Goal: Task Accomplishment & Management: Manage account settings

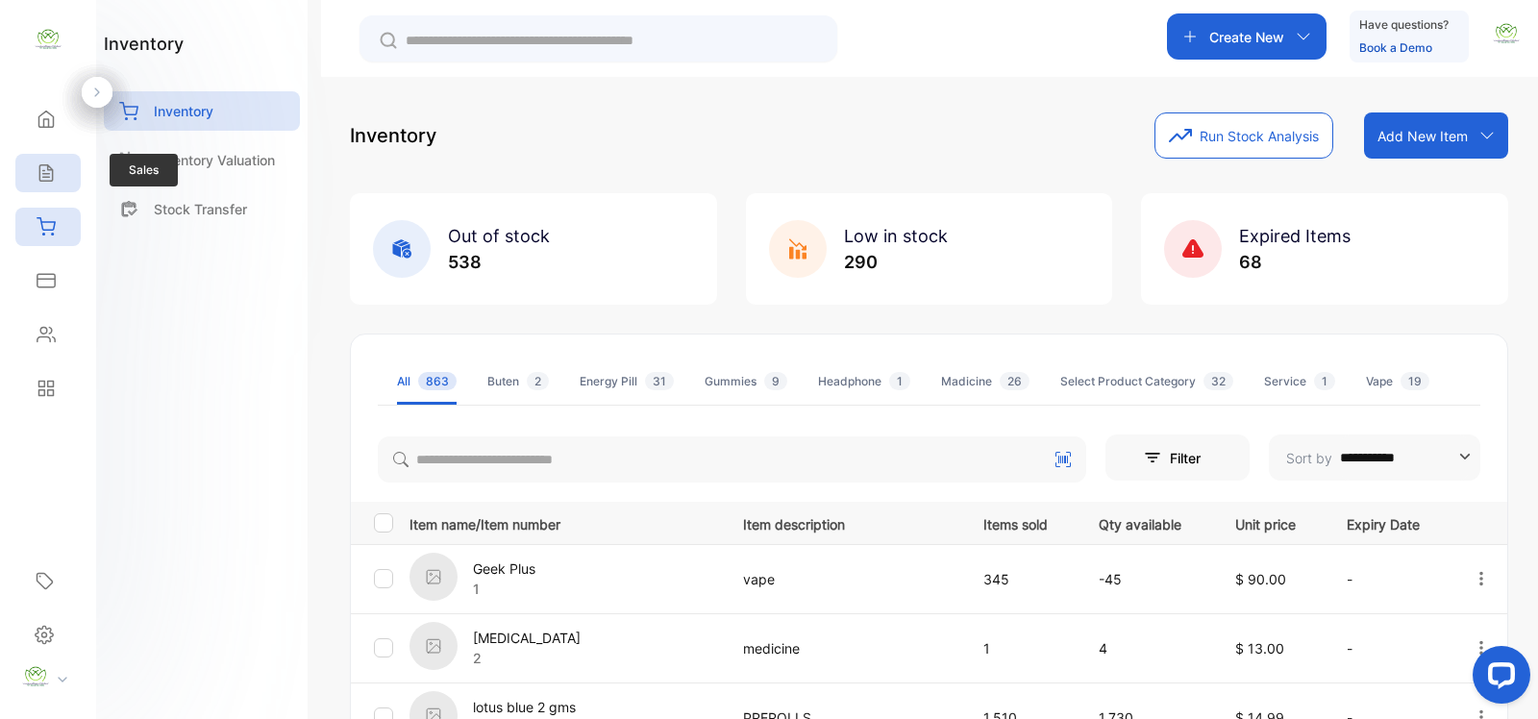
click at [39, 174] on icon at bounding box center [45, 173] width 12 height 16
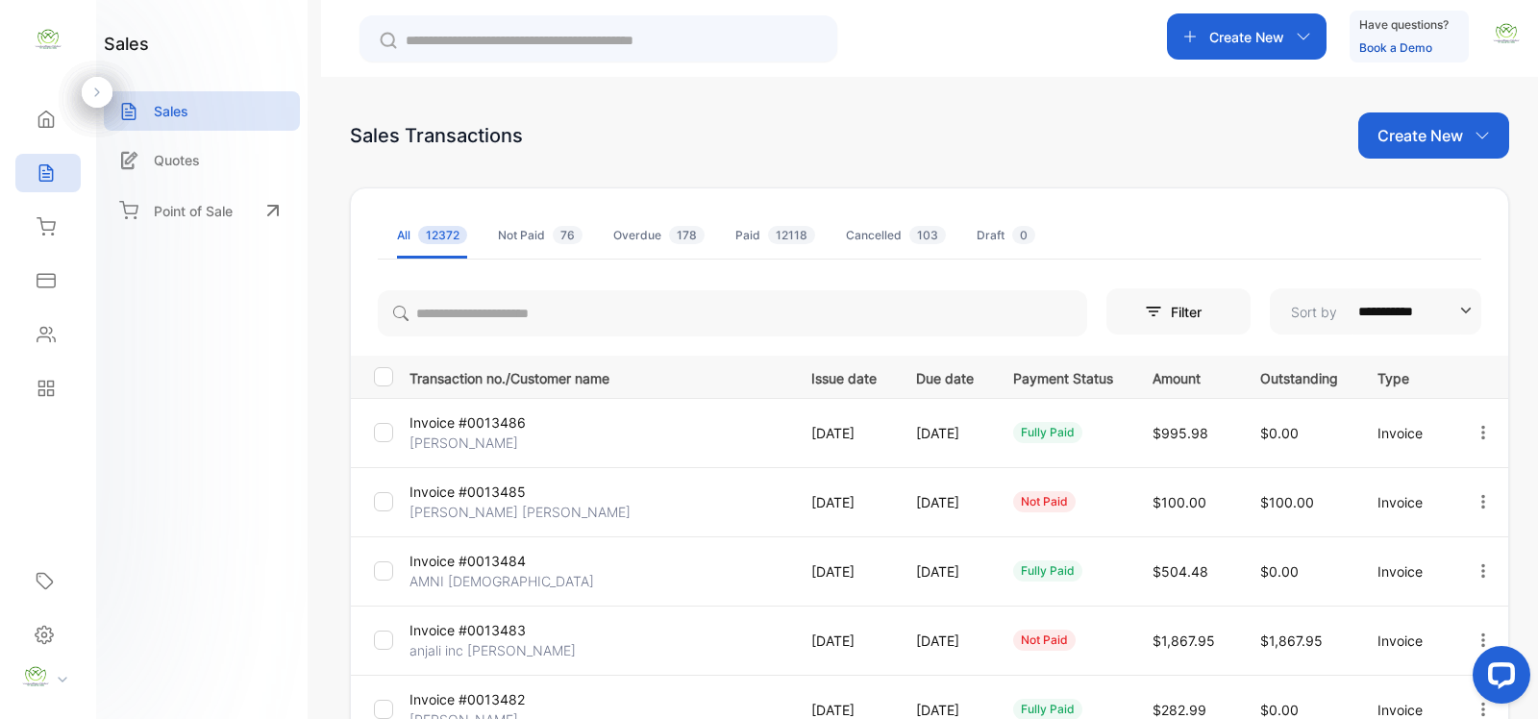
click at [1405, 140] on p "Create New" at bounding box center [1420, 135] width 86 height 23
click at [1414, 207] on span "Invoice" at bounding box center [1436, 199] width 45 height 20
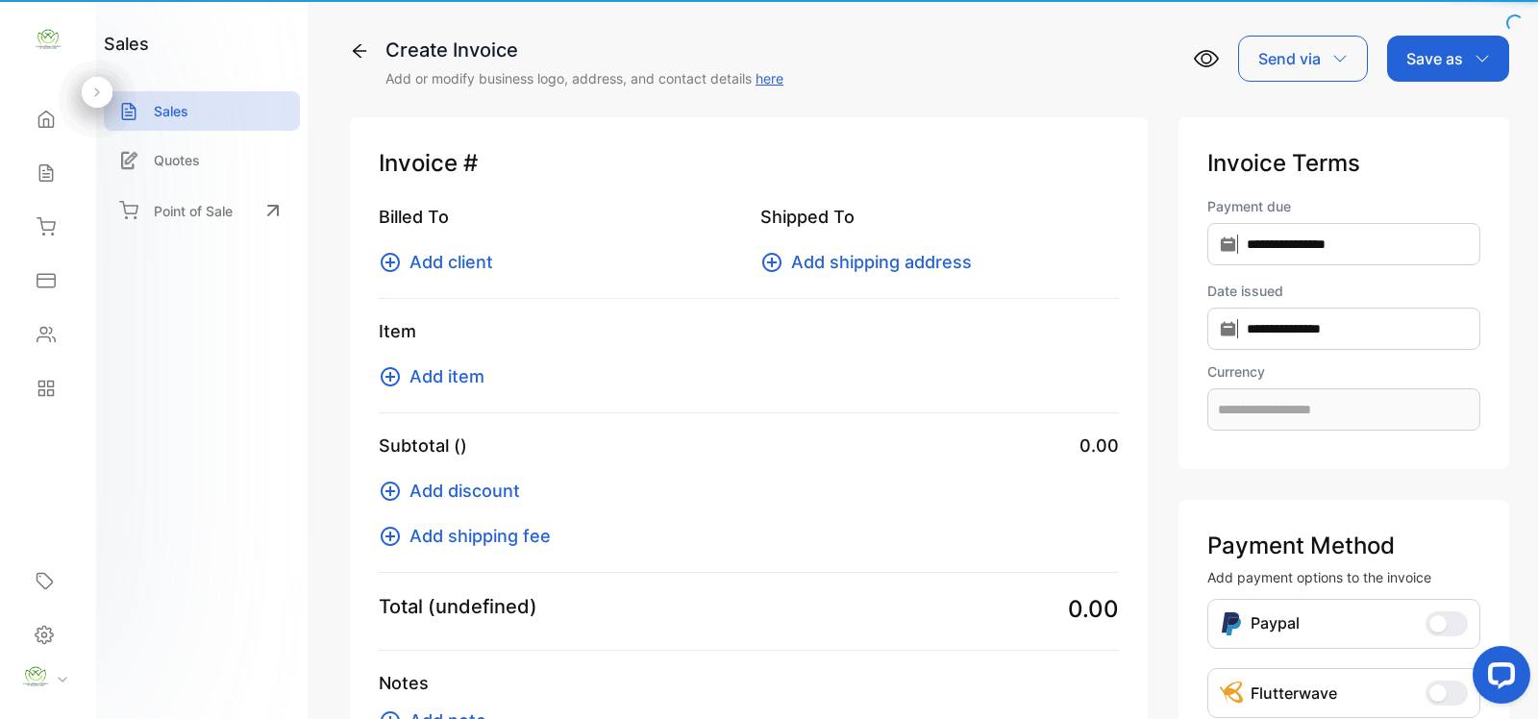
type input "**********"
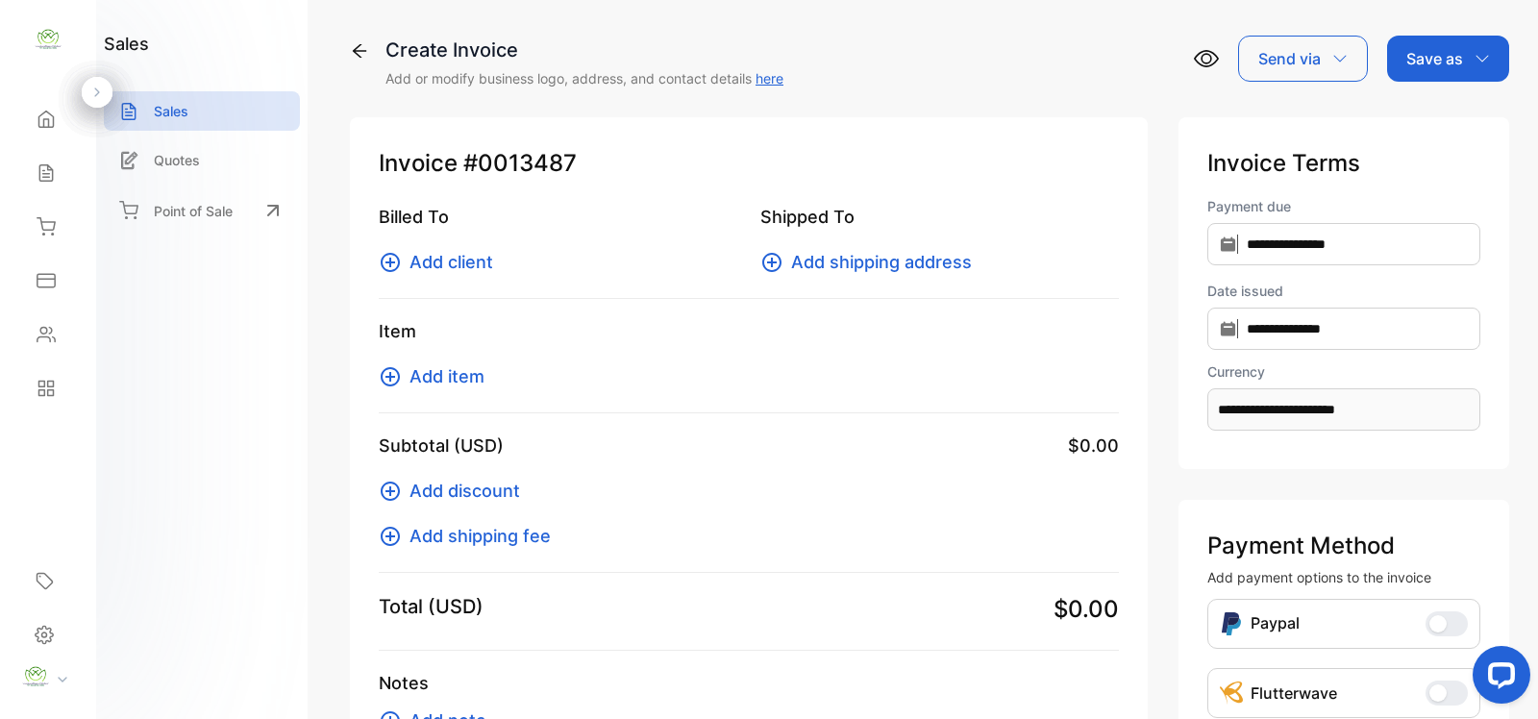
click at [437, 255] on span "Add client" at bounding box center [451, 262] width 84 height 26
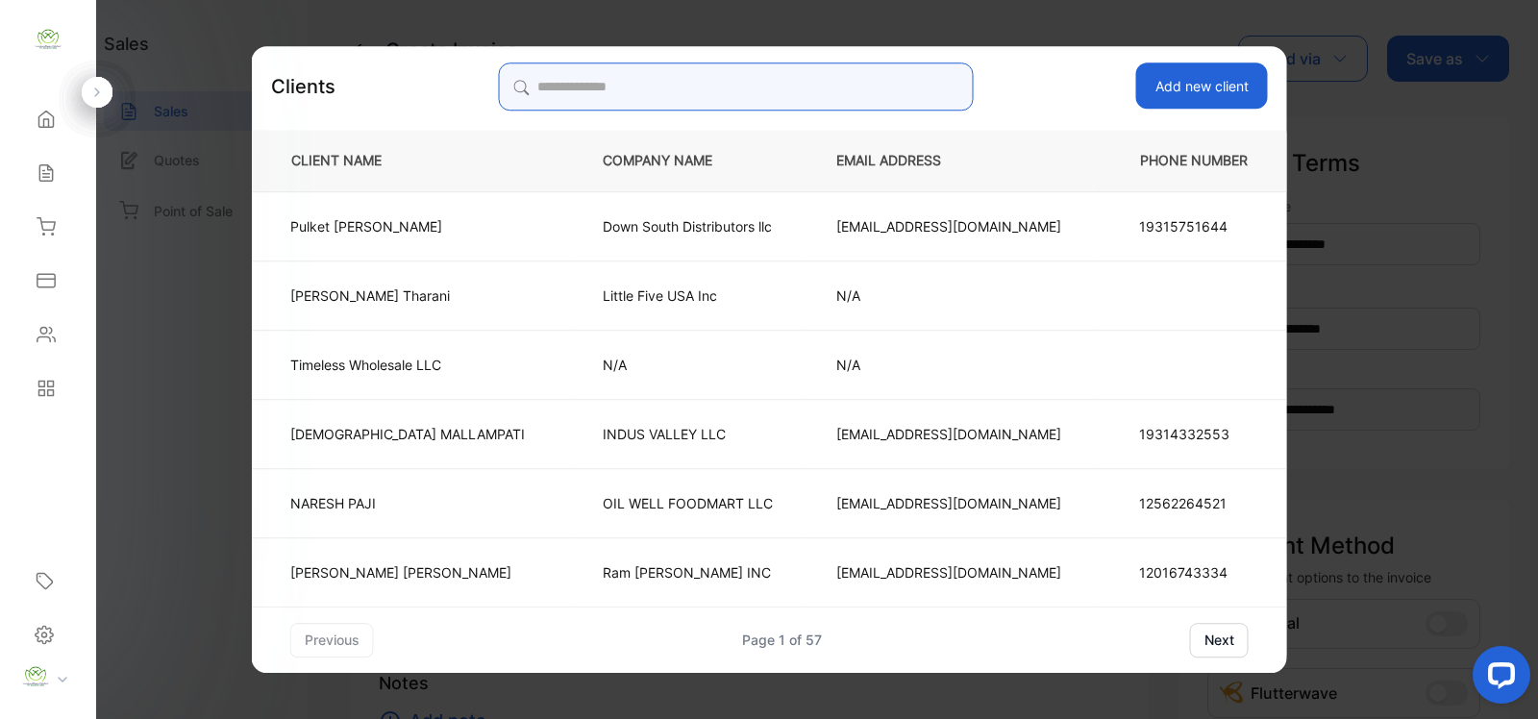
click at [598, 85] on input "search" at bounding box center [735, 86] width 475 height 48
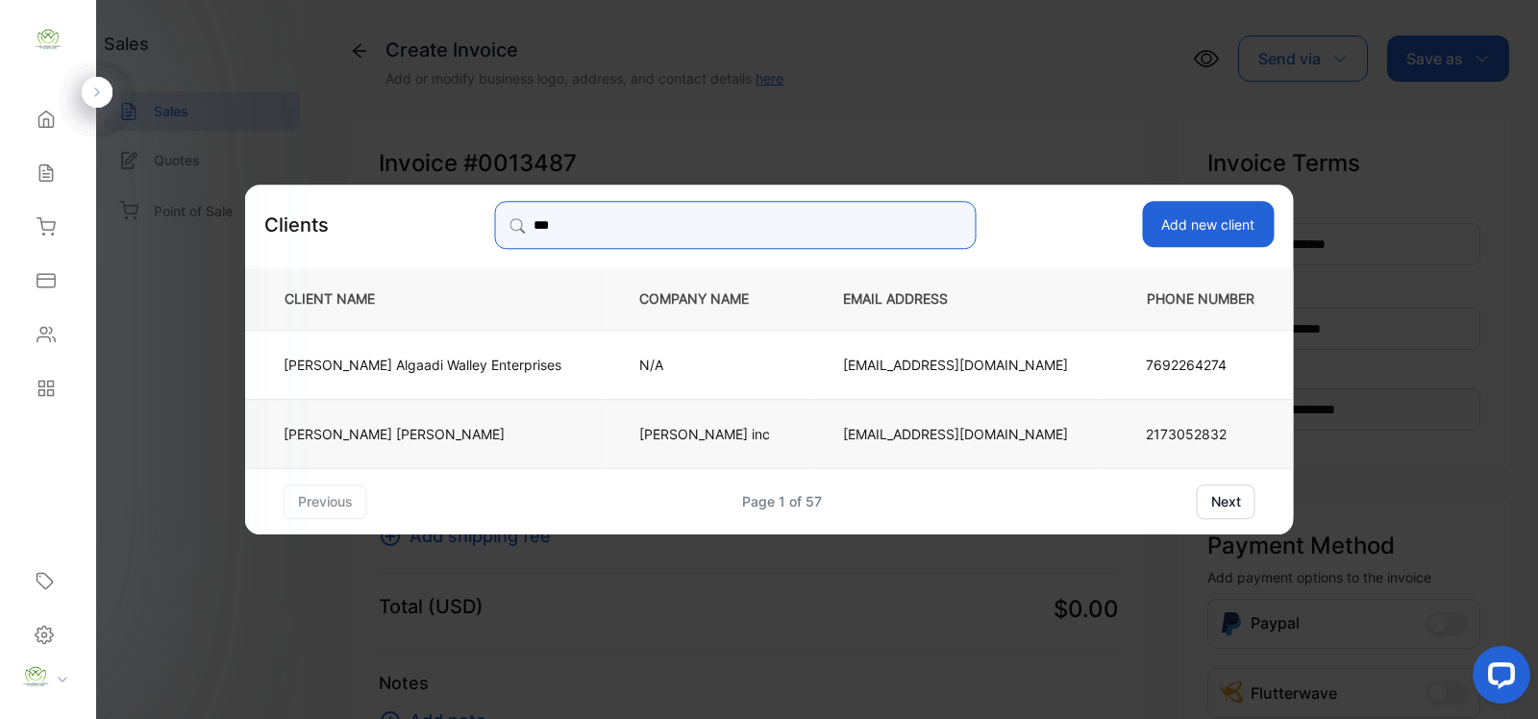
type input "***"
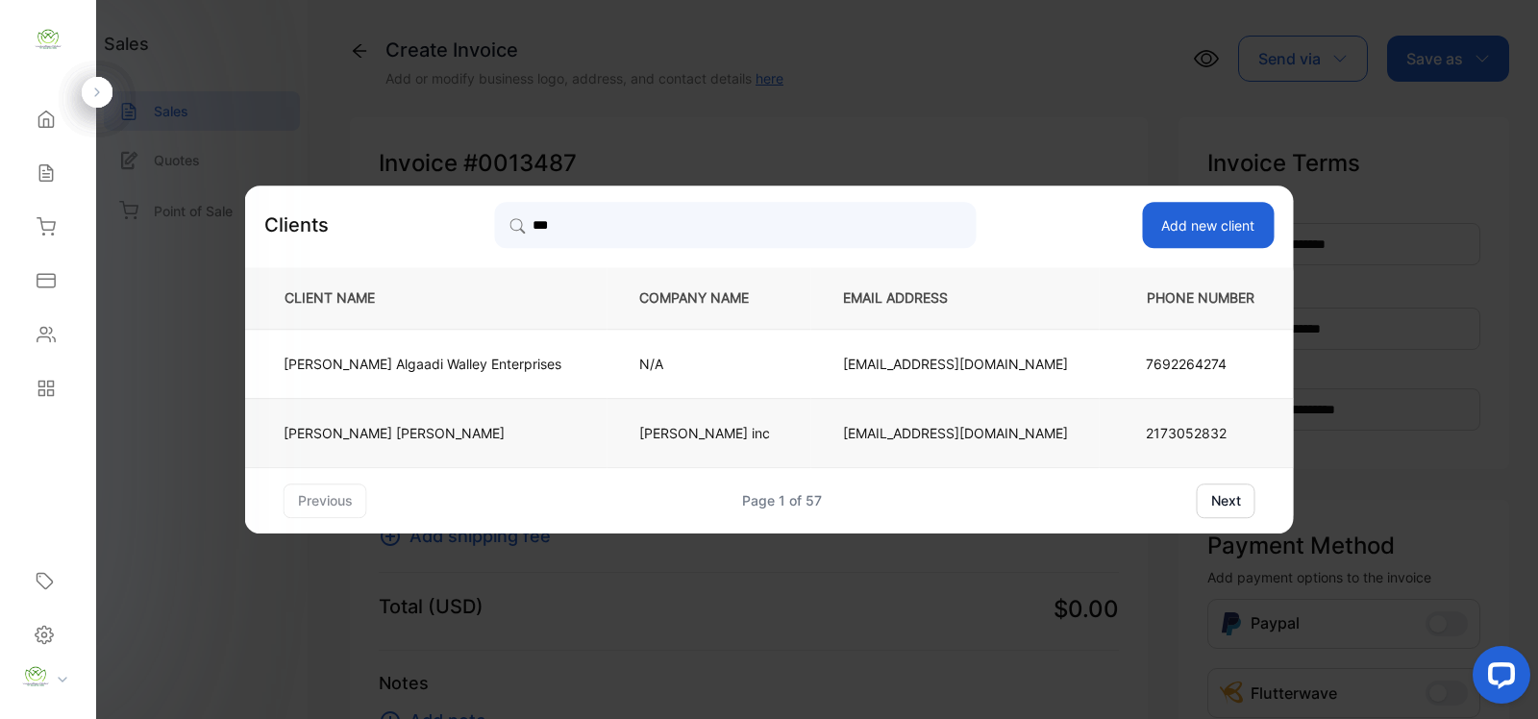
click at [561, 434] on p "[PERSON_NAME]" at bounding box center [423, 433] width 278 height 20
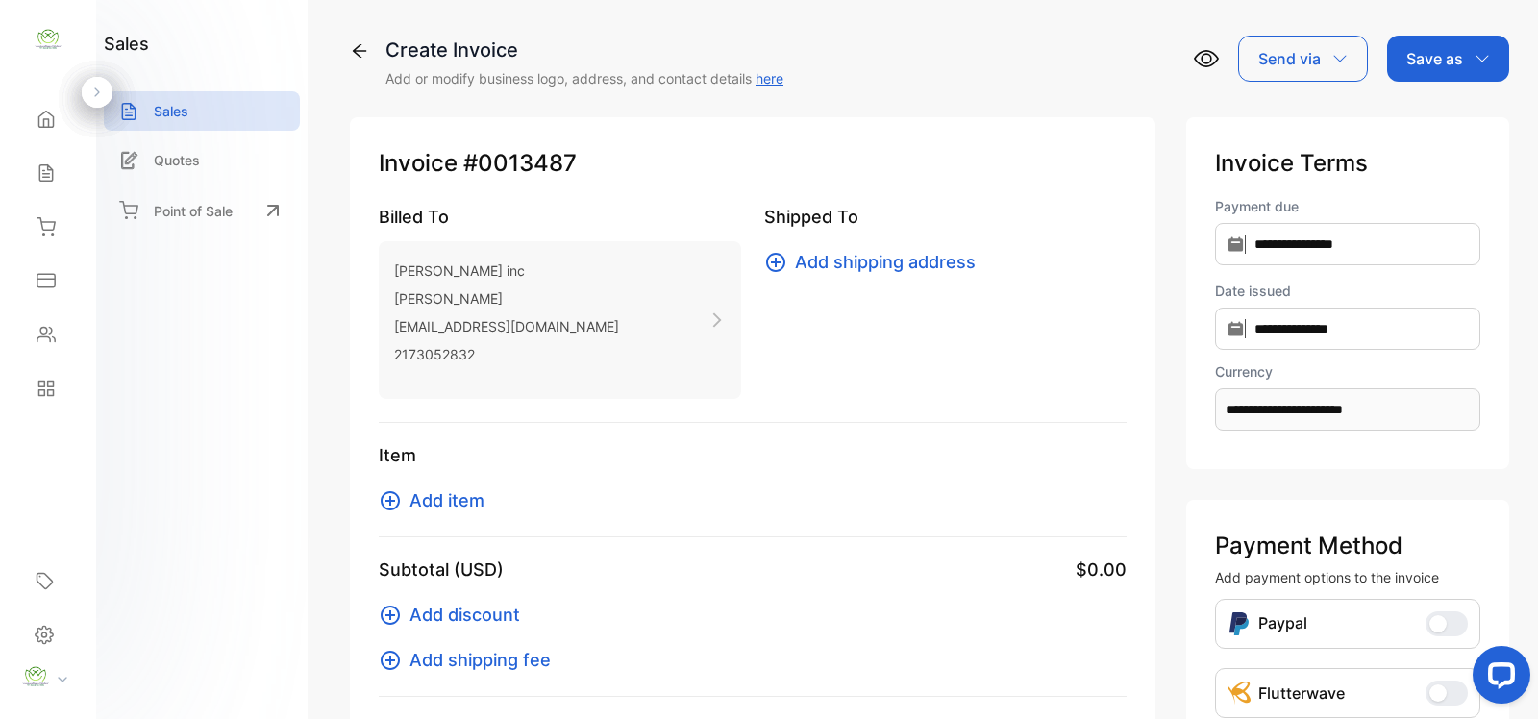
click at [434, 498] on span "Add item" at bounding box center [446, 500] width 75 height 26
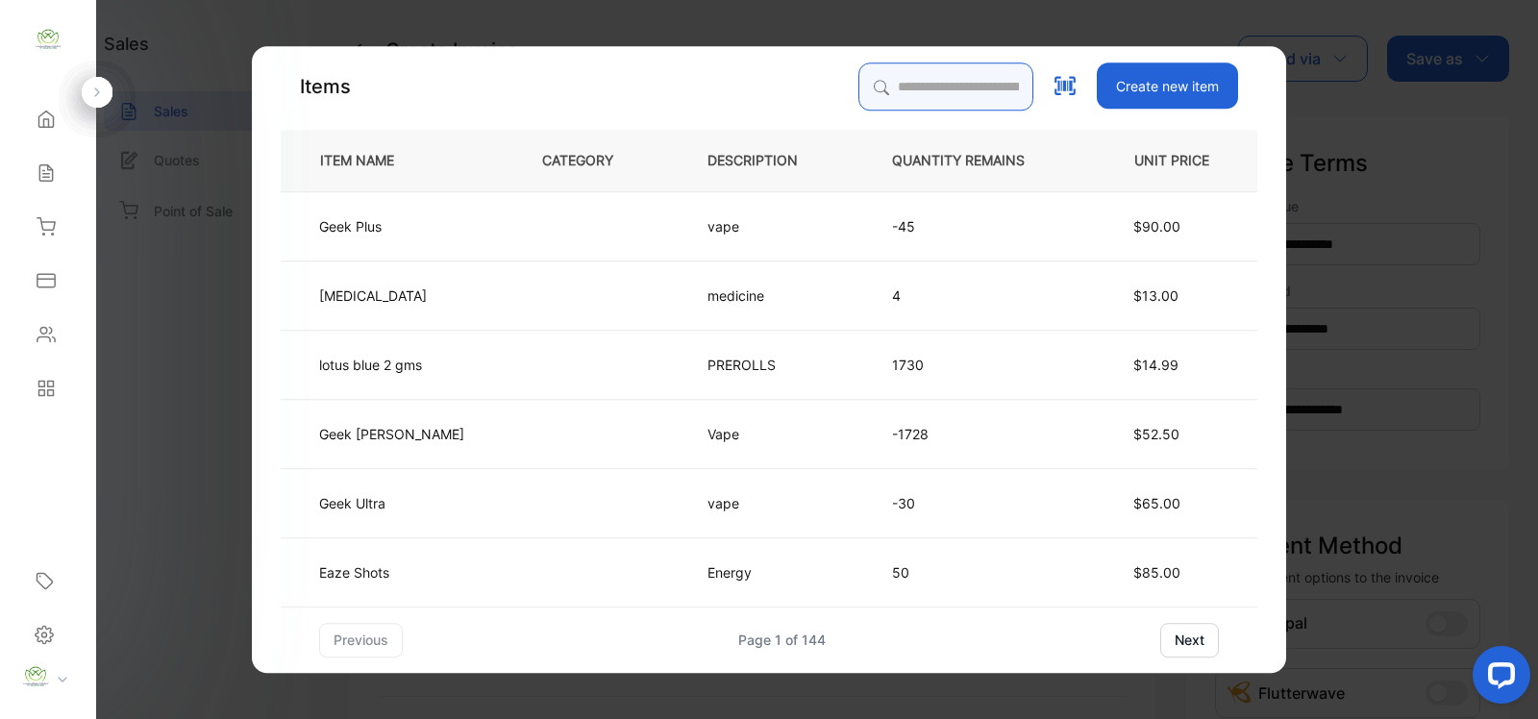
click at [858, 83] on input "search" at bounding box center [945, 86] width 175 height 48
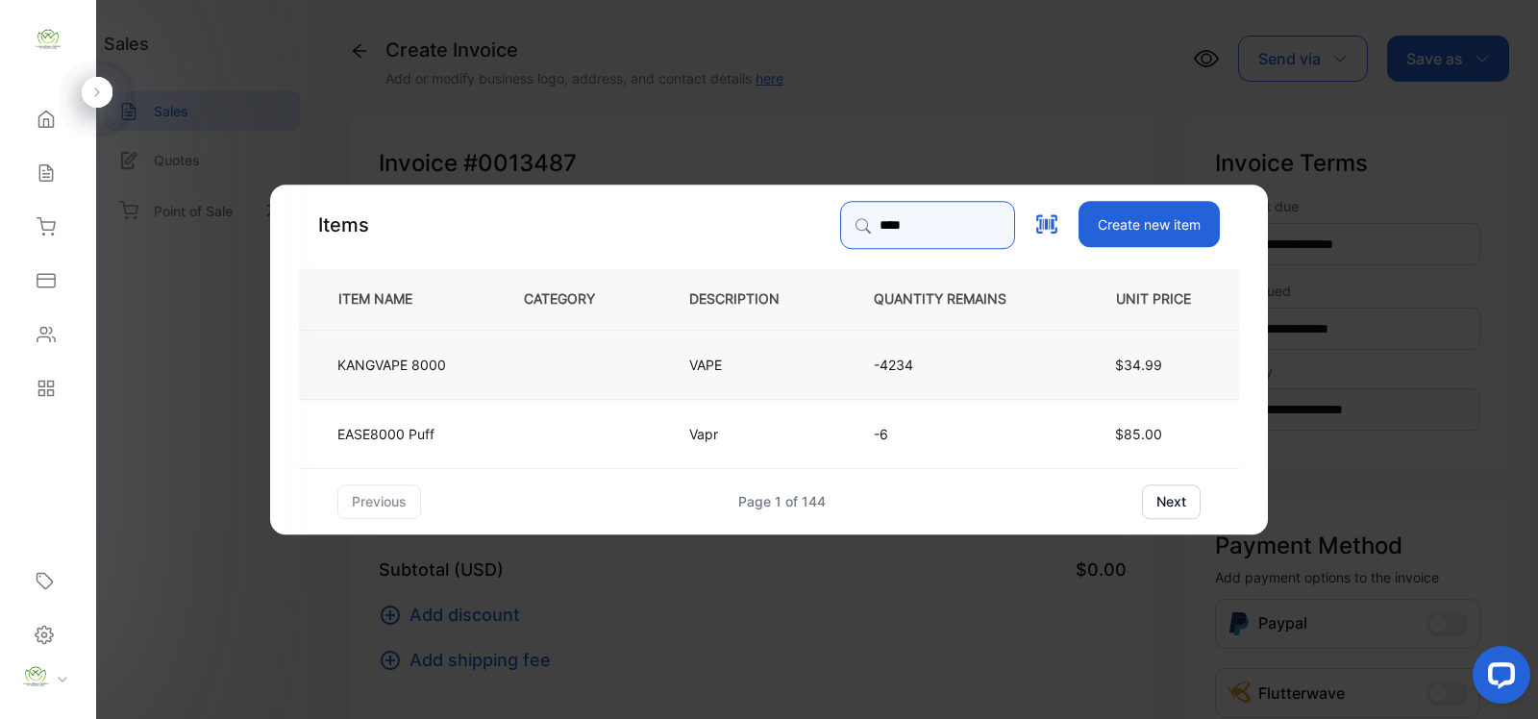
type input "****"
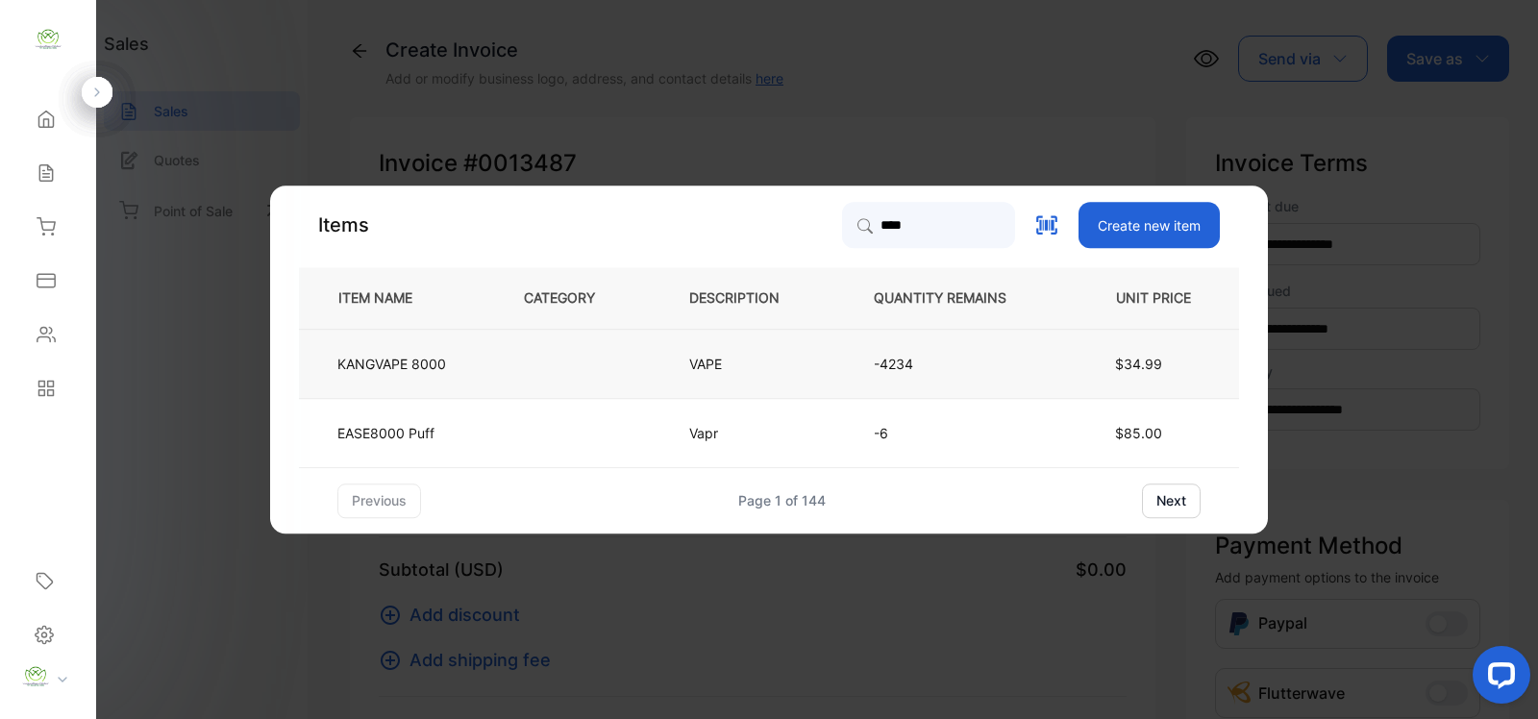
click at [660, 377] on td "VAPE" at bounding box center [749, 363] width 185 height 69
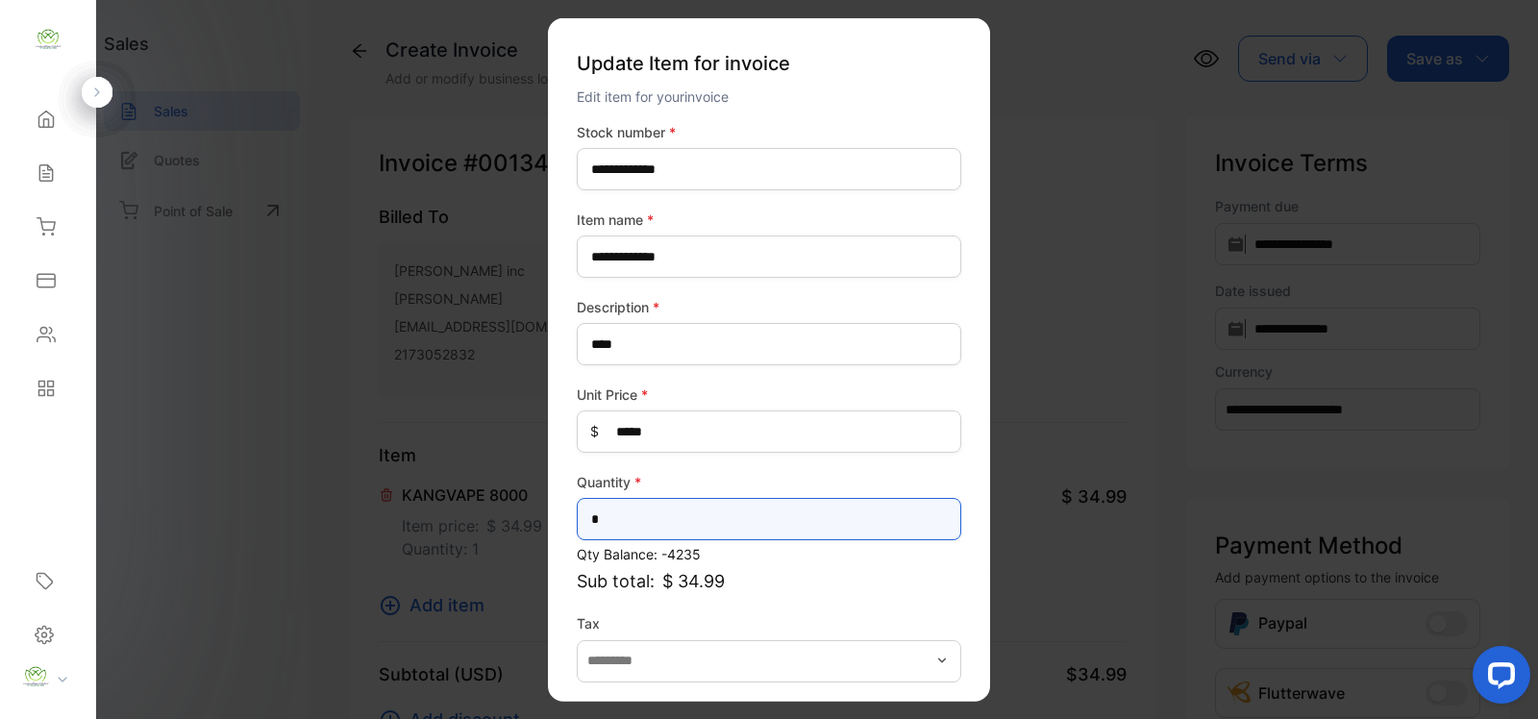
click at [621, 515] on input "*" at bounding box center [769, 519] width 384 height 42
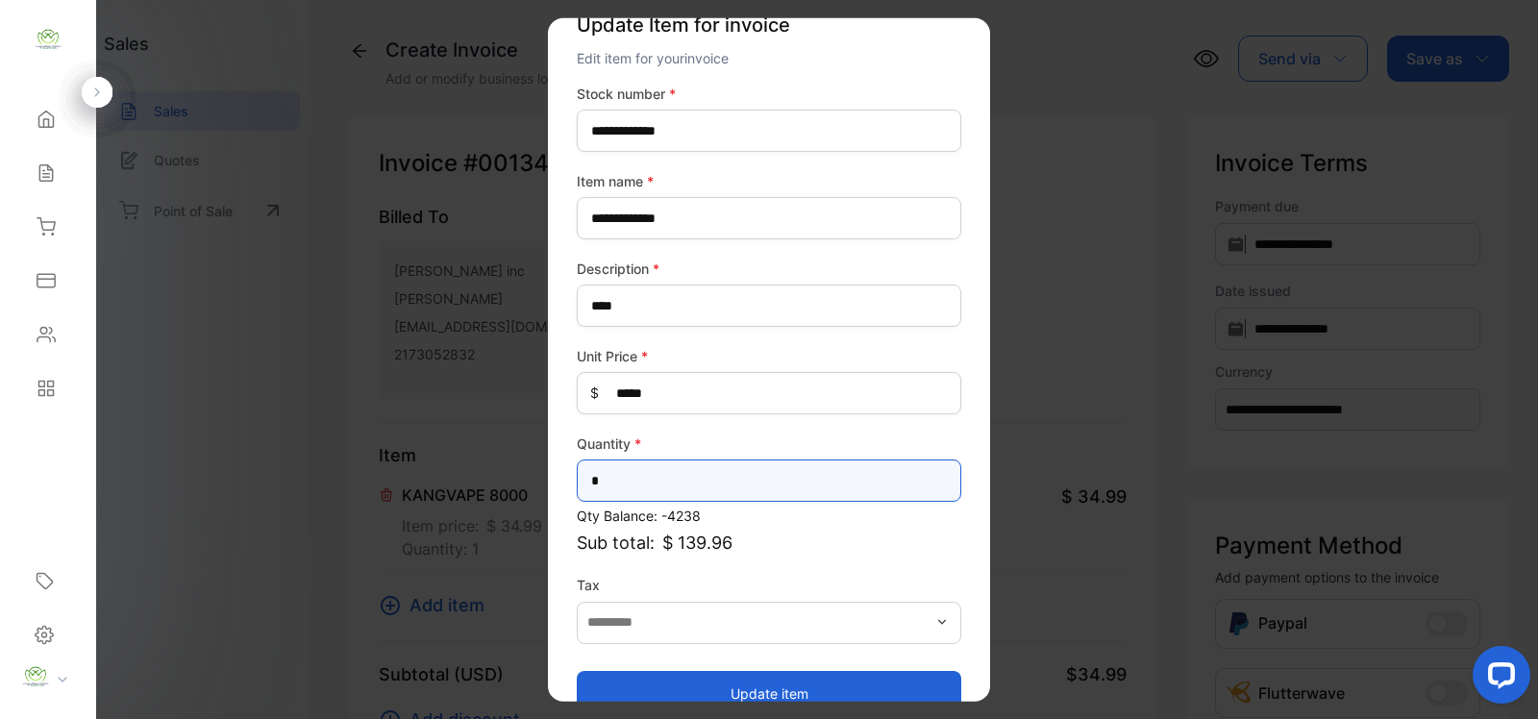
scroll to position [75, 0]
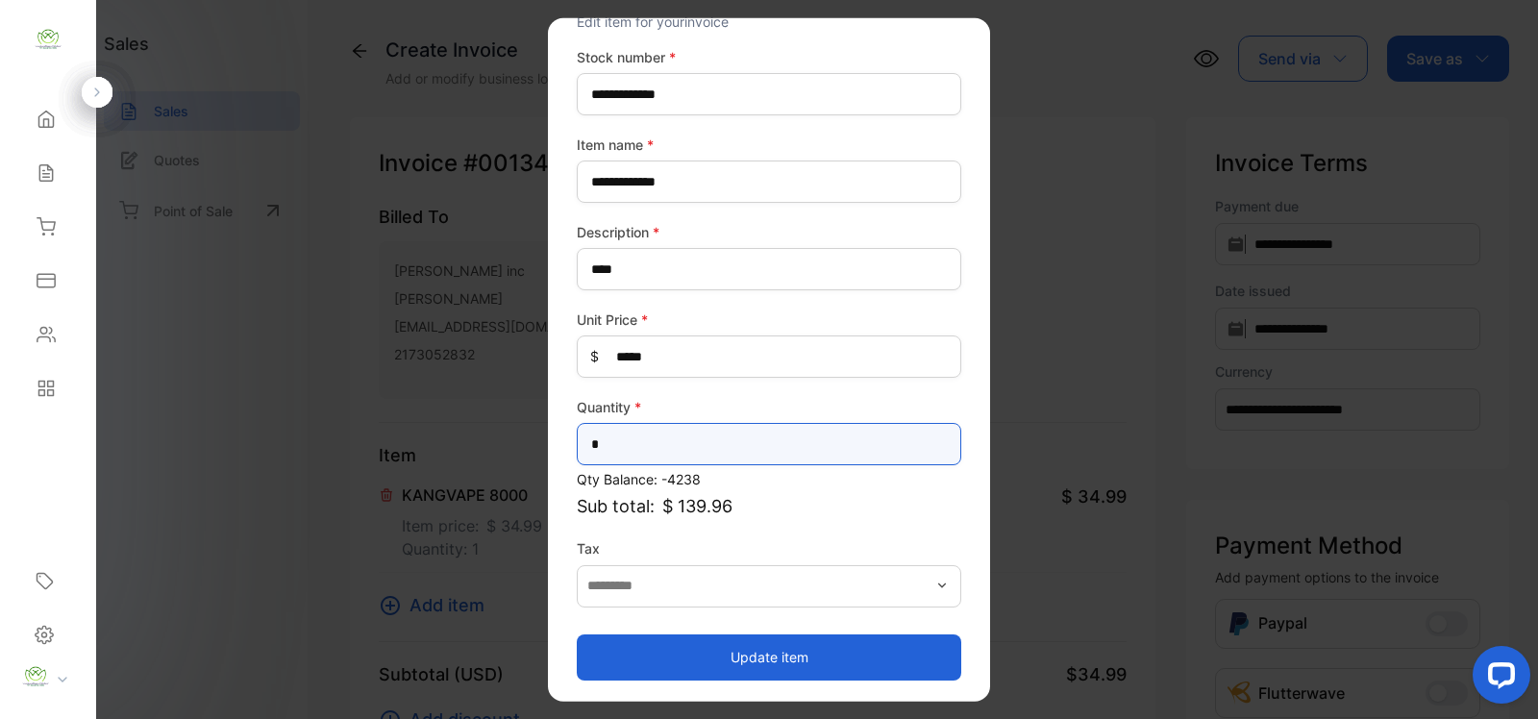
type input "*"
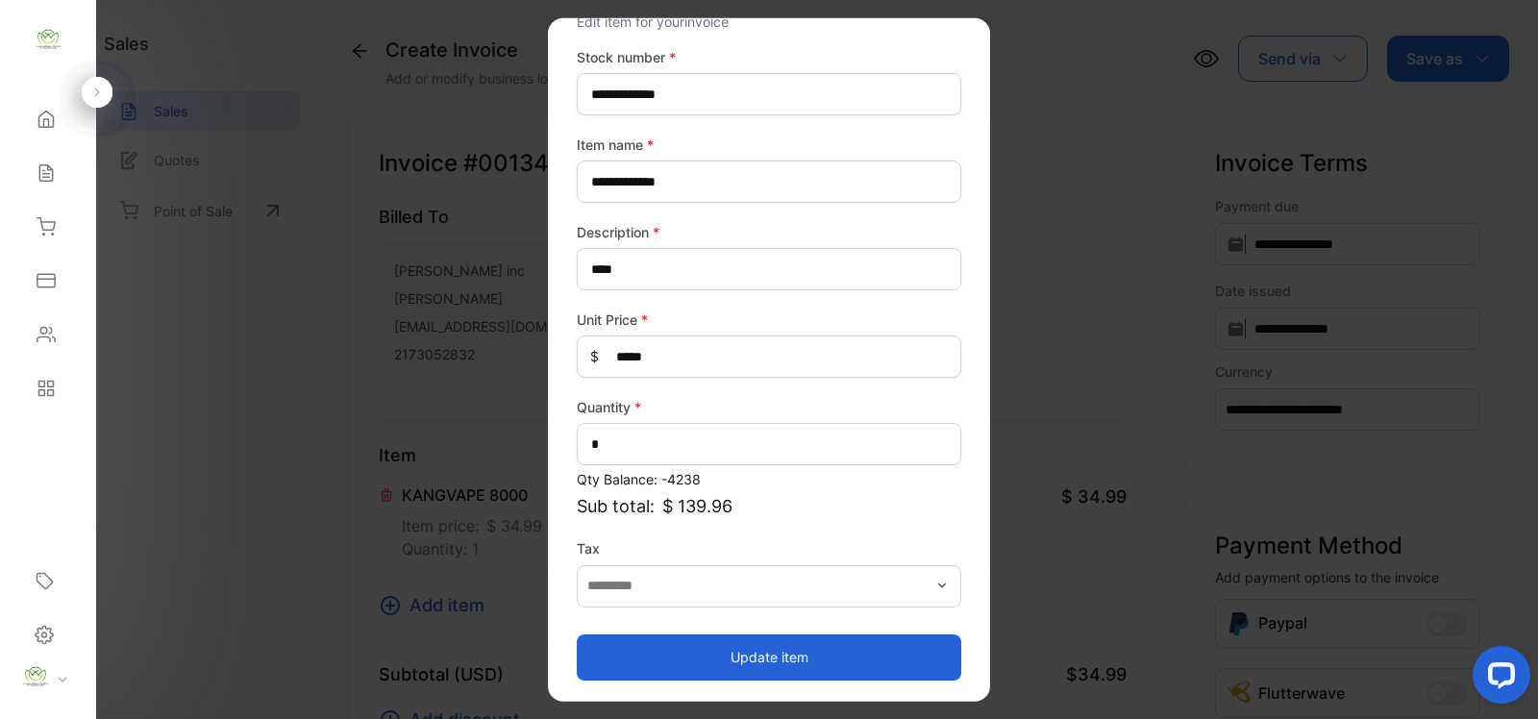
click at [776, 654] on button "Update item" at bounding box center [769, 656] width 384 height 46
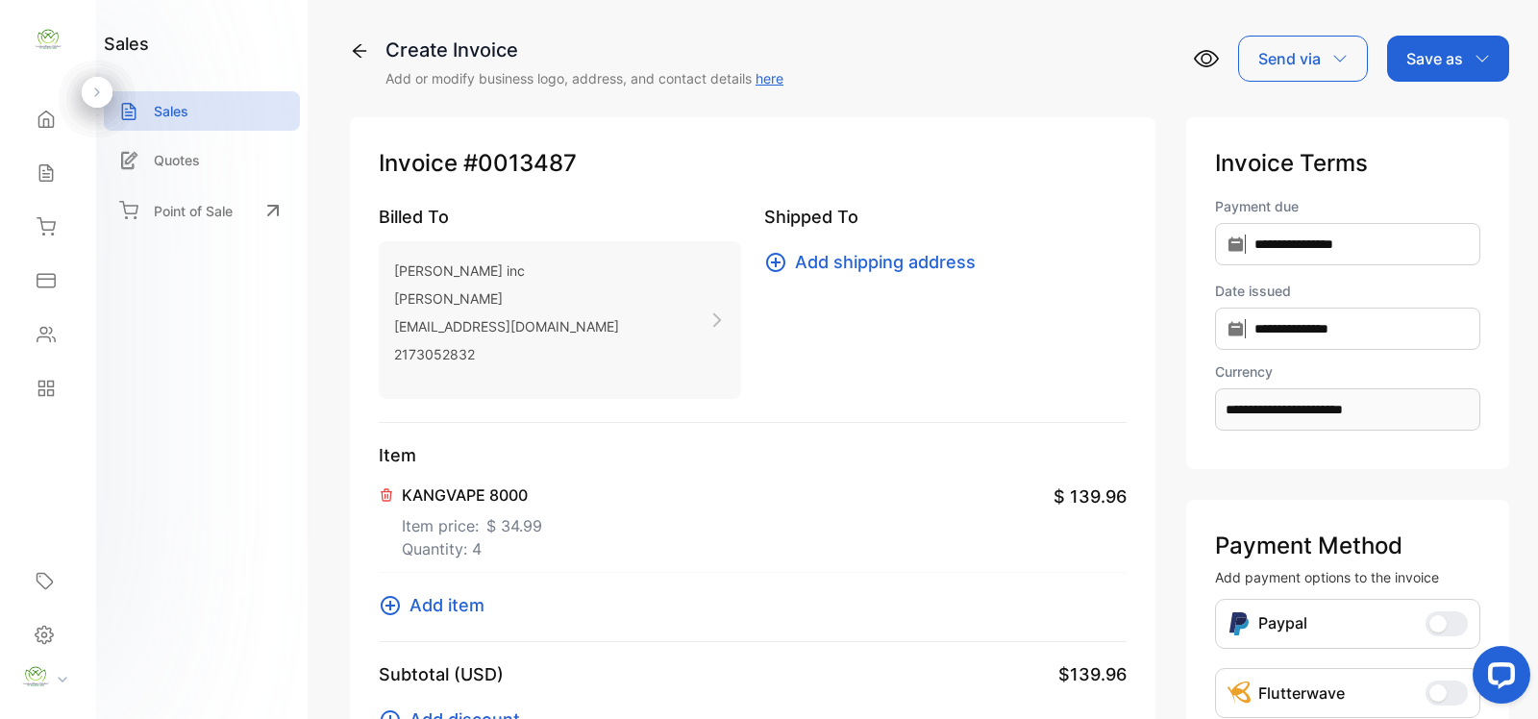
click at [453, 605] on span "Add item" at bounding box center [446, 605] width 75 height 26
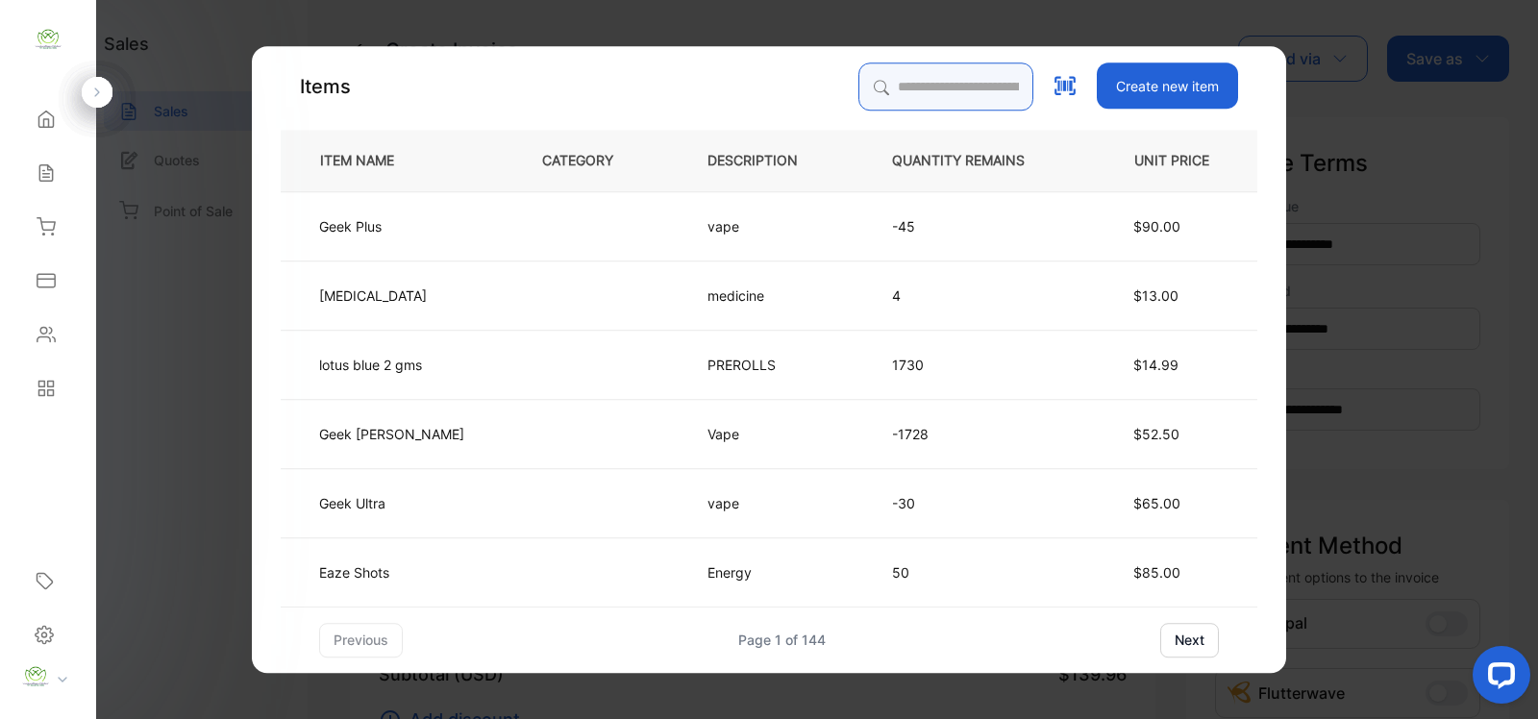
click at [858, 77] on input "search" at bounding box center [945, 86] width 175 height 48
type input "***"
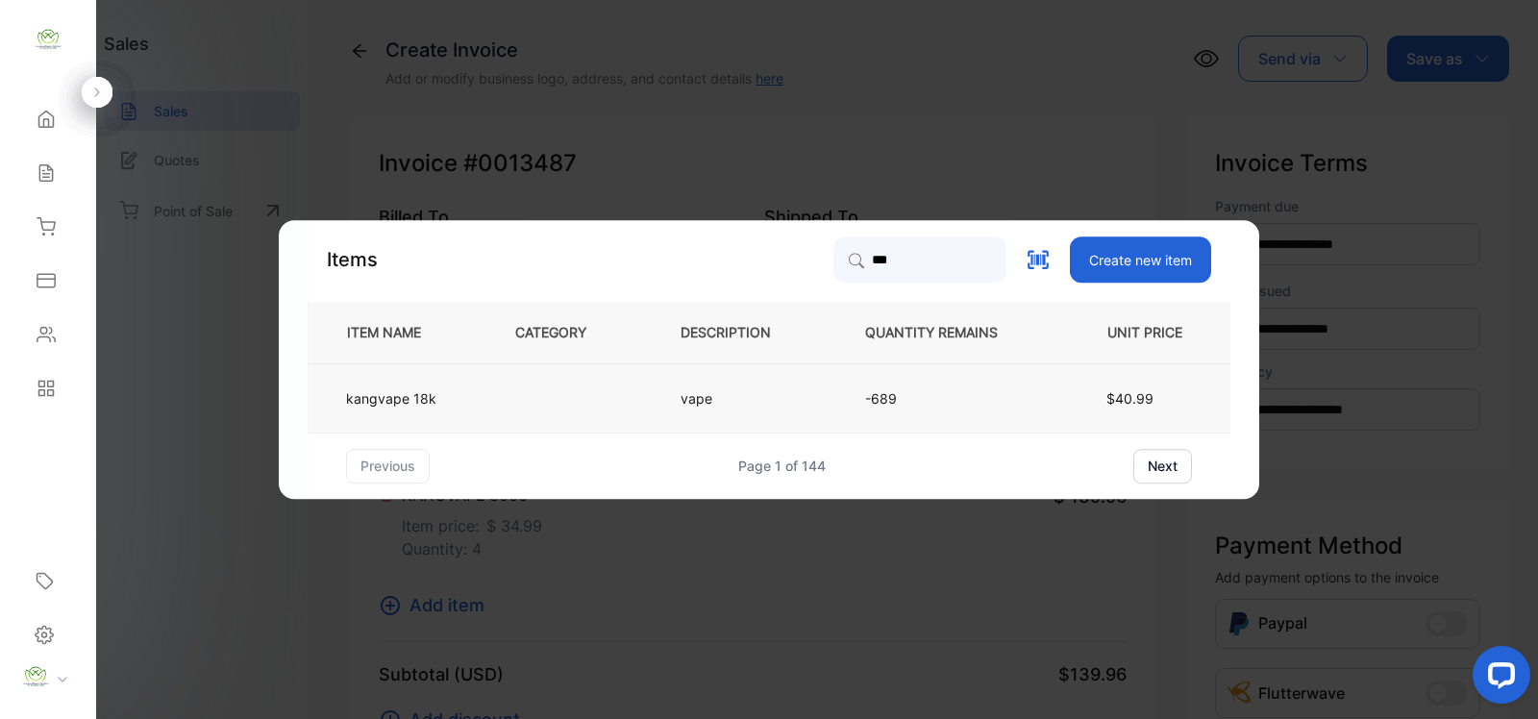
click at [577, 402] on td at bounding box center [565, 397] width 165 height 69
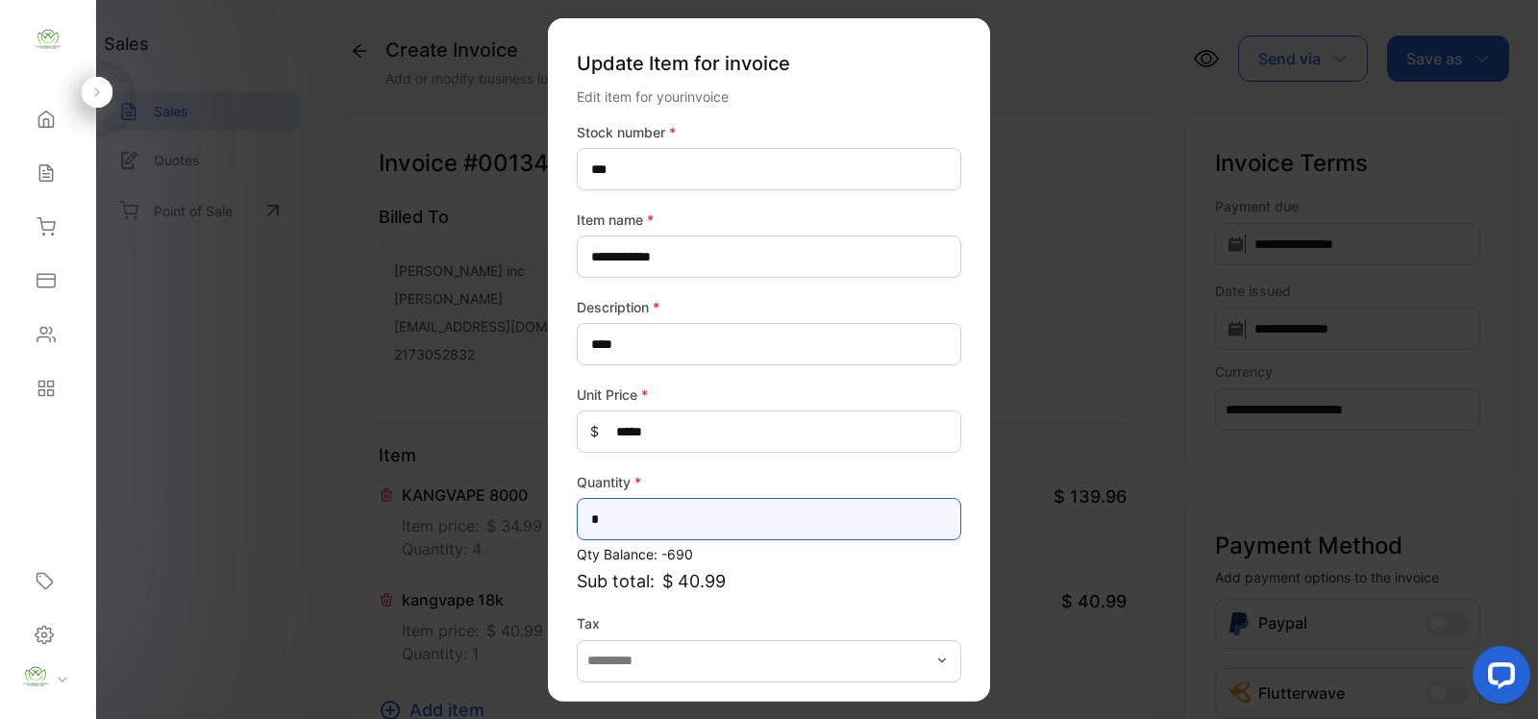
click at [632, 525] on input "*" at bounding box center [769, 519] width 384 height 42
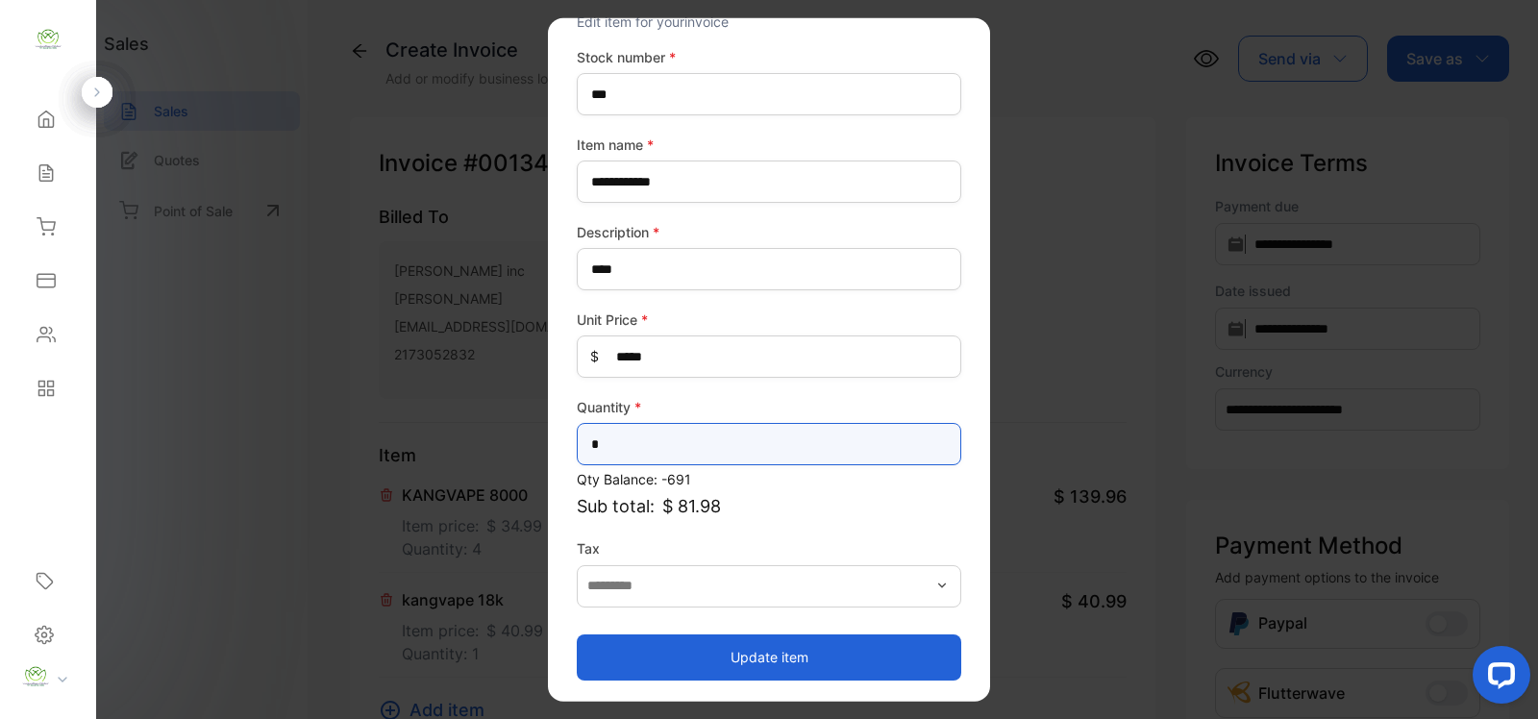
type input "*"
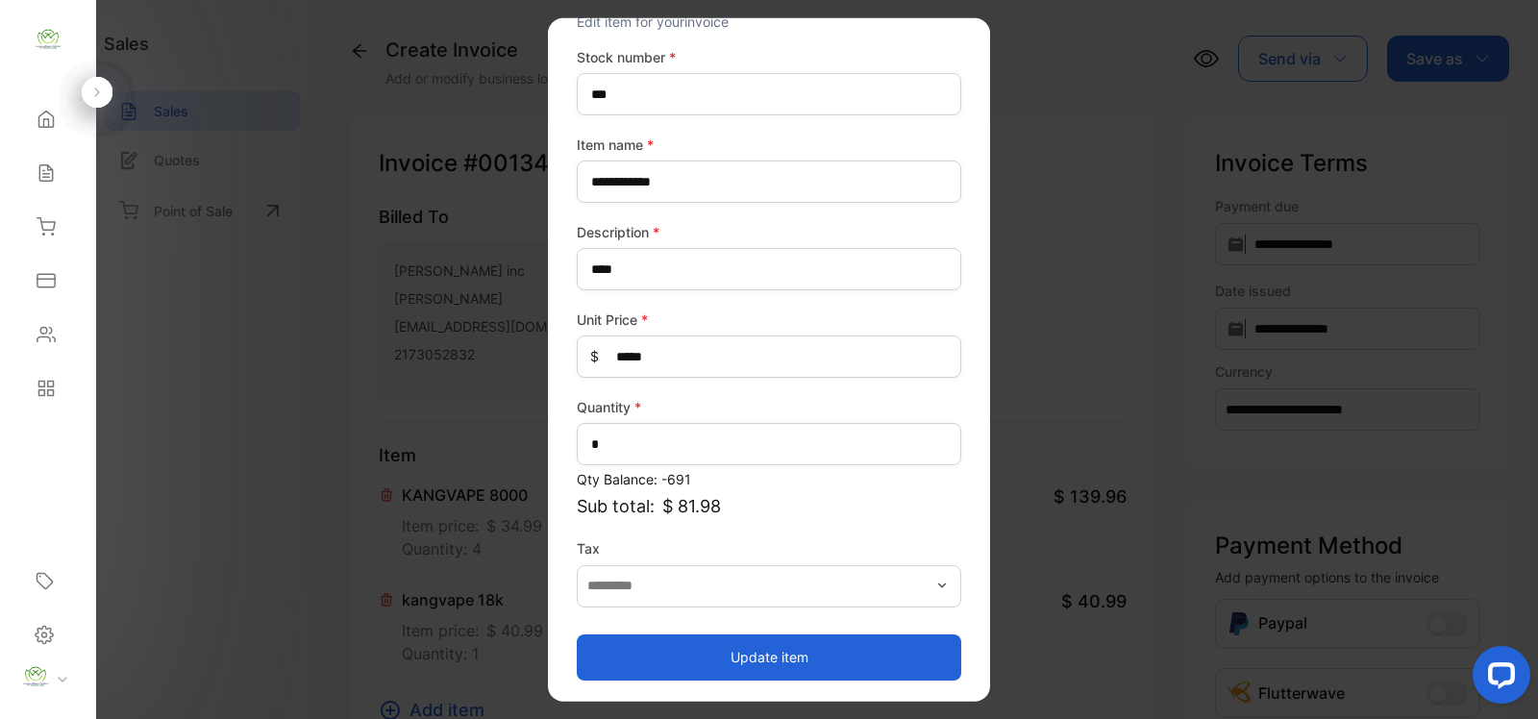
click at [775, 663] on button "Update item" at bounding box center [769, 656] width 384 height 46
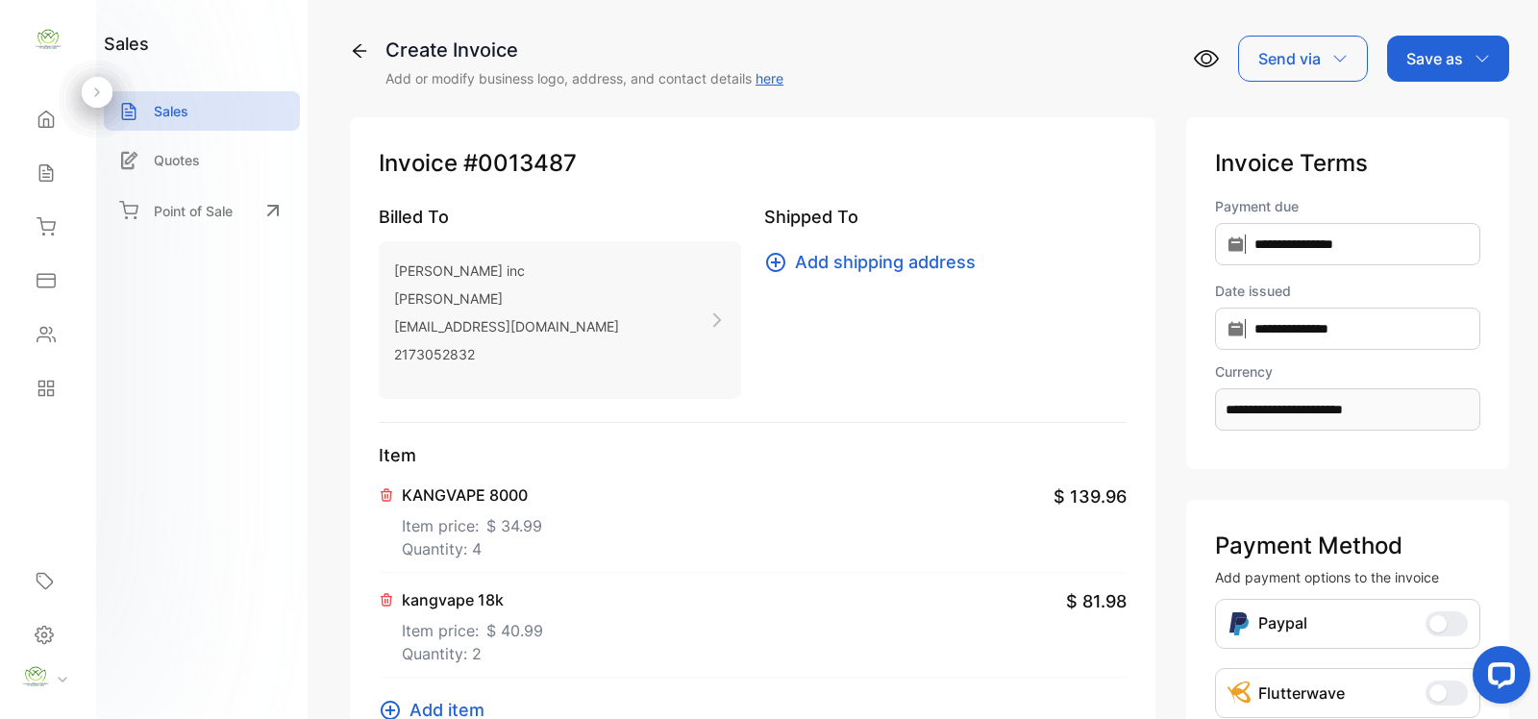
click at [452, 706] on span "Add item" at bounding box center [446, 710] width 75 height 26
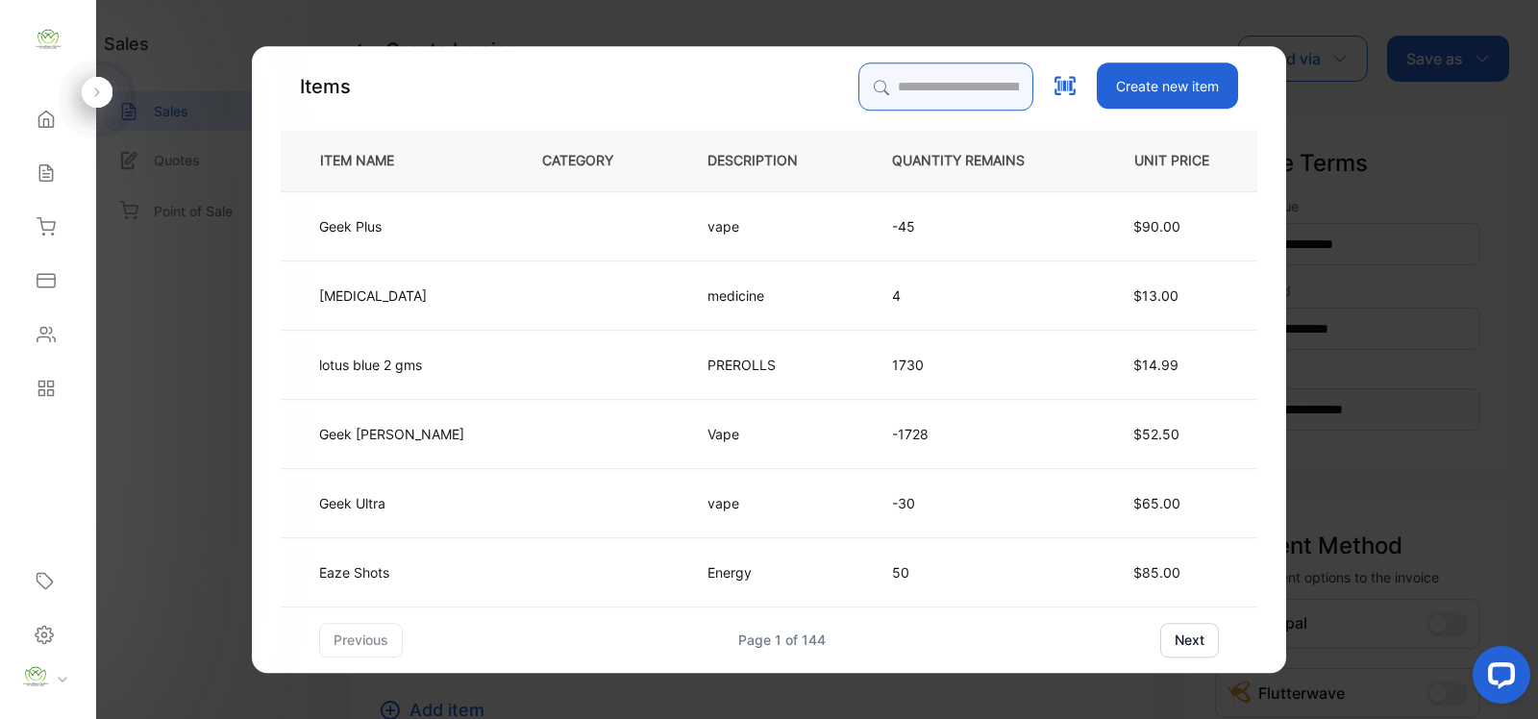
click at [858, 85] on input "search" at bounding box center [945, 86] width 175 height 48
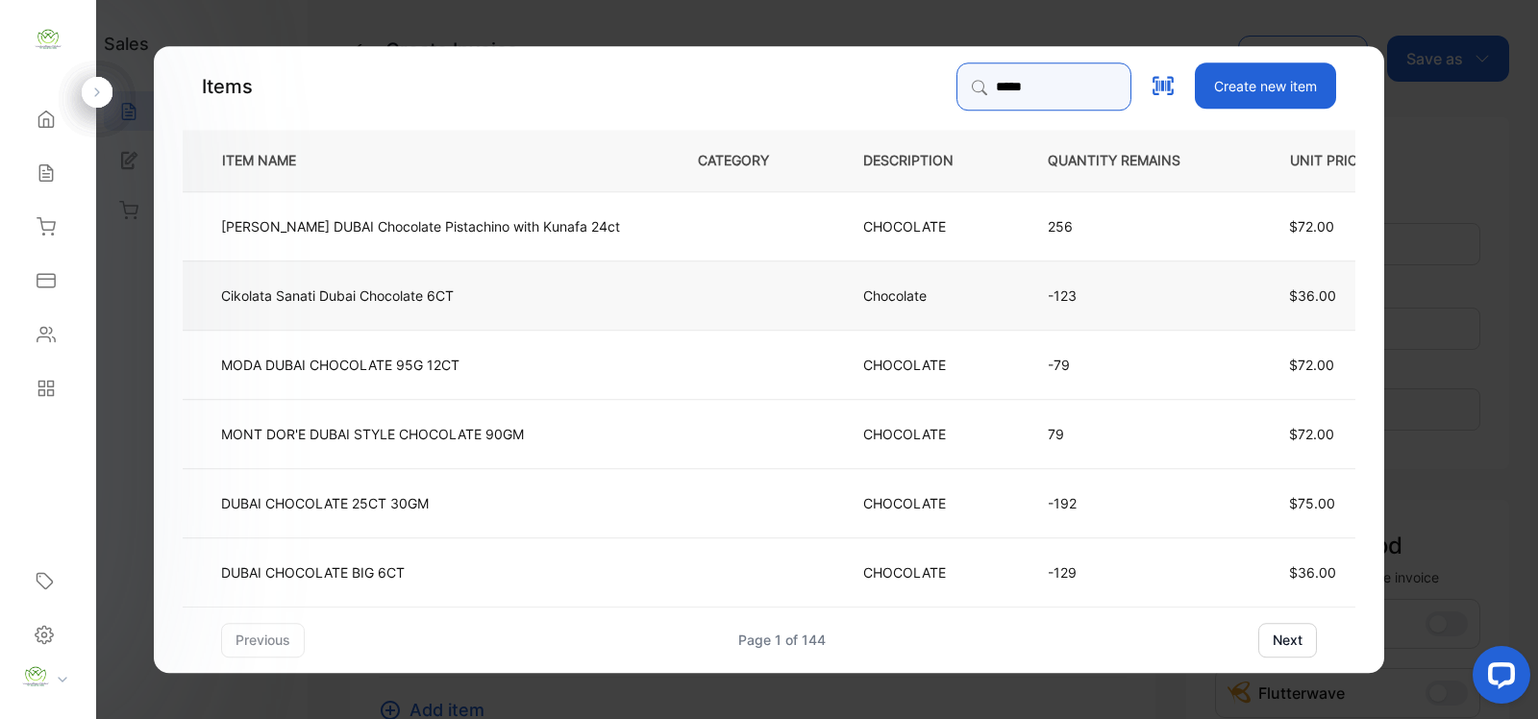
type input "*****"
click at [594, 300] on td "Cikolata Sanati Dubai Chocolate 6CT" at bounding box center [424, 293] width 483 height 69
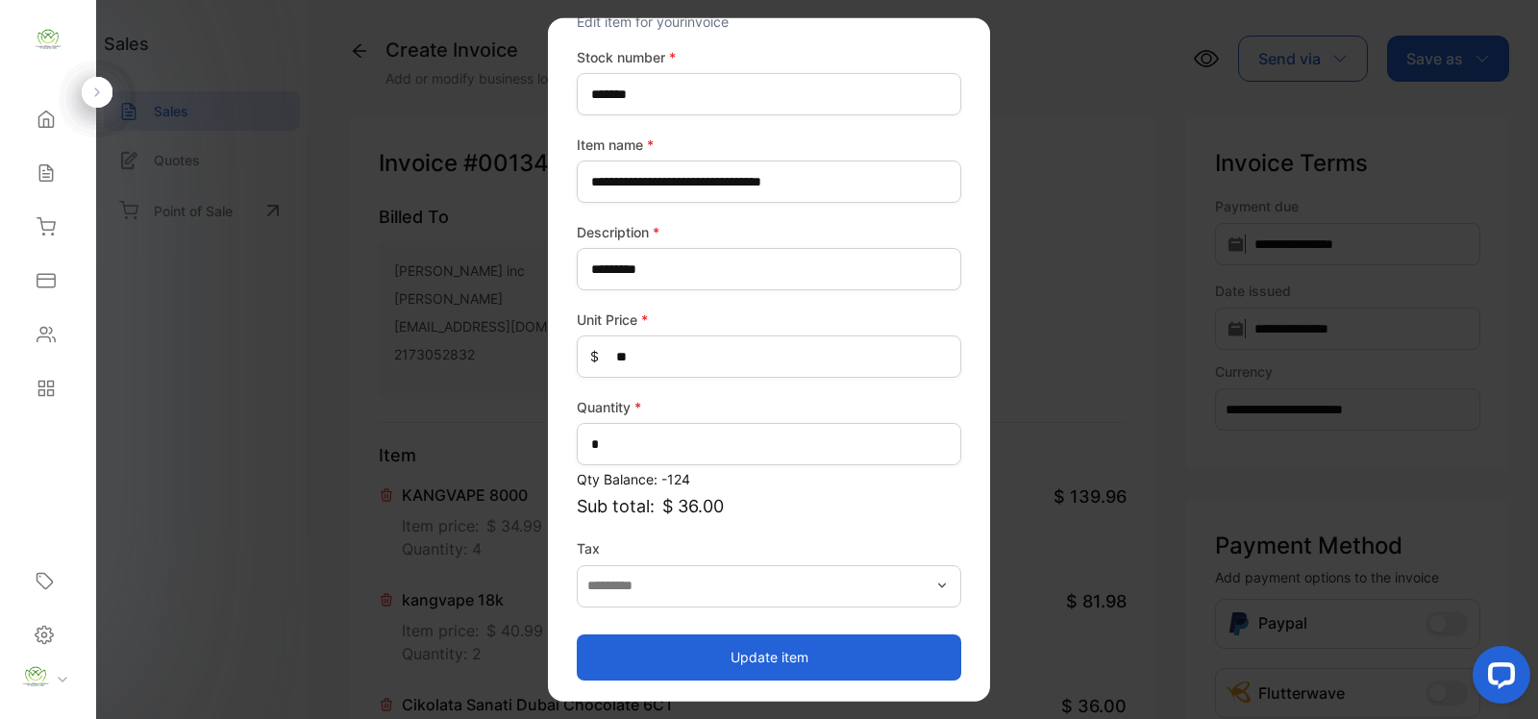
click at [772, 655] on button "Update item" at bounding box center [769, 656] width 384 height 46
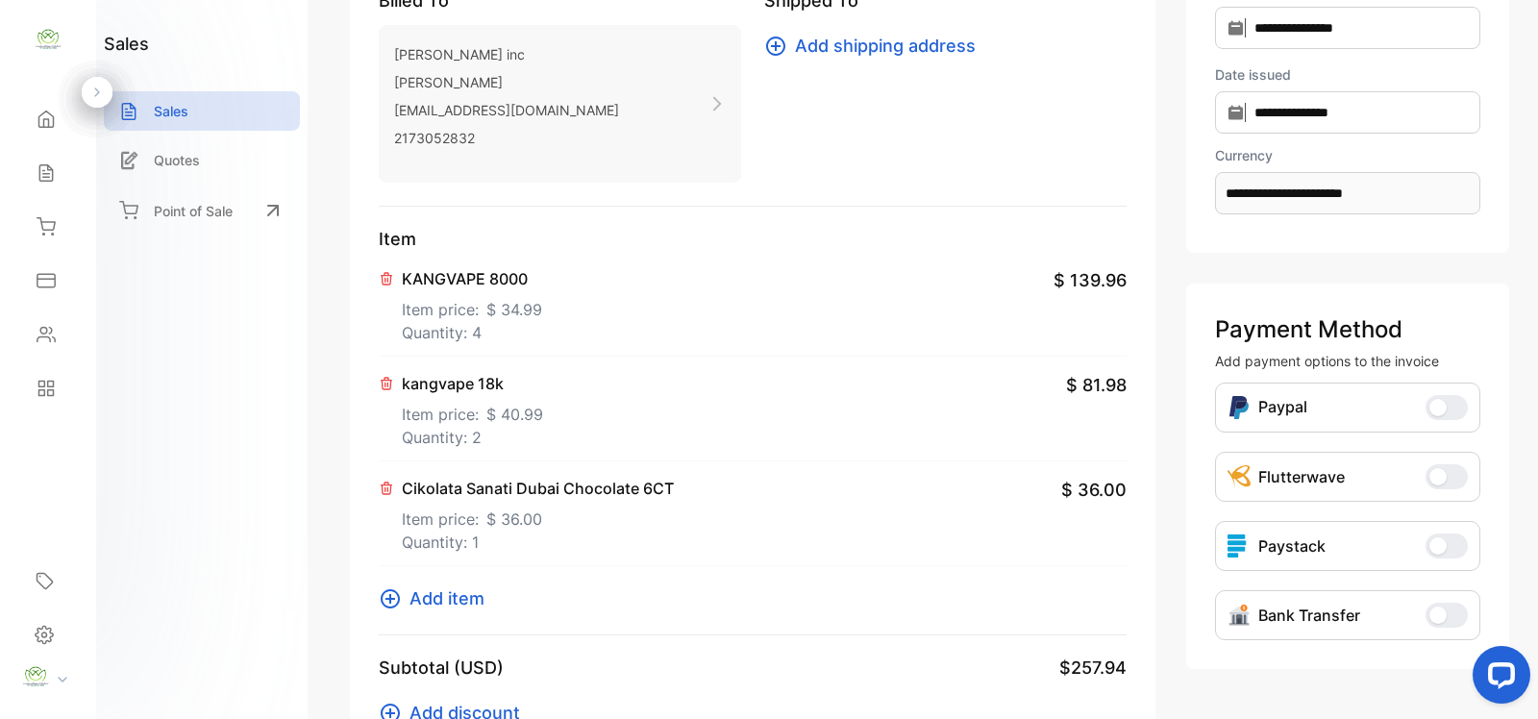
scroll to position [0, 0]
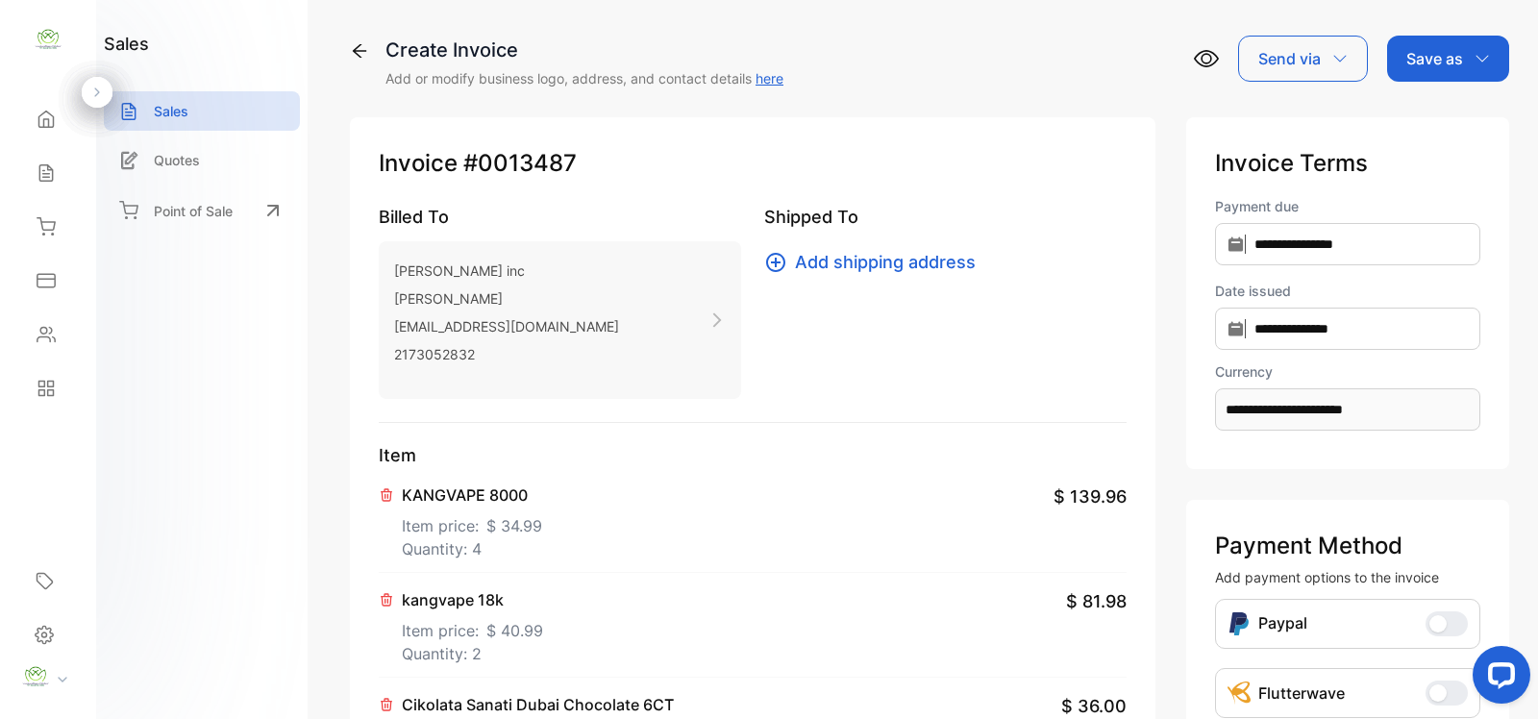
click at [1430, 65] on p "Save as" at bounding box center [1434, 58] width 57 height 23
click at [1424, 121] on div "Invoice" at bounding box center [1443, 122] width 111 height 38
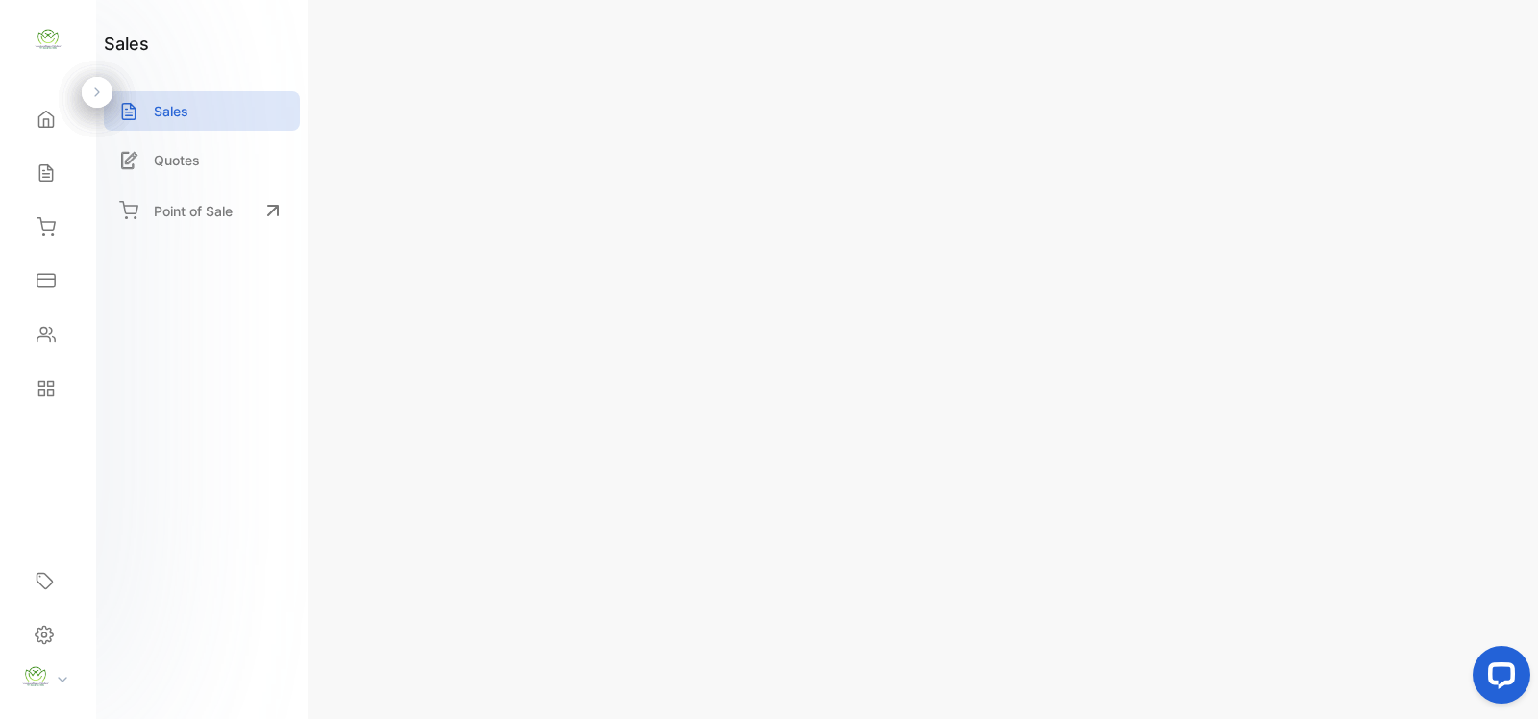
click at [1437, 54] on p "Actions" at bounding box center [1438, 58] width 57 height 23
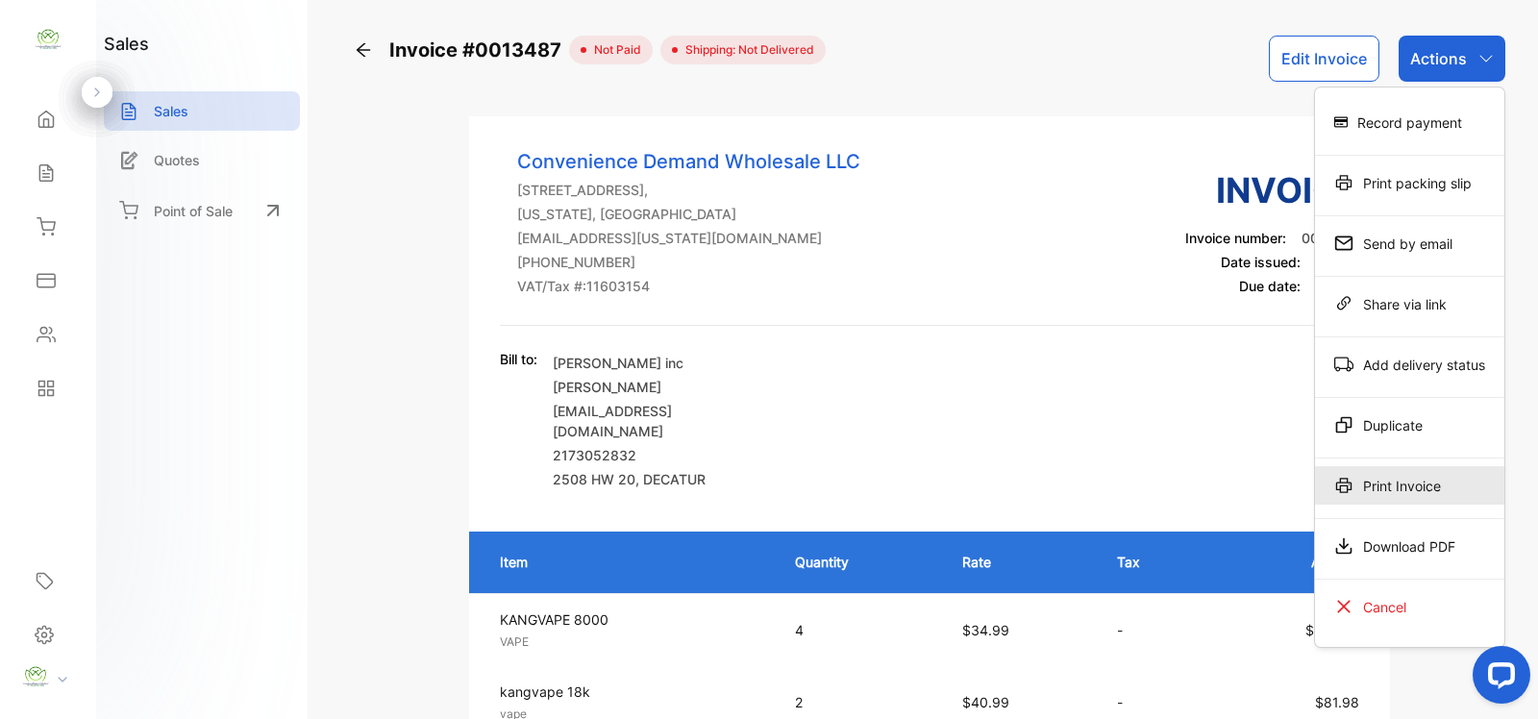
click at [1404, 492] on div "Print Invoice" at bounding box center [1409, 485] width 189 height 38
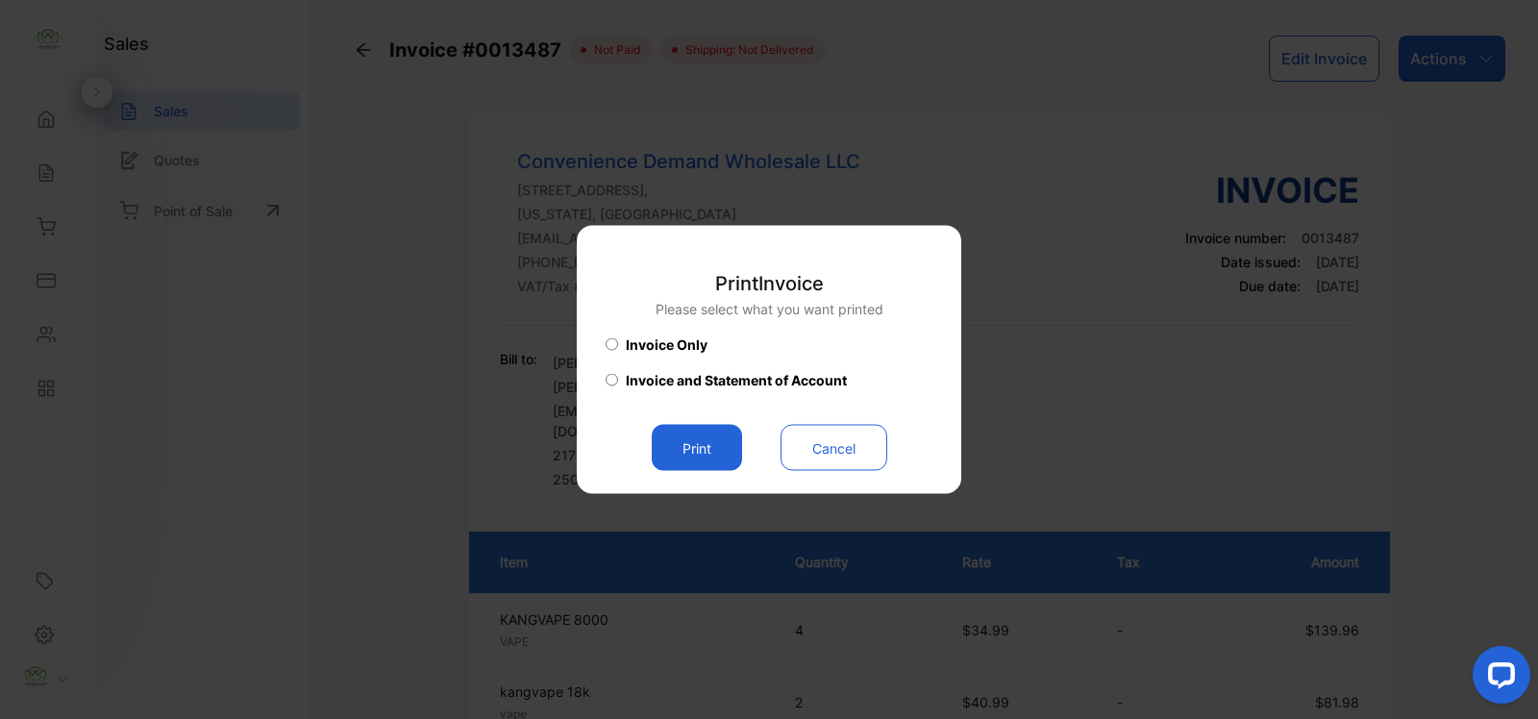
click at [693, 453] on button "Print" at bounding box center [697, 448] width 90 height 46
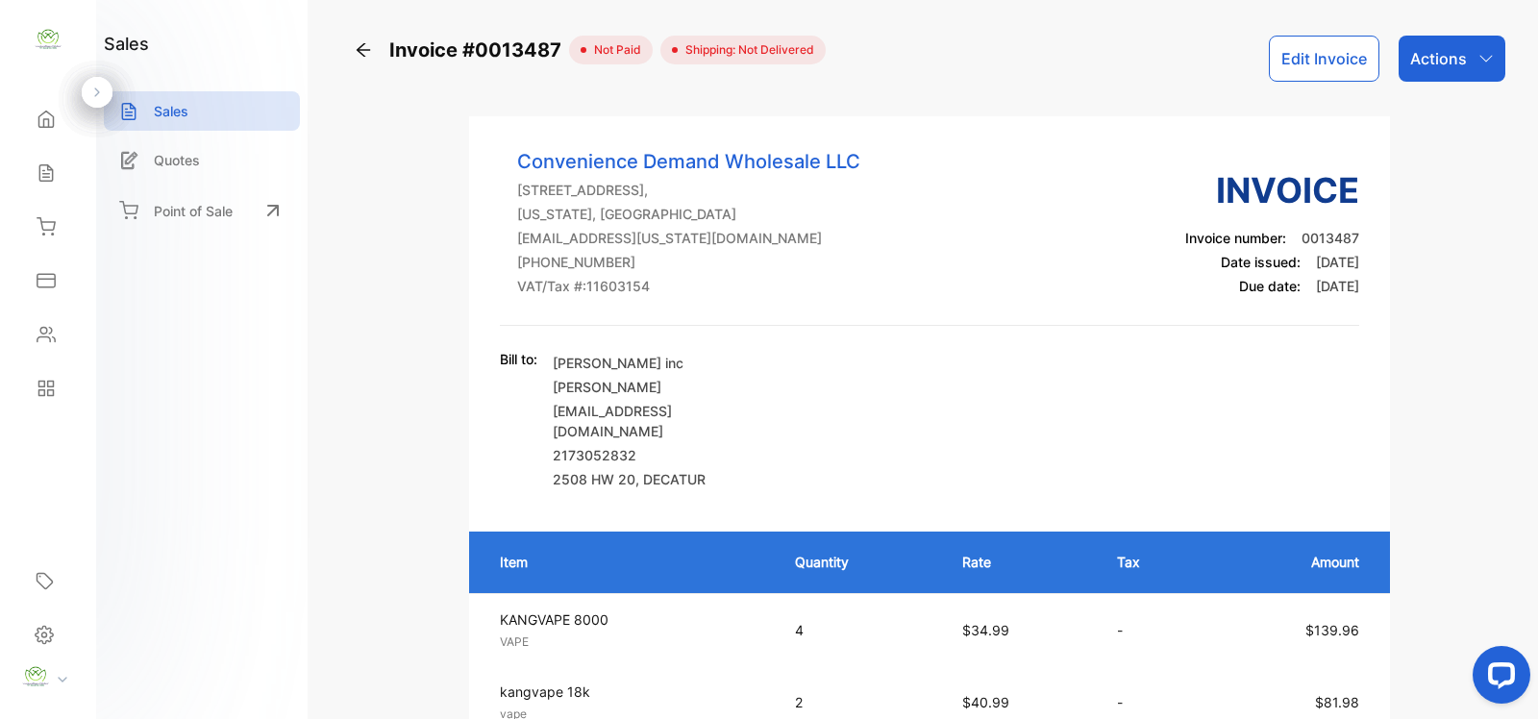
click at [1456, 64] on p "Actions" at bounding box center [1438, 58] width 57 height 23
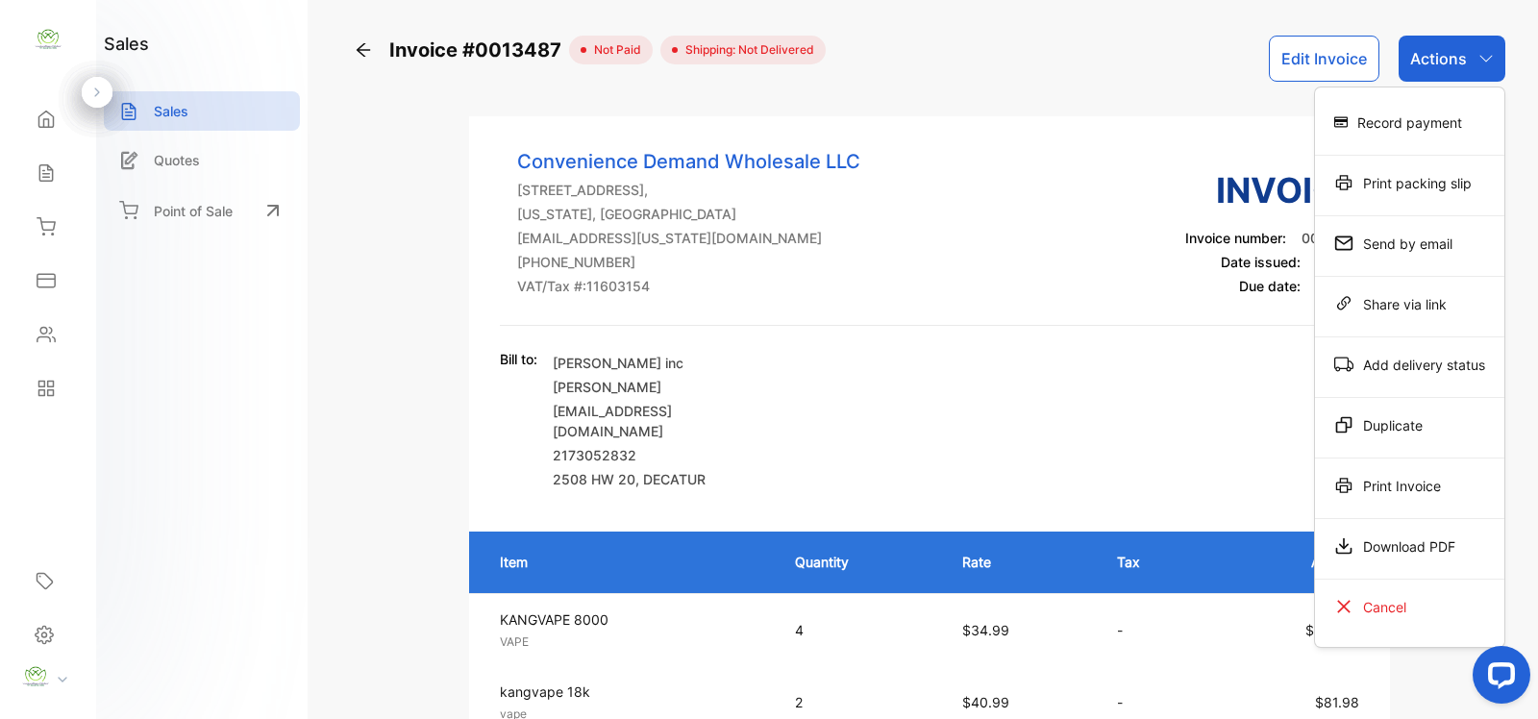
click at [1406, 487] on div "Print Invoice" at bounding box center [1409, 485] width 189 height 38
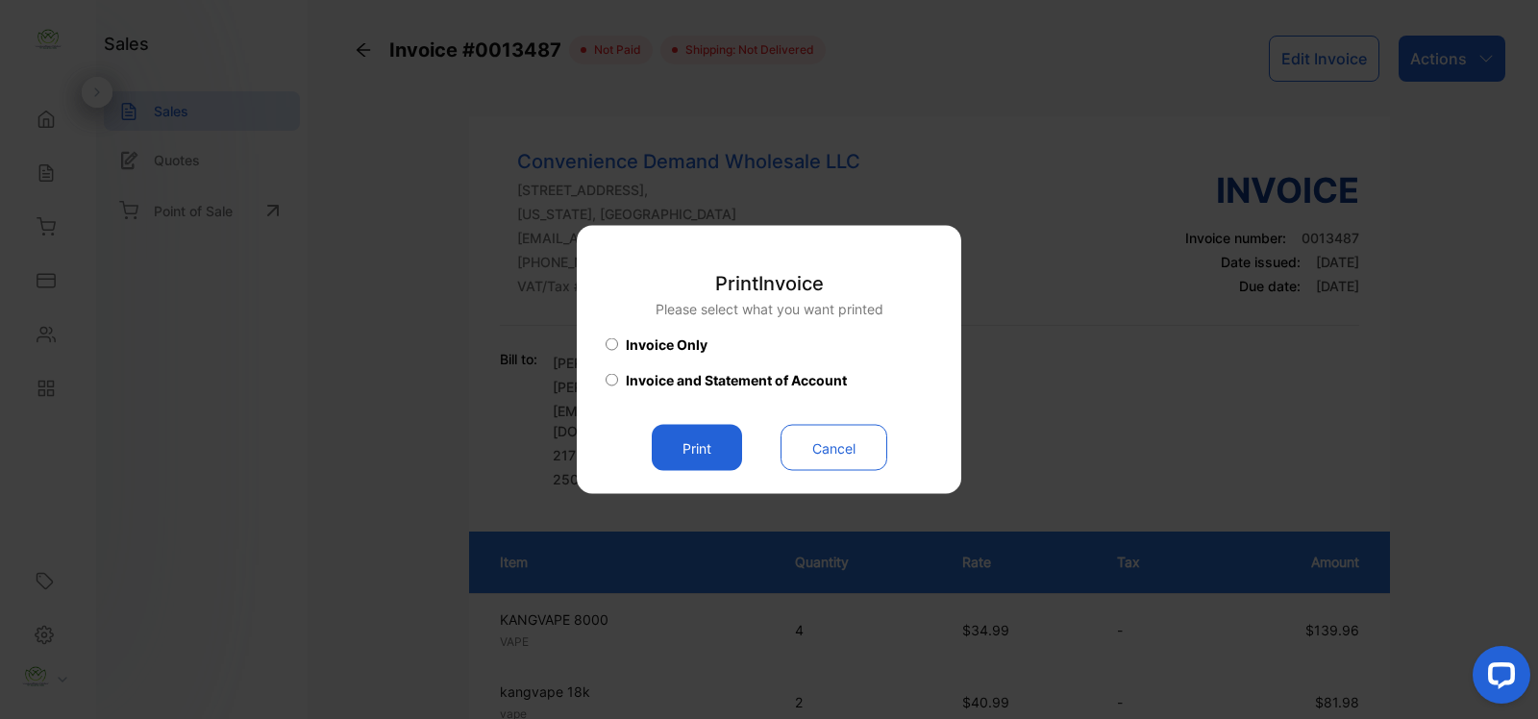
click at [714, 449] on button "Print" at bounding box center [697, 448] width 90 height 46
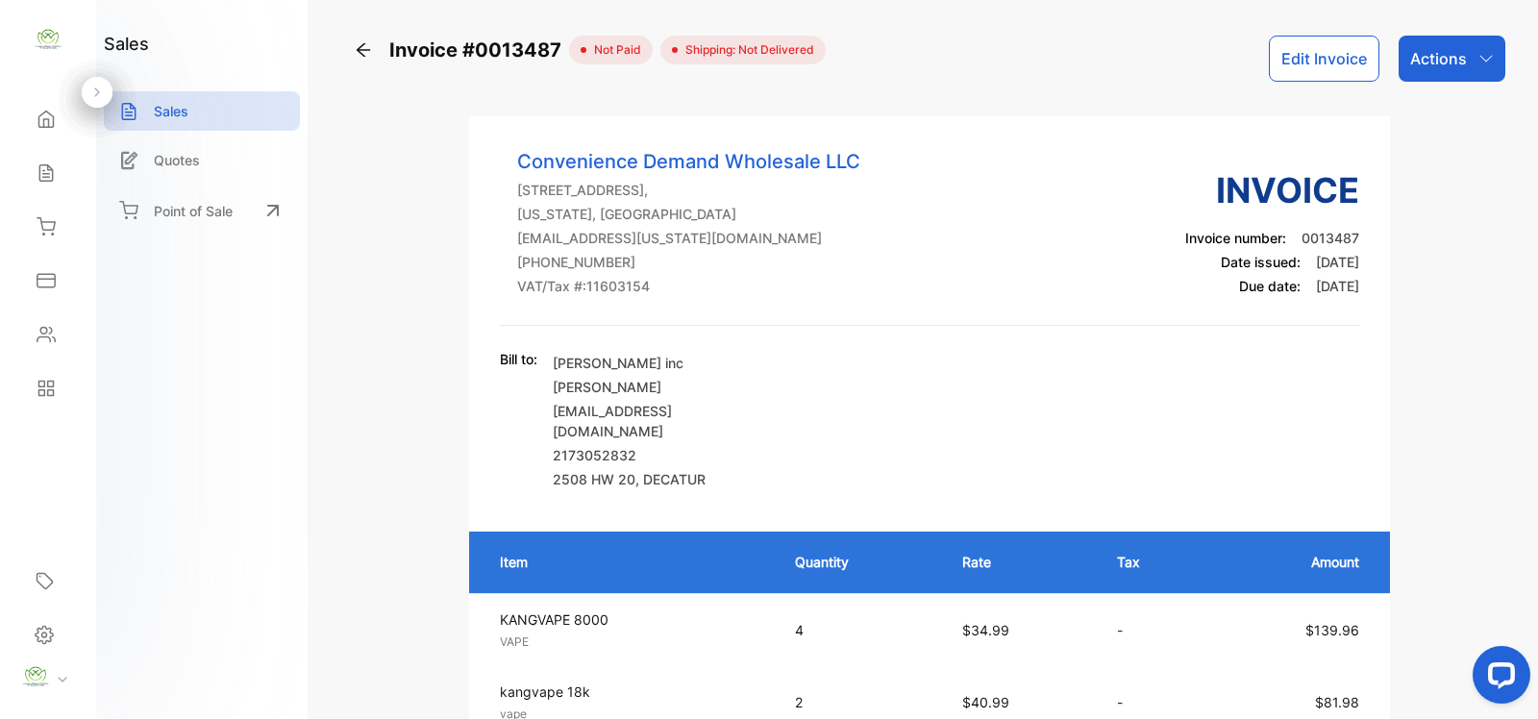
click at [43, 121] on icon at bounding box center [46, 119] width 14 height 16
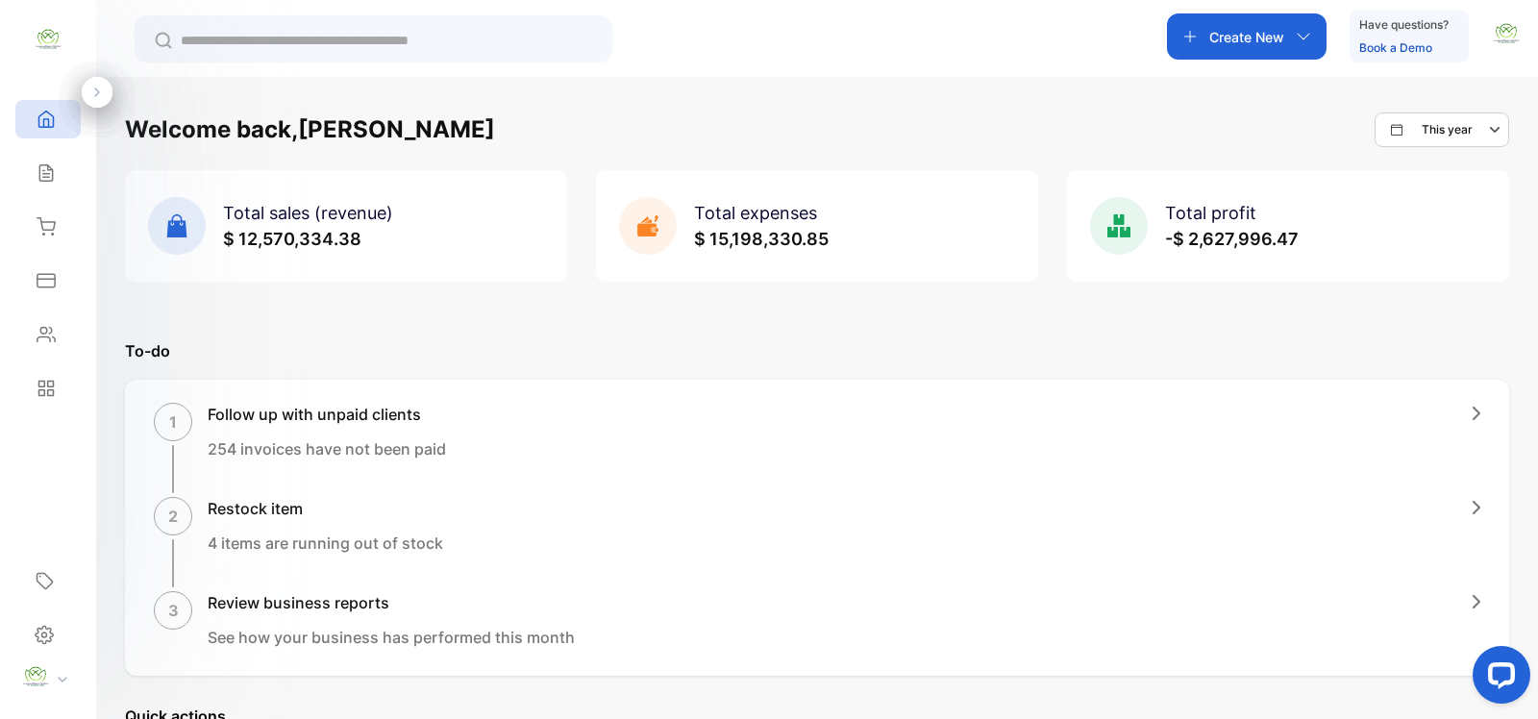
click at [1209, 35] on p "Create New" at bounding box center [1246, 37] width 75 height 20
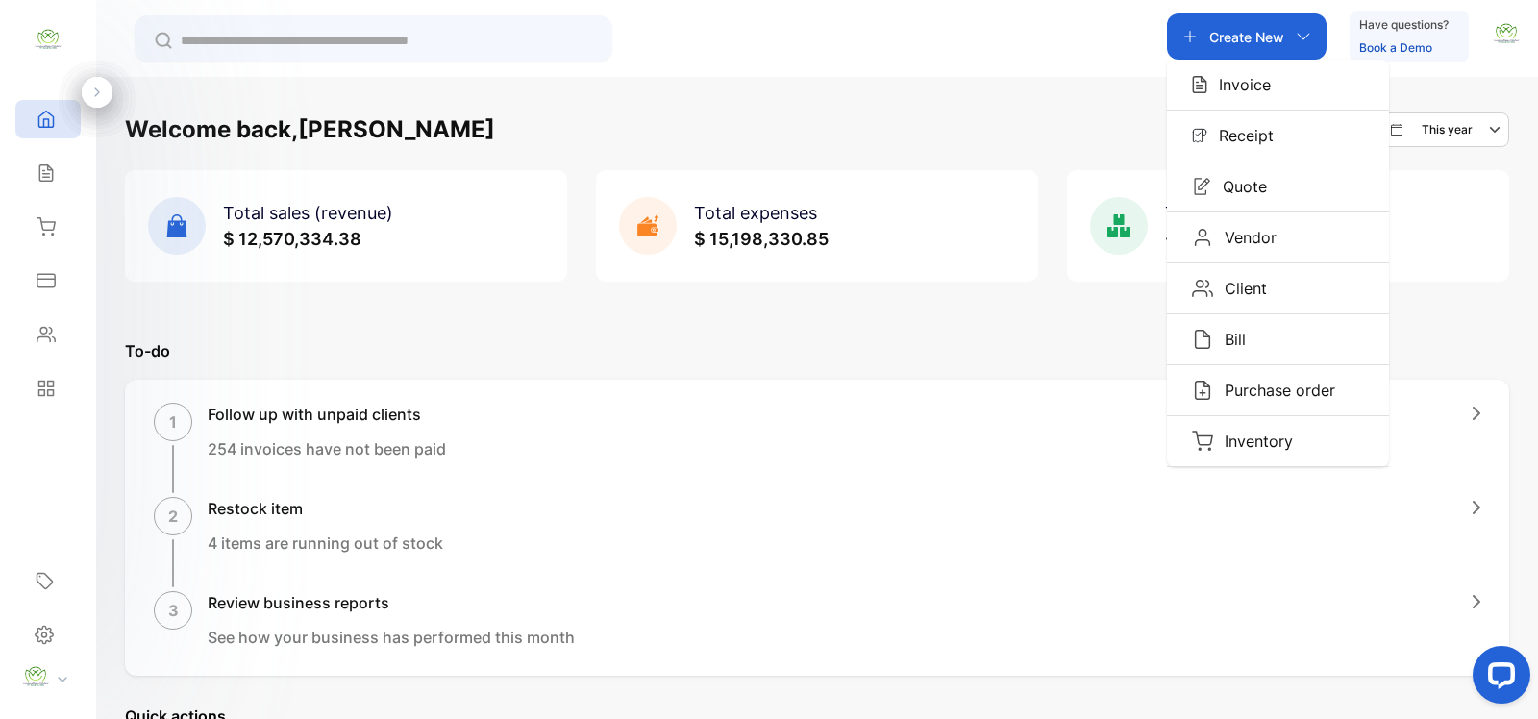
click at [1217, 89] on p "Invoice" at bounding box center [1238, 84] width 63 height 23
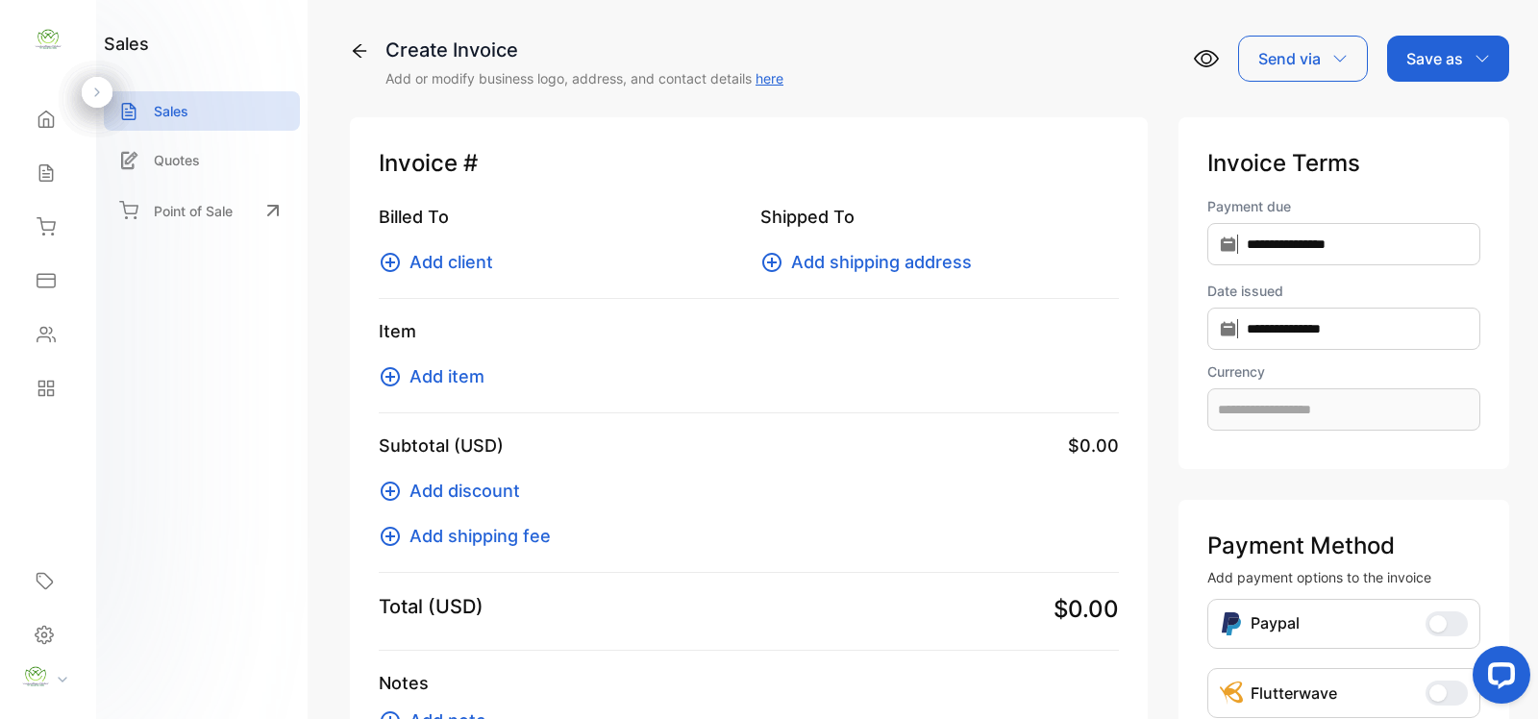
type input "**********"
click at [382, 260] on icon at bounding box center [390, 262] width 23 height 23
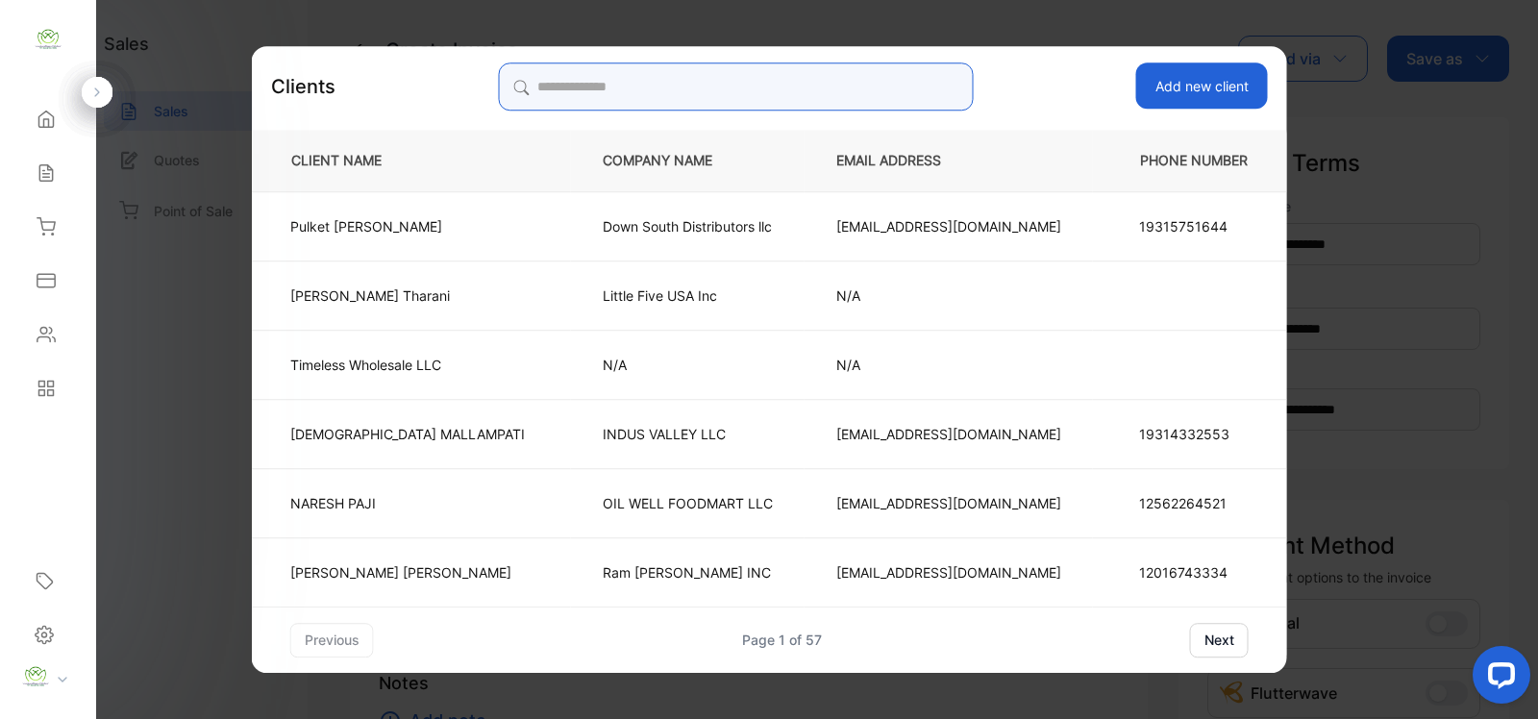
click at [762, 88] on input "search" at bounding box center [735, 86] width 475 height 48
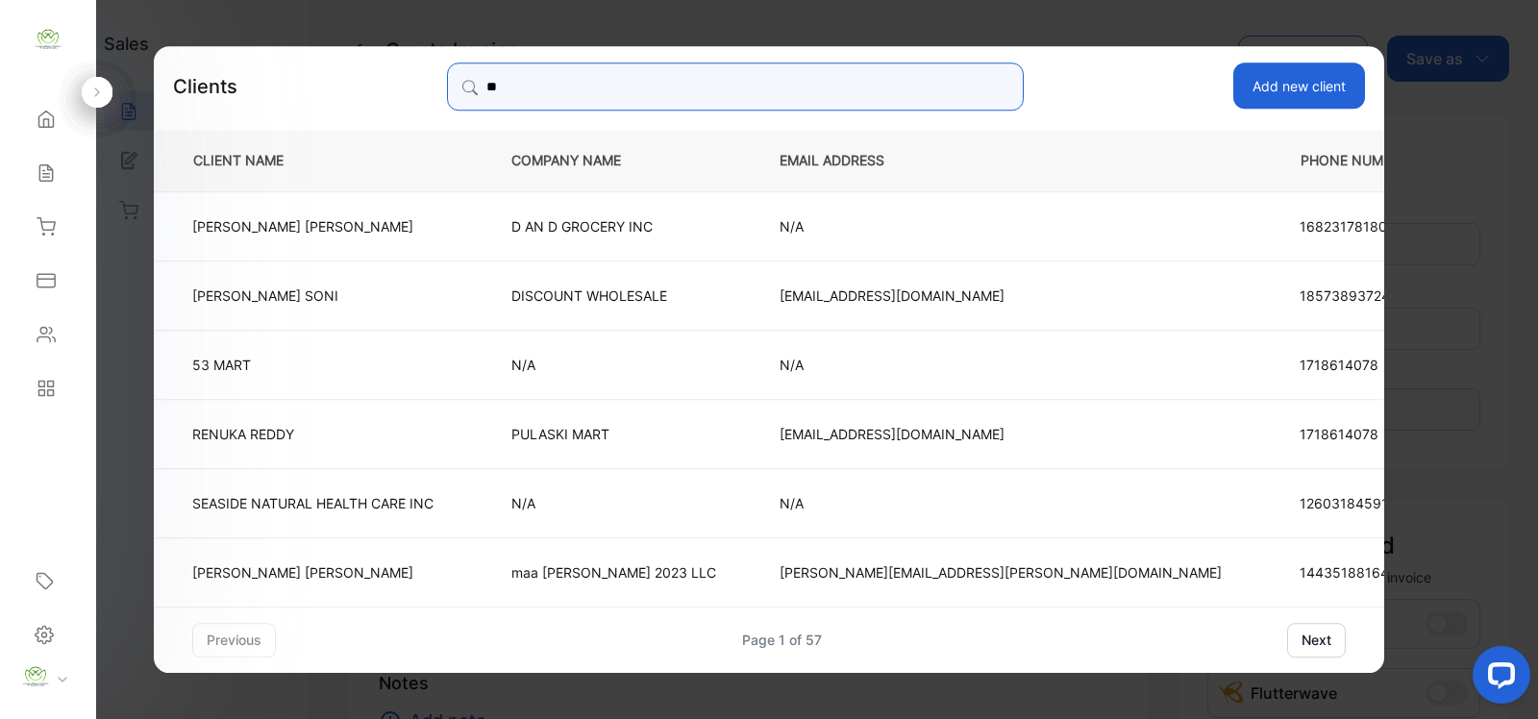
type input "*"
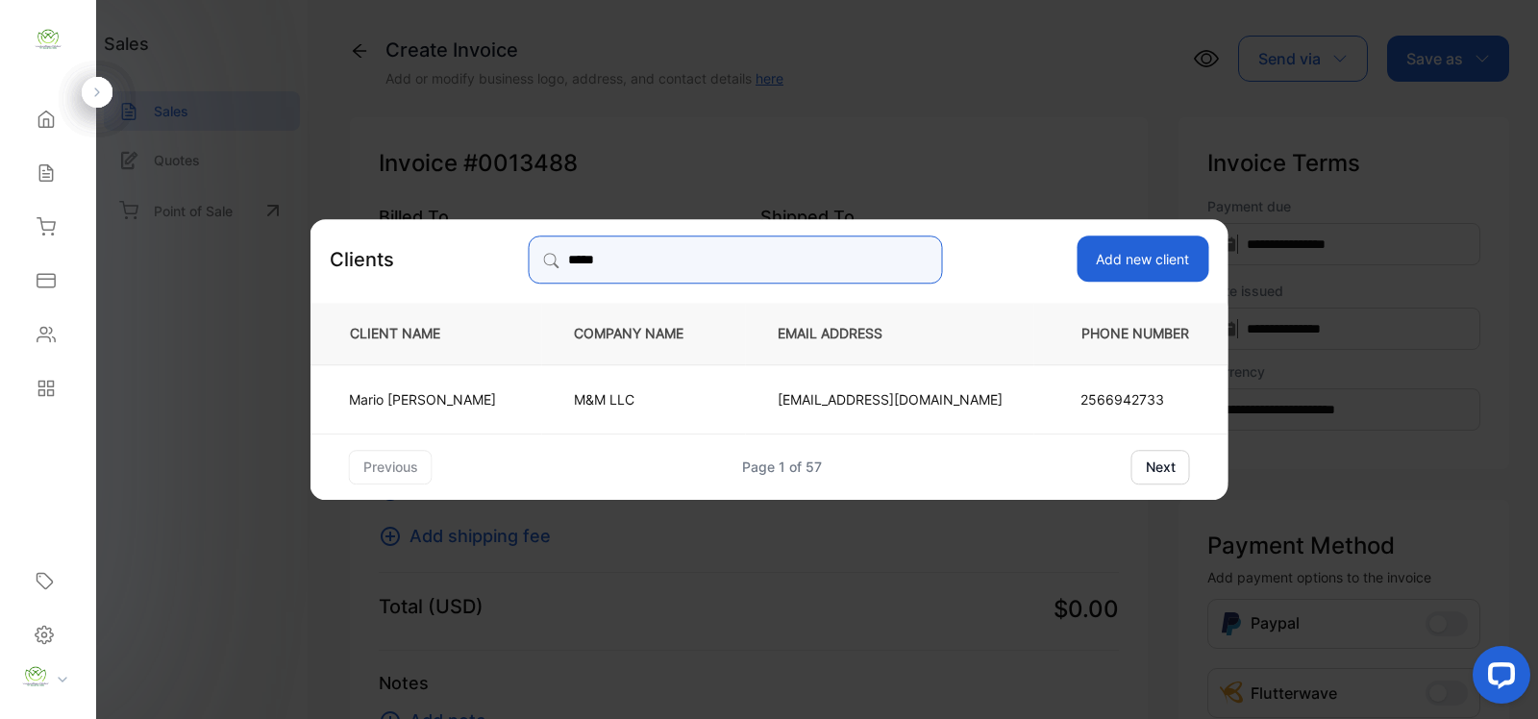
type input "*****"
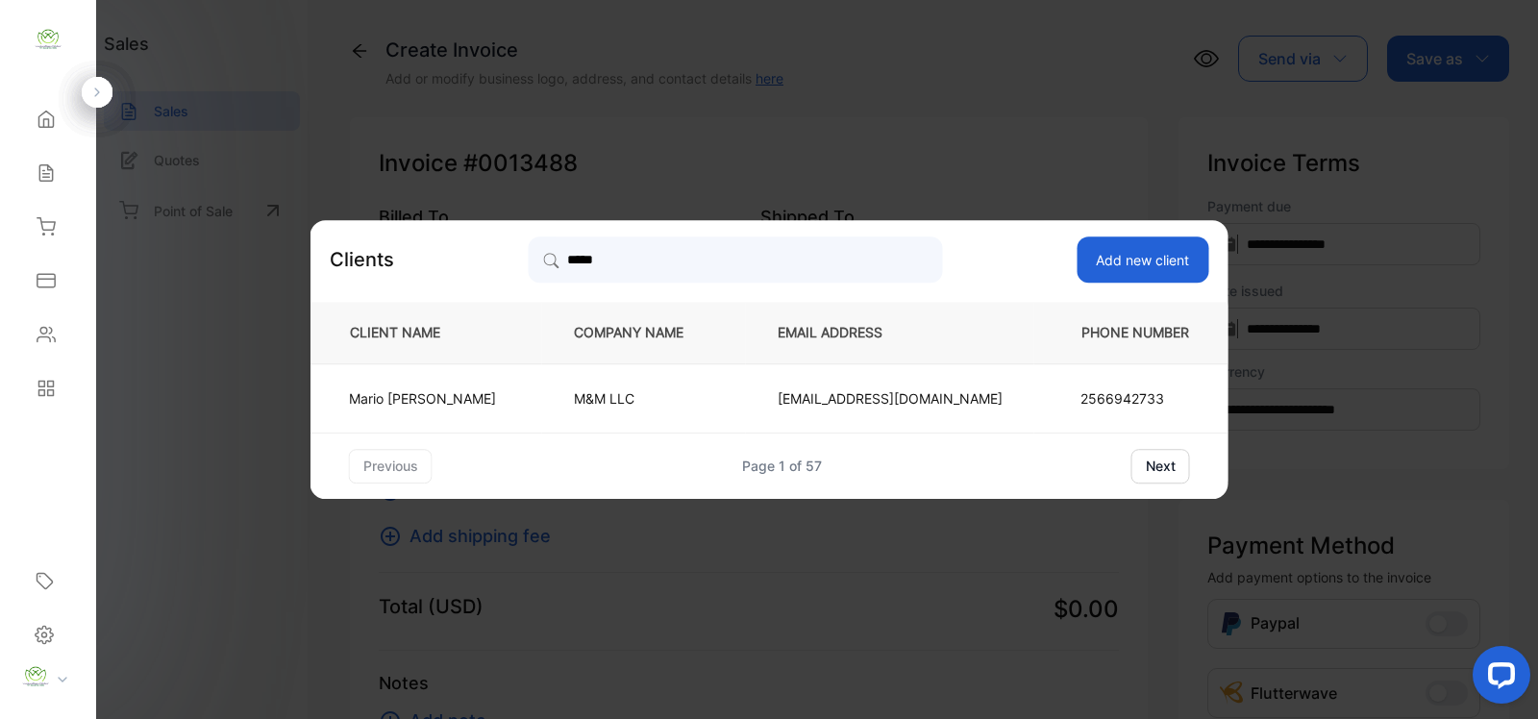
click at [661, 395] on p "M&M LLC" at bounding box center [644, 398] width 140 height 20
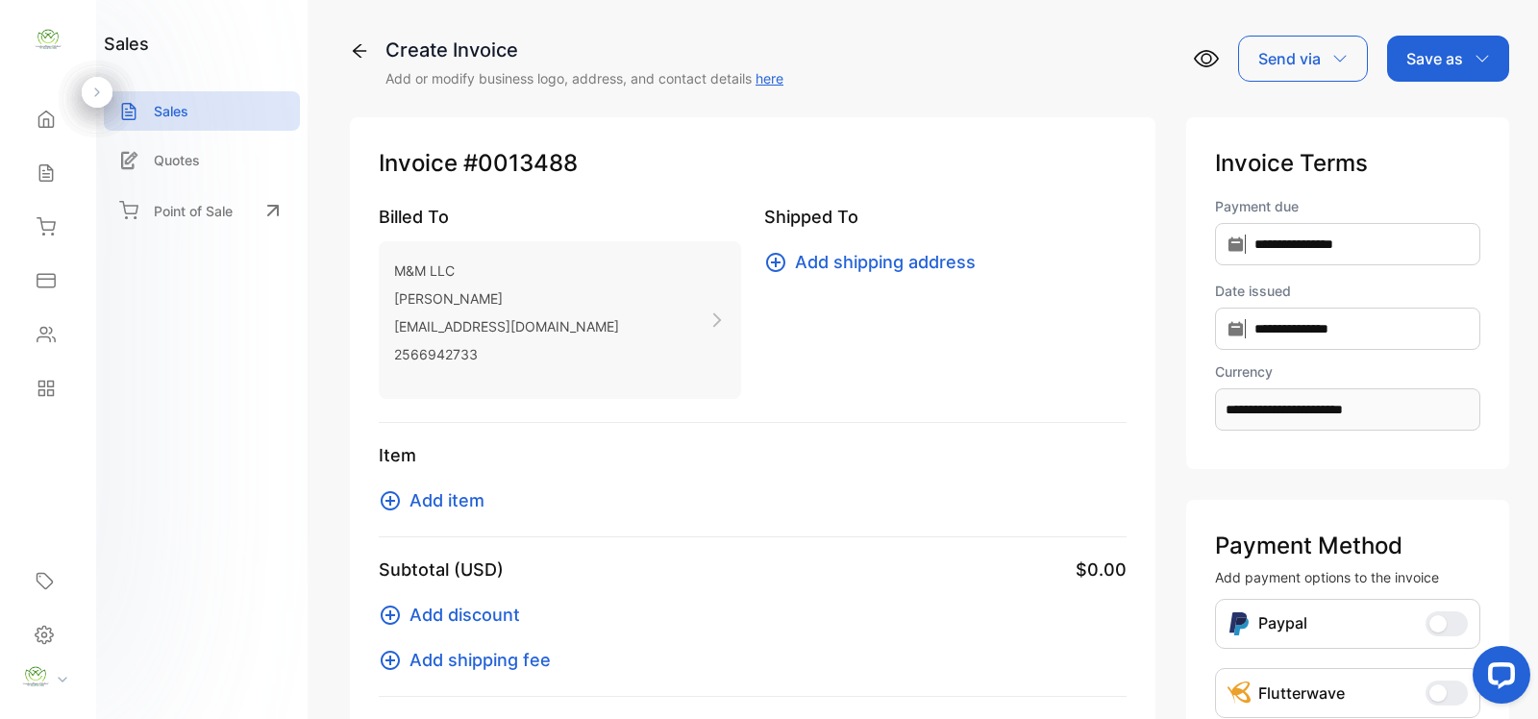
click at [397, 503] on icon at bounding box center [390, 500] width 19 height 19
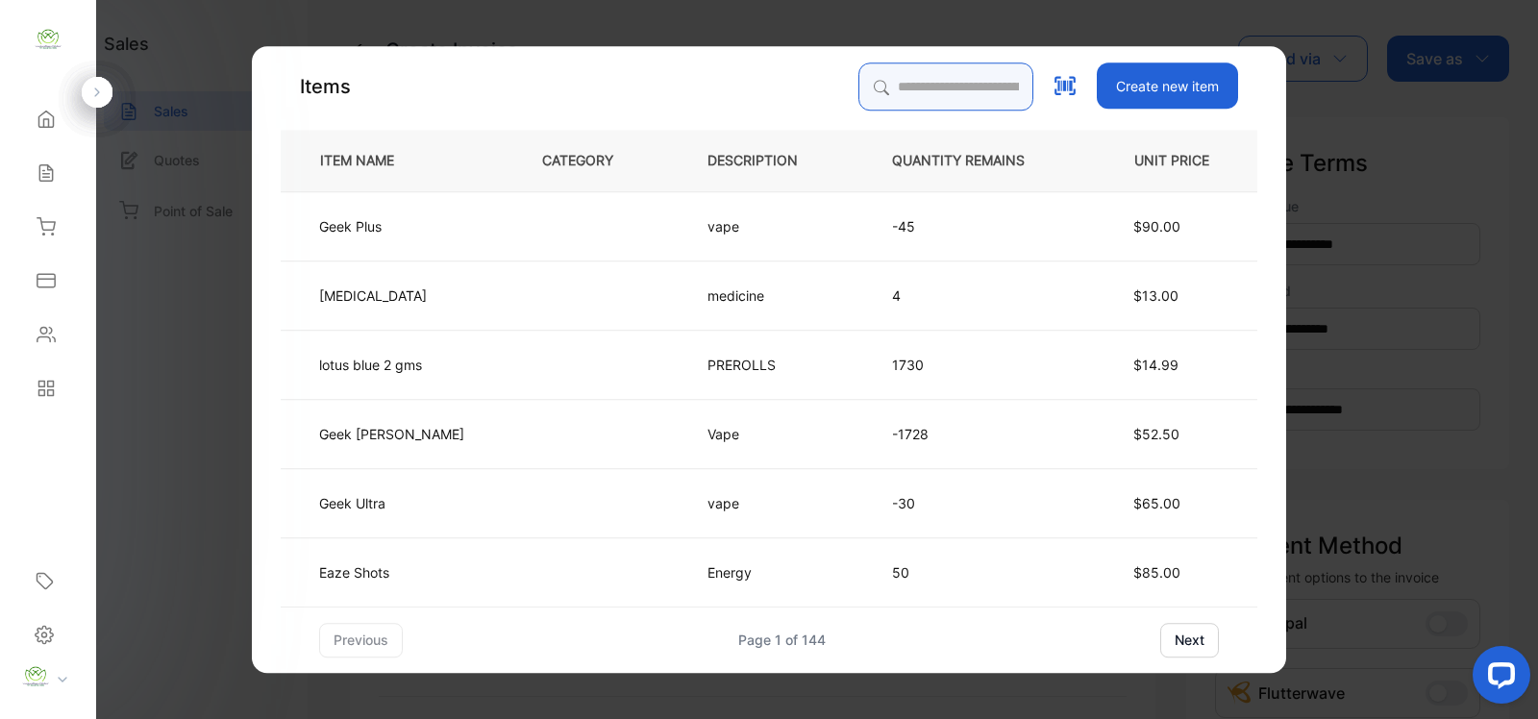
click at [963, 94] on input "search" at bounding box center [945, 86] width 175 height 48
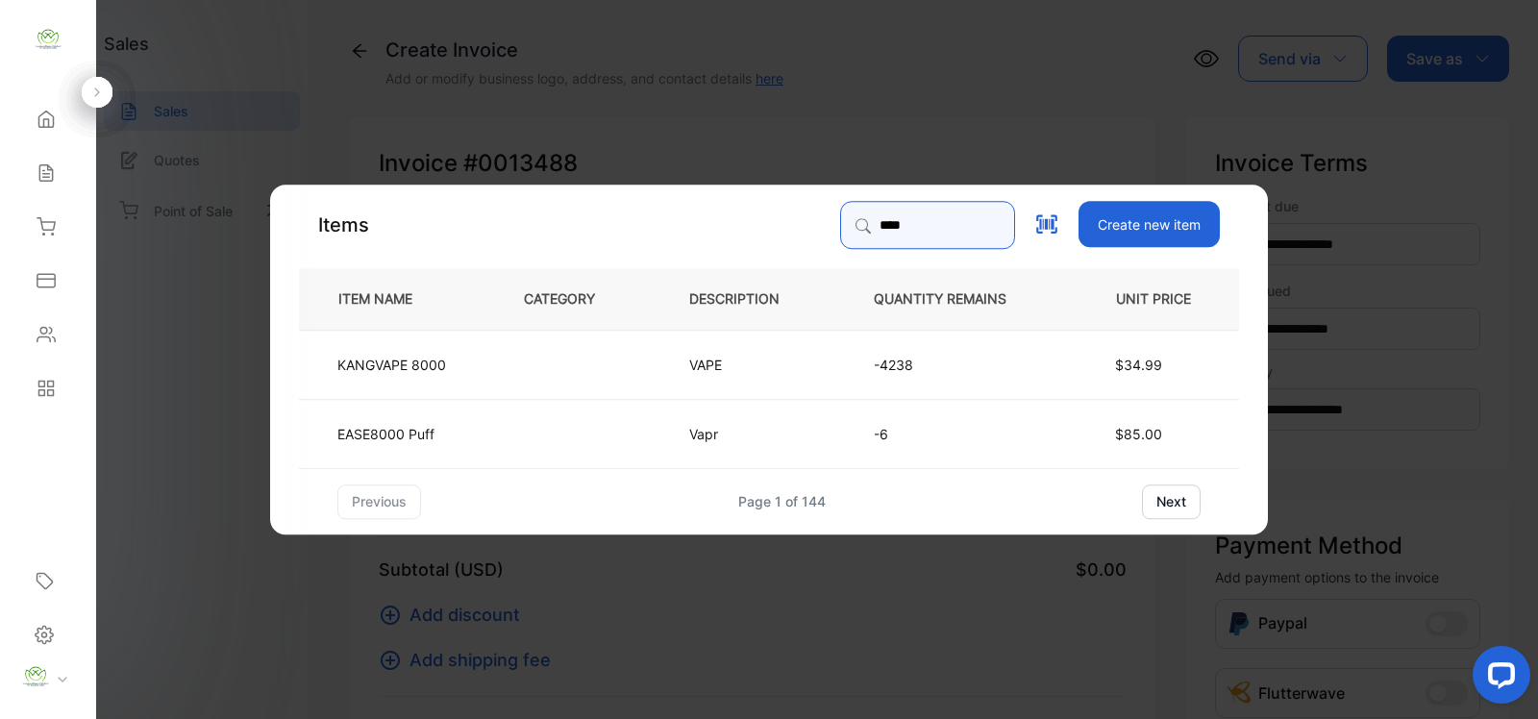
type input "****"
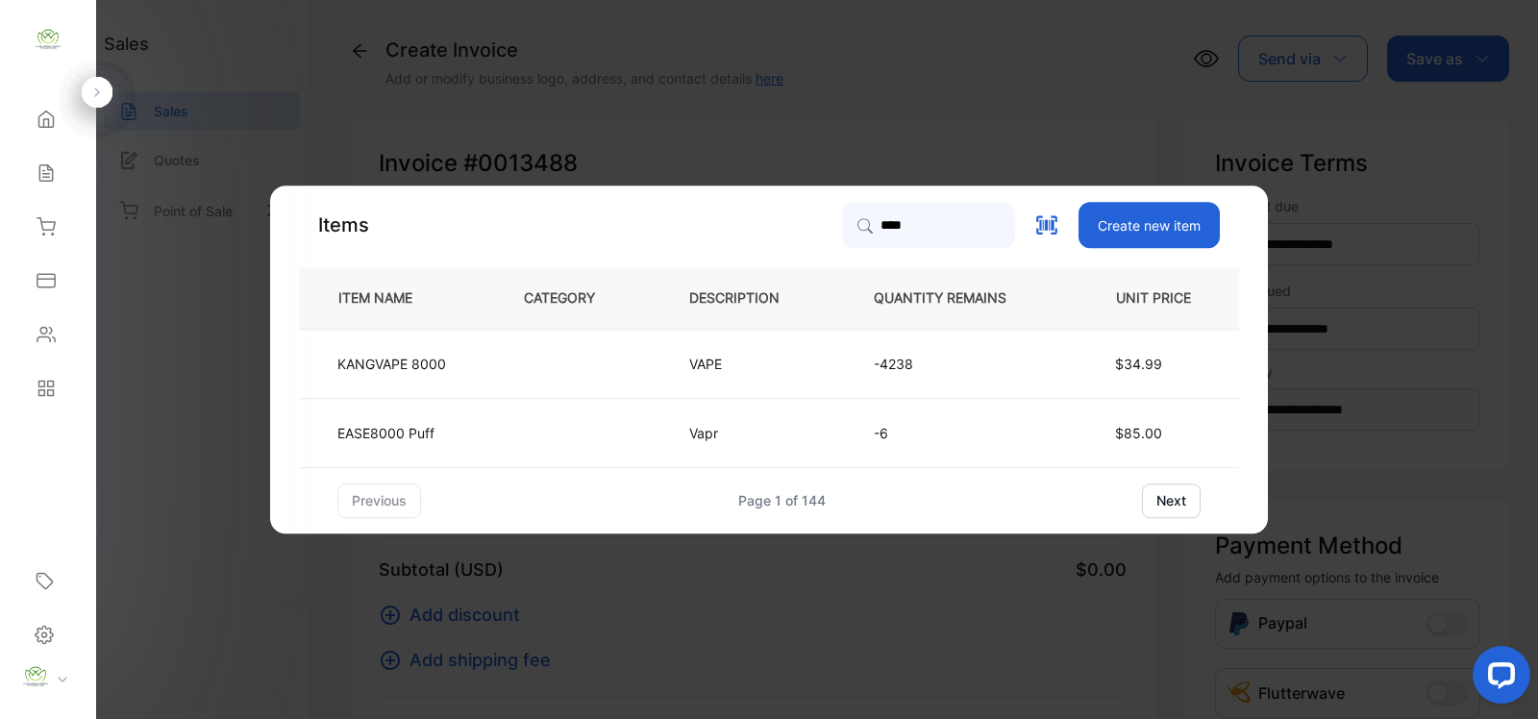
click at [628, 361] on td at bounding box center [574, 363] width 165 height 69
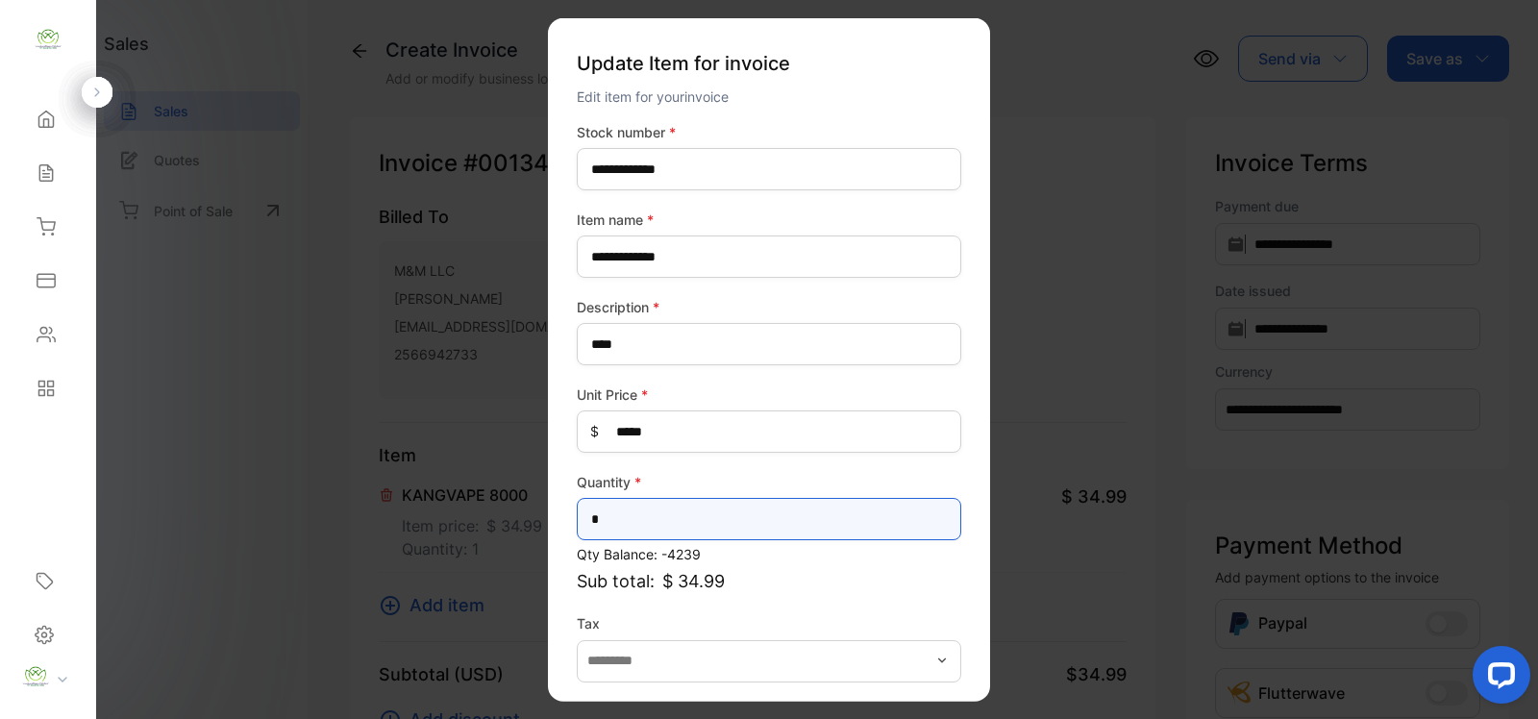
click at [709, 519] on input "*" at bounding box center [769, 519] width 384 height 42
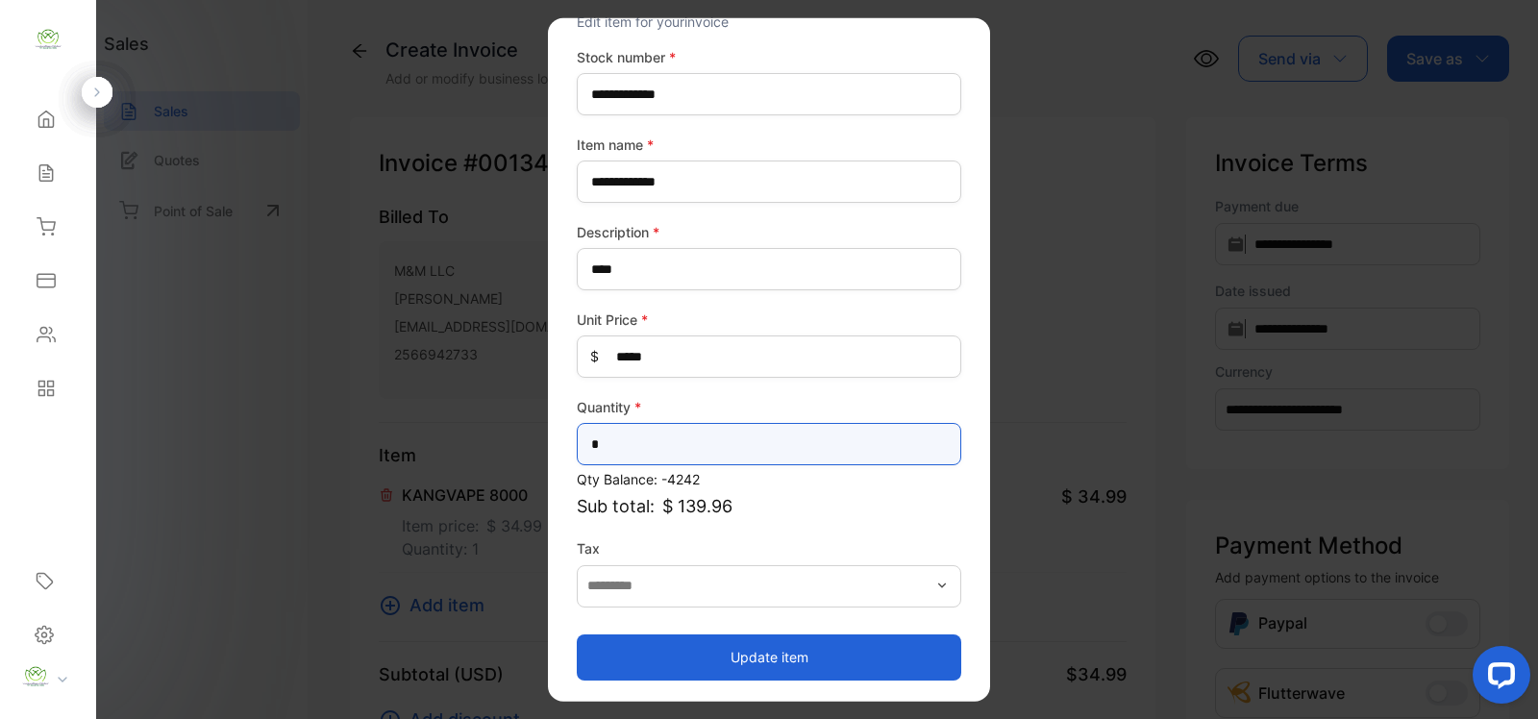
type input "*"
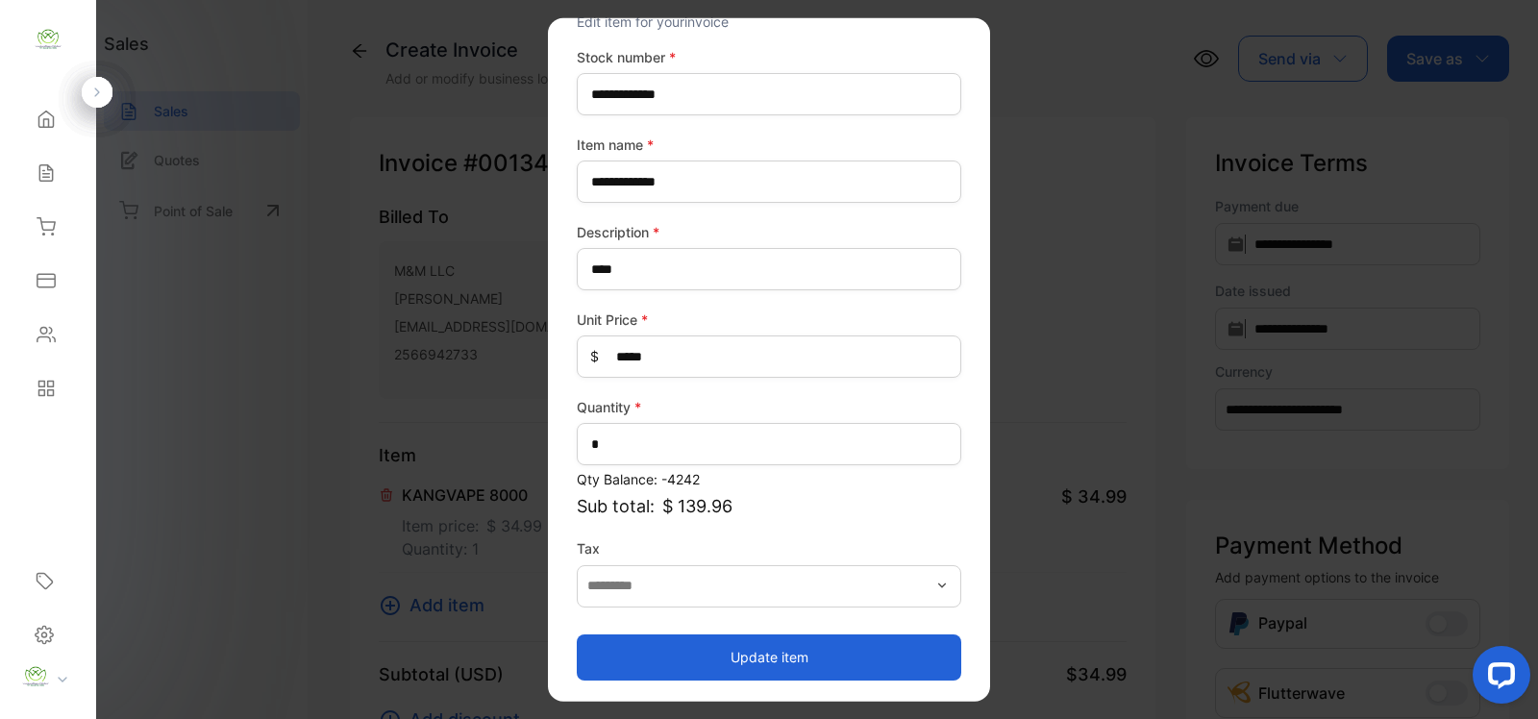
click at [823, 640] on button "Update item" at bounding box center [769, 656] width 384 height 46
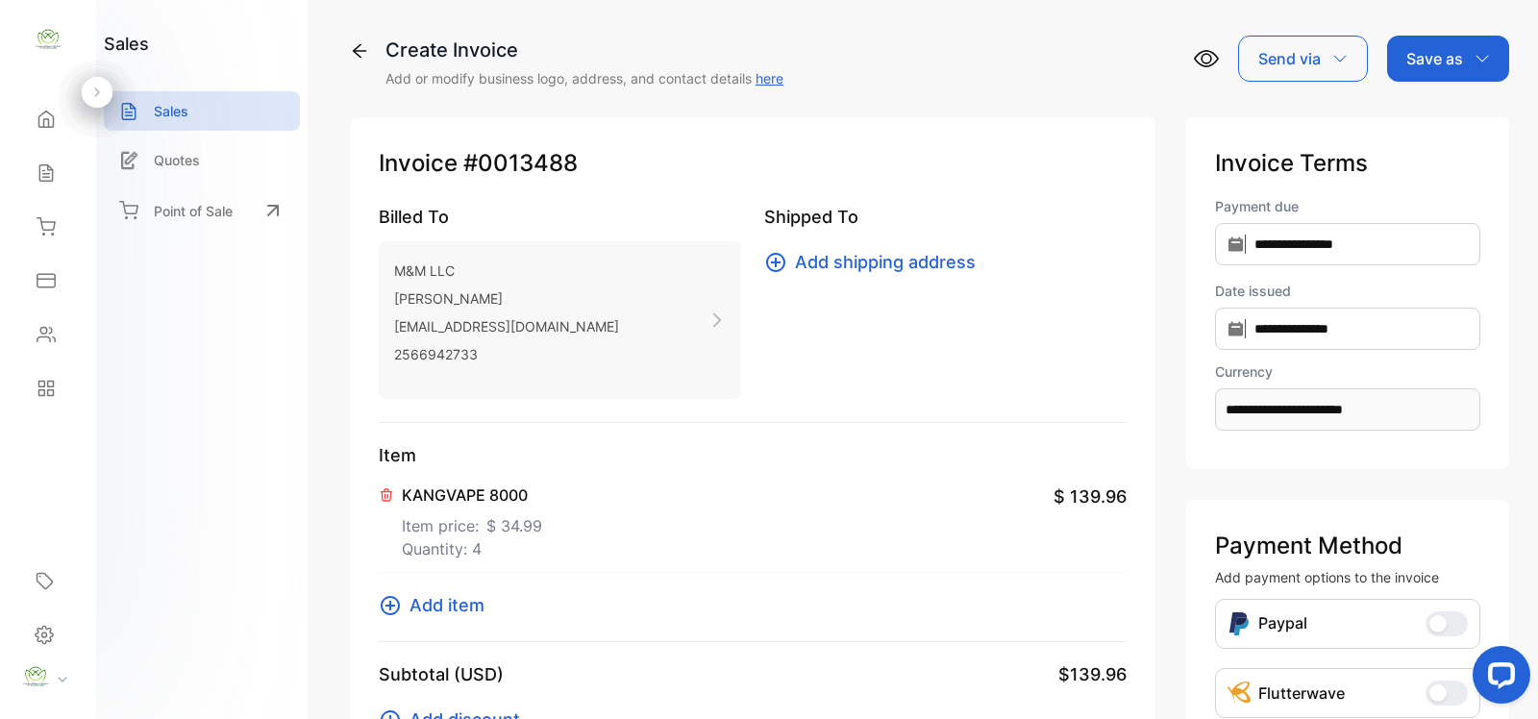
click at [395, 606] on icon at bounding box center [390, 605] width 23 height 23
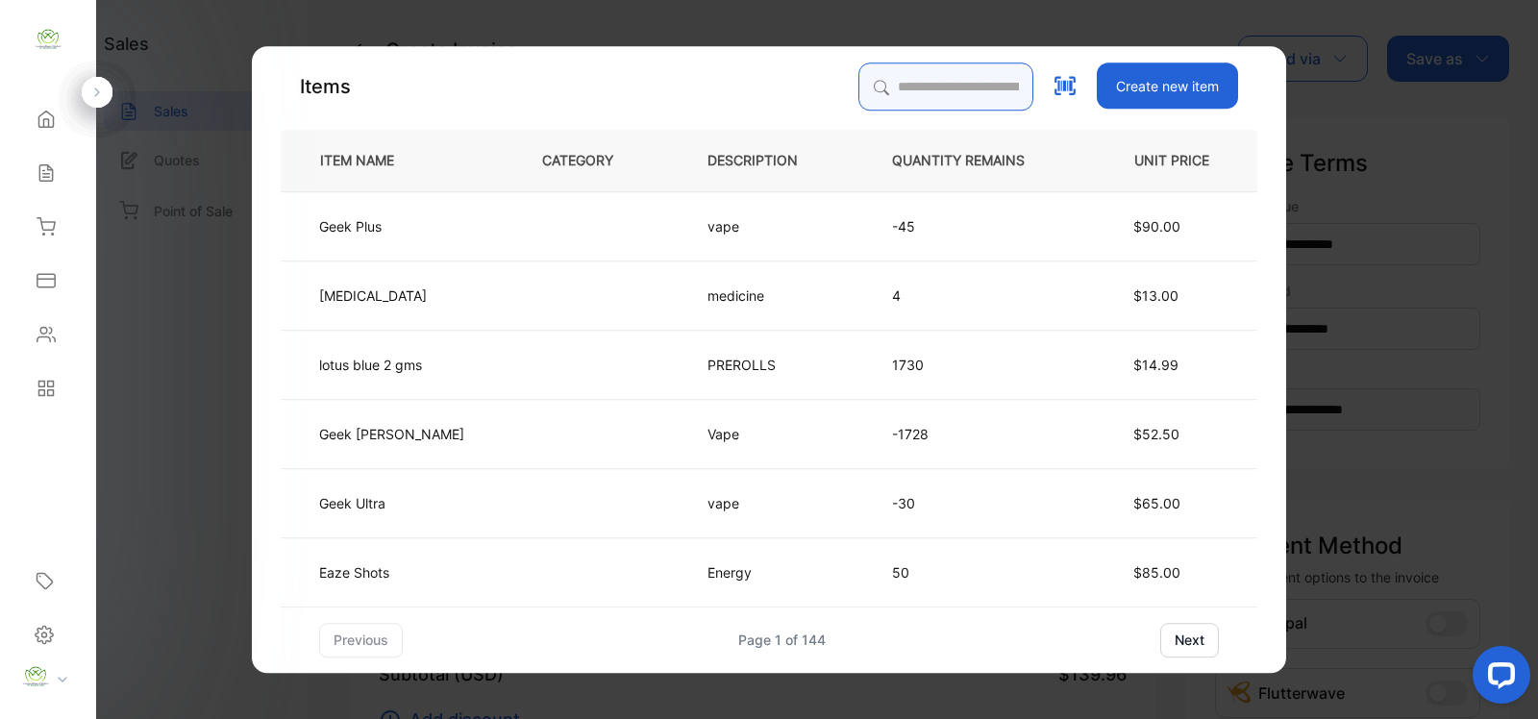
click at [906, 93] on input "search" at bounding box center [945, 86] width 175 height 48
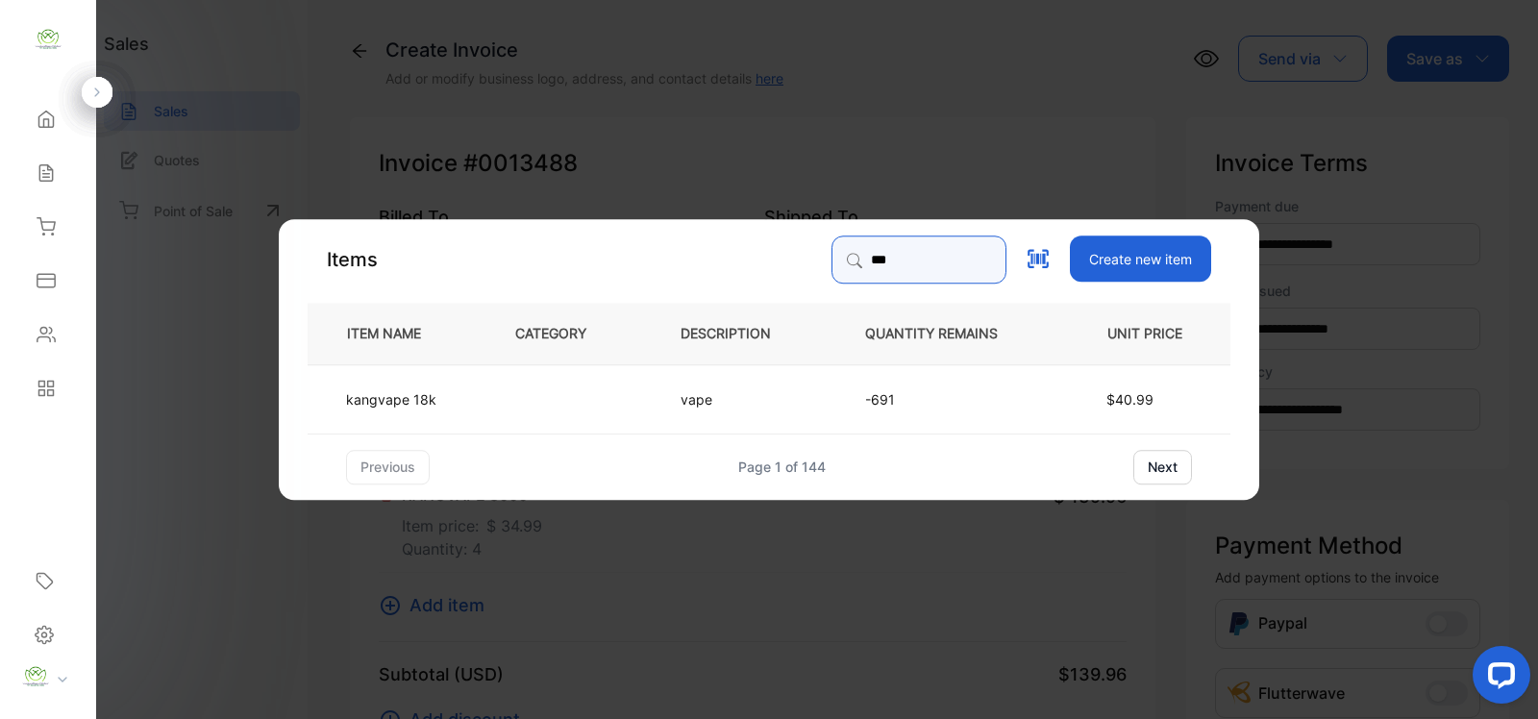
type input "***"
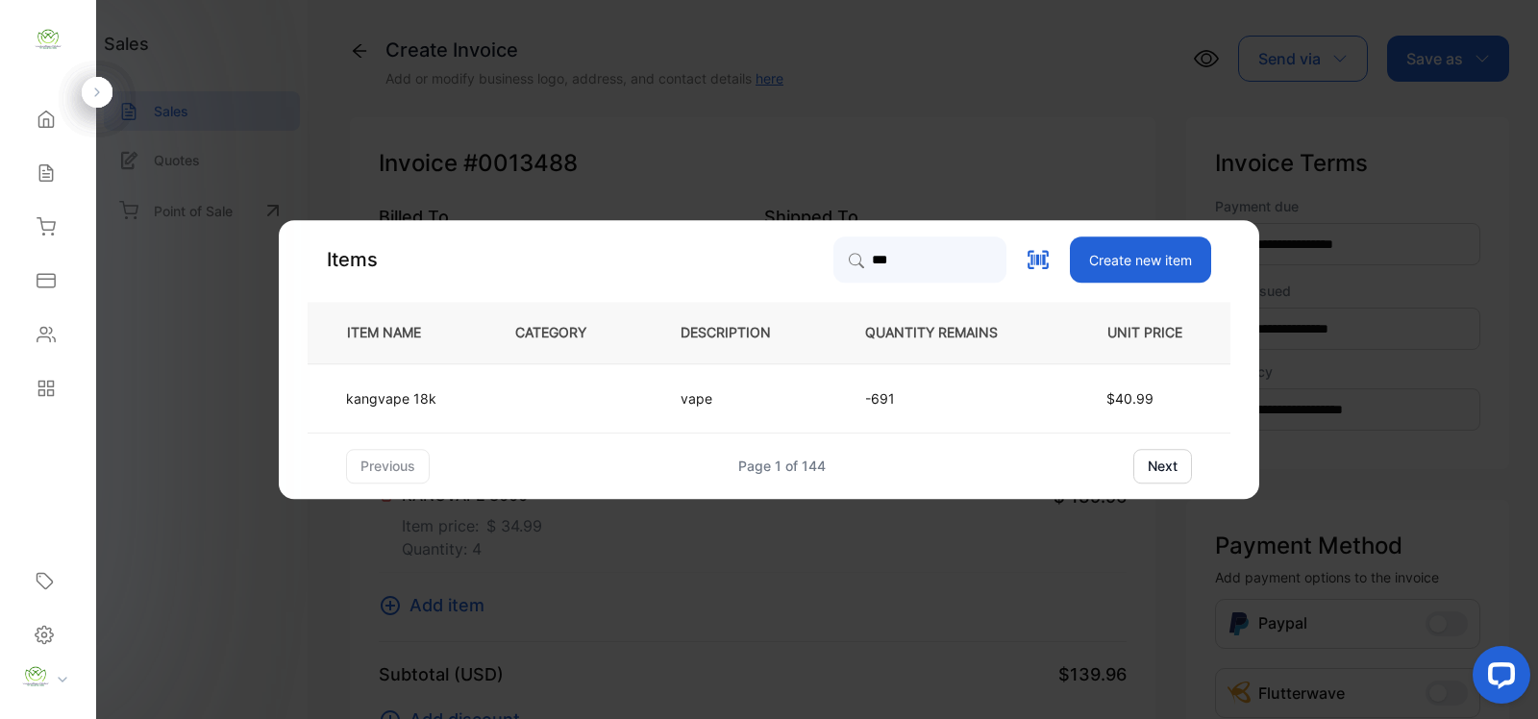
click at [852, 394] on td "-691" at bounding box center [946, 397] width 227 height 69
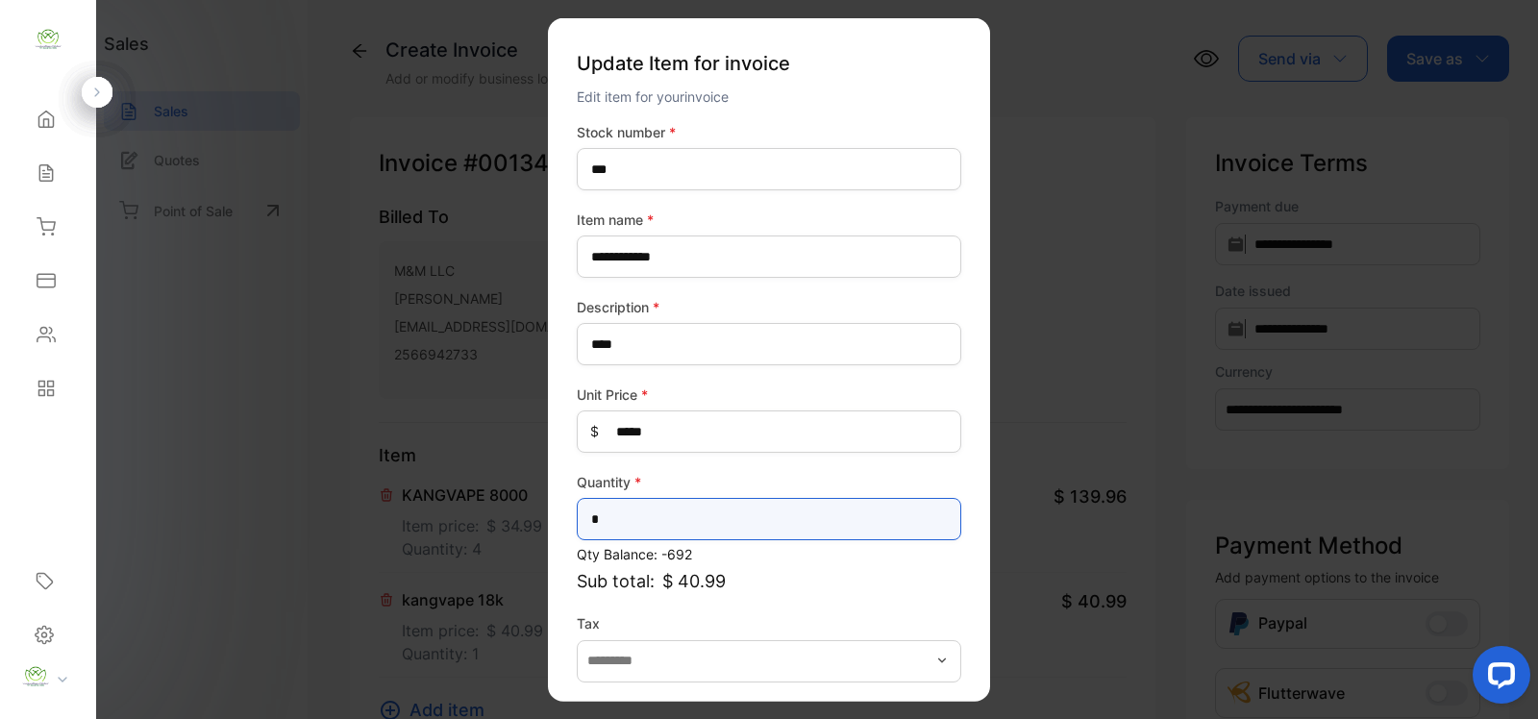
click at [748, 515] on input "*" at bounding box center [769, 519] width 384 height 42
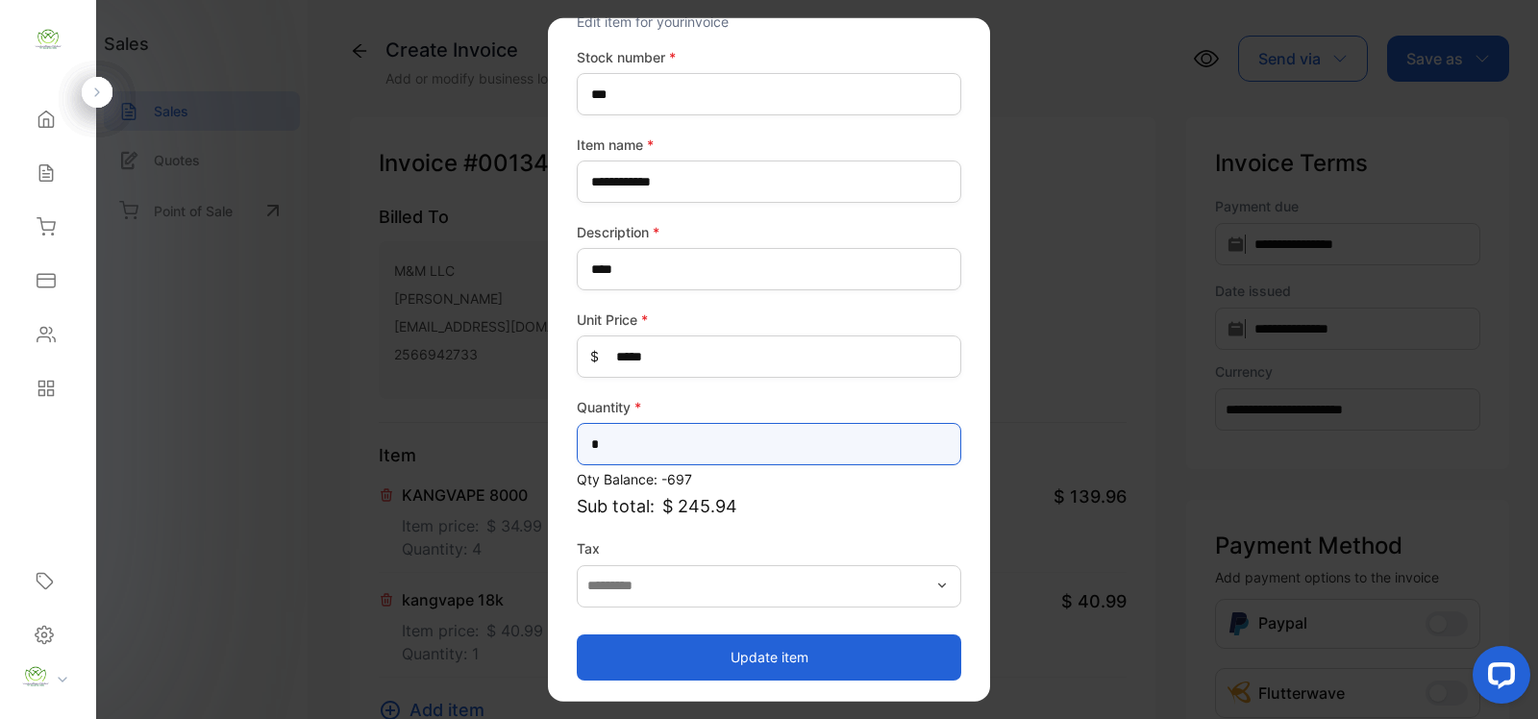
type input "*"
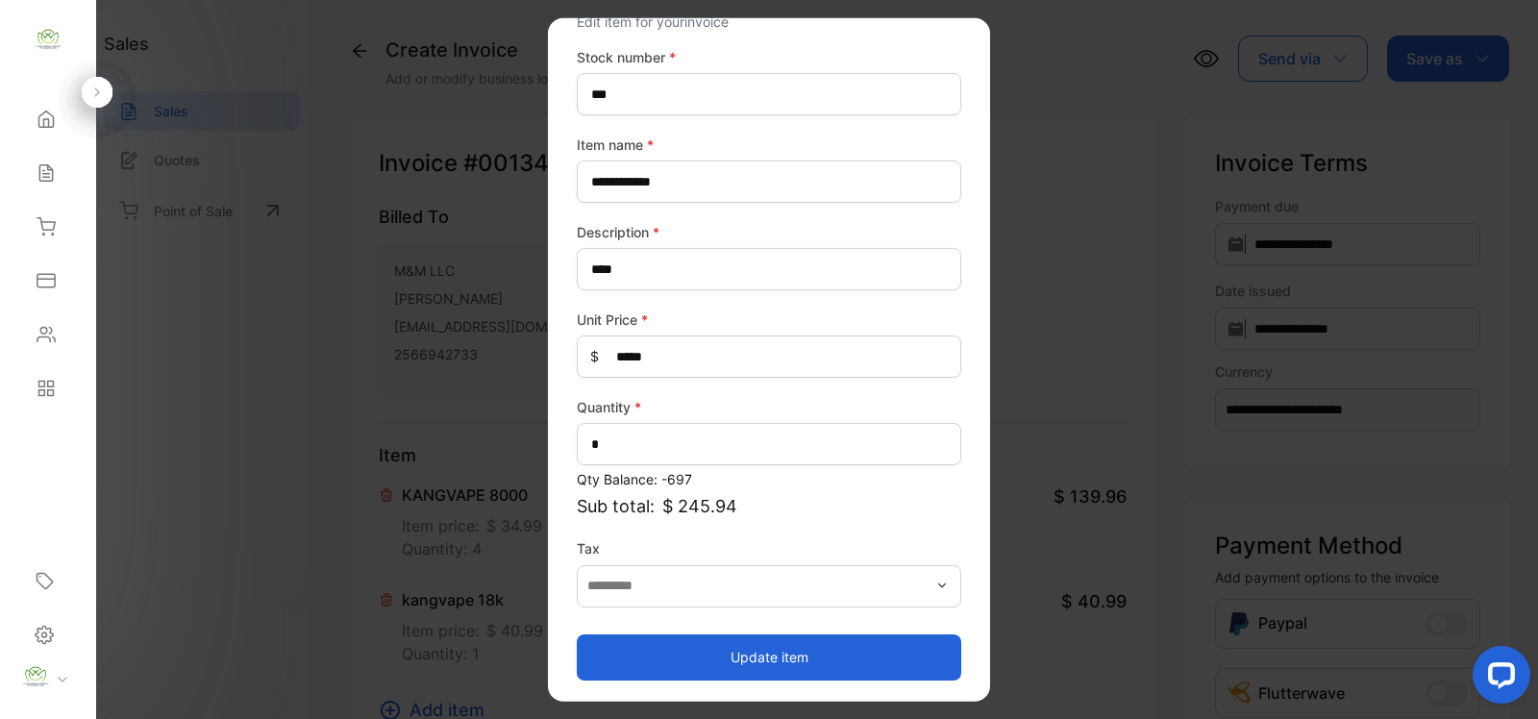
click at [772, 642] on button "Update item" at bounding box center [769, 656] width 384 height 46
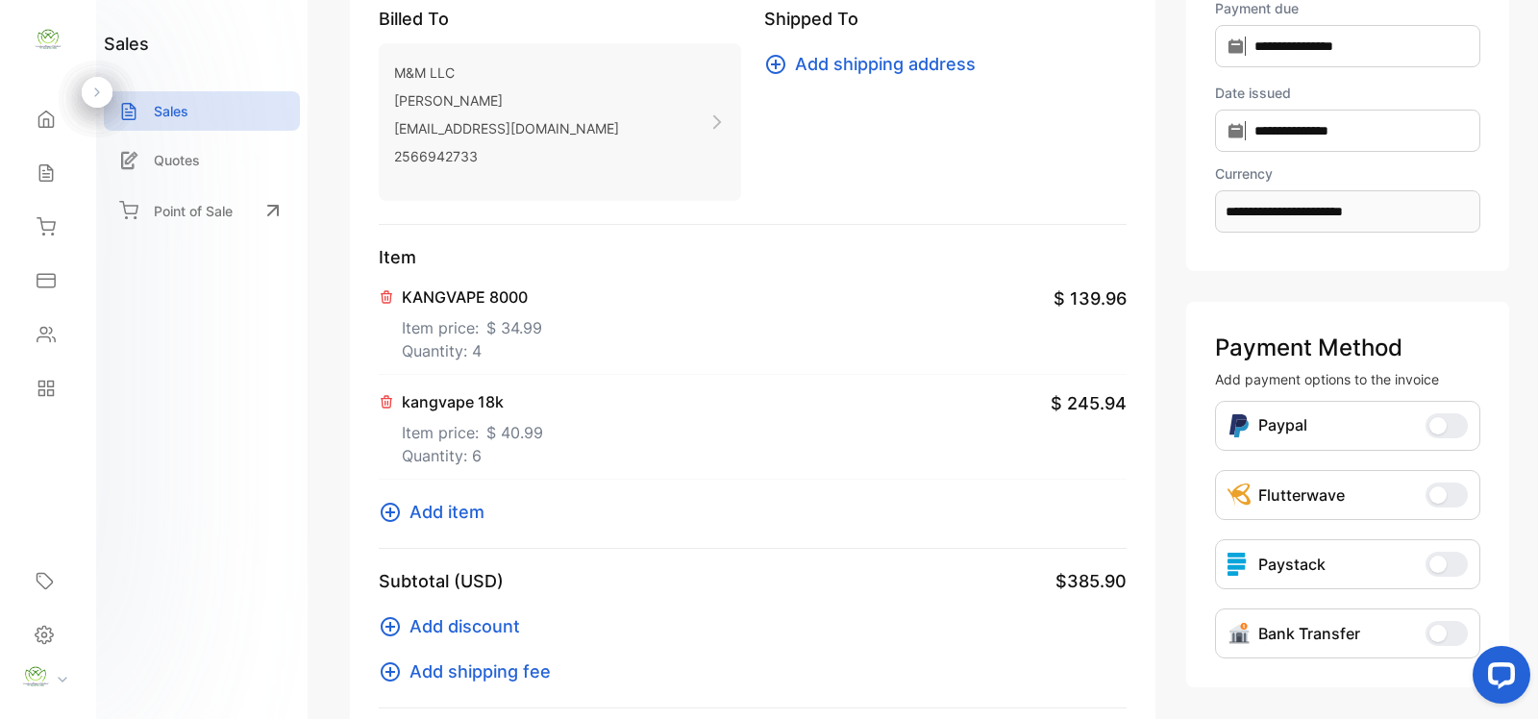
scroll to position [280, 0]
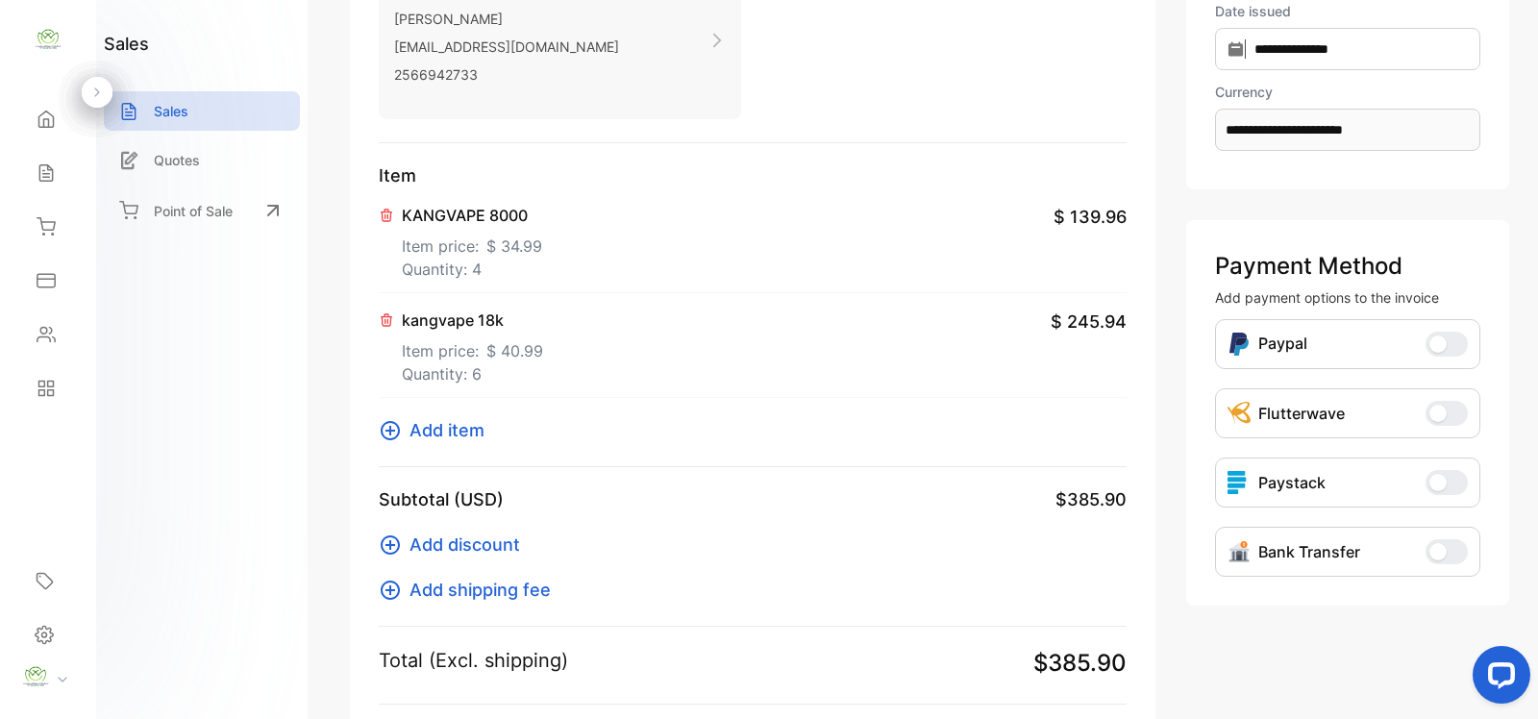
click at [382, 429] on icon at bounding box center [390, 430] width 19 height 19
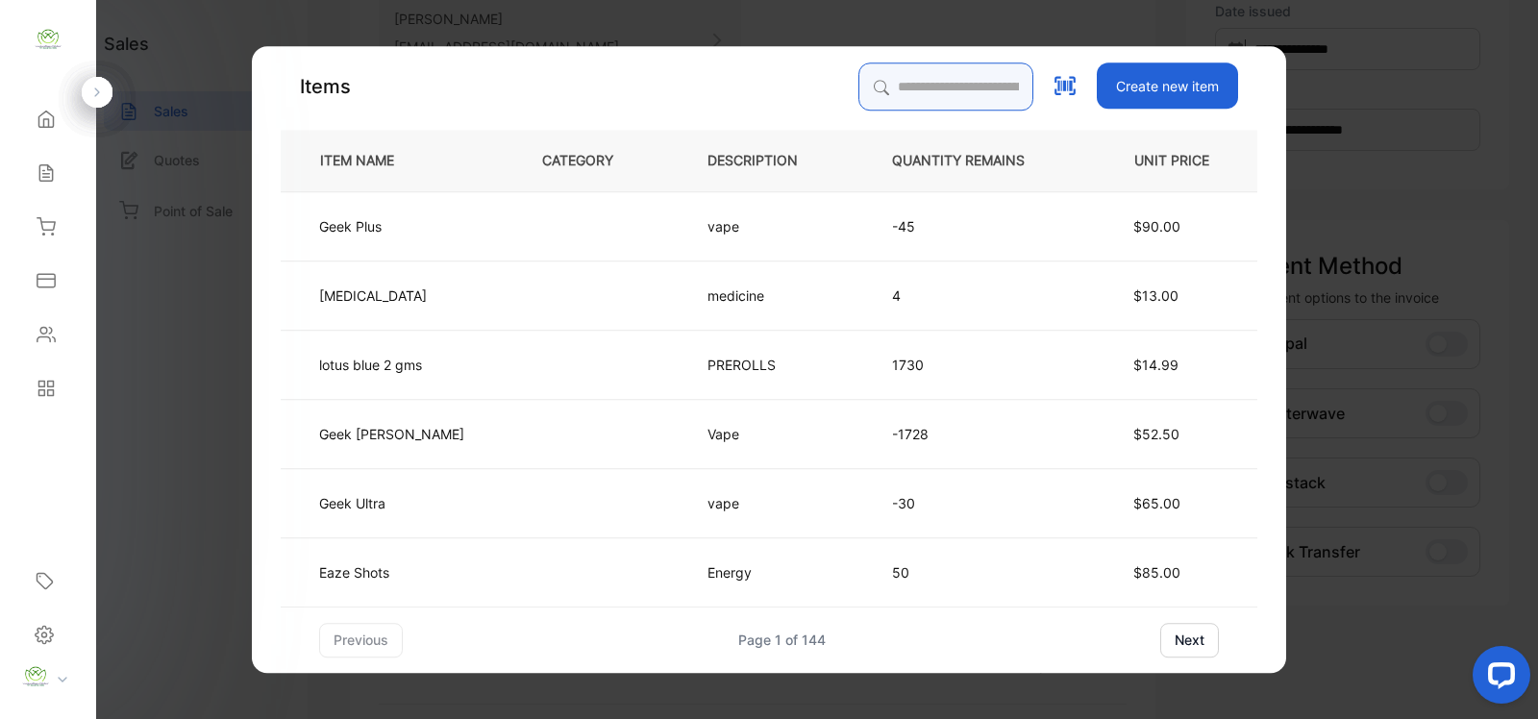
click at [928, 97] on input "search" at bounding box center [945, 86] width 175 height 48
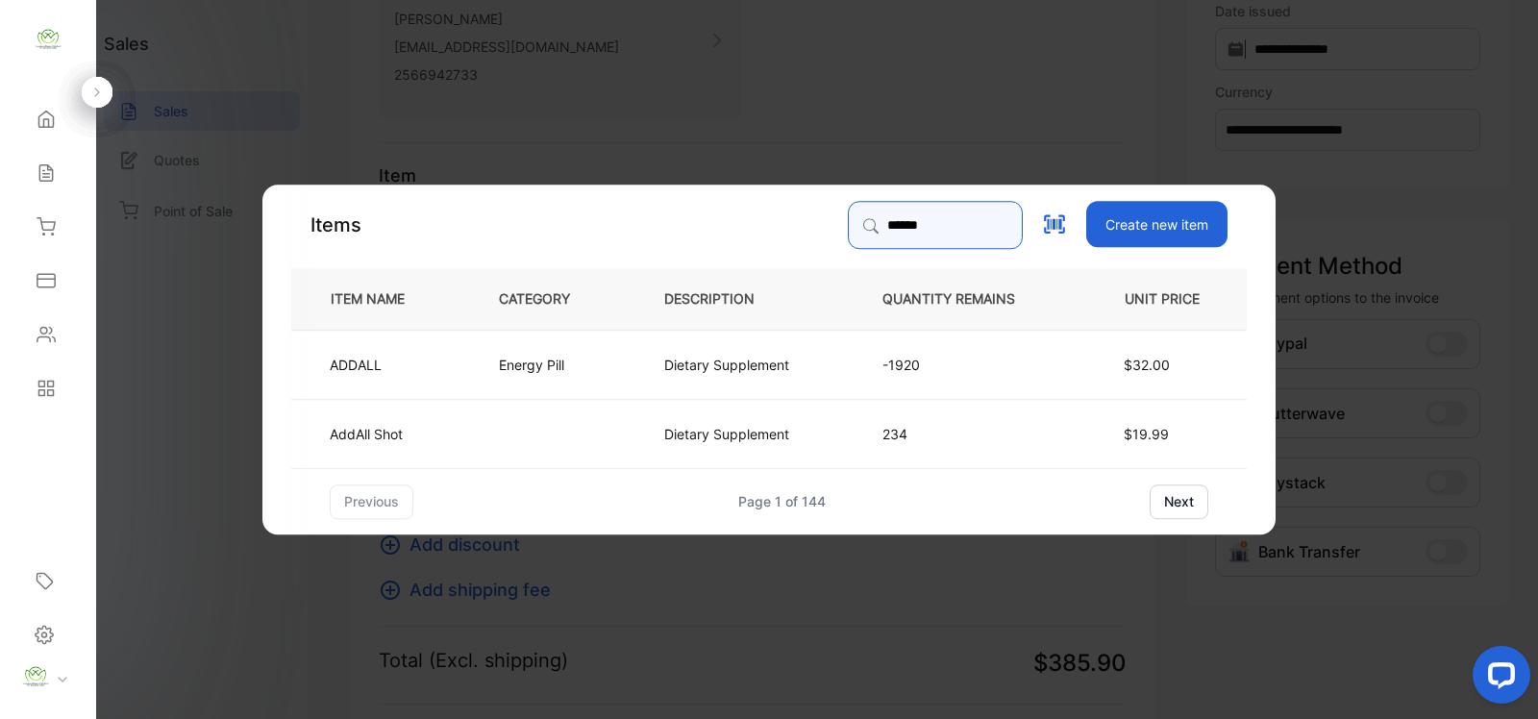
type input "******"
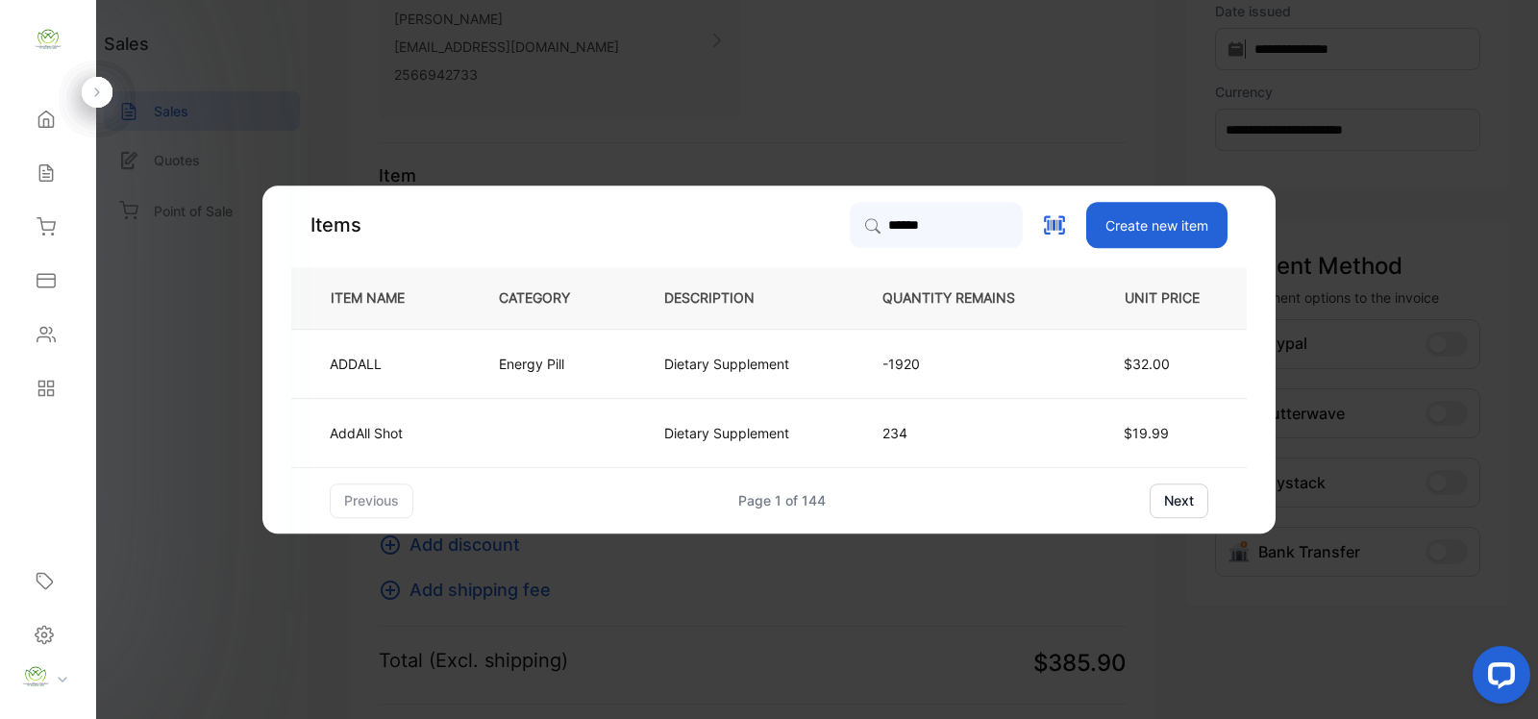
click at [622, 357] on td "Energy Pill" at bounding box center [549, 363] width 165 height 69
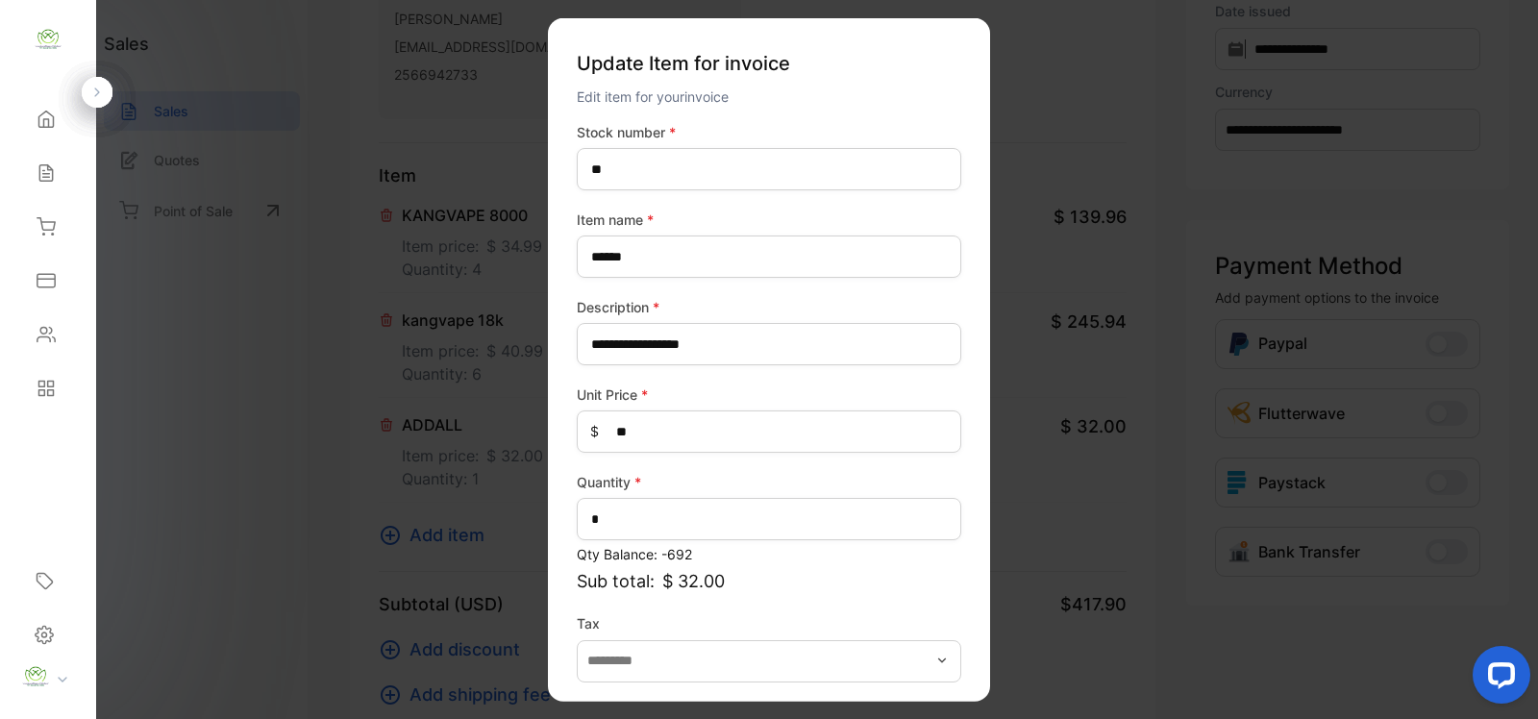
scroll to position [75, 0]
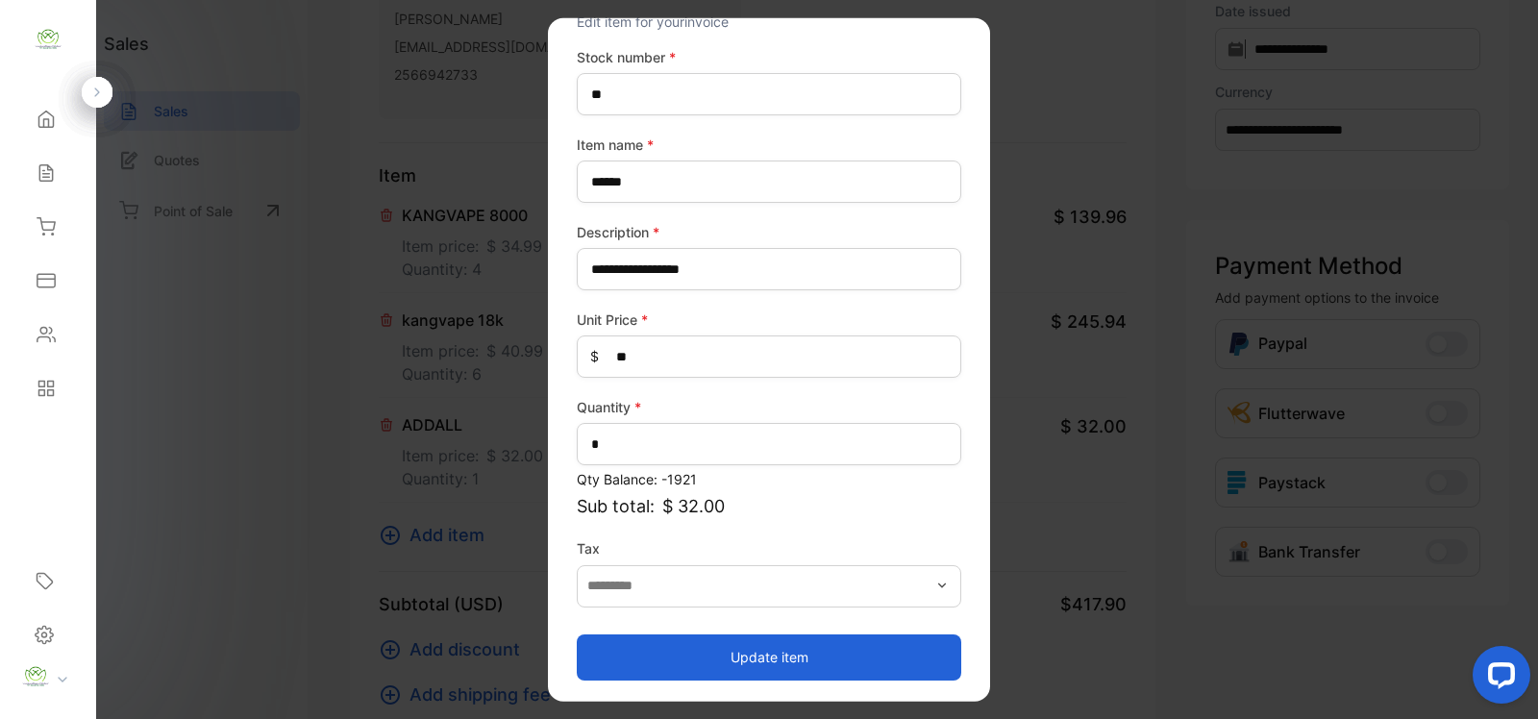
click at [824, 639] on button "Update item" at bounding box center [769, 656] width 384 height 46
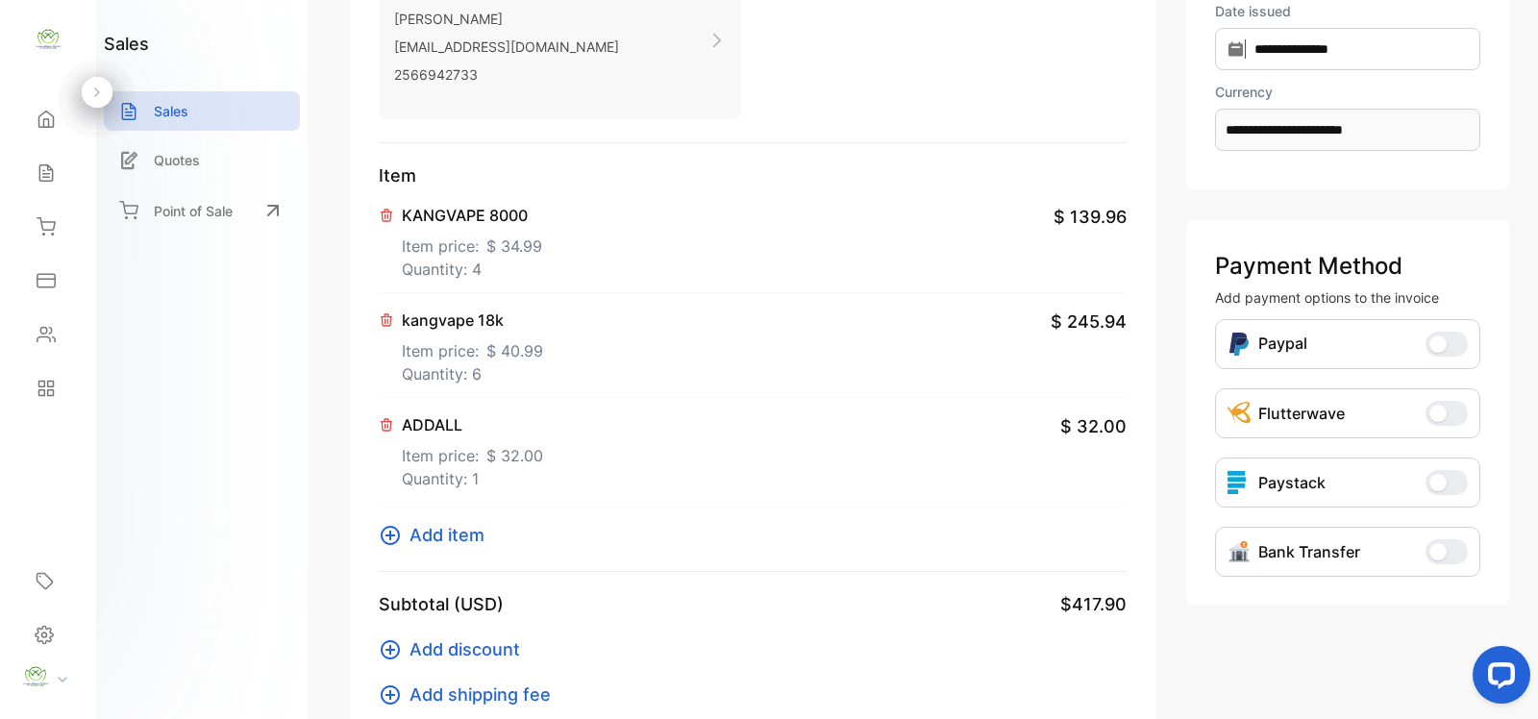
click at [389, 530] on icon at bounding box center [390, 535] width 23 height 23
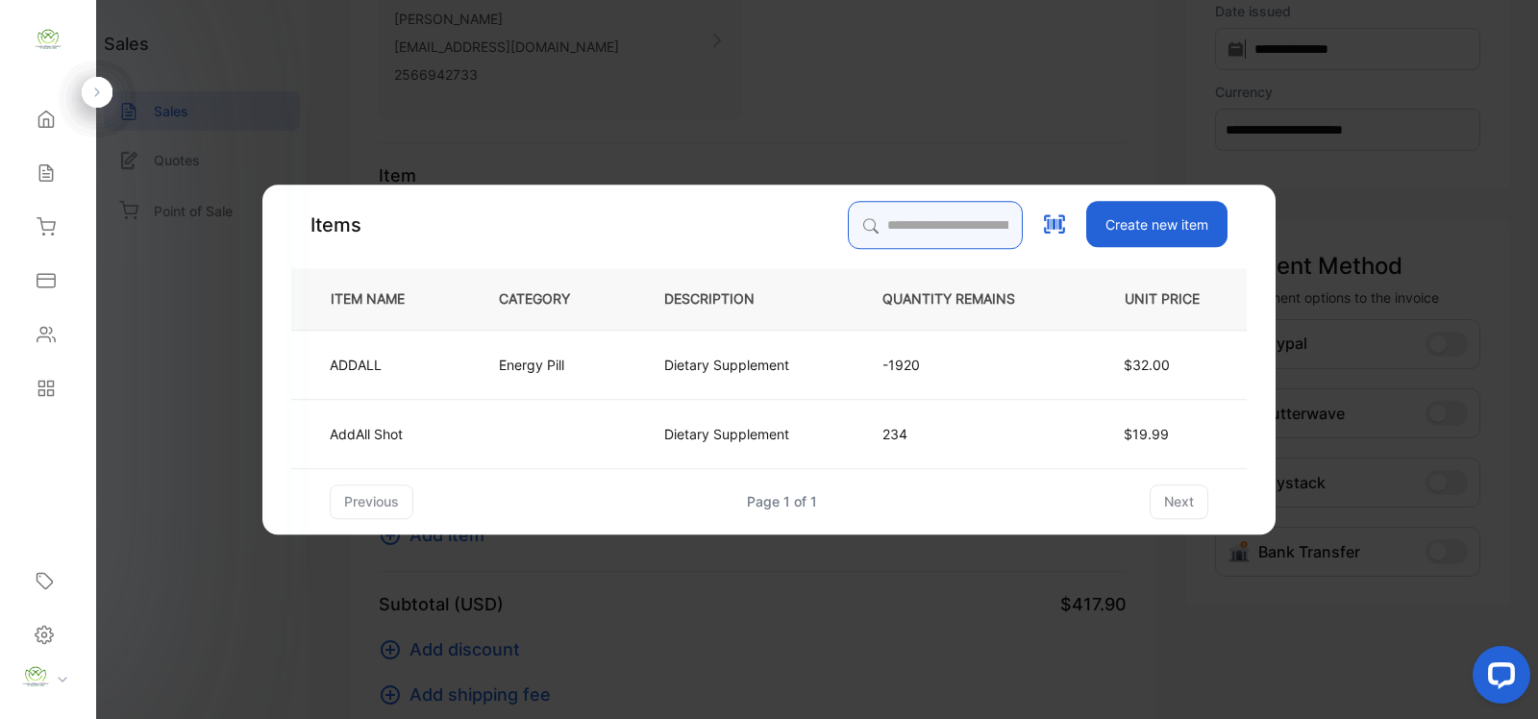
click at [876, 210] on div "Items Create new item ITEM NAME CATEGORY DESCRIPTION QUANTITY REMAINS UNIT PRIC…" at bounding box center [768, 360] width 955 height 318
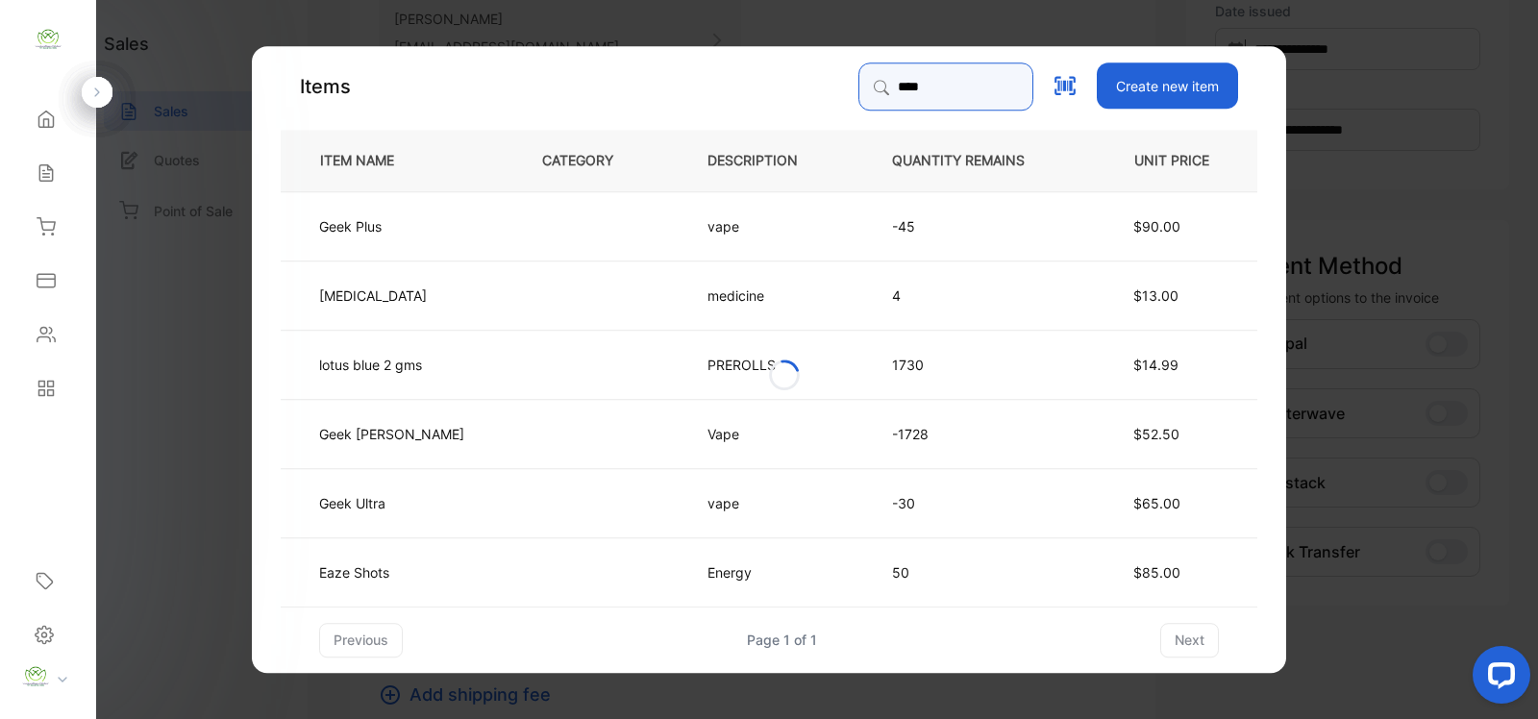
type input "******"
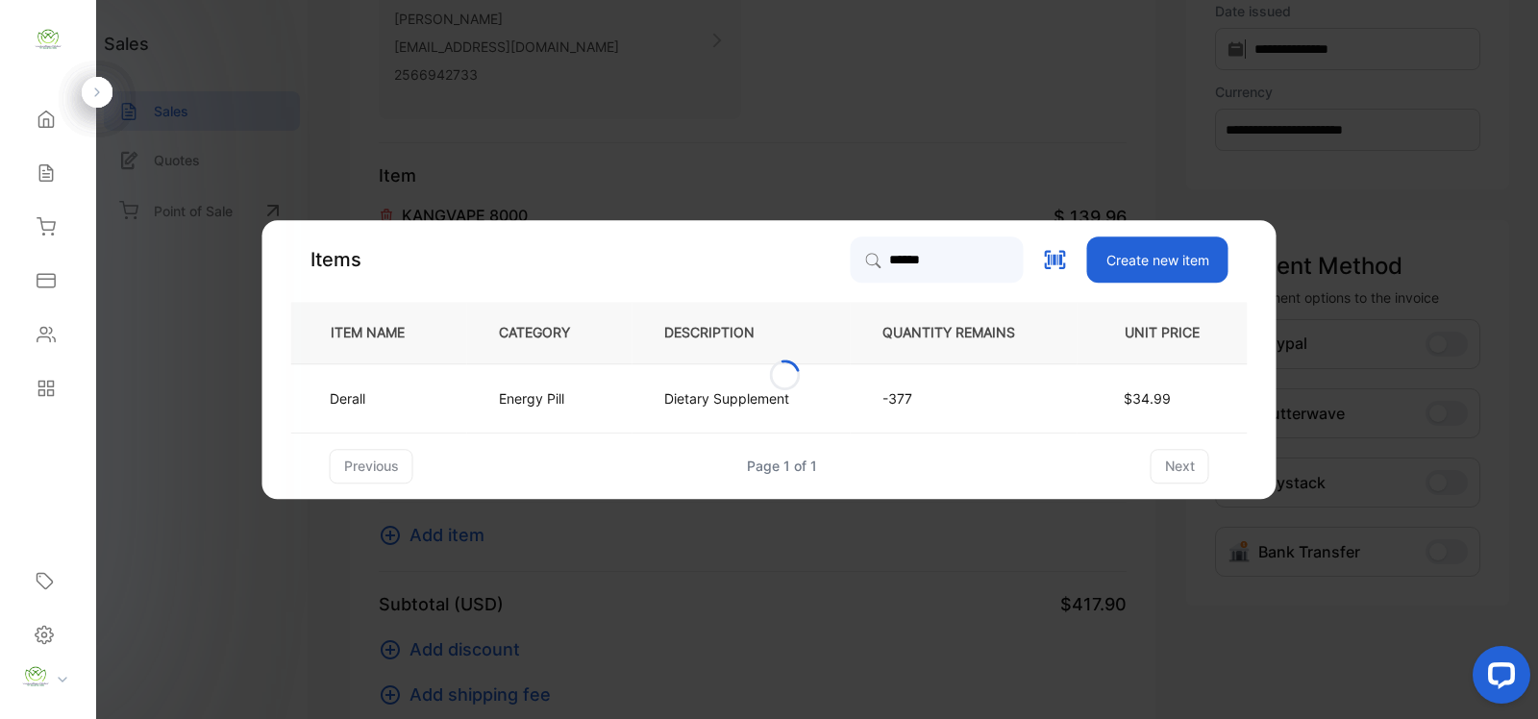
click at [689, 390] on p "Dietary Supplement" at bounding box center [726, 398] width 125 height 20
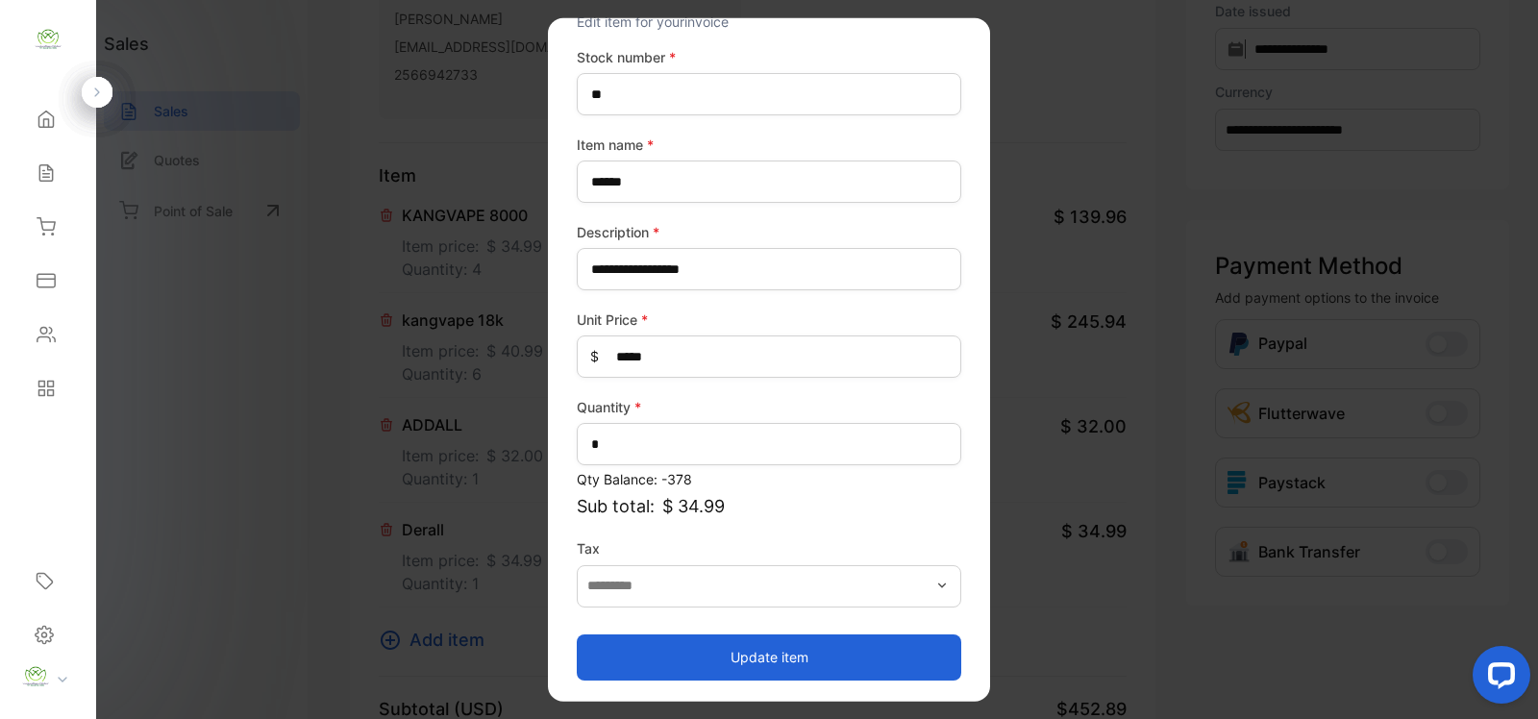
click at [783, 646] on button "Update item" at bounding box center [769, 656] width 384 height 46
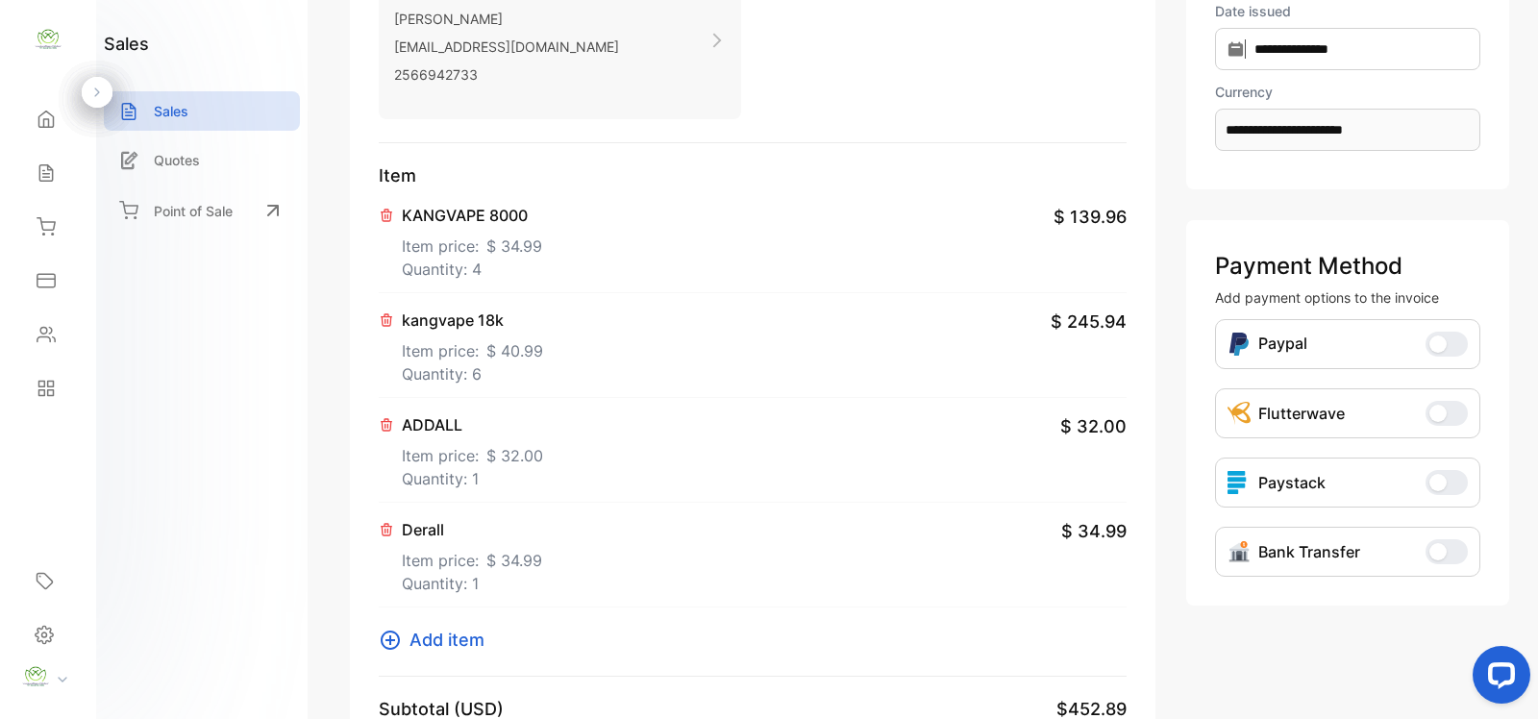
click at [394, 640] on icon at bounding box center [390, 639] width 19 height 19
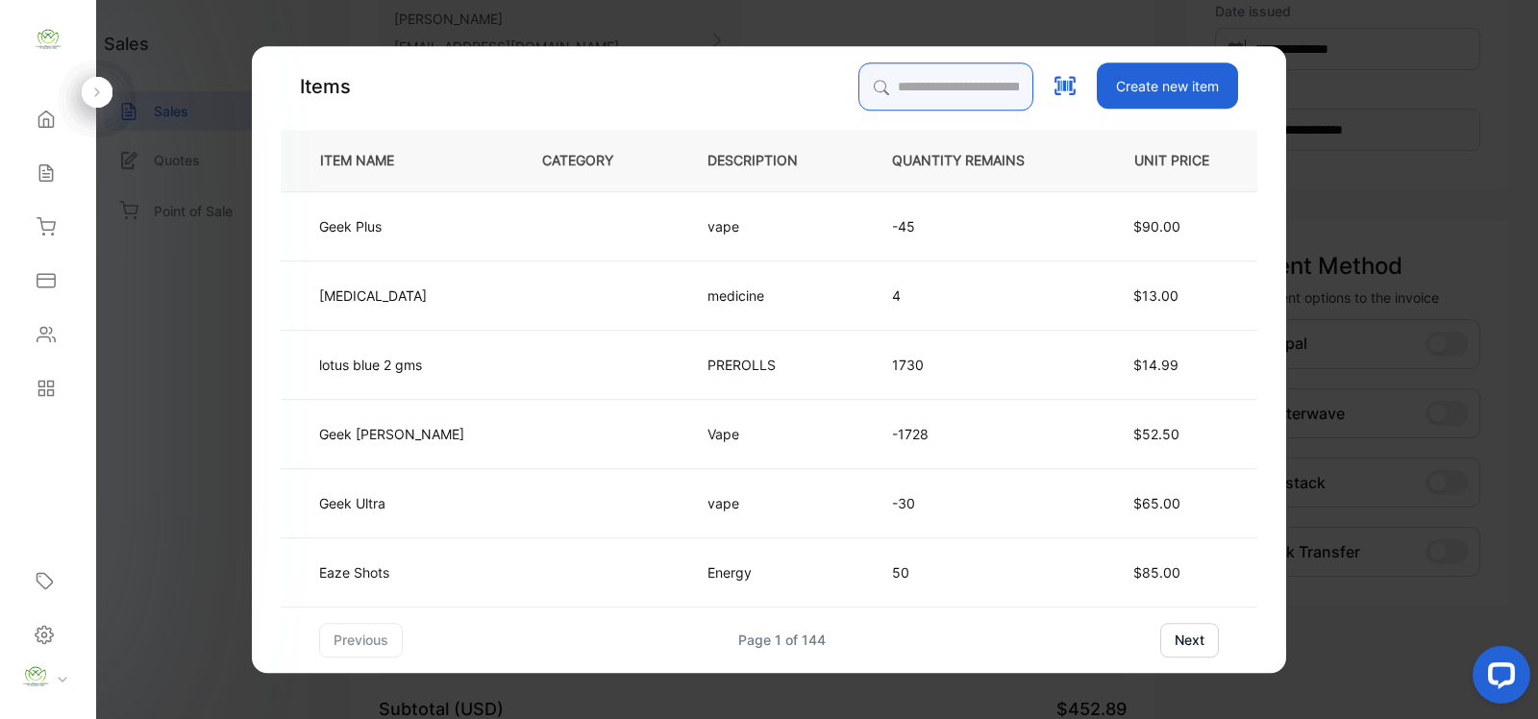
click at [914, 85] on input "search" at bounding box center [945, 86] width 175 height 48
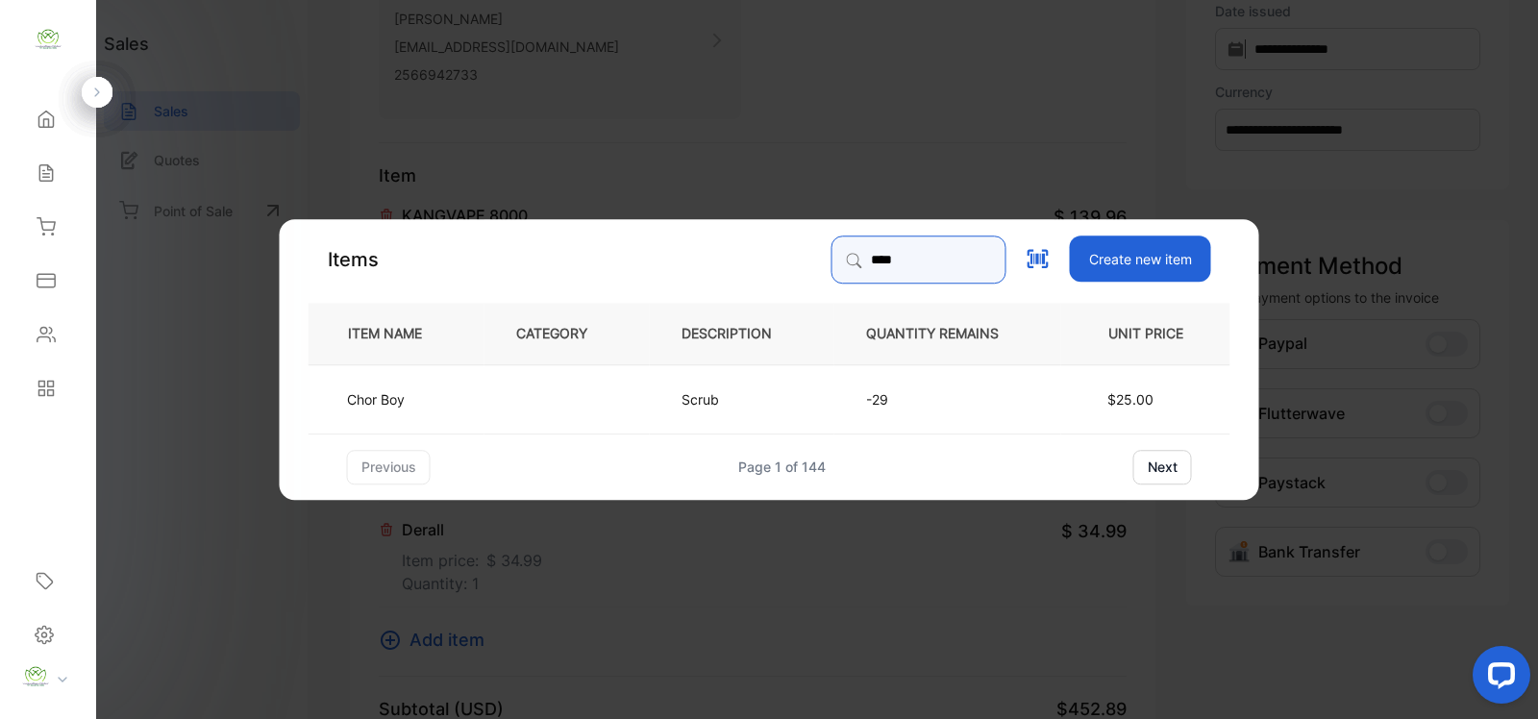
type input "****"
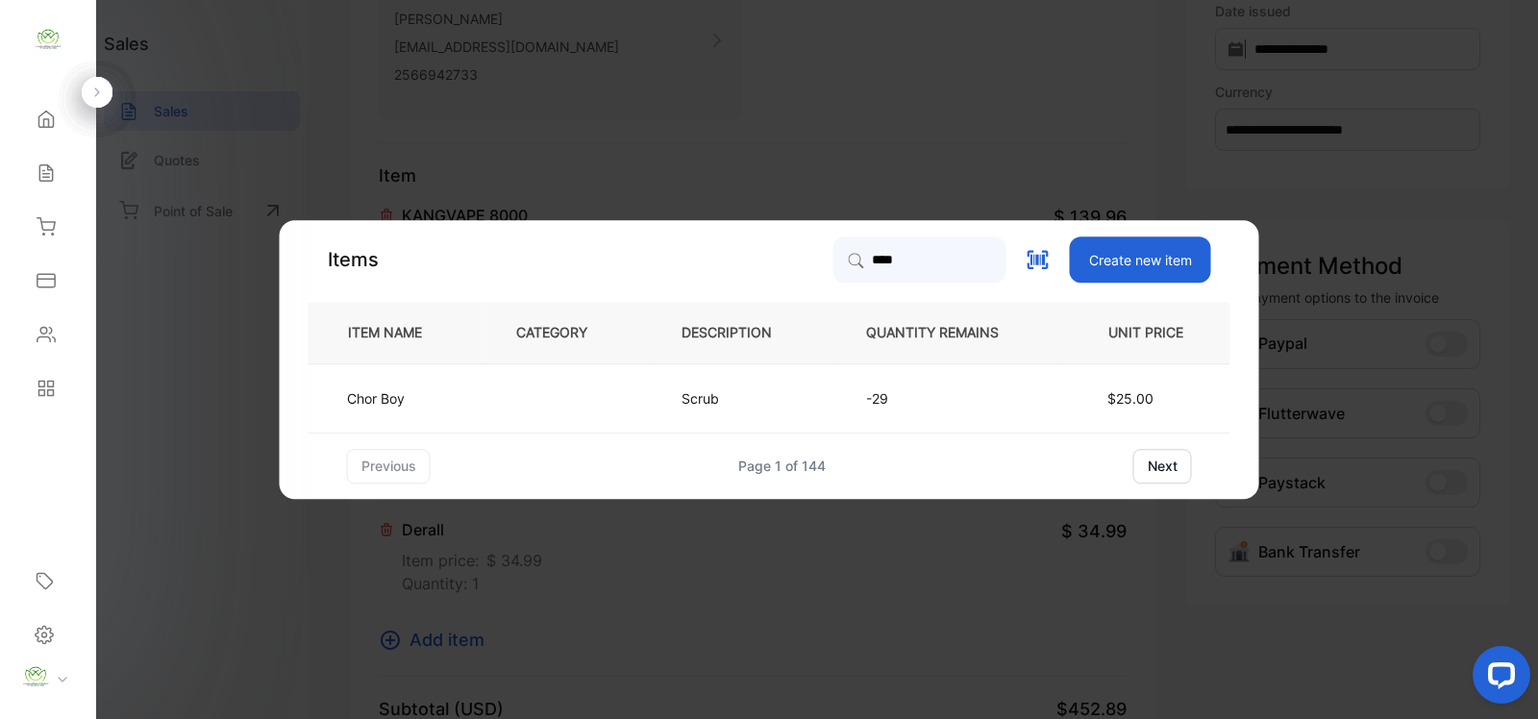
click at [656, 395] on td "Scrub" at bounding box center [742, 397] width 185 height 69
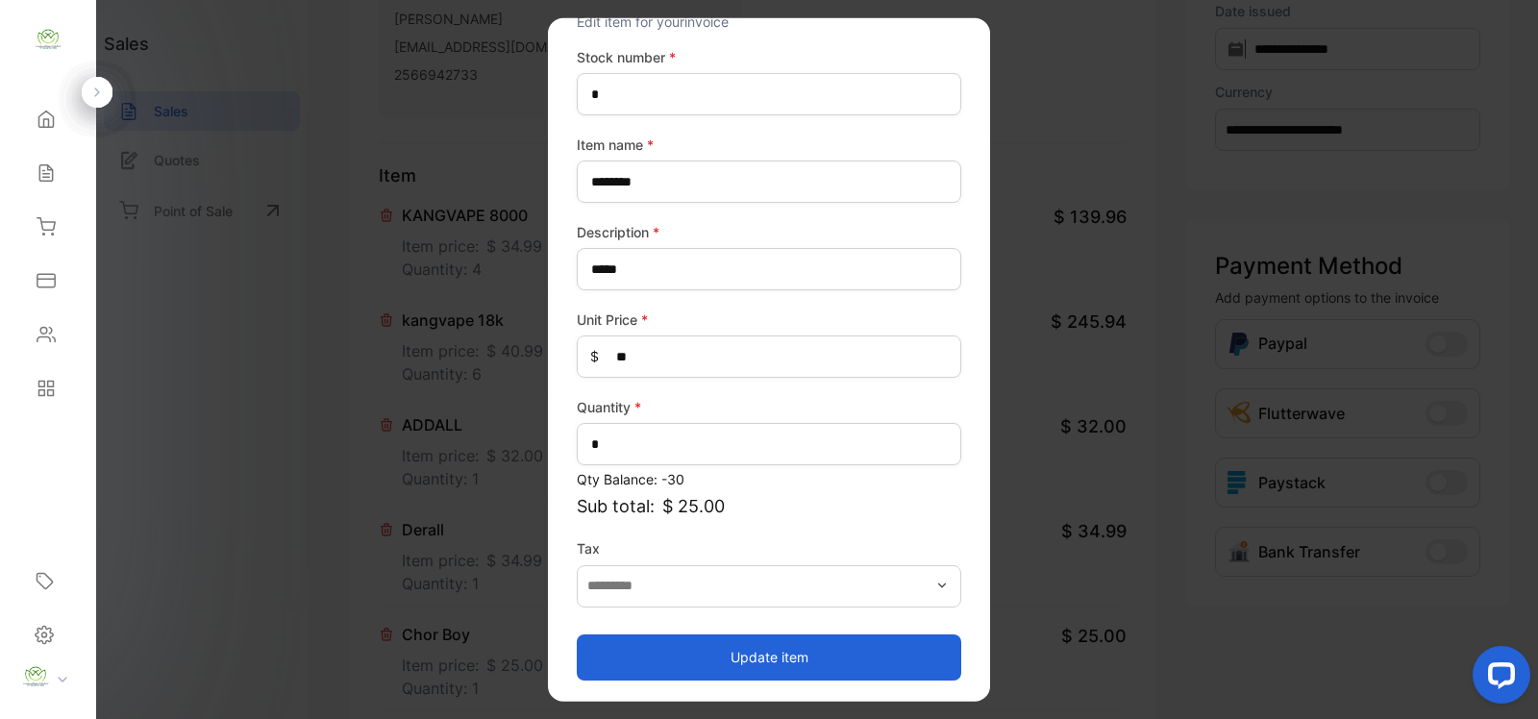
click at [822, 639] on button "Update item" at bounding box center [769, 656] width 384 height 46
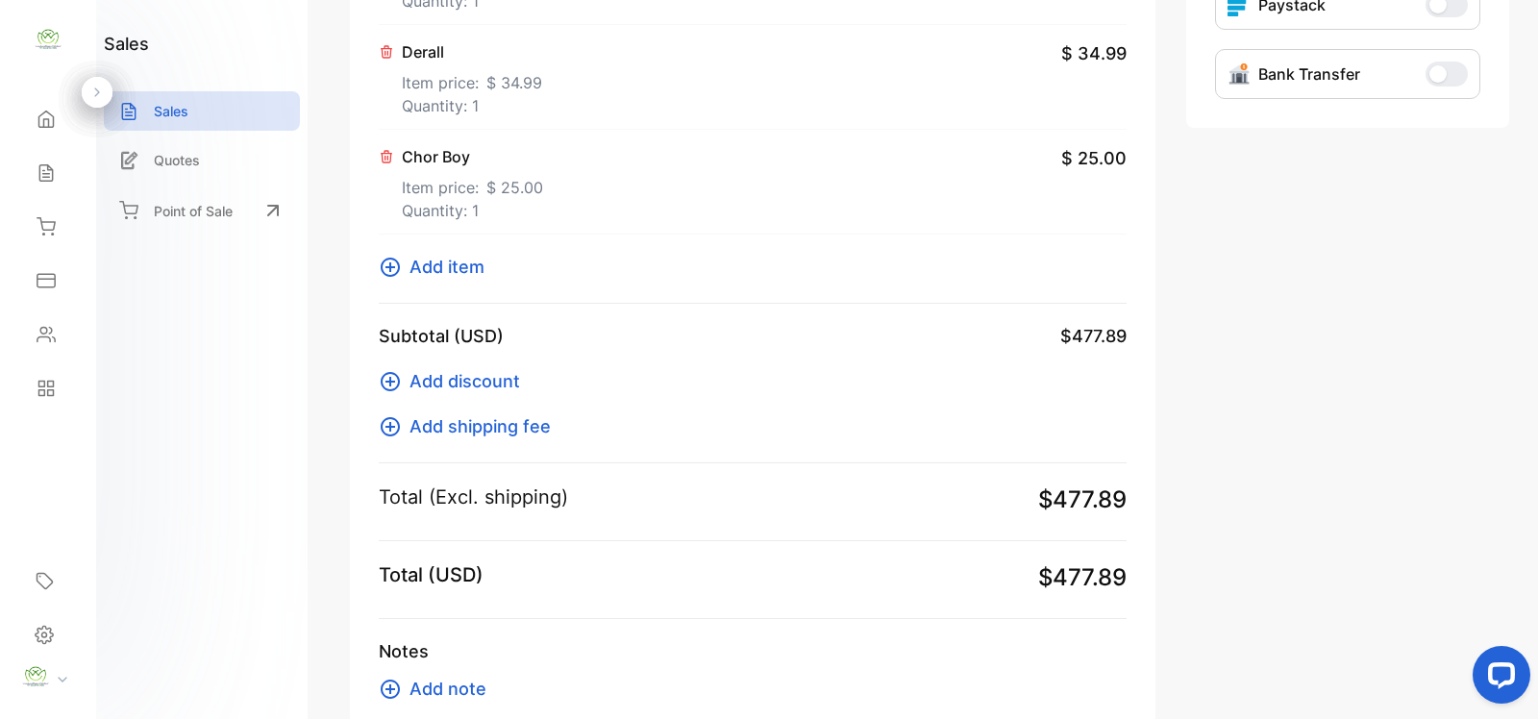
scroll to position [841, 0]
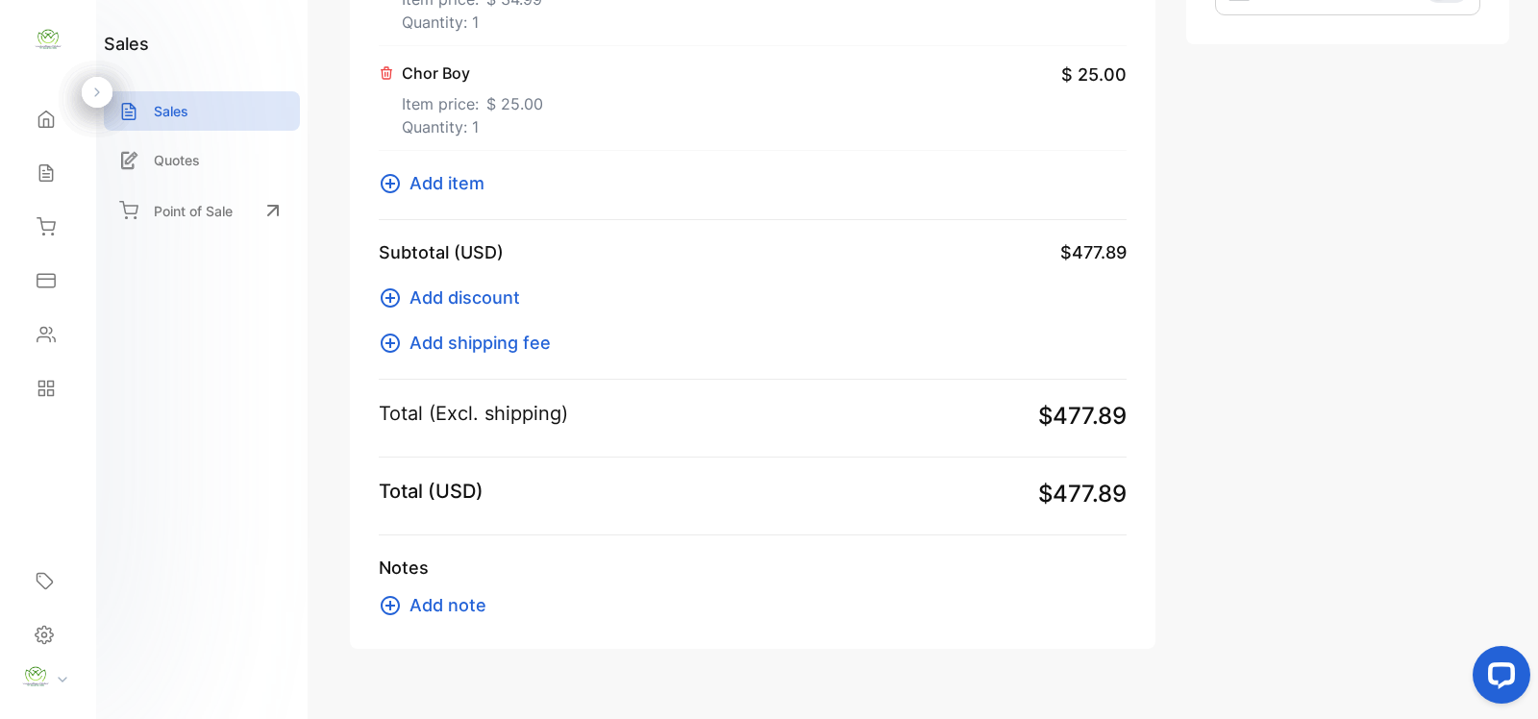
click at [392, 183] on icon at bounding box center [390, 183] width 23 height 23
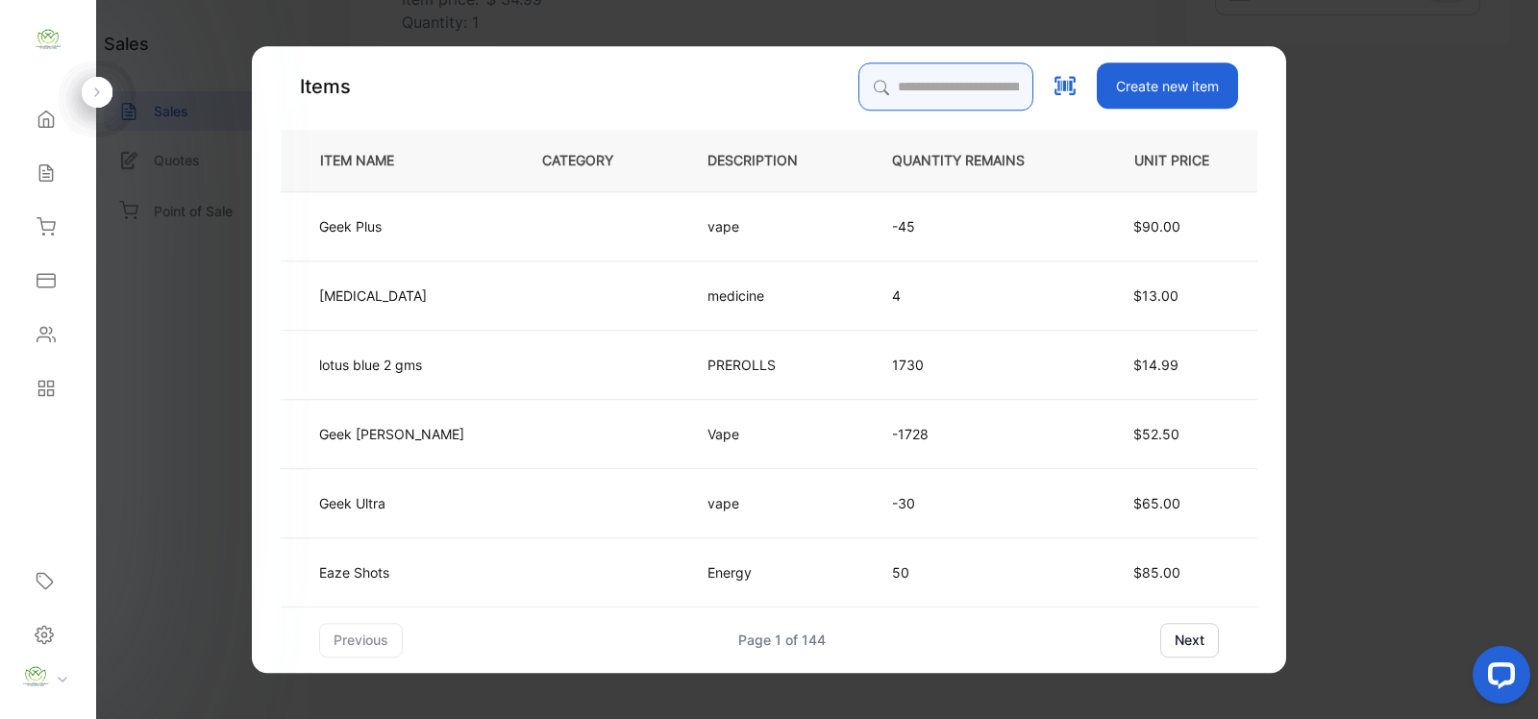
click at [927, 69] on input "search" at bounding box center [945, 86] width 175 height 48
type input "*"
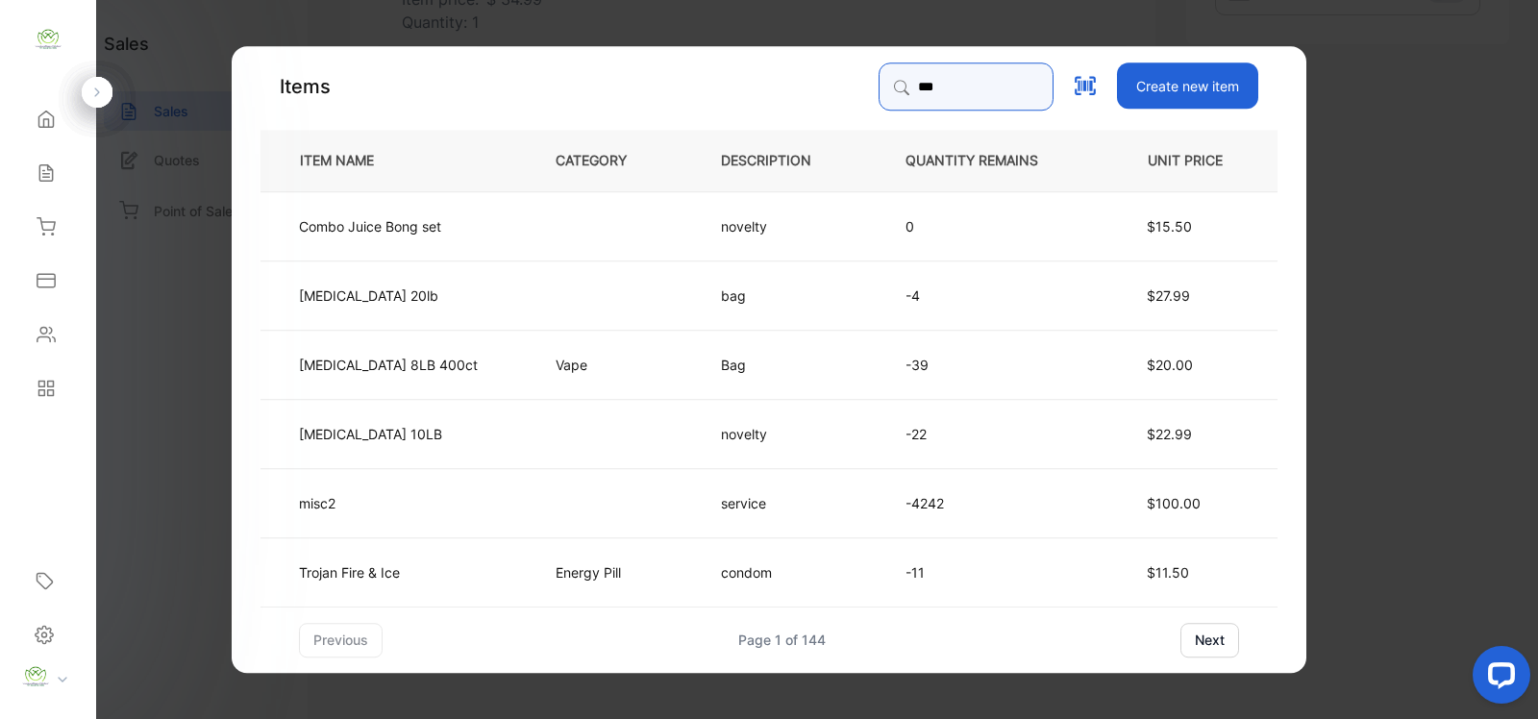
type input "***"
click at [559, 372] on p "Vape" at bounding box center [577, 364] width 44 height 20
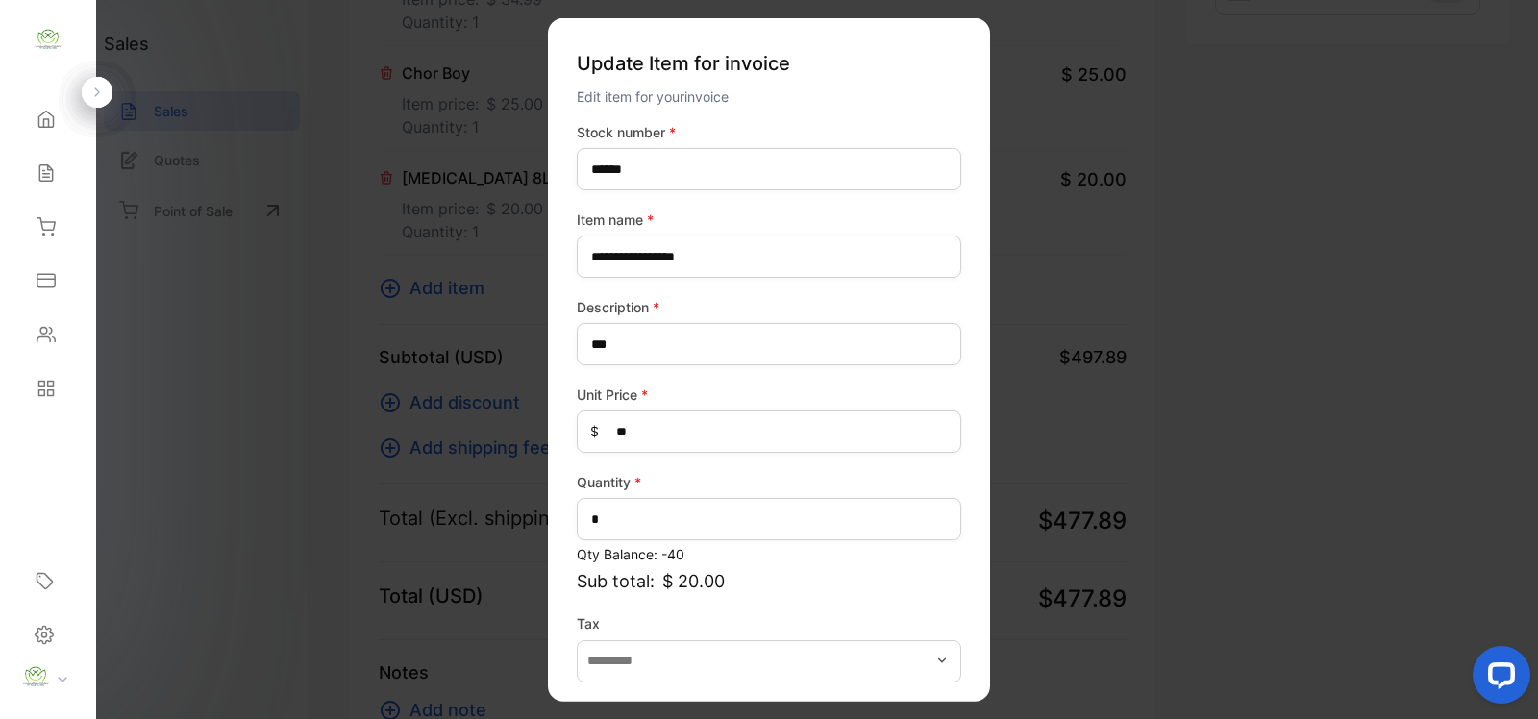
scroll to position [75, 0]
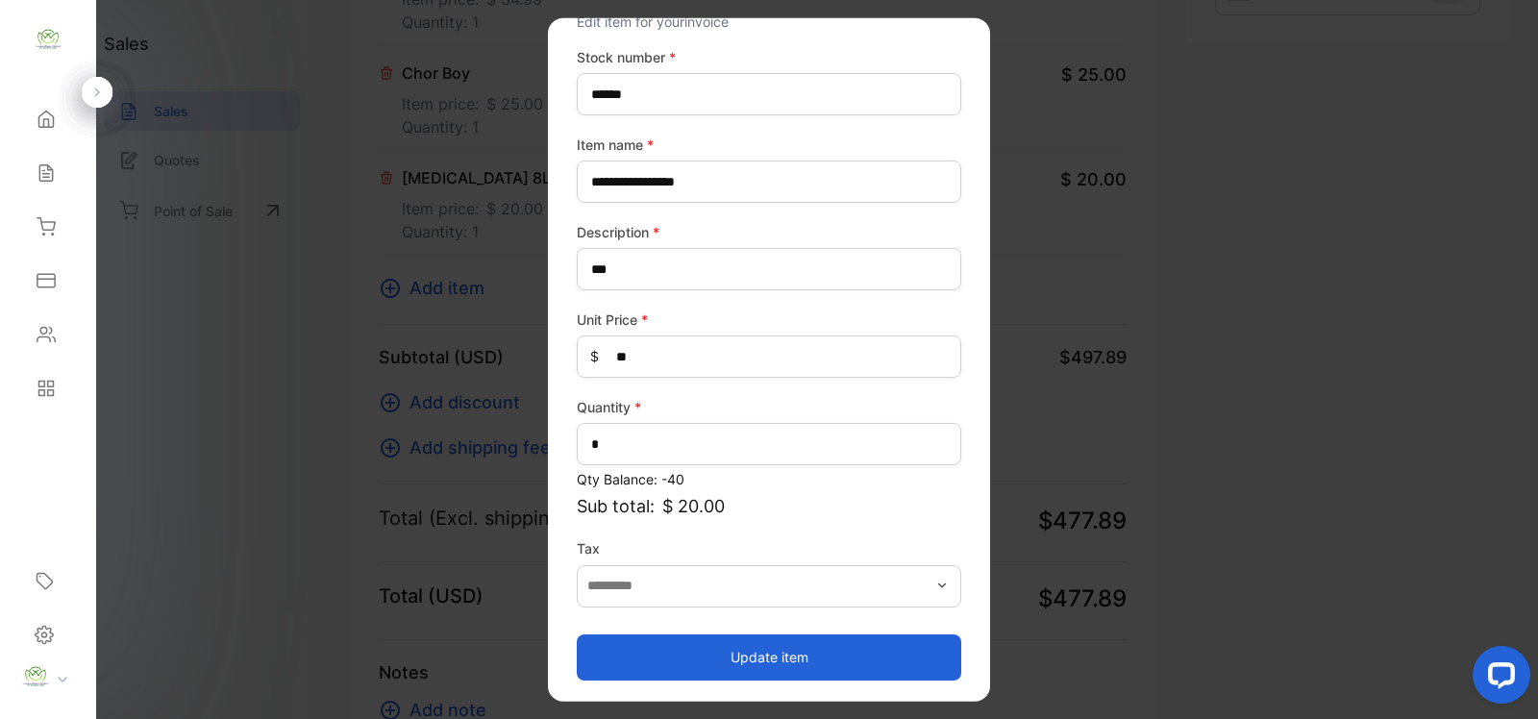
click at [827, 659] on button "Update item" at bounding box center [769, 656] width 384 height 46
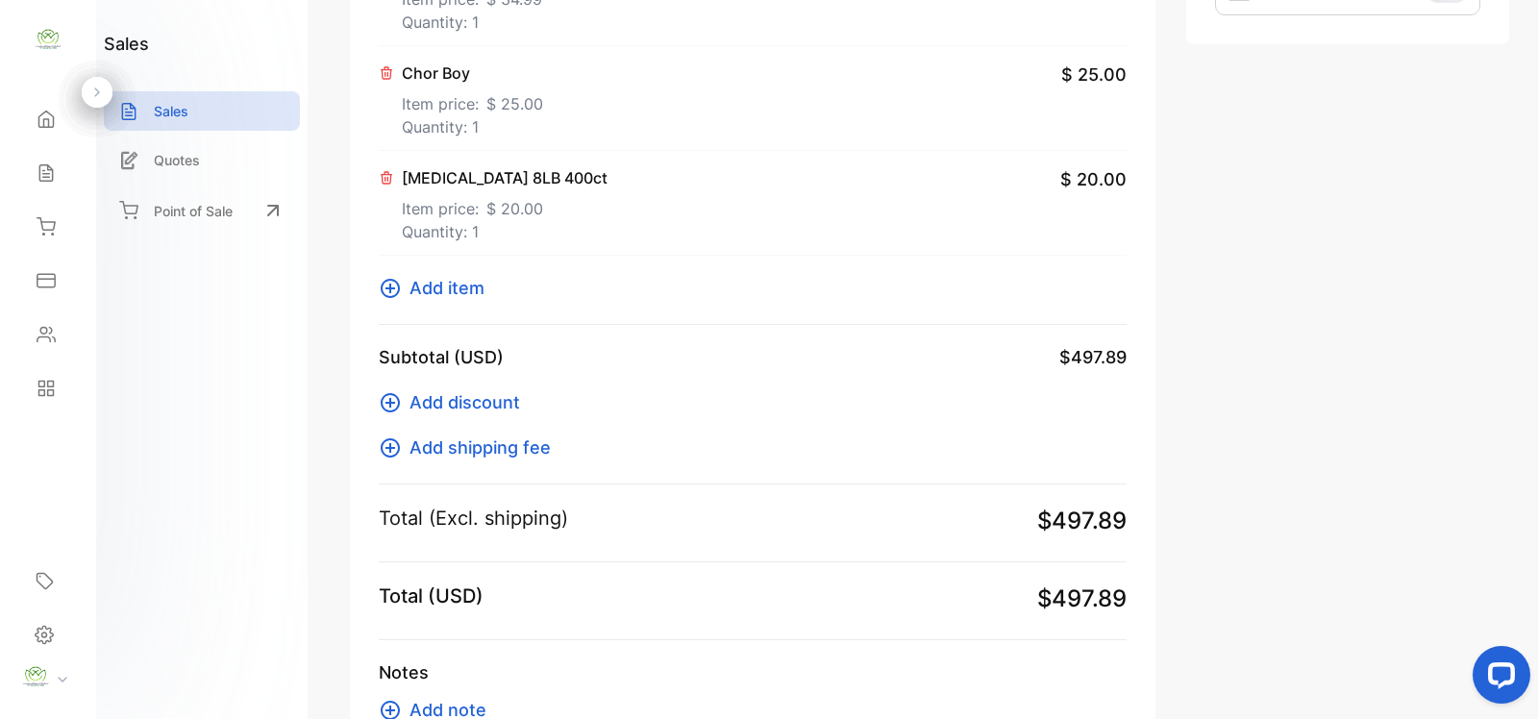
click at [400, 284] on icon at bounding box center [390, 288] width 23 height 23
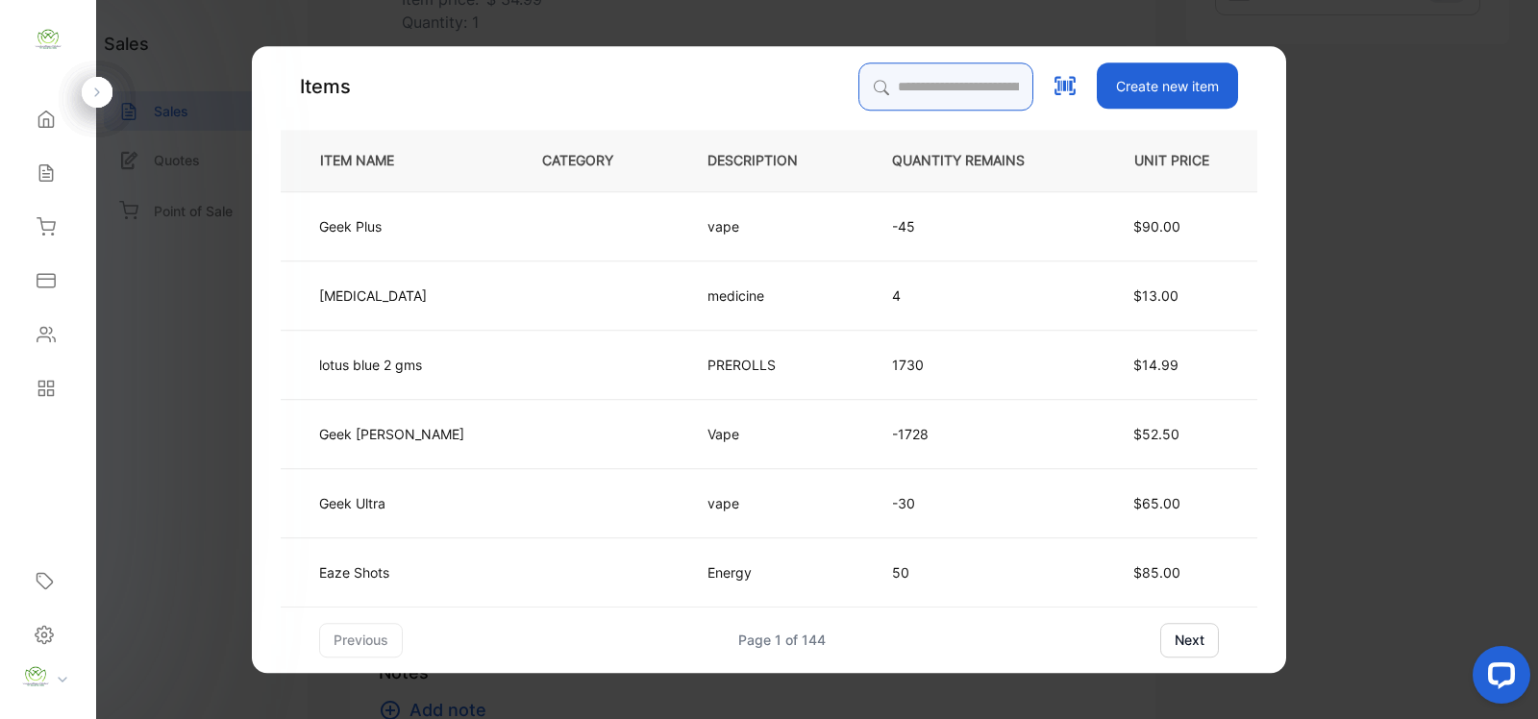
click at [913, 79] on input "search" at bounding box center [945, 86] width 175 height 48
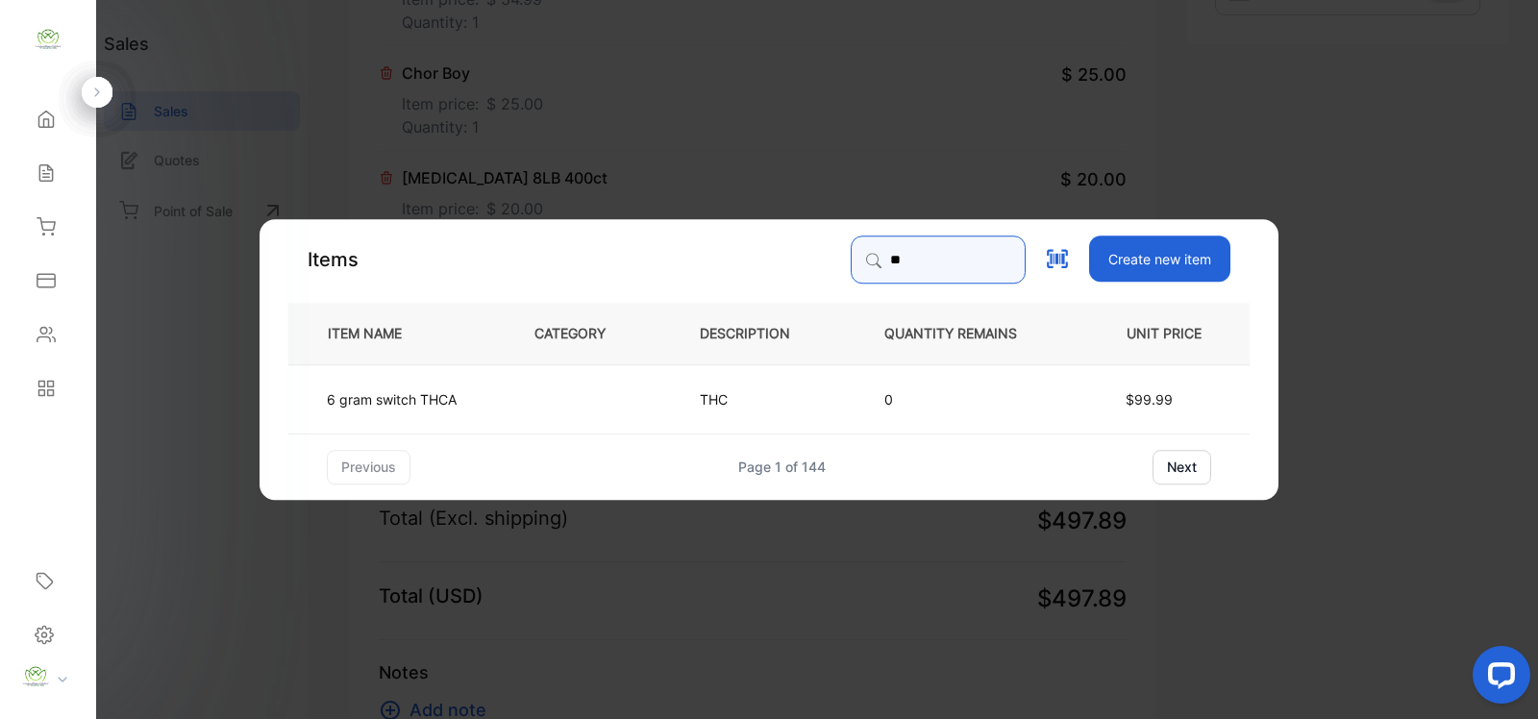
type input "*"
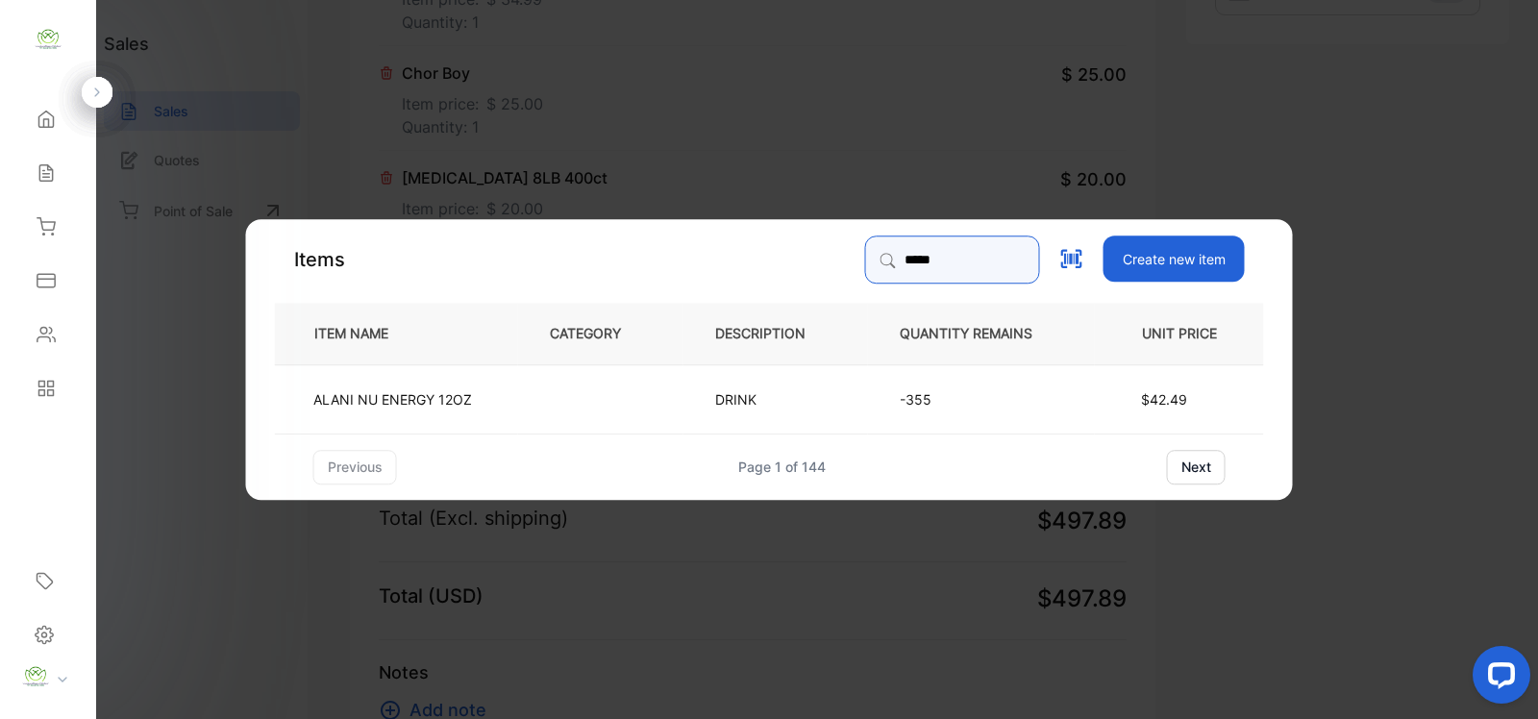
type input "*****"
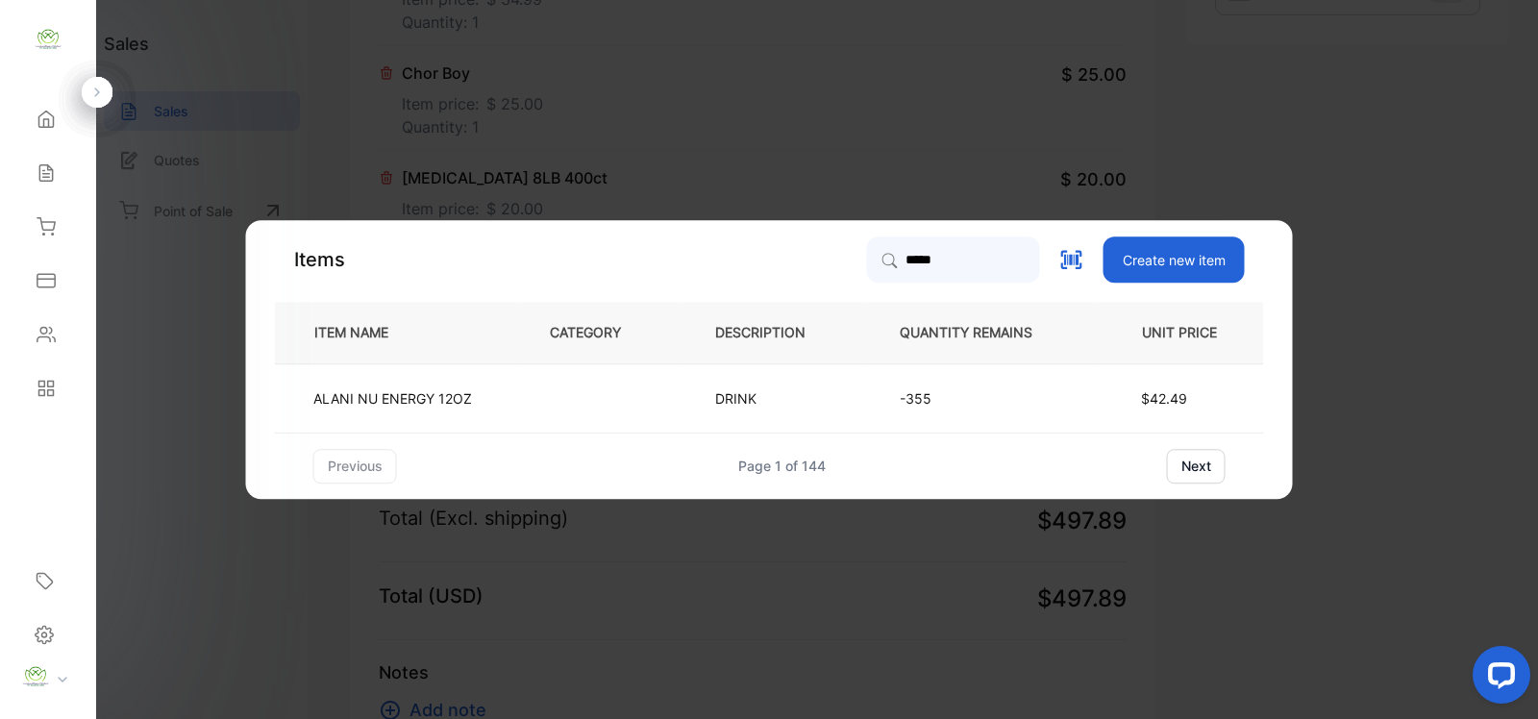
click at [536, 407] on td at bounding box center [600, 397] width 165 height 69
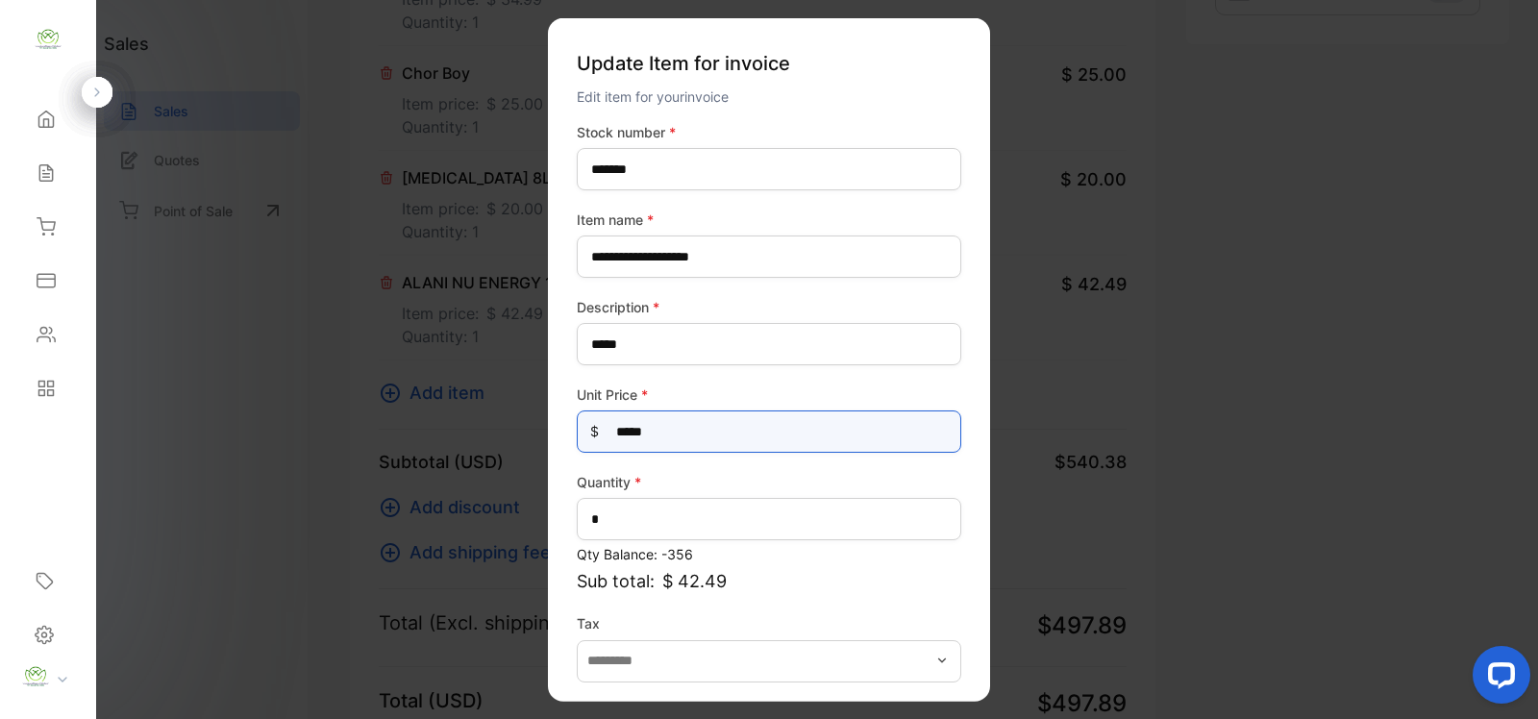
click at [675, 416] on Price-inputprice "*****" at bounding box center [769, 431] width 384 height 42
type Price-inputprice "*"
type Price-inputprice "**"
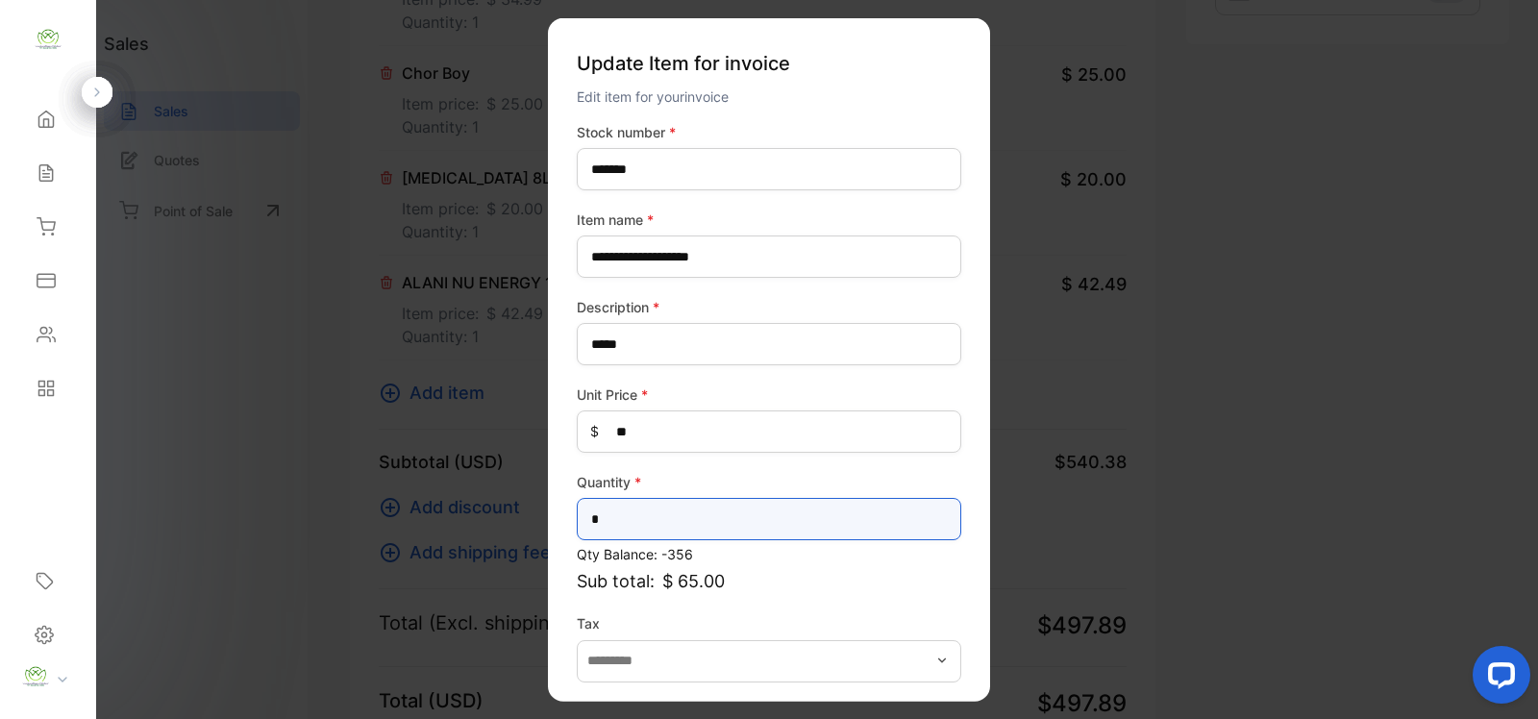
click at [654, 524] on input "*" at bounding box center [769, 519] width 384 height 42
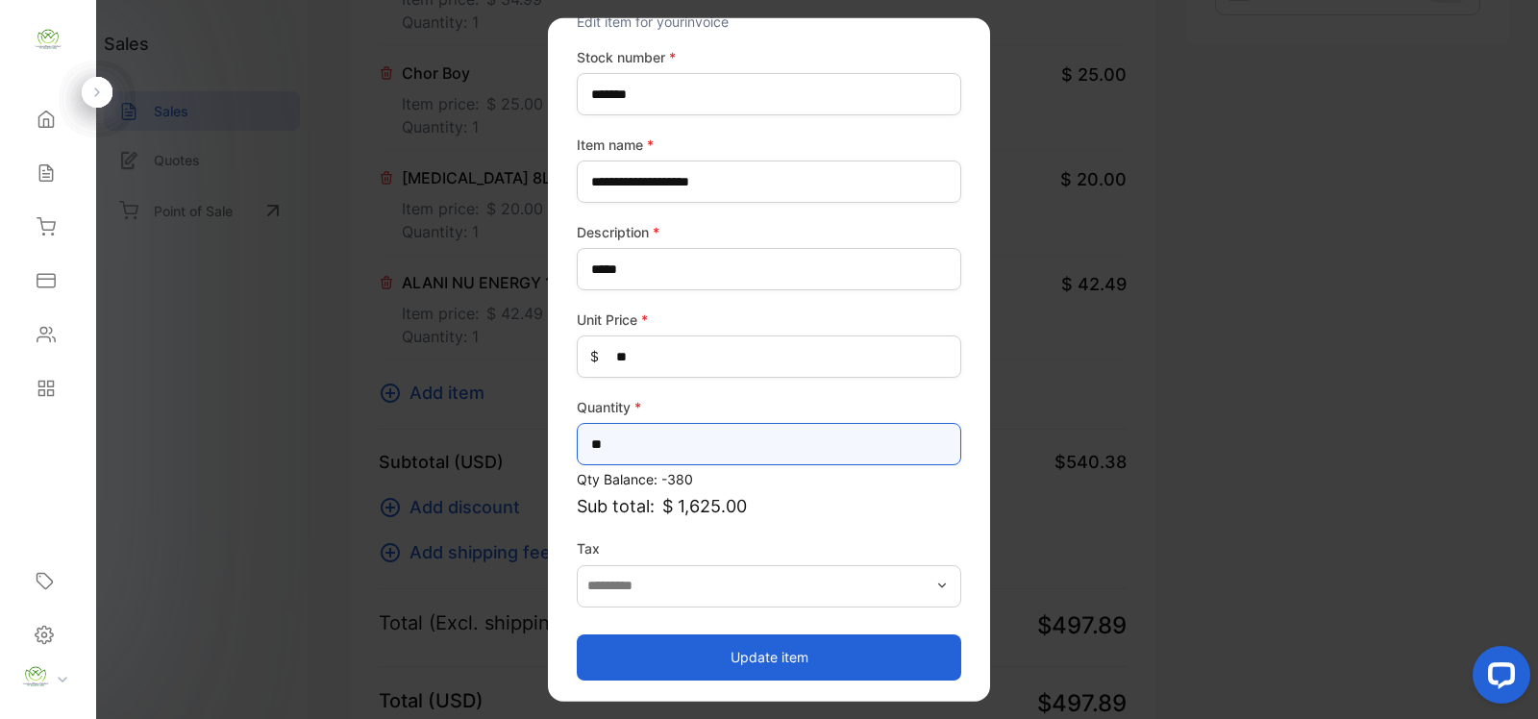
type input "**"
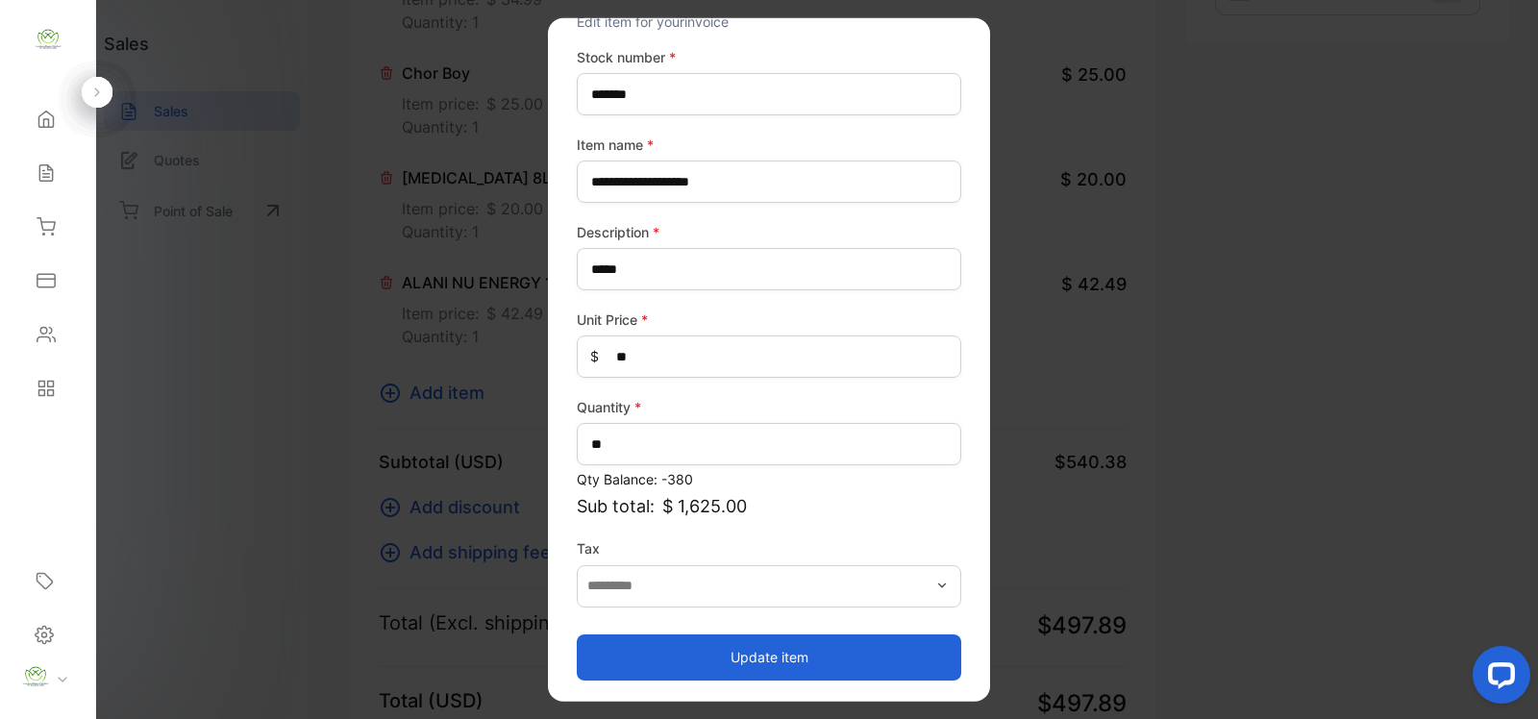
click at [933, 644] on button "Update item" at bounding box center [769, 656] width 384 height 46
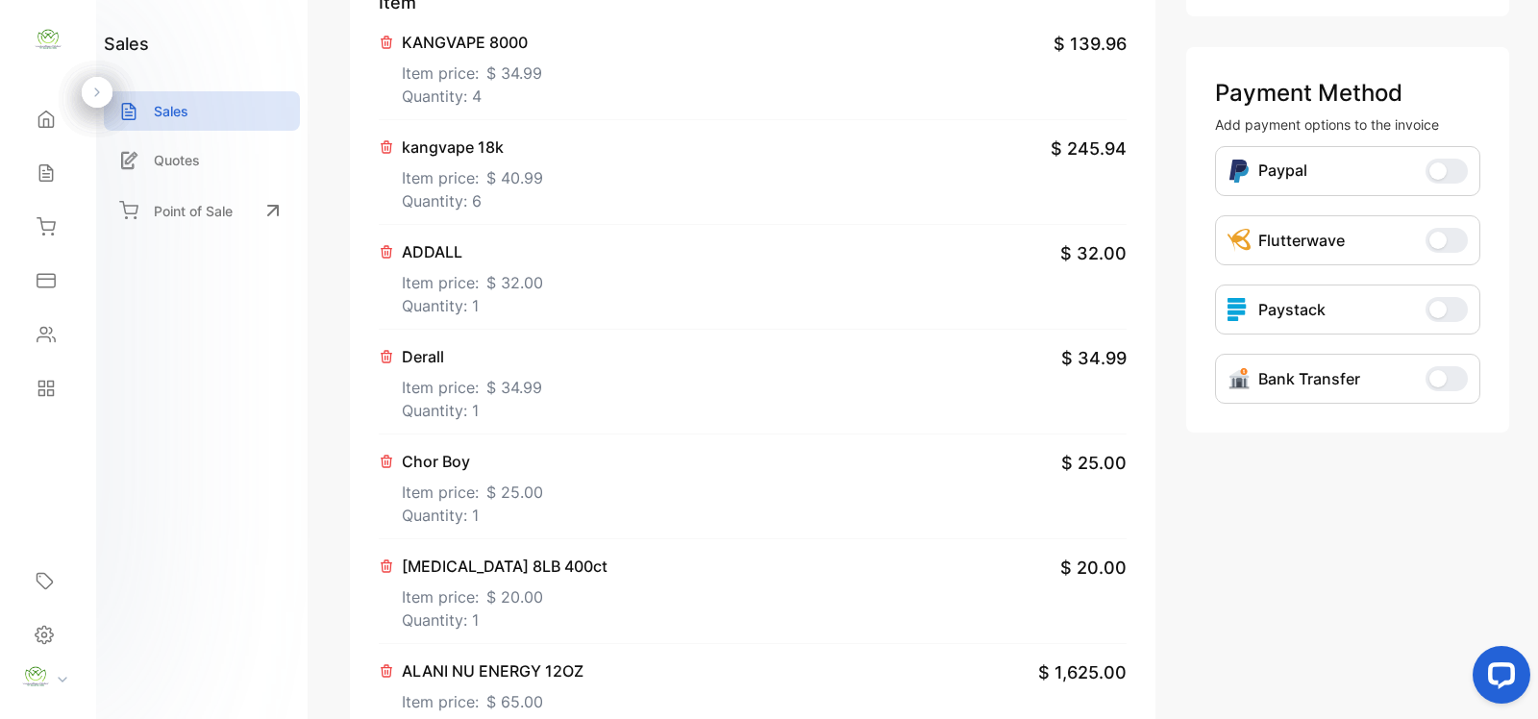
scroll to position [0, 0]
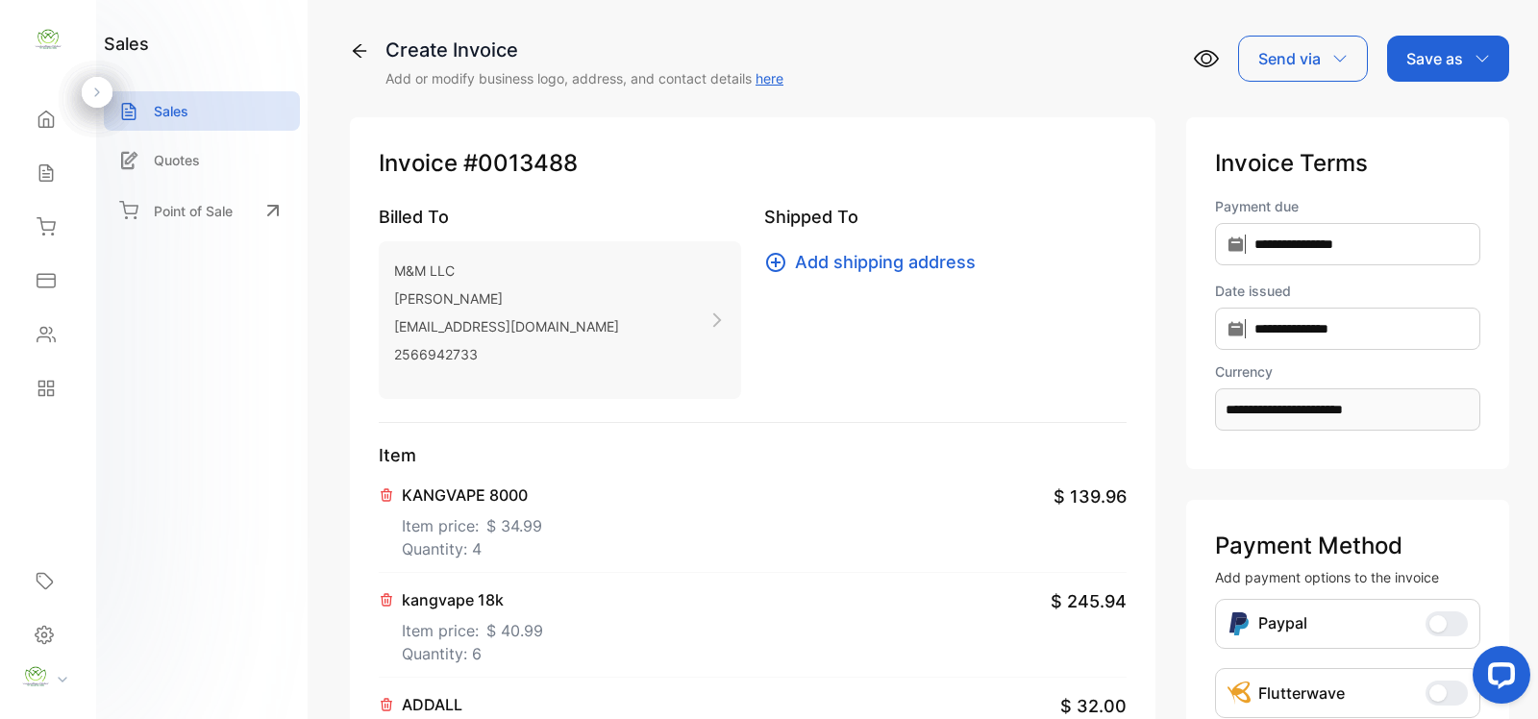
click at [1443, 49] on p "Save as" at bounding box center [1434, 58] width 57 height 23
click at [1420, 126] on div "Invoice" at bounding box center [1443, 122] width 111 height 38
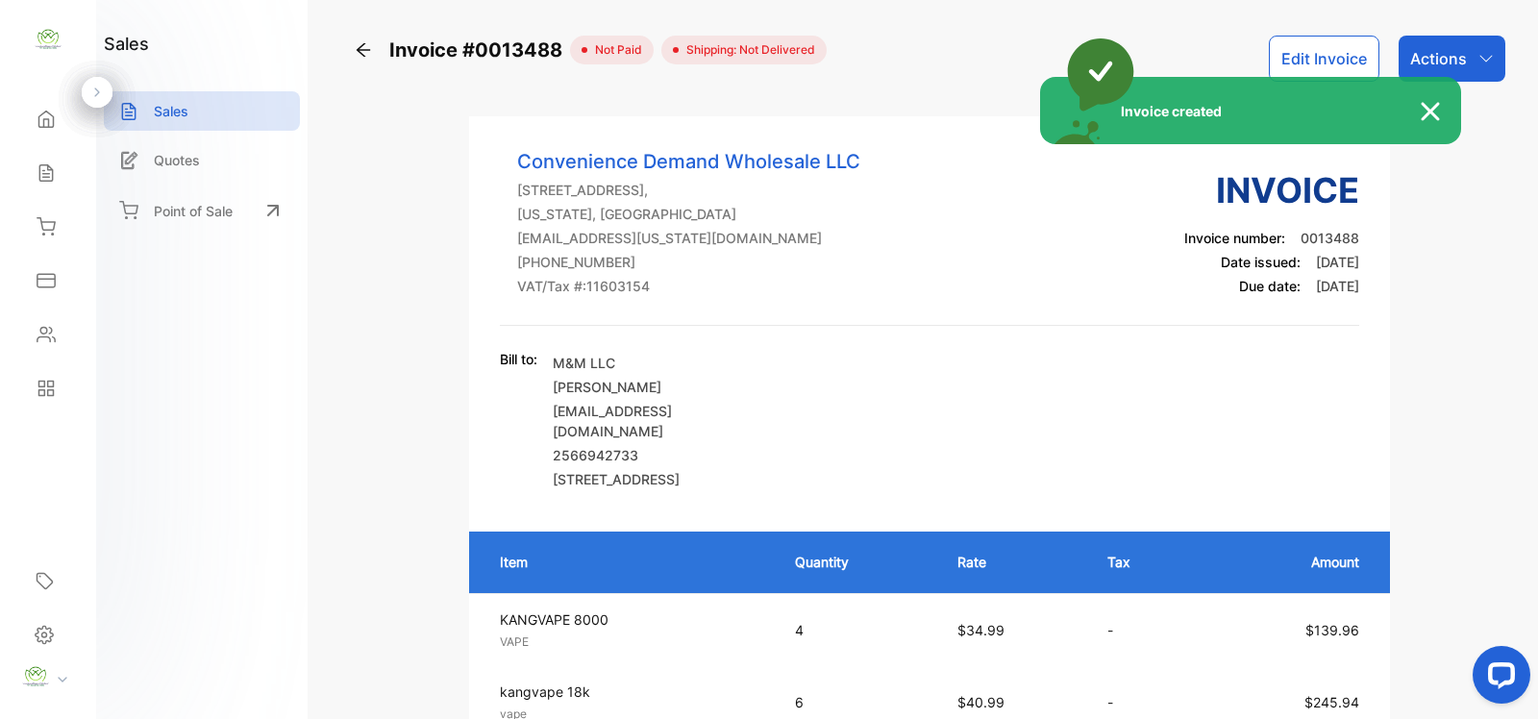
click at [1356, 50] on div "Invoice created" at bounding box center [769, 359] width 1538 height 719
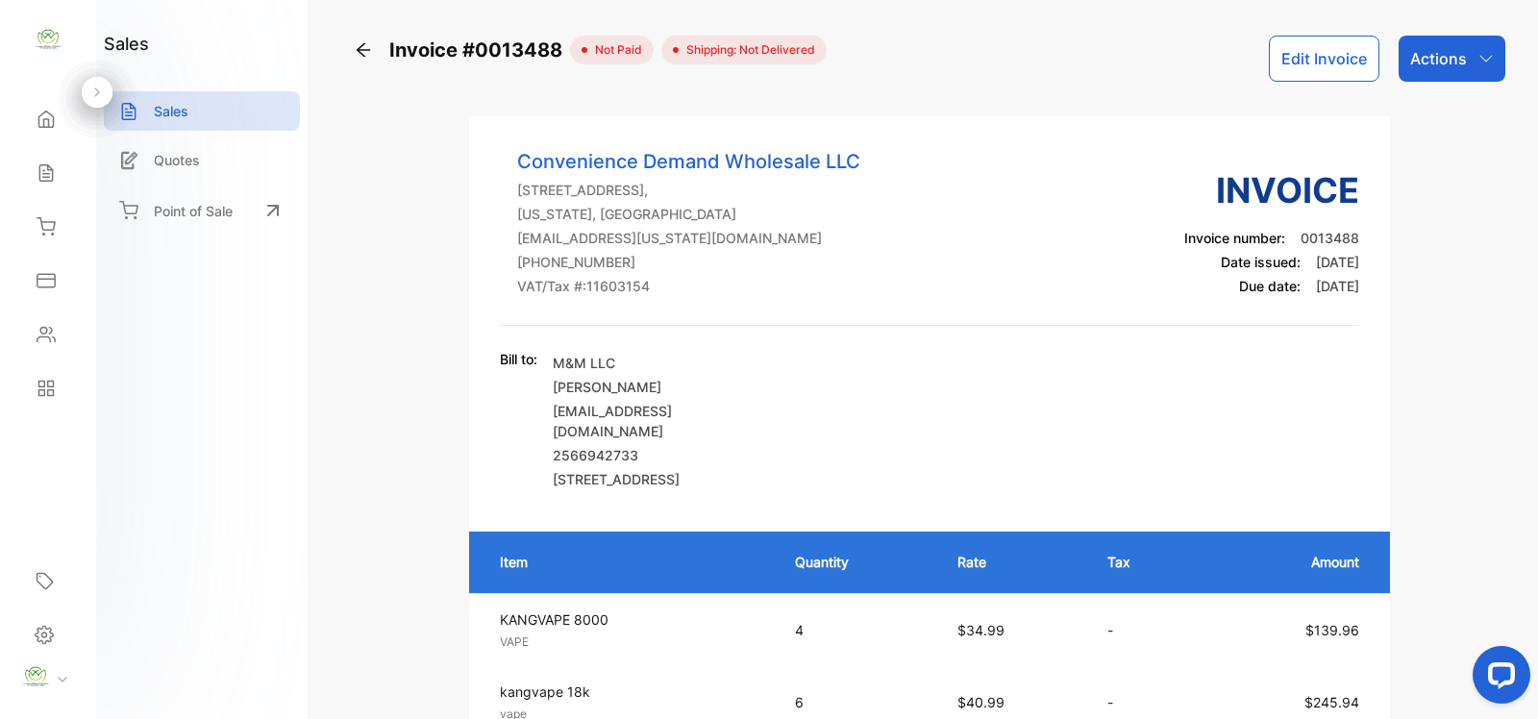
click at [1356, 50] on button "Edit Invoice" at bounding box center [1324, 59] width 111 height 46
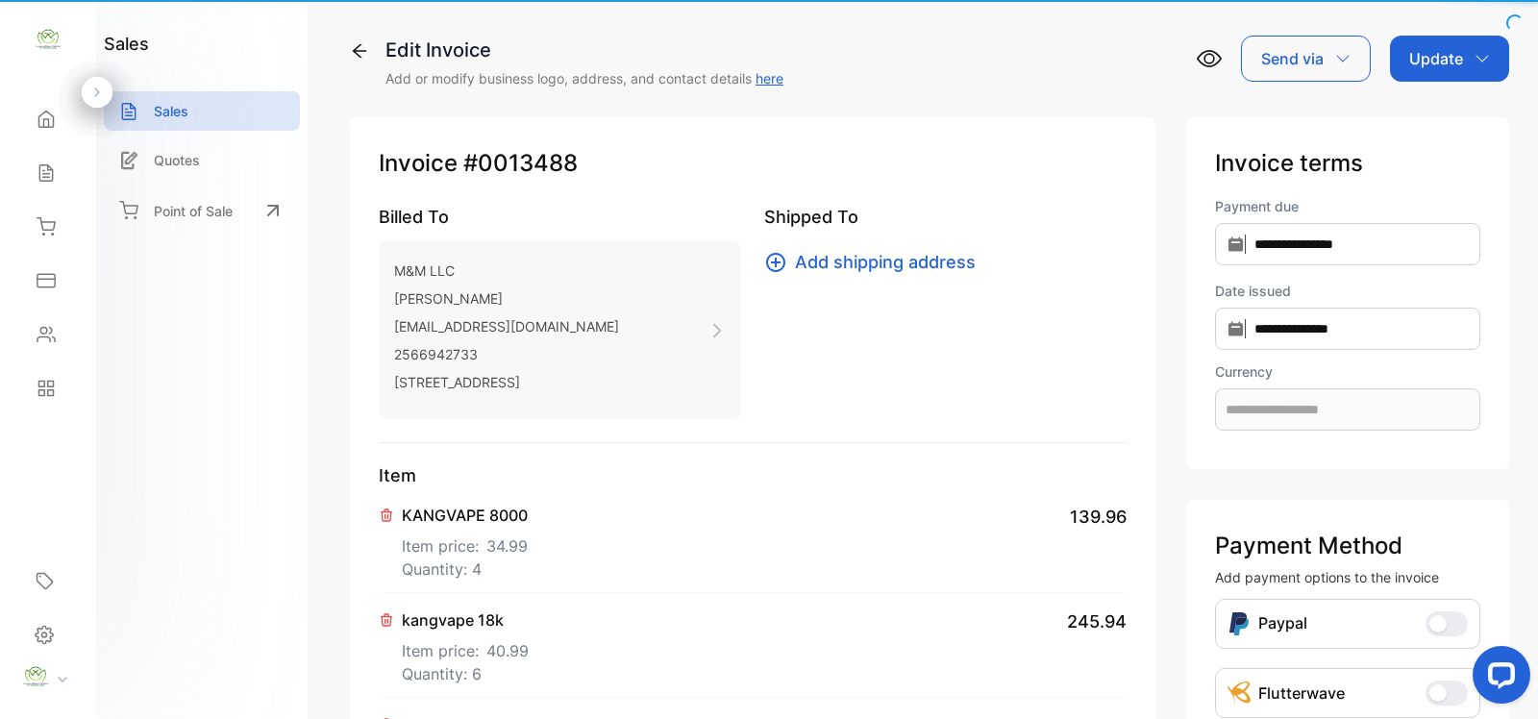
type input "**********"
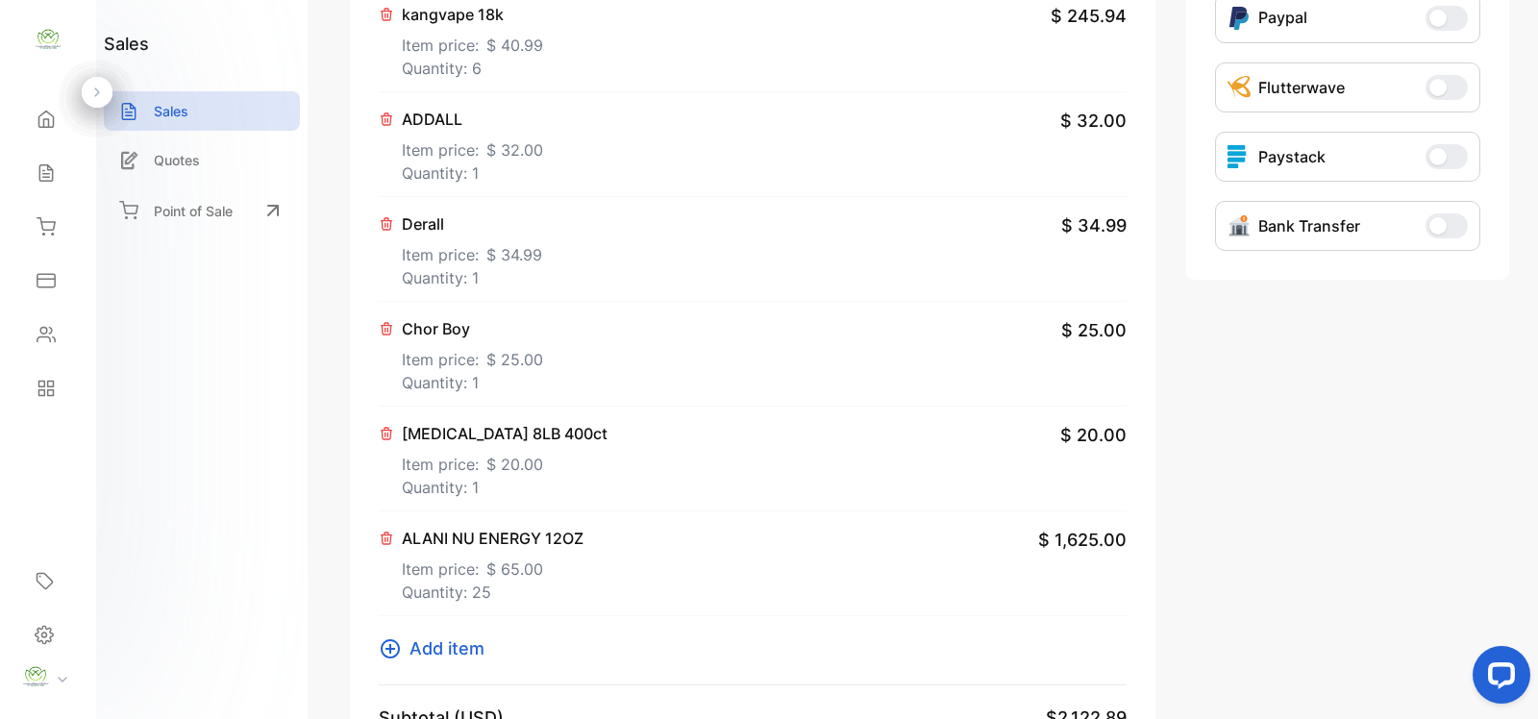
scroll to position [841, 0]
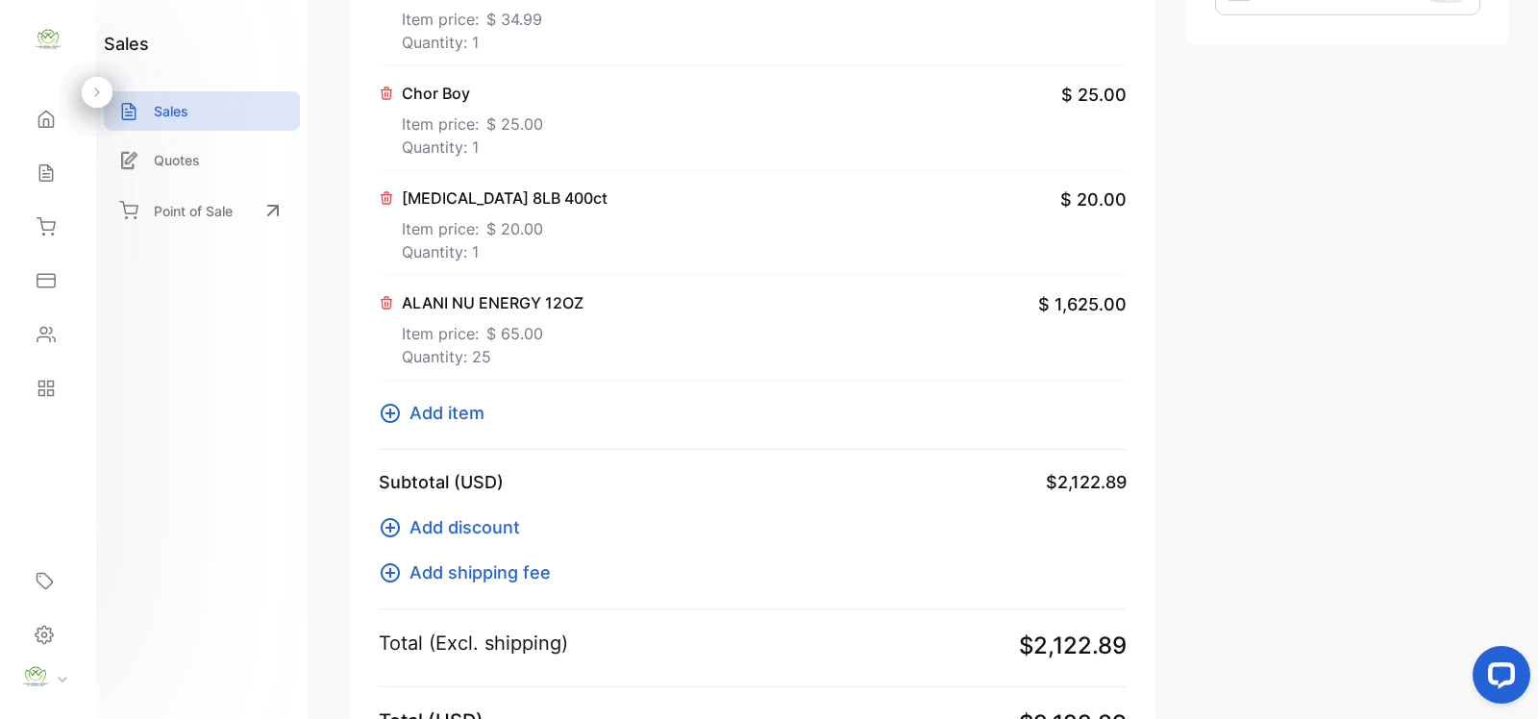
click at [432, 410] on span "Add item" at bounding box center [446, 413] width 75 height 26
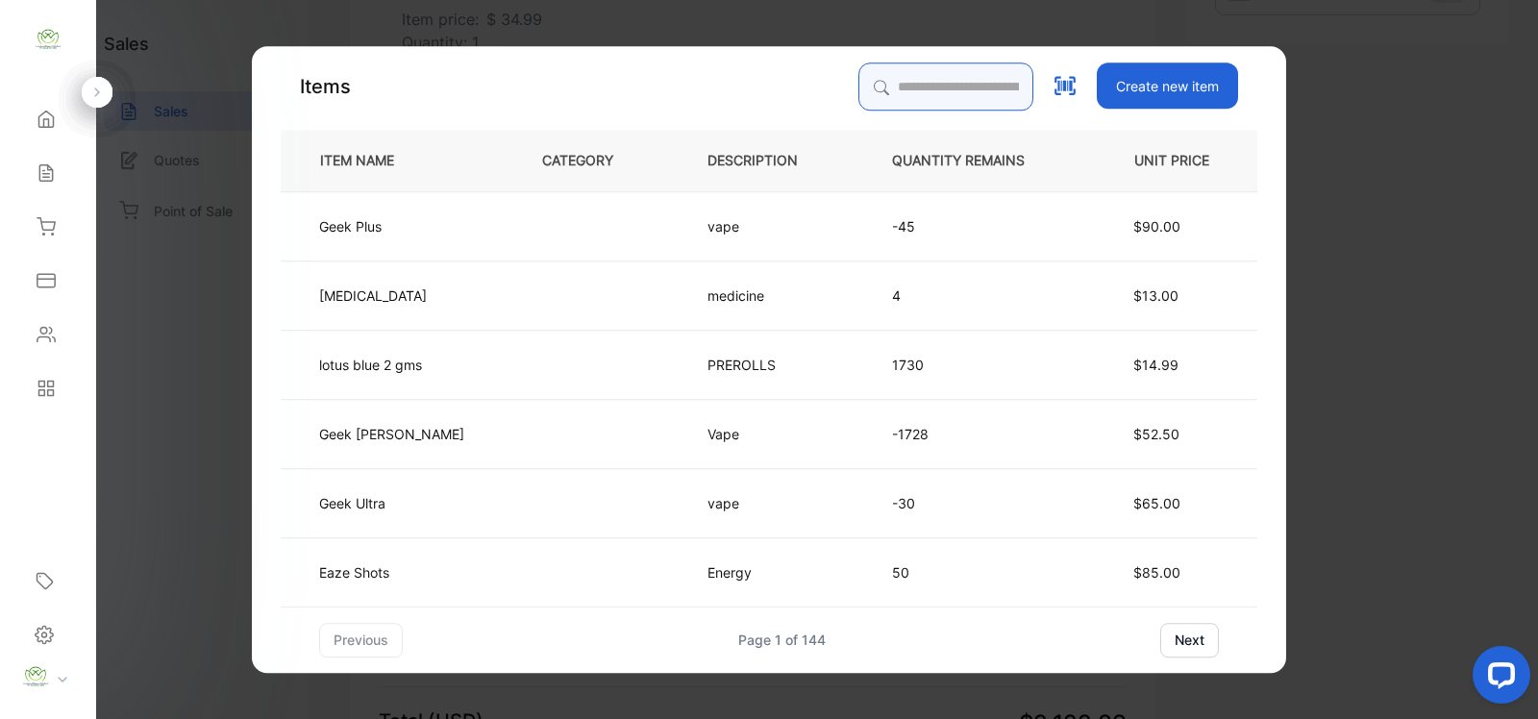
click at [862, 77] on input "search" at bounding box center [945, 86] width 175 height 48
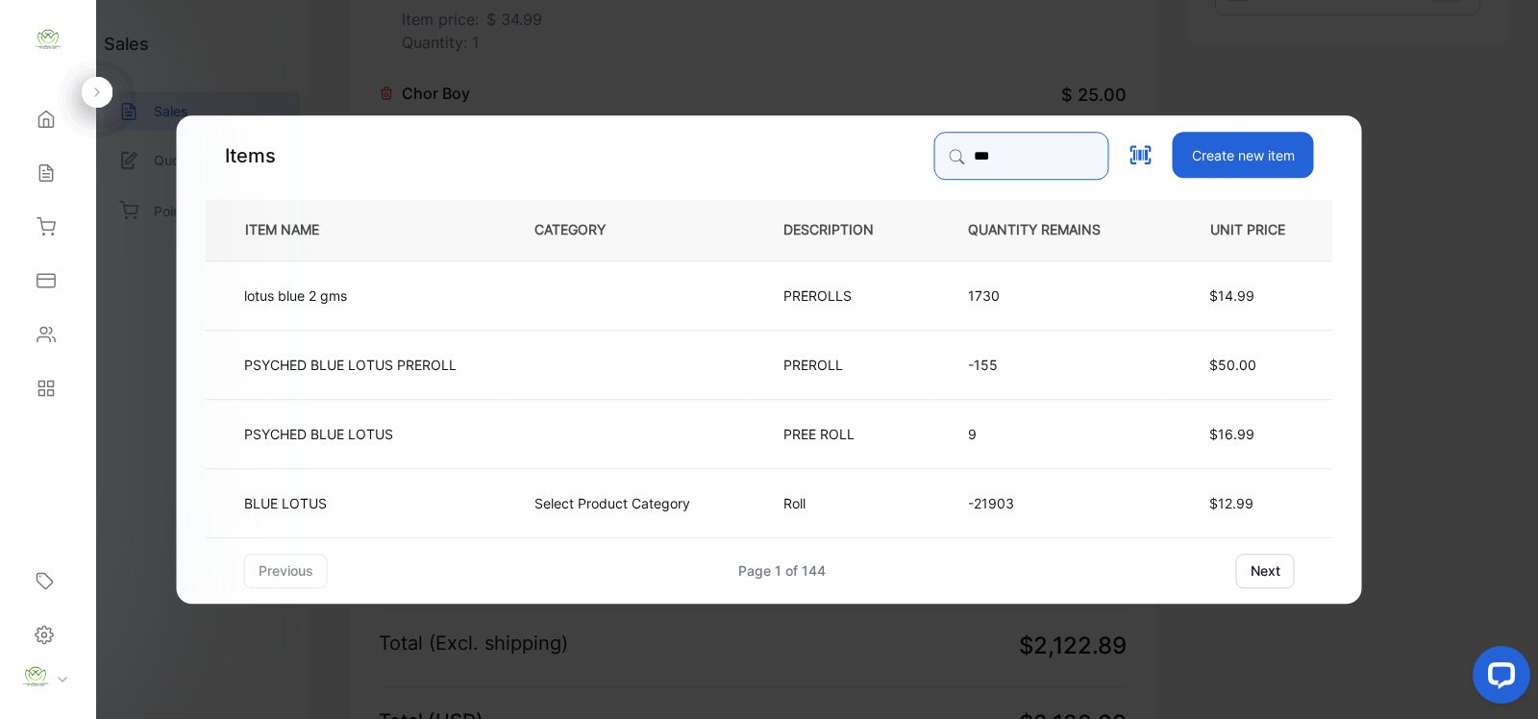
type input "*****"
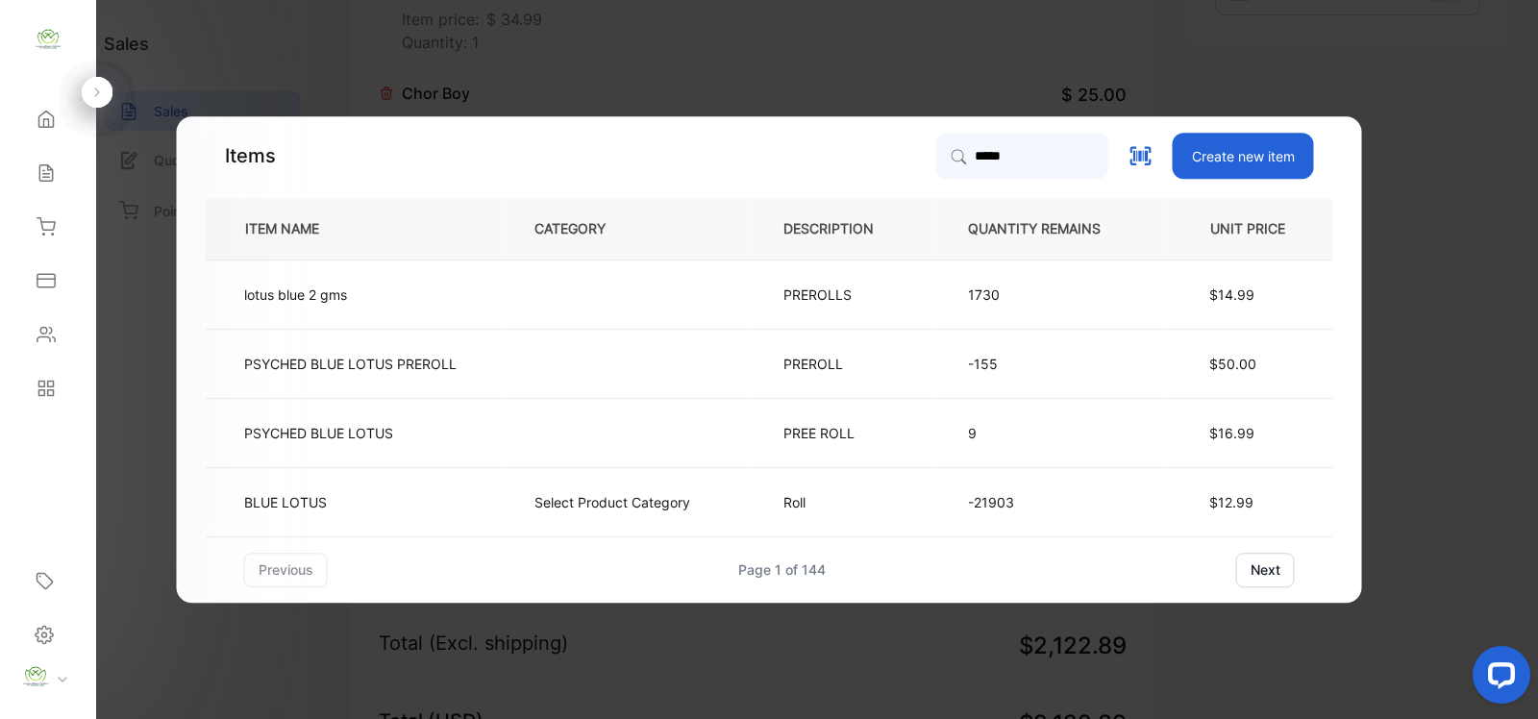
click at [1241, 306] on td "$14.99" at bounding box center [1248, 293] width 170 height 69
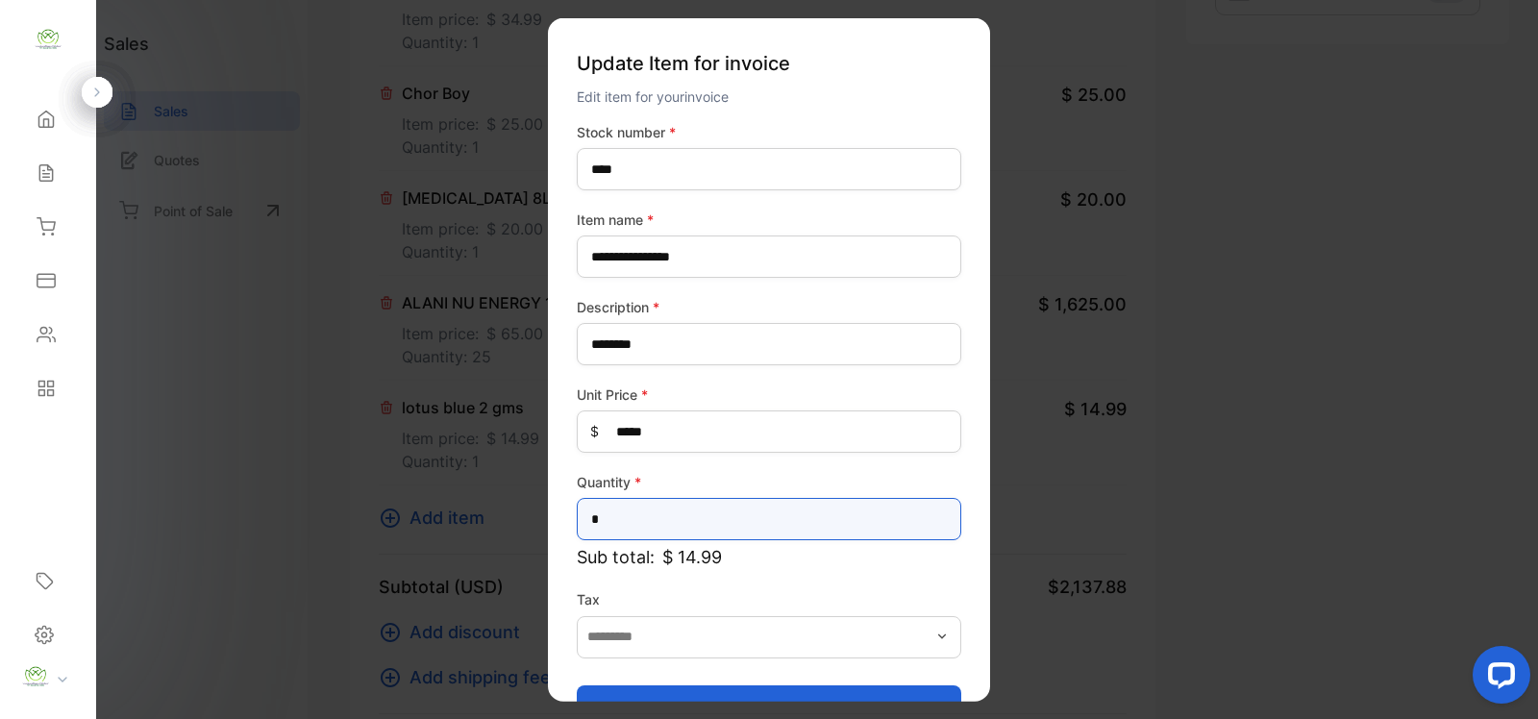
drag, startPoint x: 866, startPoint y: 520, endPoint x: 120, endPoint y: 534, distance: 745.9
type input "*"
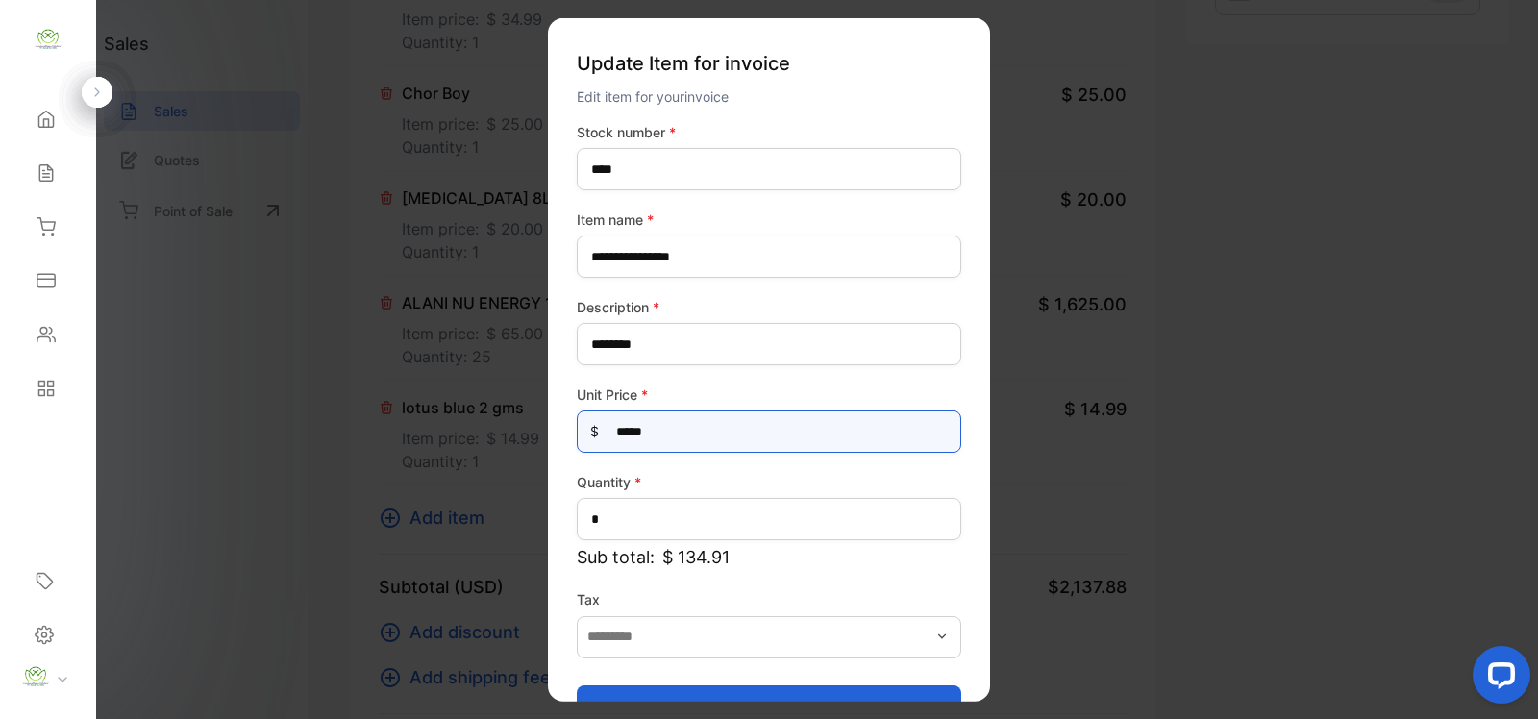
drag, startPoint x: 660, startPoint y: 433, endPoint x: 93, endPoint y: 500, distance: 570.9
click at [93, 500] on div "Convenience Demand Wholesale LLC Convenience Demand Wholesale LLC Home Home Sal…" at bounding box center [769, 378] width 1538 height 757
type Price-inputprice "**"
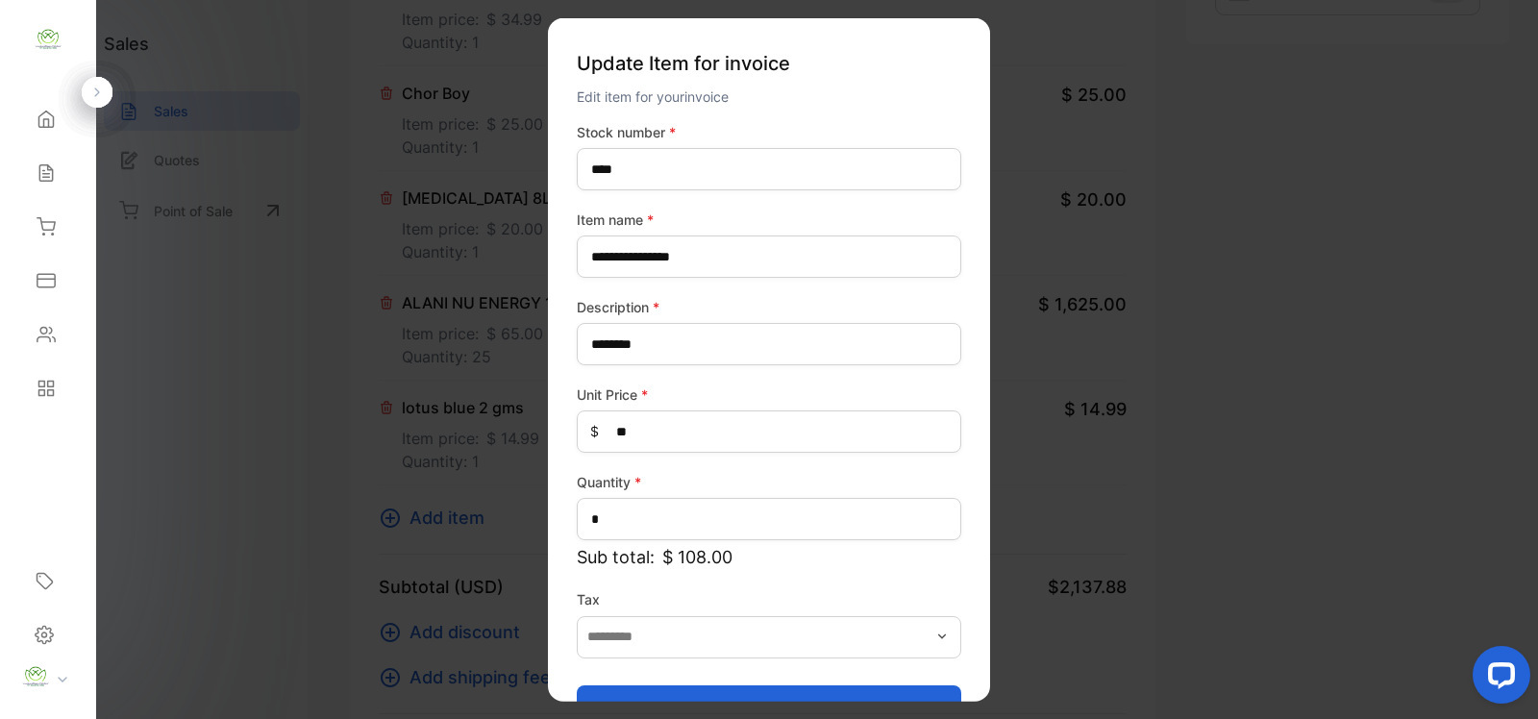
click at [757, 692] on button "Update item" at bounding box center [769, 707] width 384 height 46
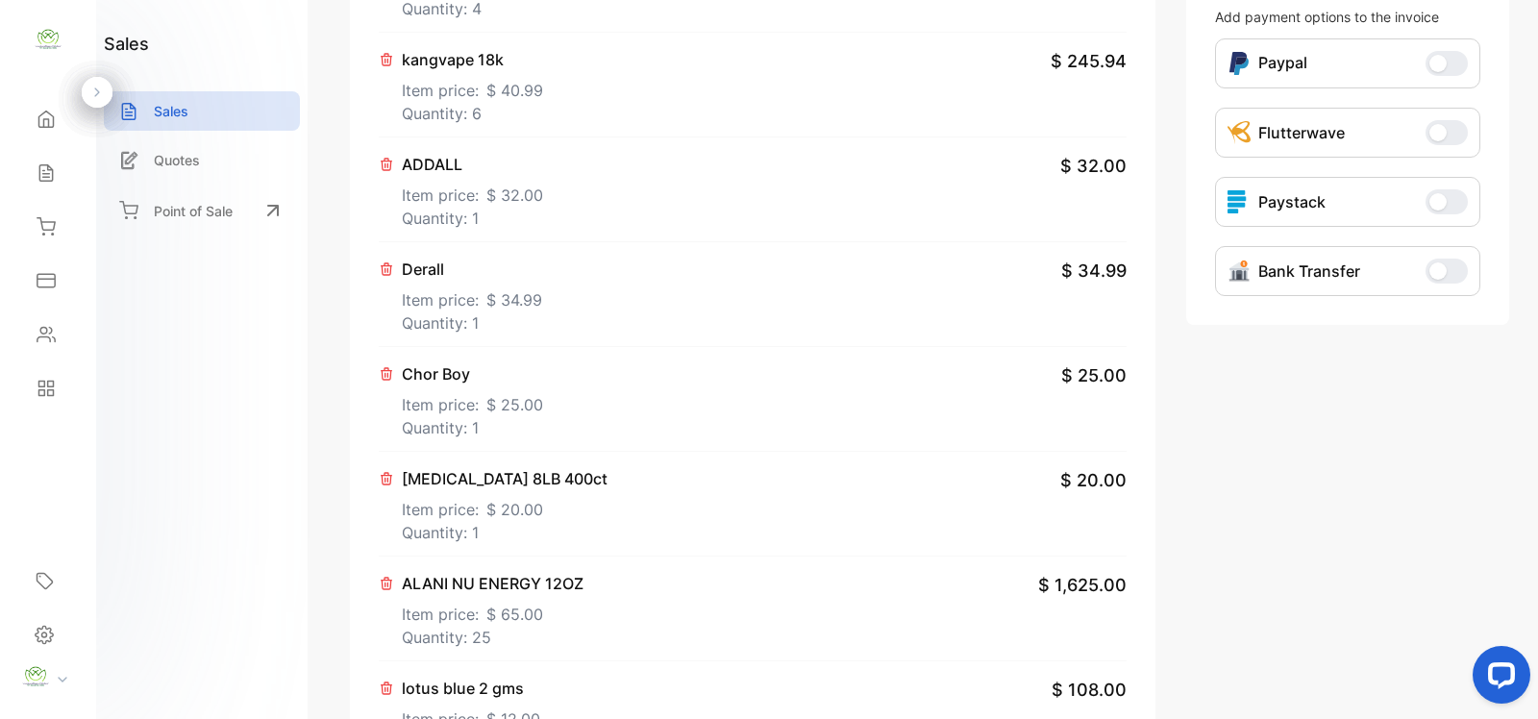
scroll to position [0, 0]
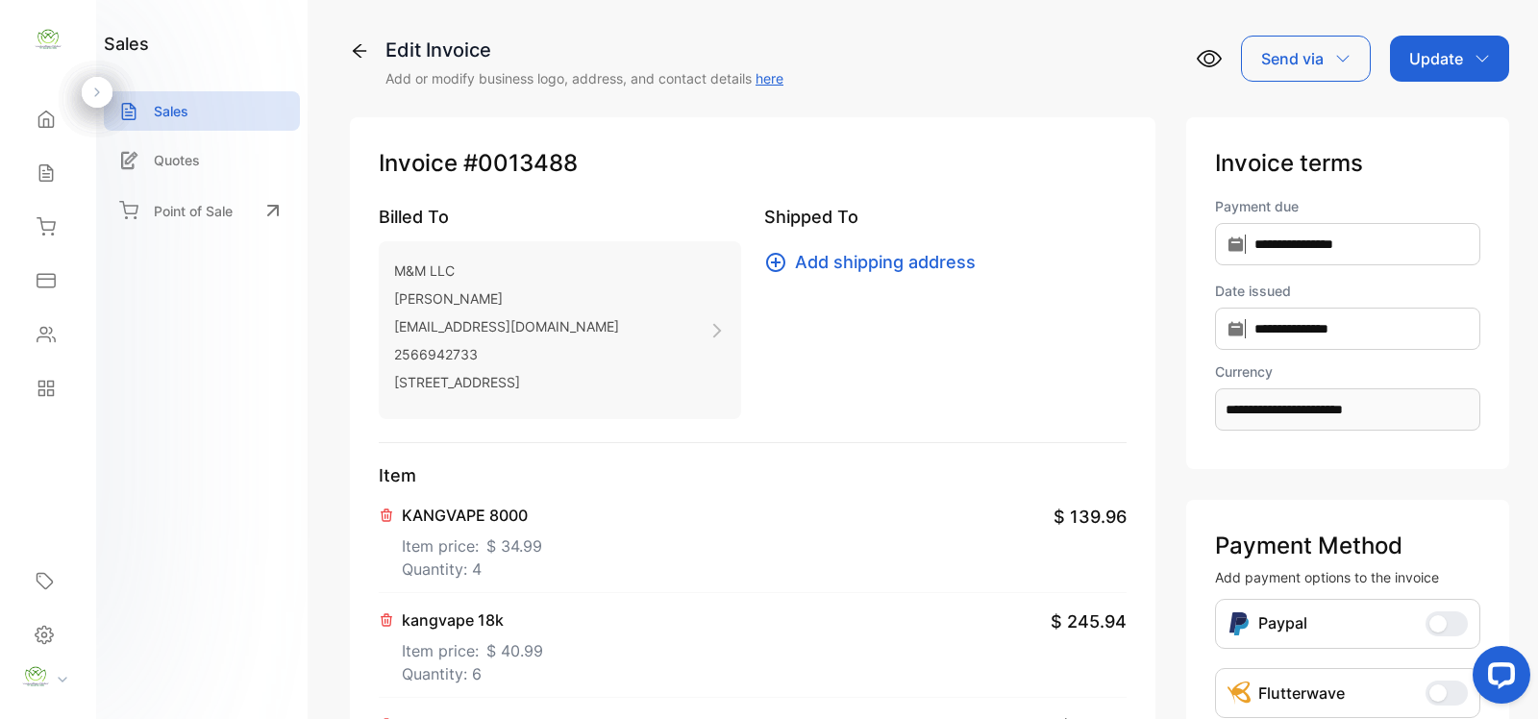
drag, startPoint x: 1432, startPoint y: 54, endPoint x: 1423, endPoint y: 68, distance: 16.8
click at [1430, 55] on p "Update" at bounding box center [1436, 58] width 54 height 23
click at [1418, 118] on div "Invoice" at bounding box center [1452, 122] width 111 height 38
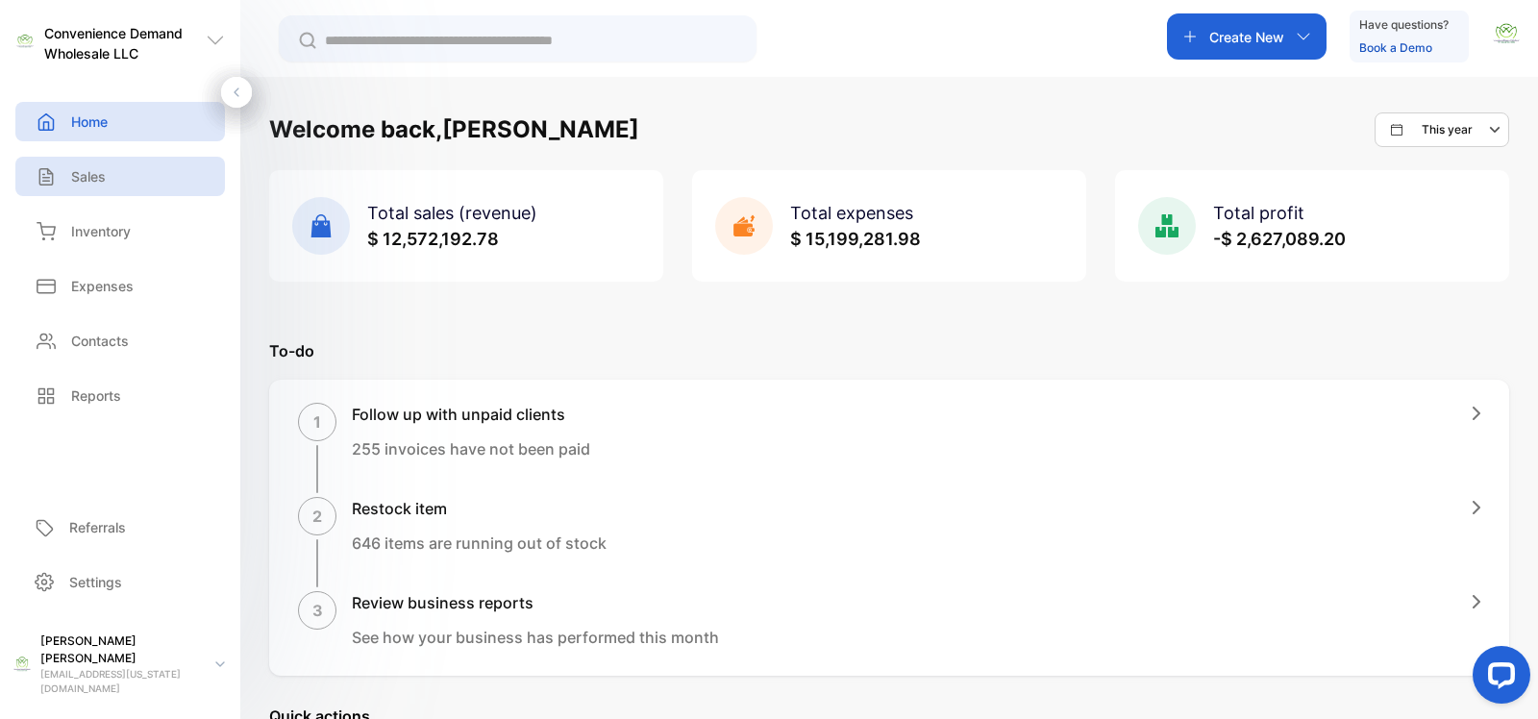
click at [160, 188] on div "Sales" at bounding box center [120, 176] width 210 height 39
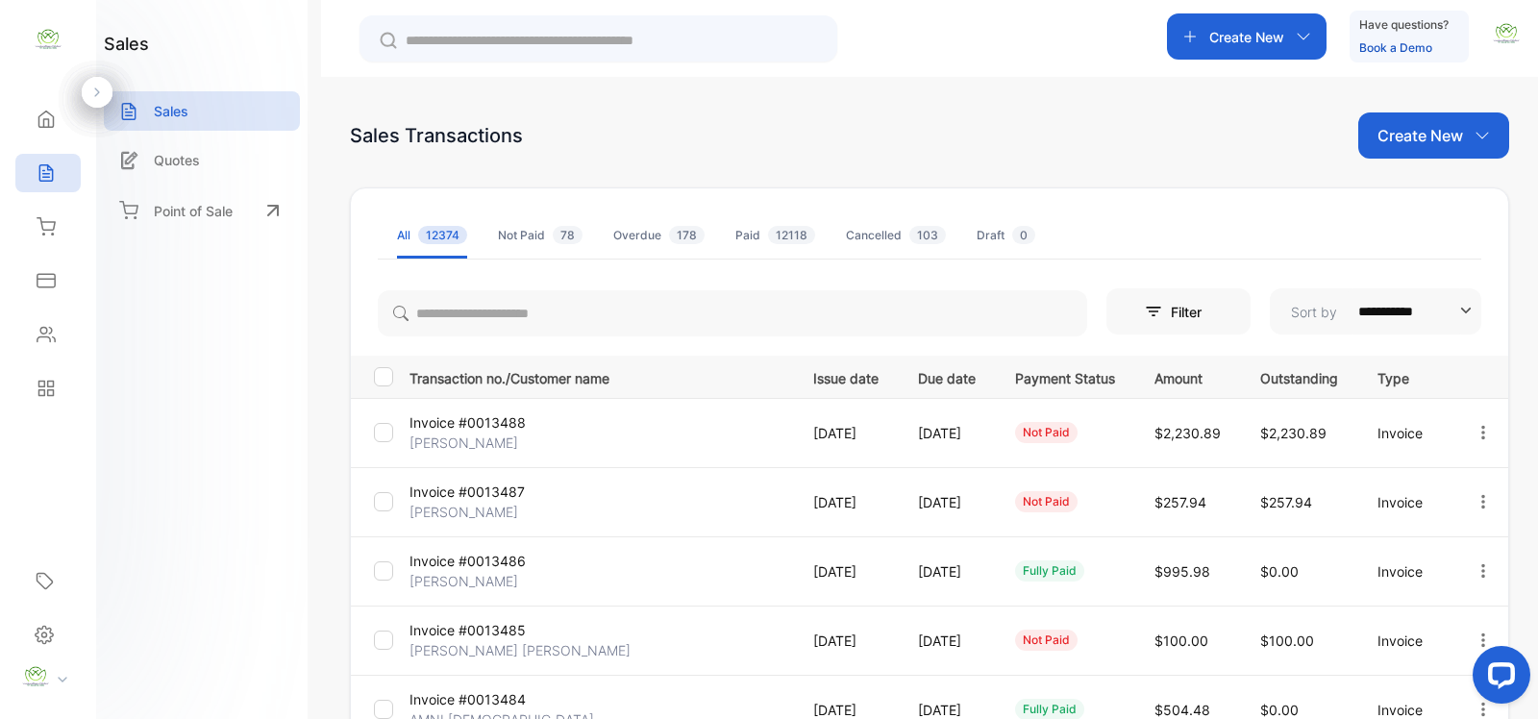
click at [1481, 432] on icon "button" at bounding box center [1482, 432] width 17 height 17
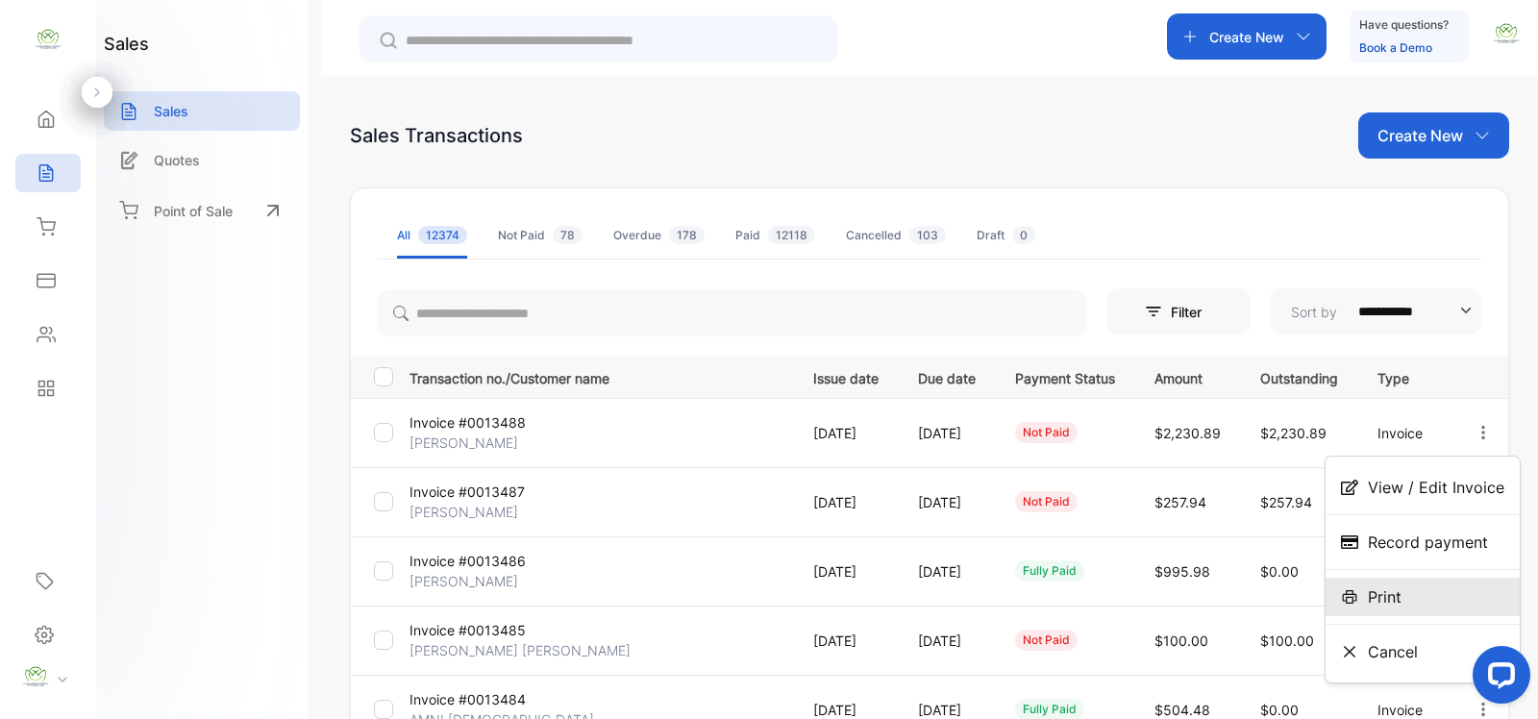
click at [1374, 596] on span "Print" at bounding box center [1385, 596] width 34 height 23
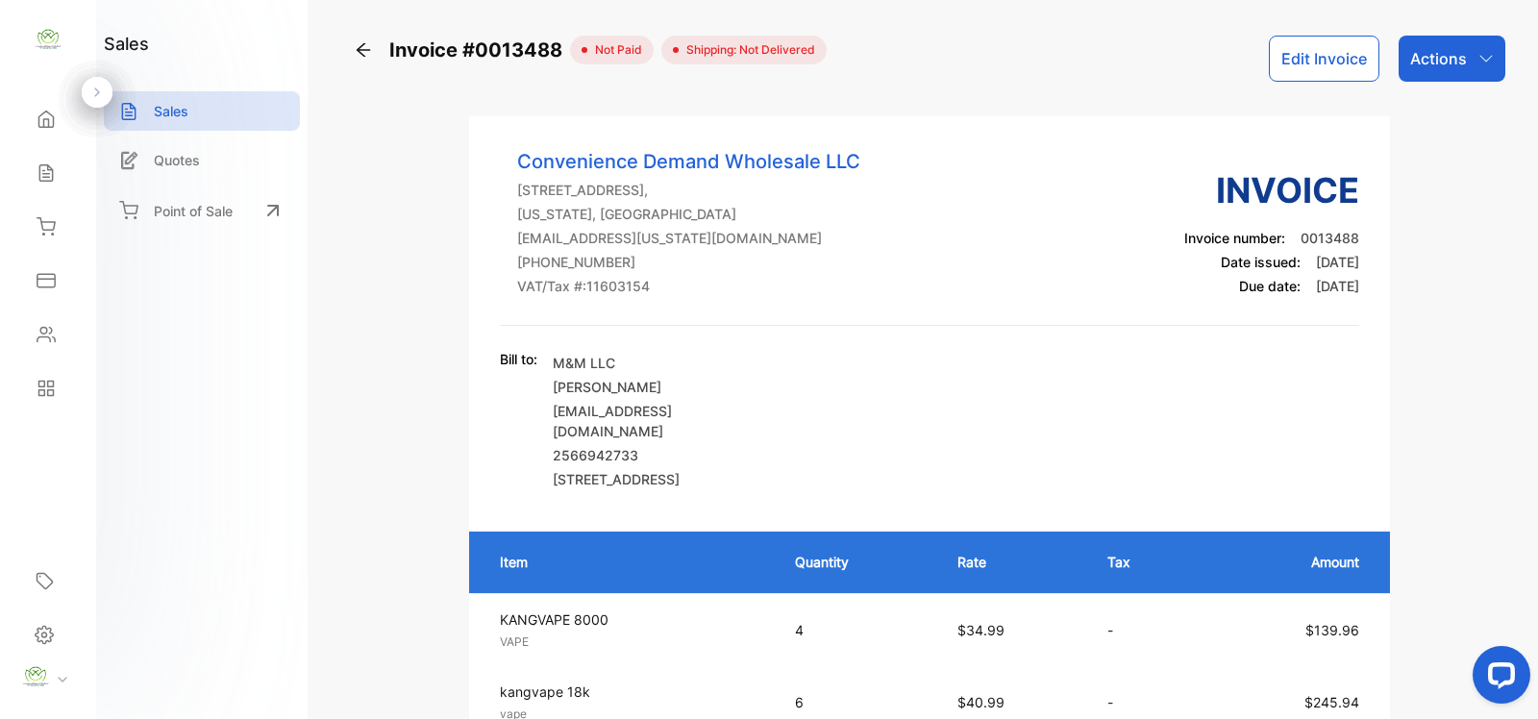
click at [1443, 56] on p "Actions" at bounding box center [1438, 58] width 57 height 23
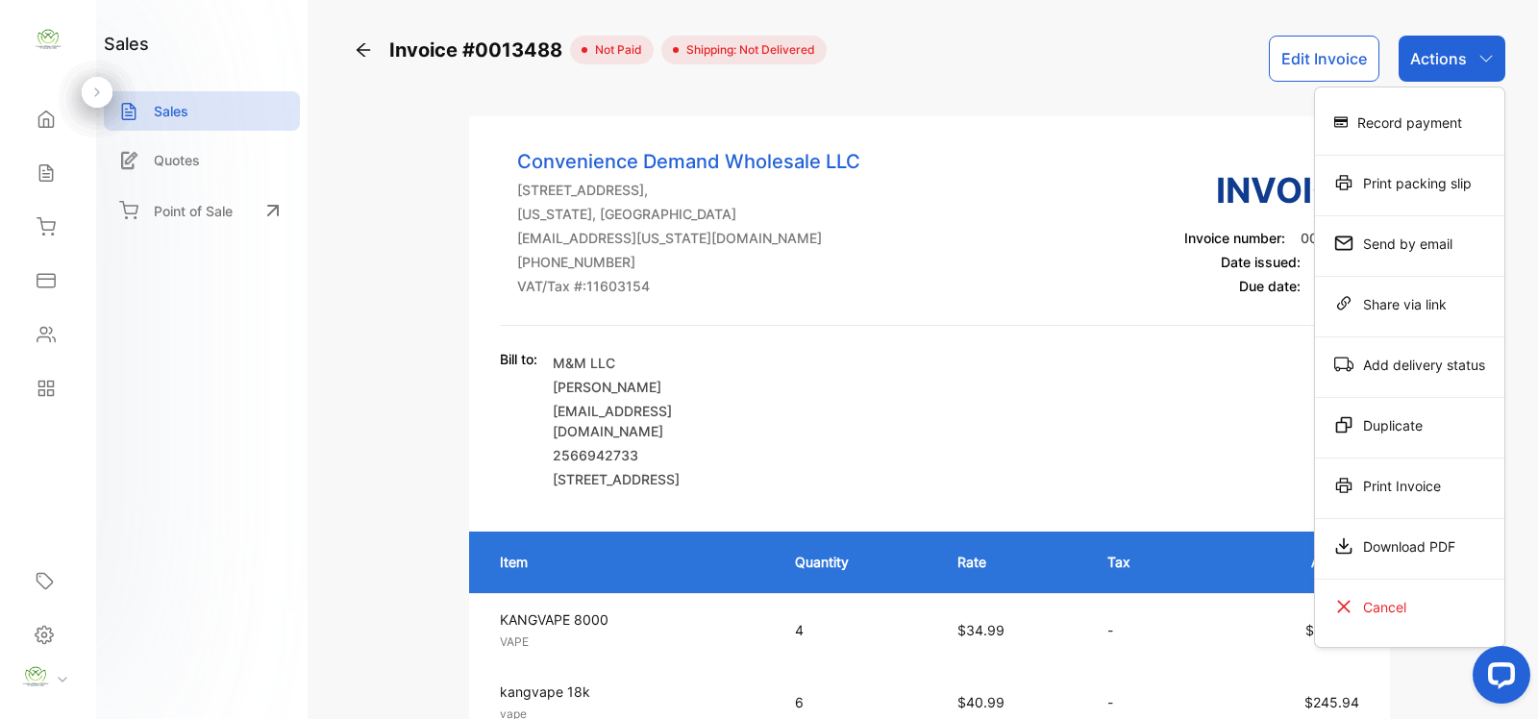
click at [1370, 497] on div "Print Invoice" at bounding box center [1409, 485] width 189 height 38
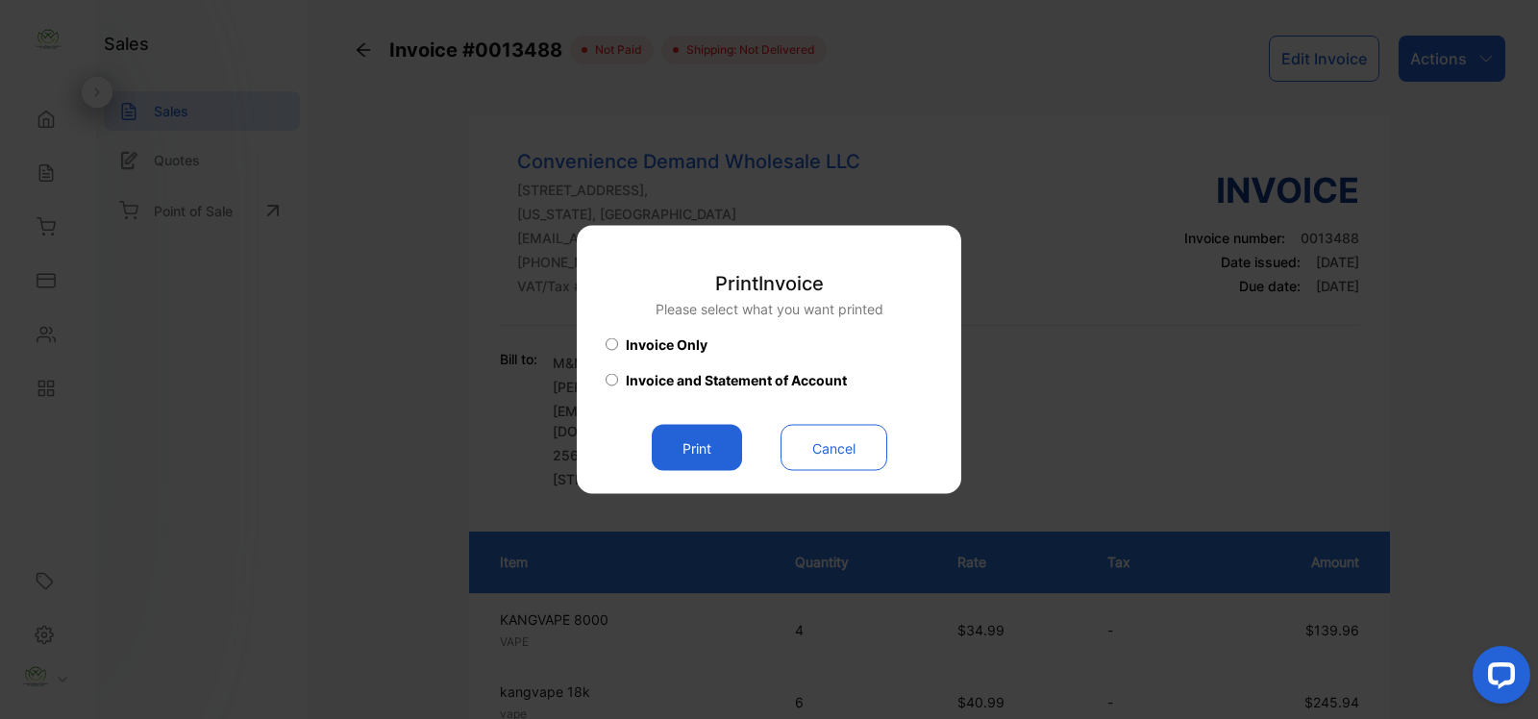
click at [702, 430] on button "Print" at bounding box center [697, 448] width 90 height 46
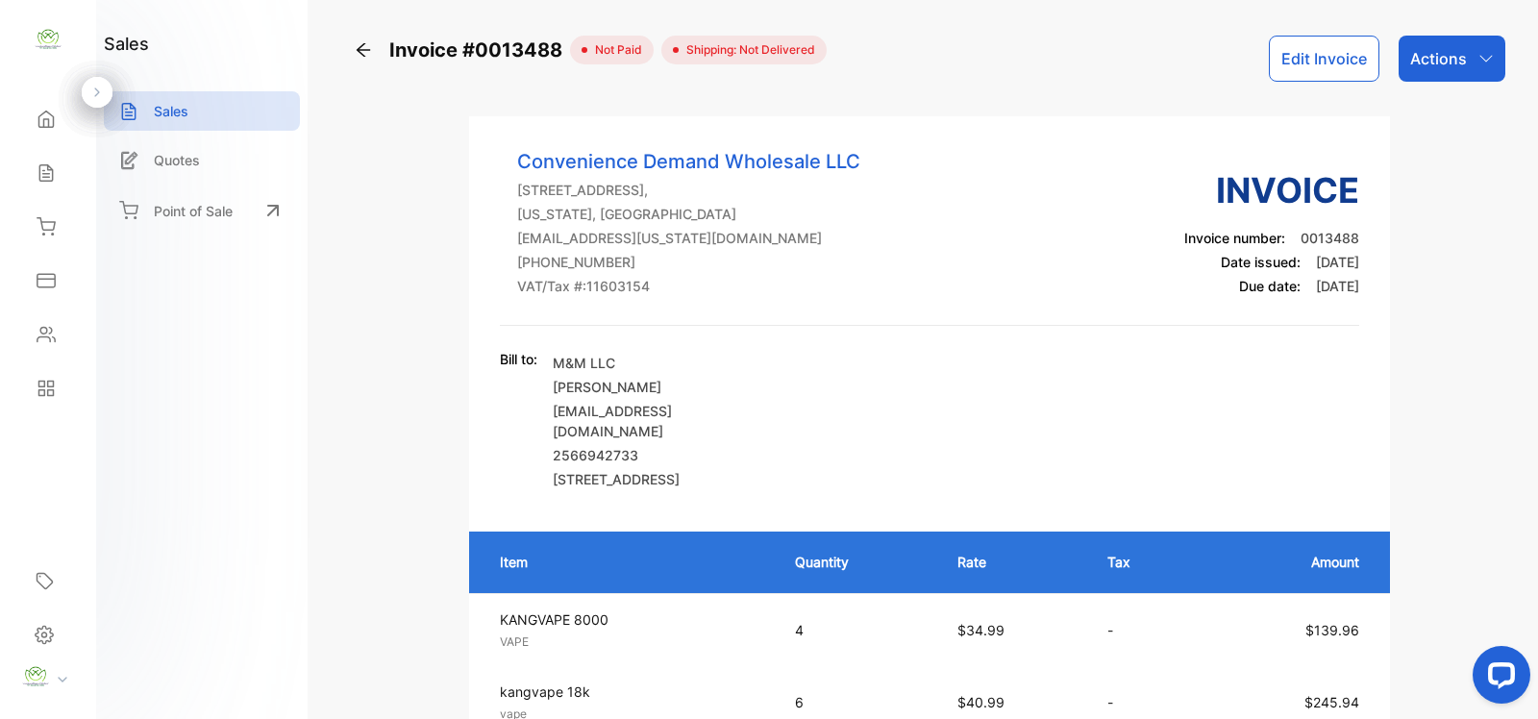
click at [1461, 53] on p "Actions" at bounding box center [1438, 58] width 57 height 23
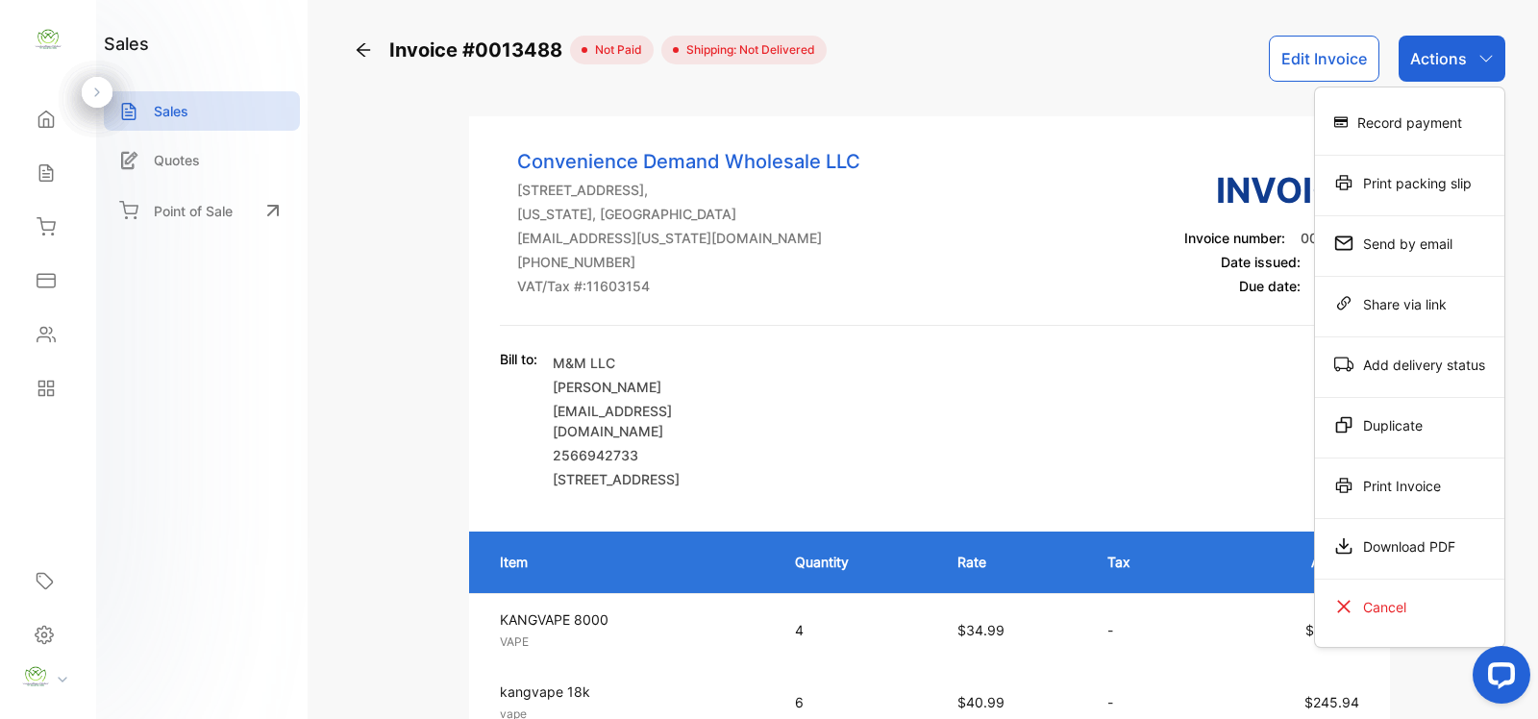
click at [1432, 133] on div "Record payment" at bounding box center [1409, 122] width 189 height 38
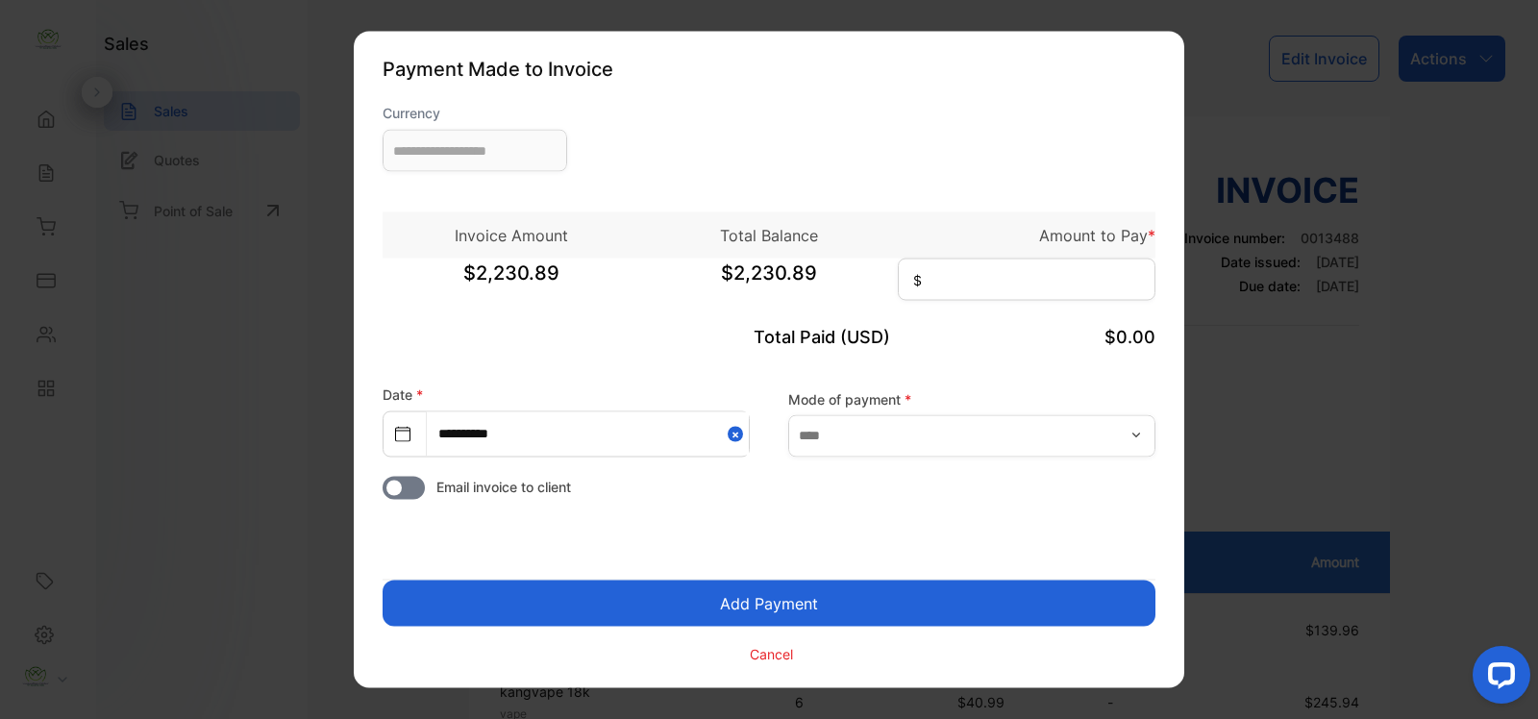
type input "**********"
click at [933, 281] on input at bounding box center [1027, 280] width 258 height 42
type input "********"
click at [865, 450] on input "text" at bounding box center [971, 435] width 367 height 42
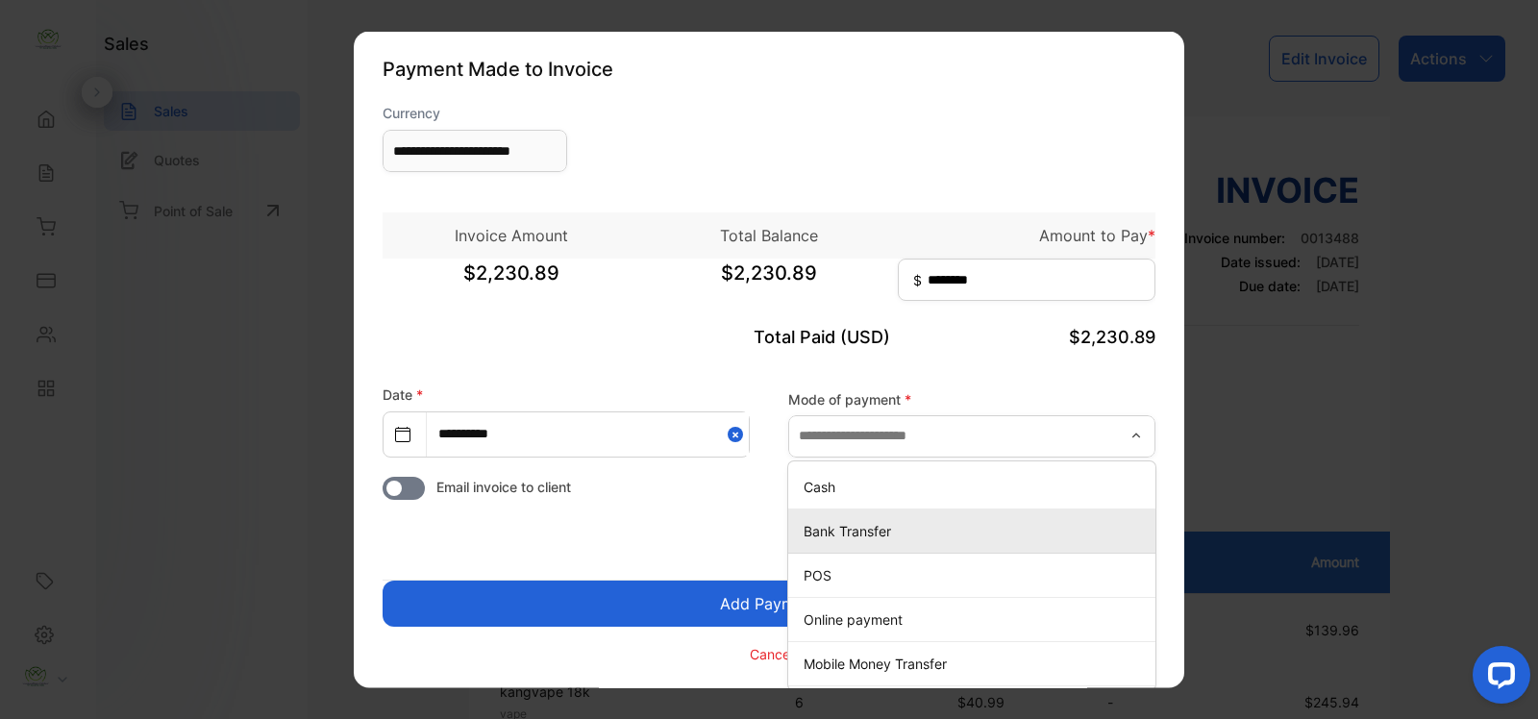
click at [865, 535] on p "Bank Transfer" at bounding box center [975, 530] width 344 height 20
type input "**********"
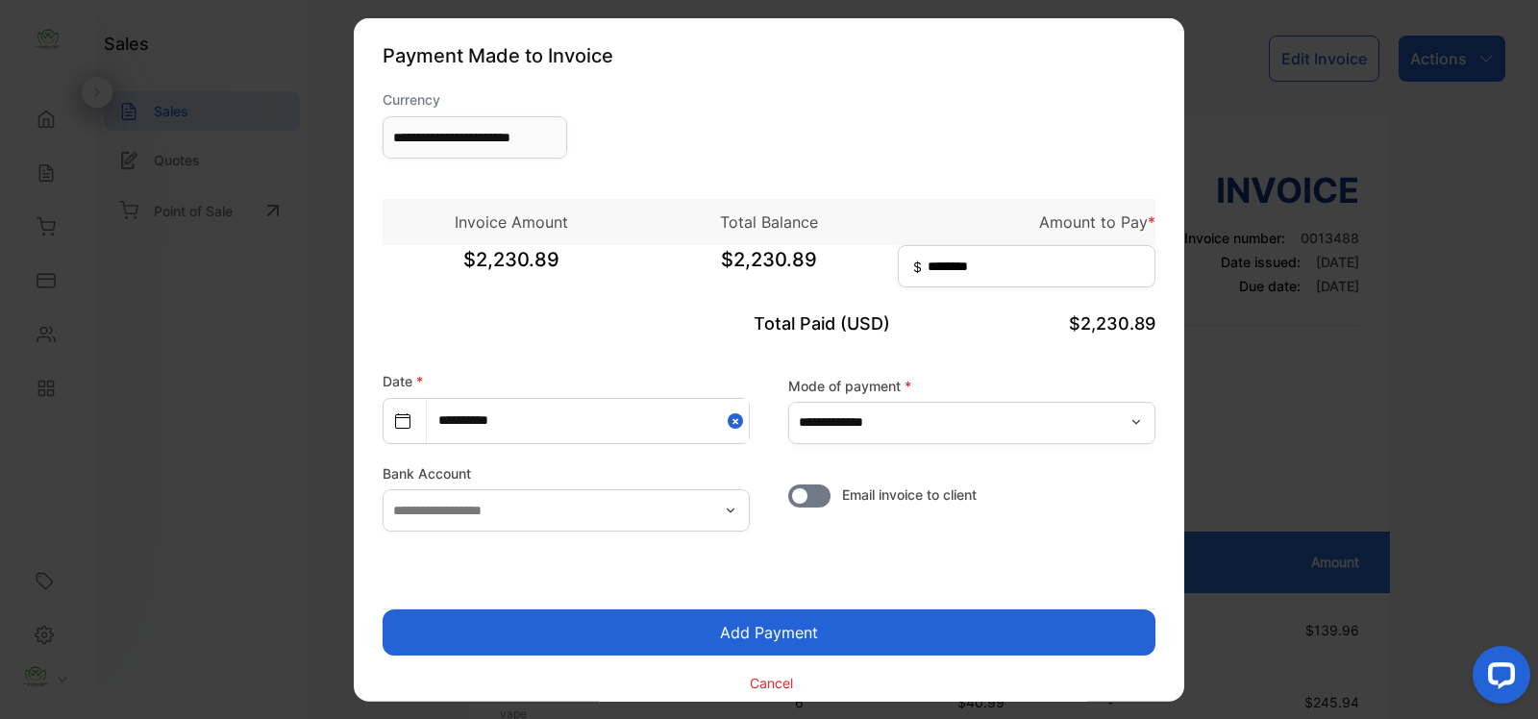
click at [722, 637] on button "Add Payment" at bounding box center [768, 632] width 773 height 46
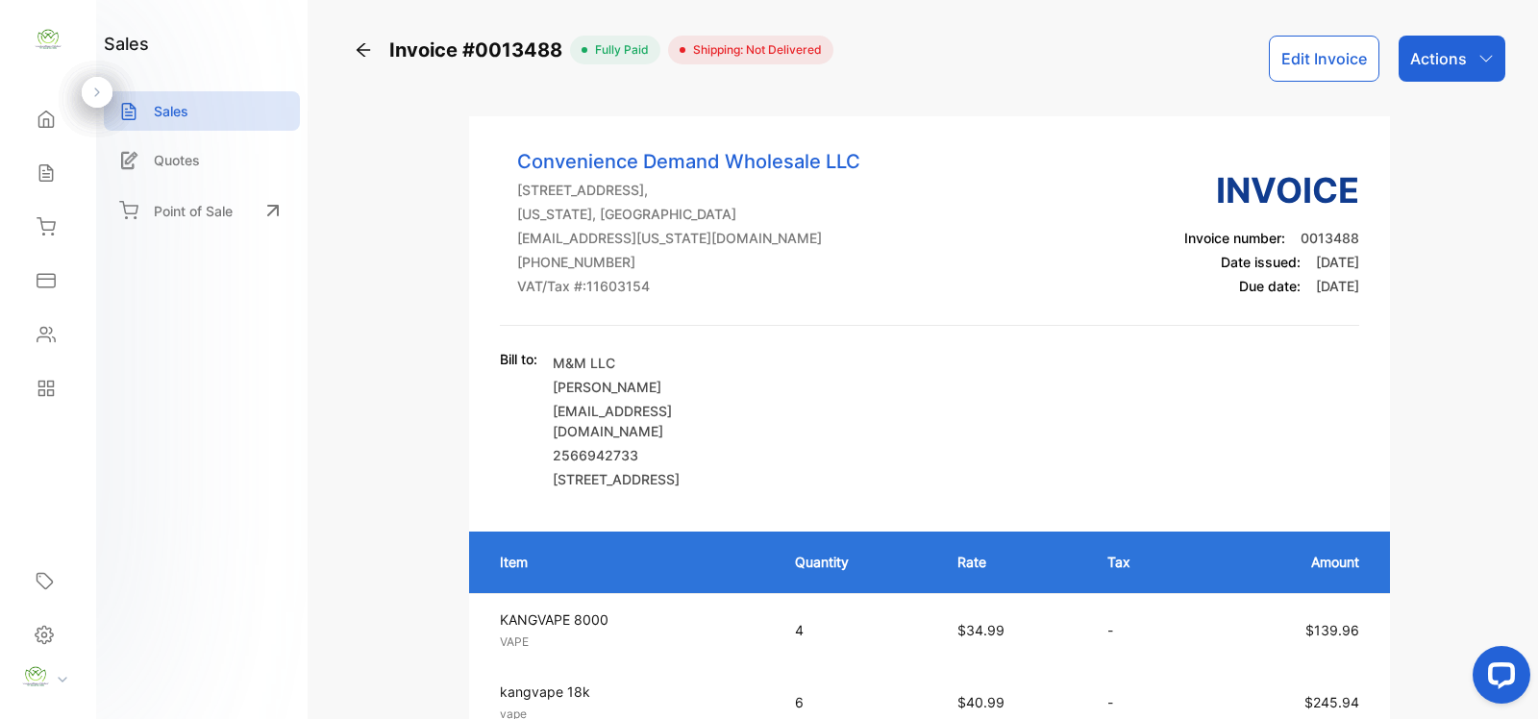
click at [363, 51] on icon at bounding box center [363, 49] width 19 height 19
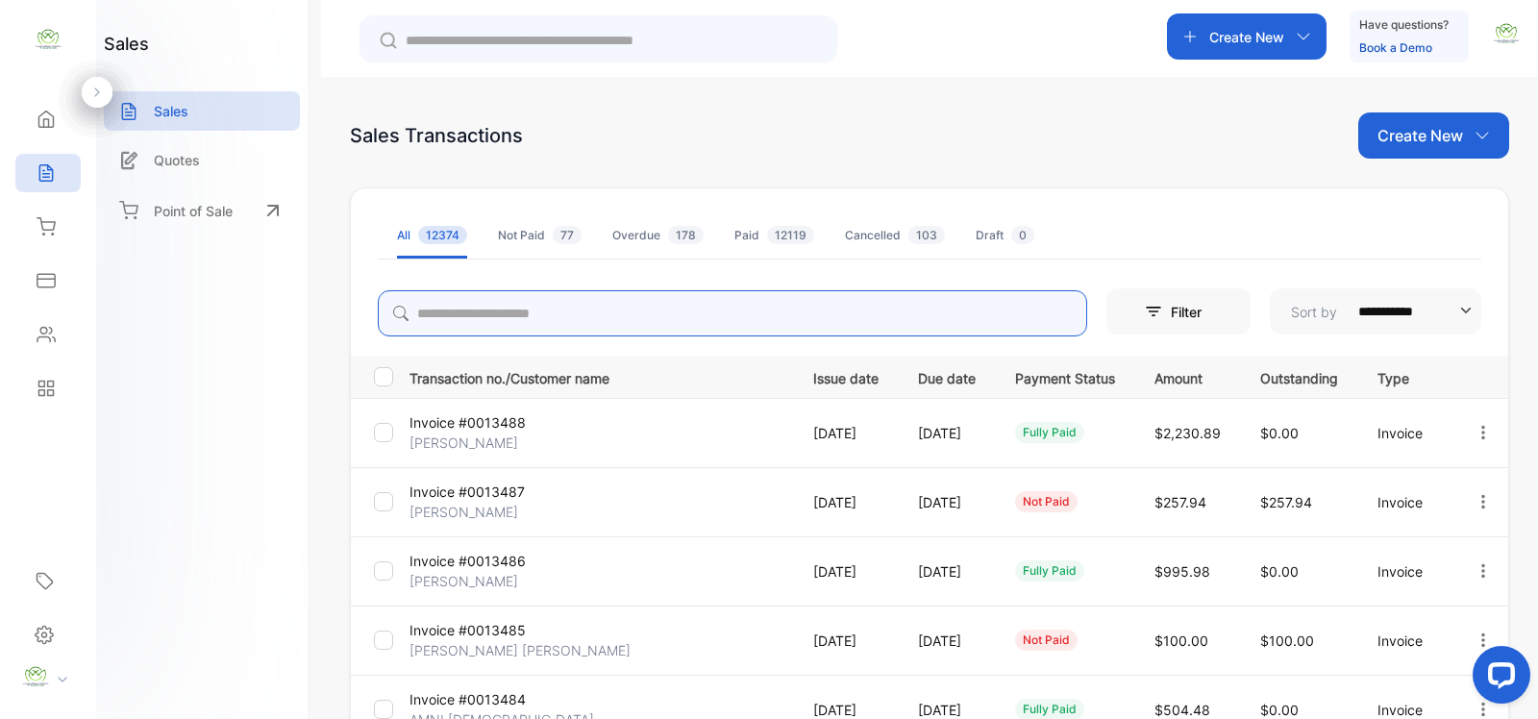
click at [545, 309] on input "search" at bounding box center [732, 313] width 709 height 46
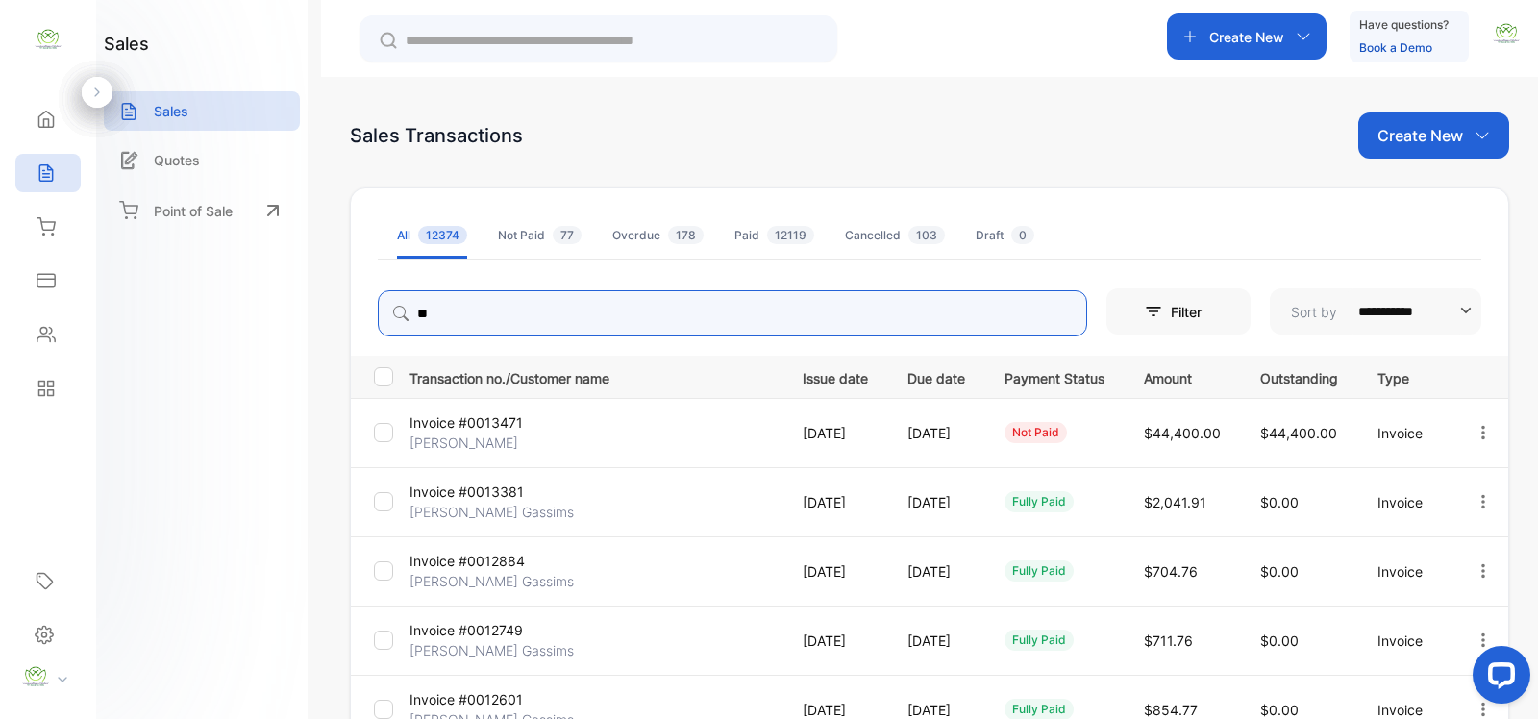
type input "*"
click at [1474, 432] on icon "button" at bounding box center [1482, 432] width 17 height 17
type input "***"
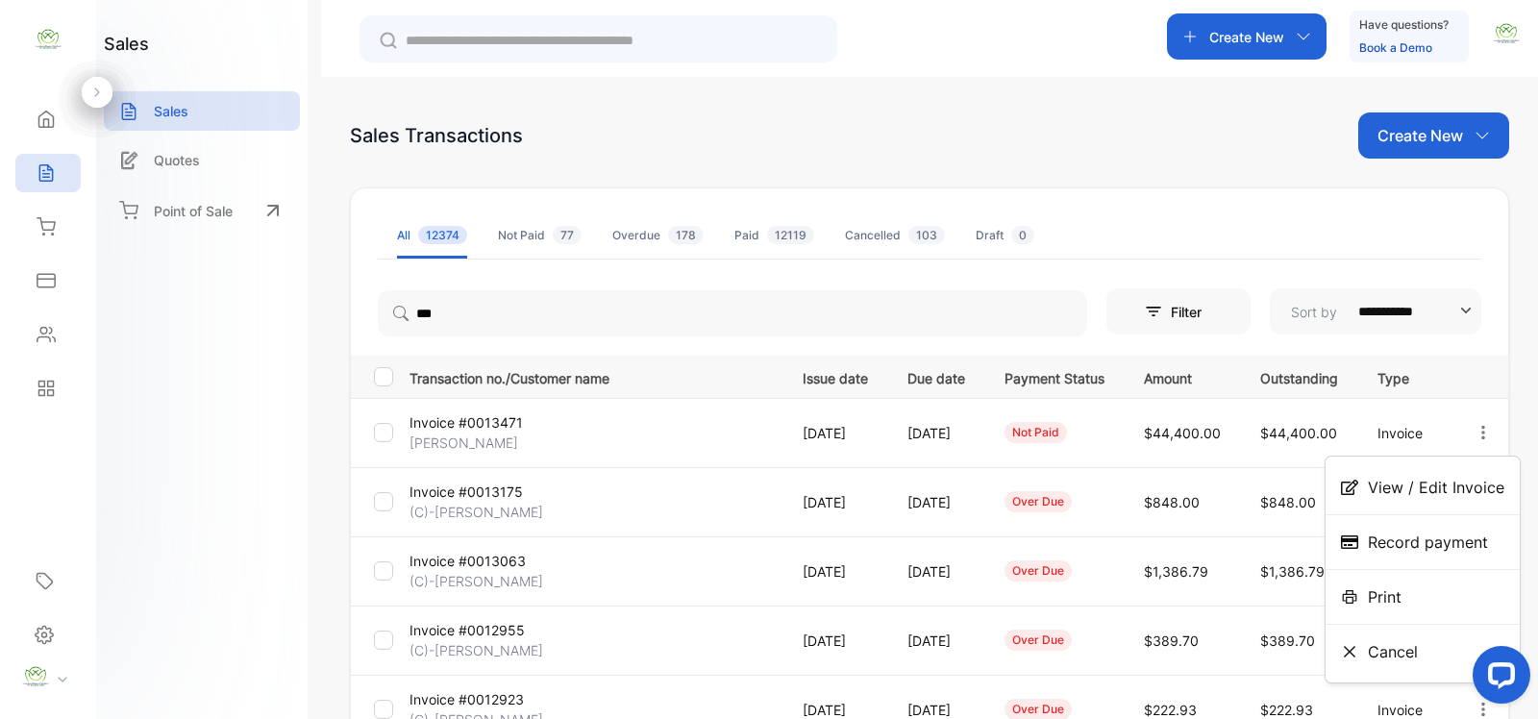
click at [1422, 589] on div "Print" at bounding box center [1422, 597] width 194 height 38
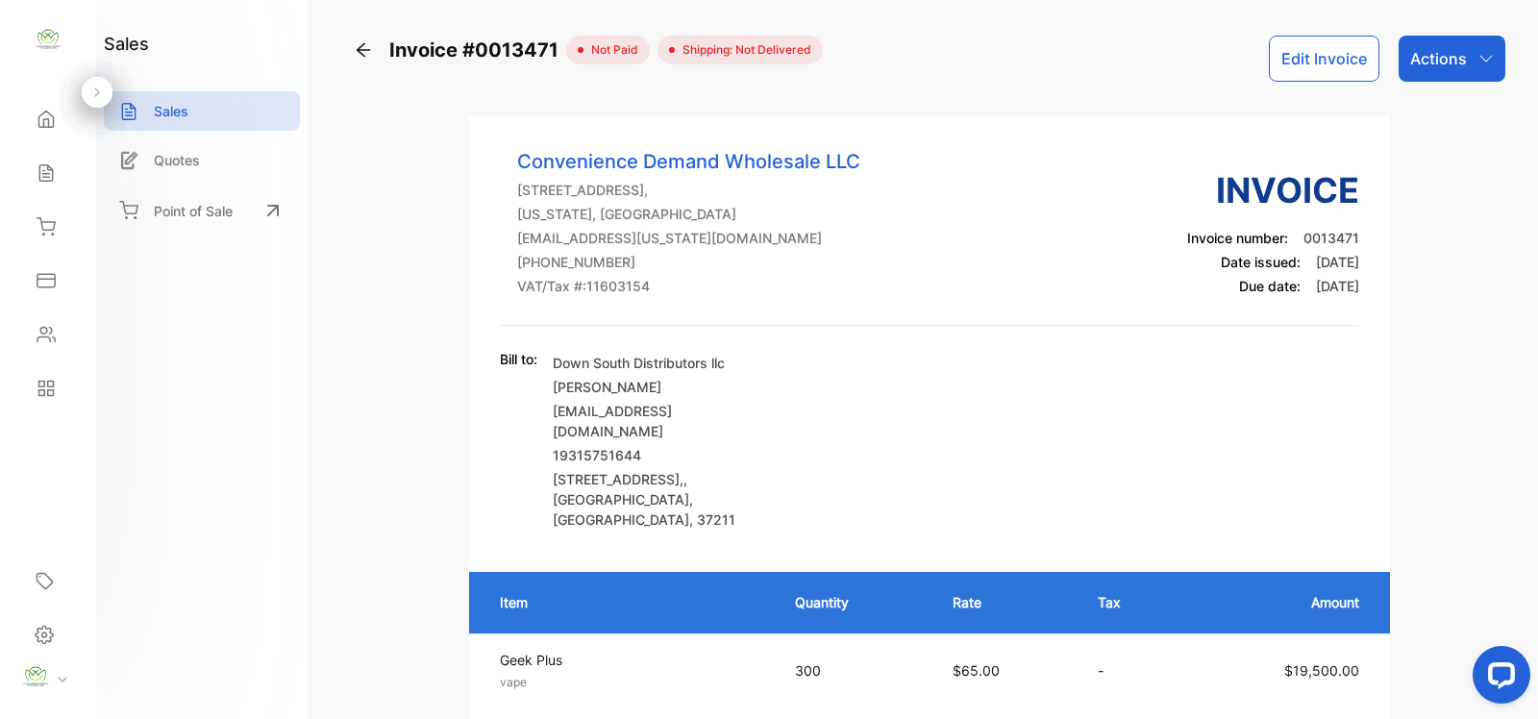
click at [366, 56] on icon at bounding box center [363, 49] width 19 height 19
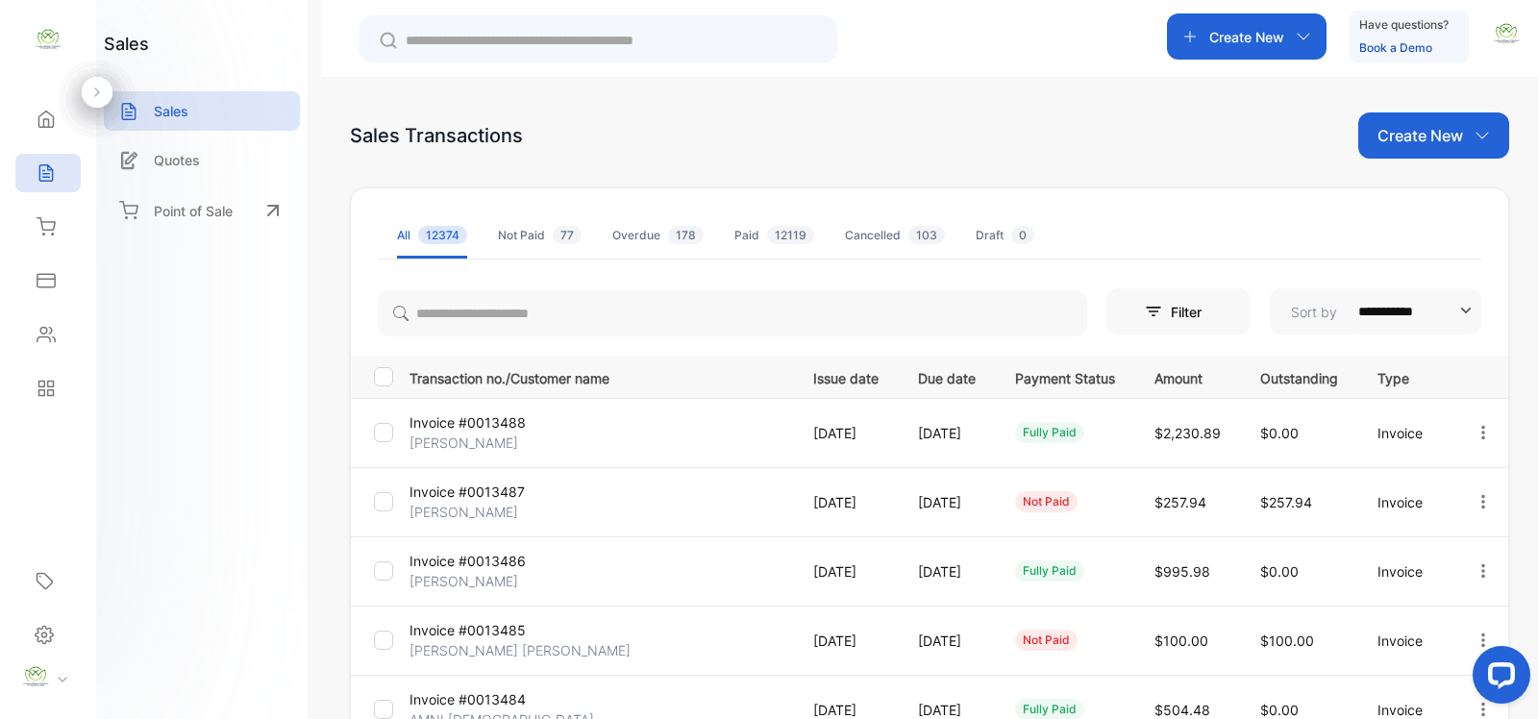
click at [1405, 144] on p "Create New" at bounding box center [1420, 135] width 86 height 23
click at [1423, 204] on span "Invoice" at bounding box center [1436, 199] width 45 height 20
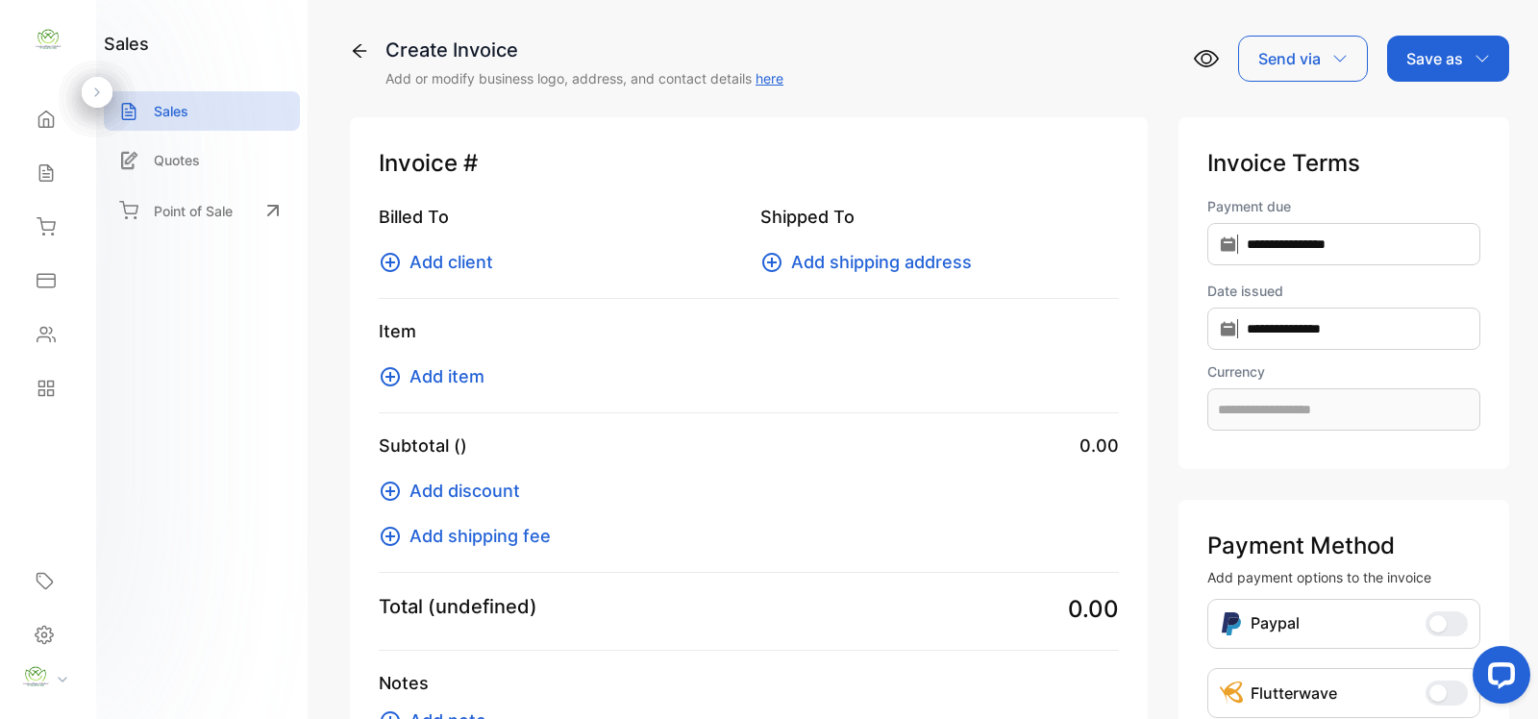
type input "**********"
click at [399, 370] on icon at bounding box center [390, 376] width 23 height 23
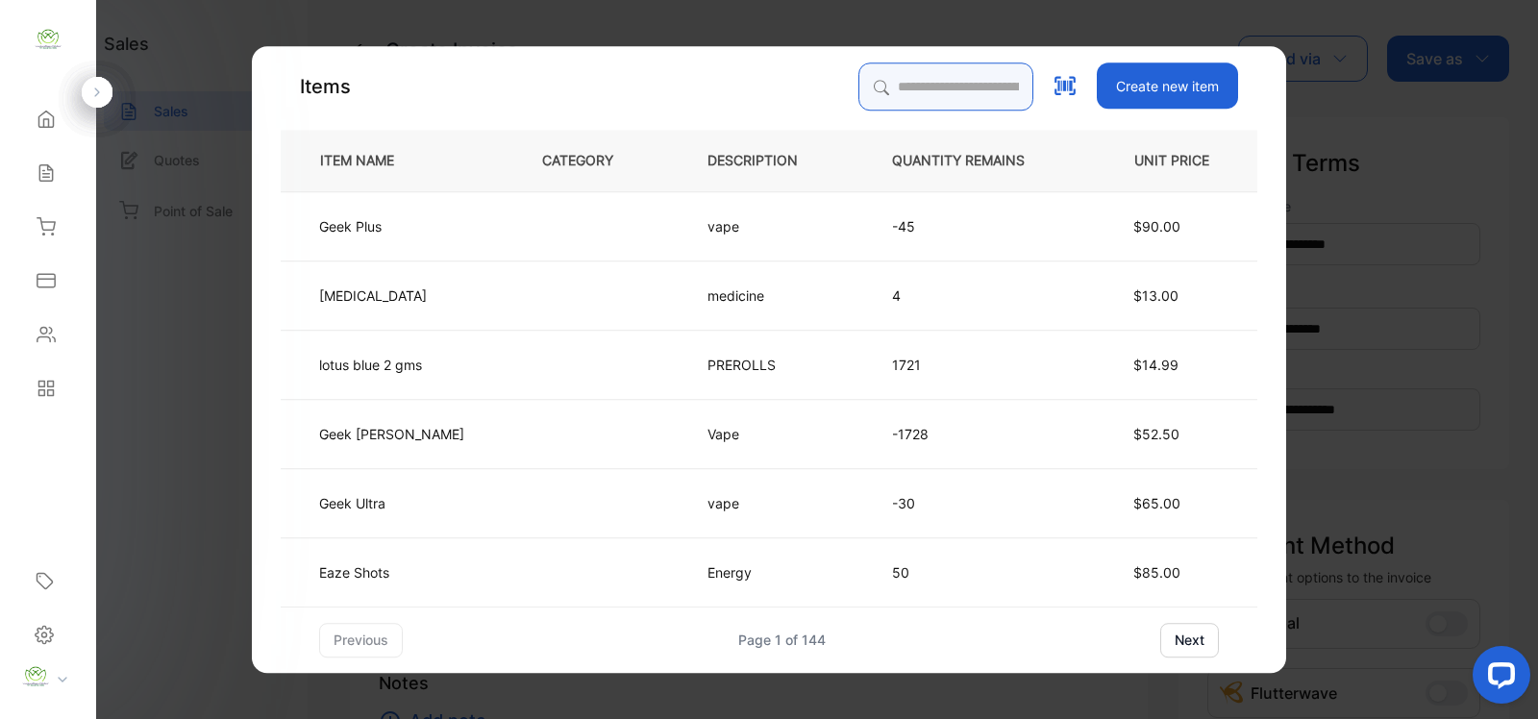
click at [940, 84] on input "search" at bounding box center [945, 86] width 175 height 48
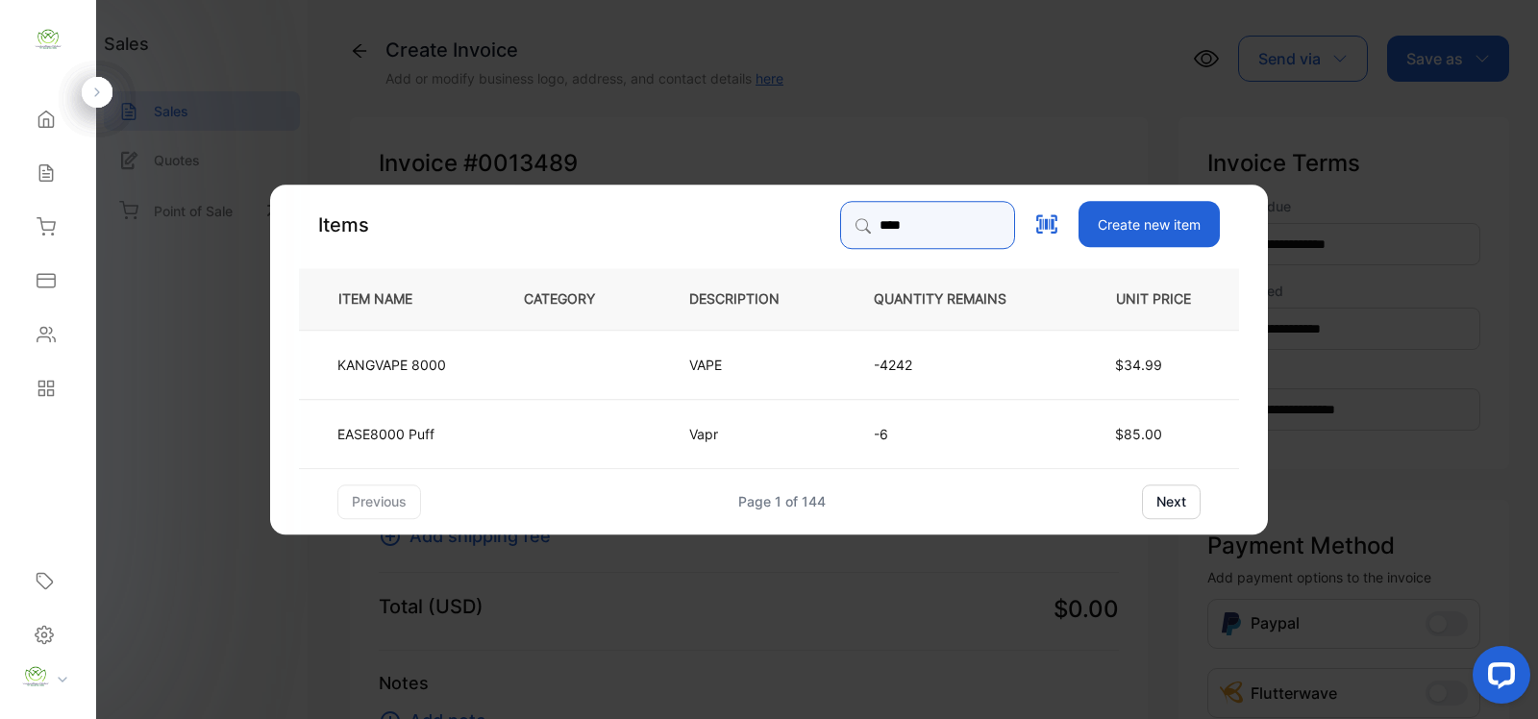
type input "****"
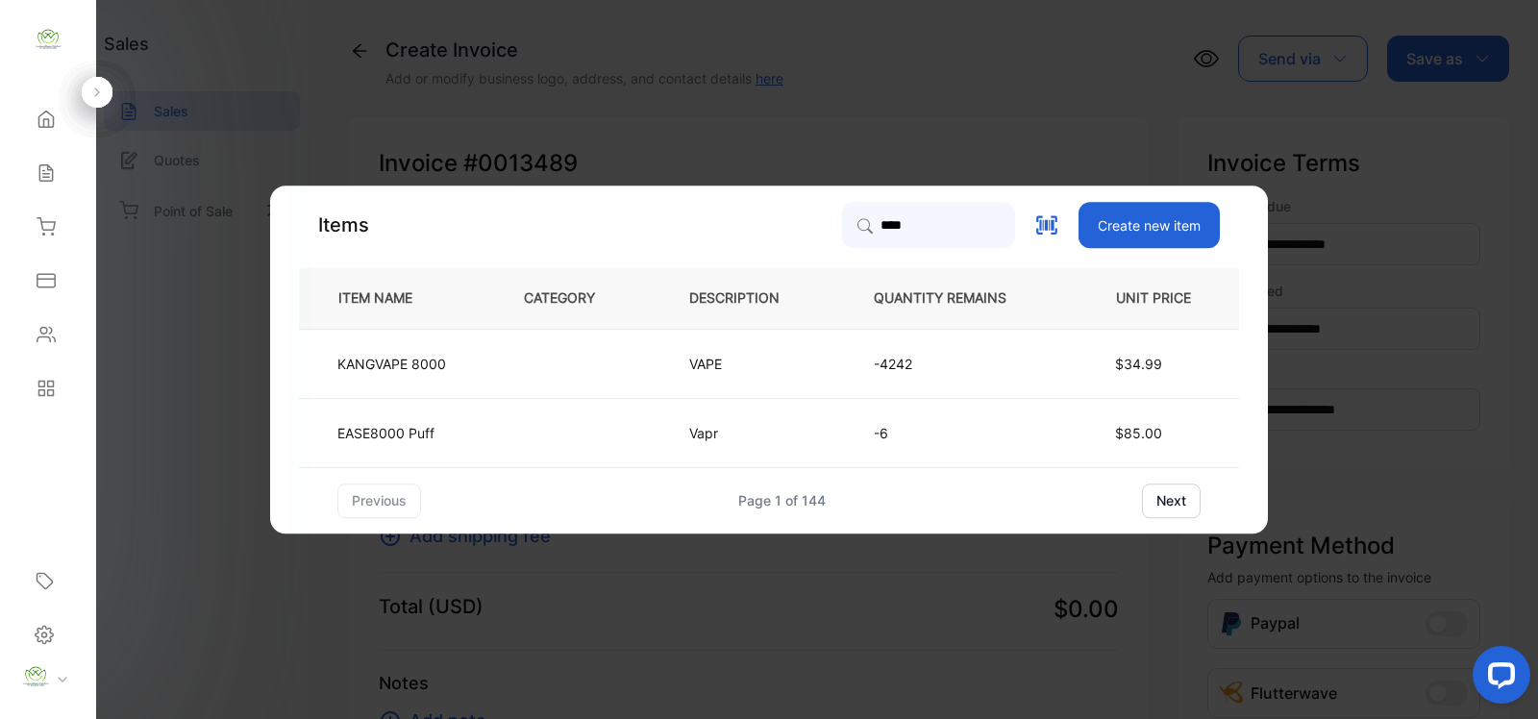
click at [771, 390] on td "VAPE" at bounding box center [749, 363] width 185 height 69
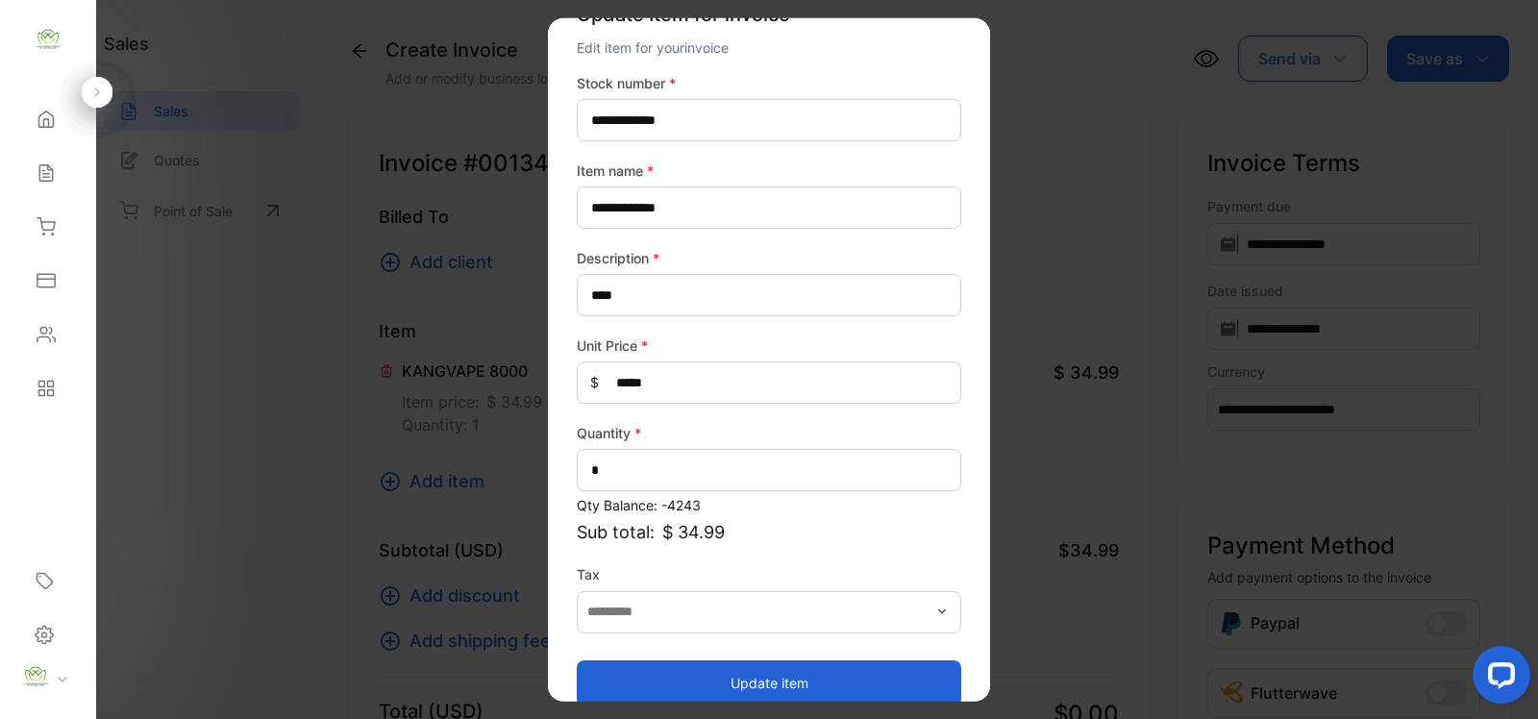
scroll to position [75, 0]
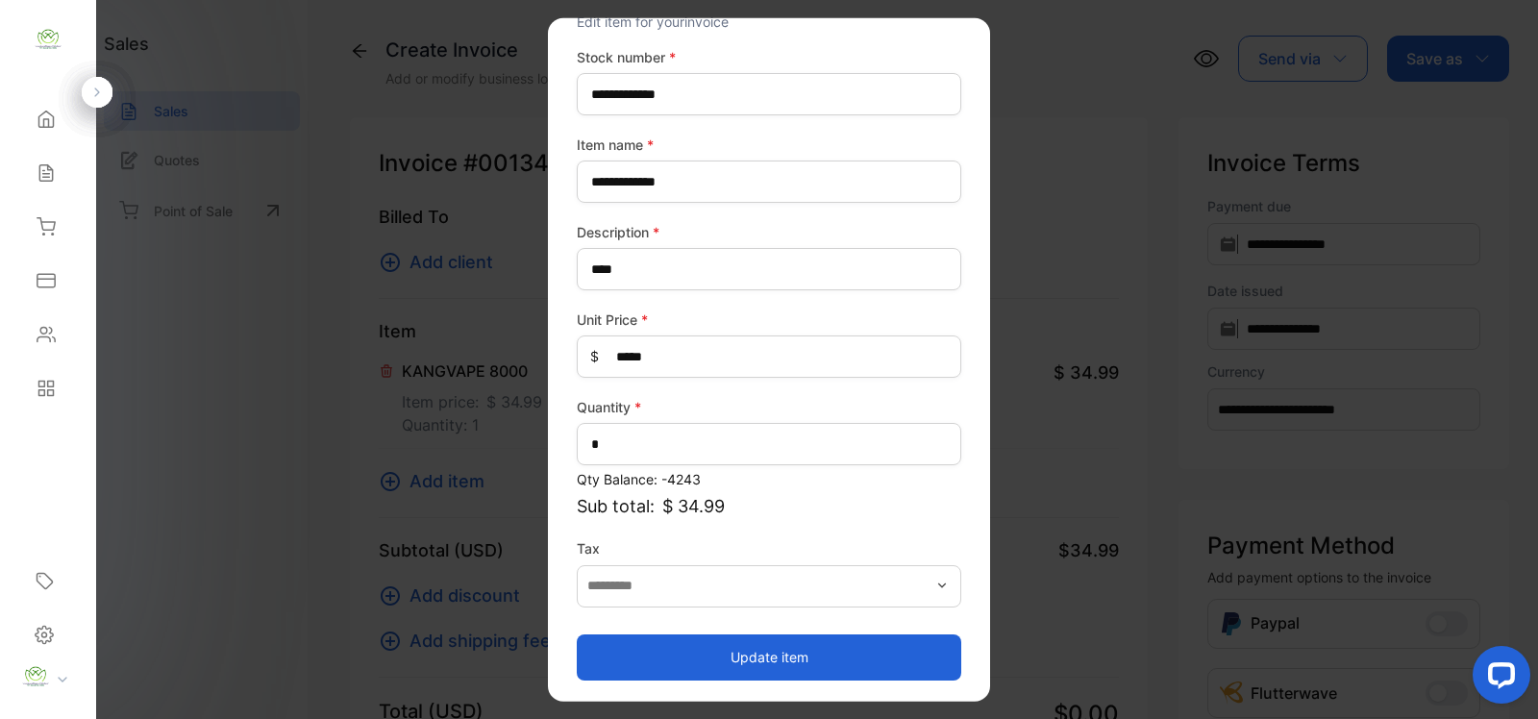
click at [761, 646] on button "Update item" at bounding box center [769, 656] width 384 height 46
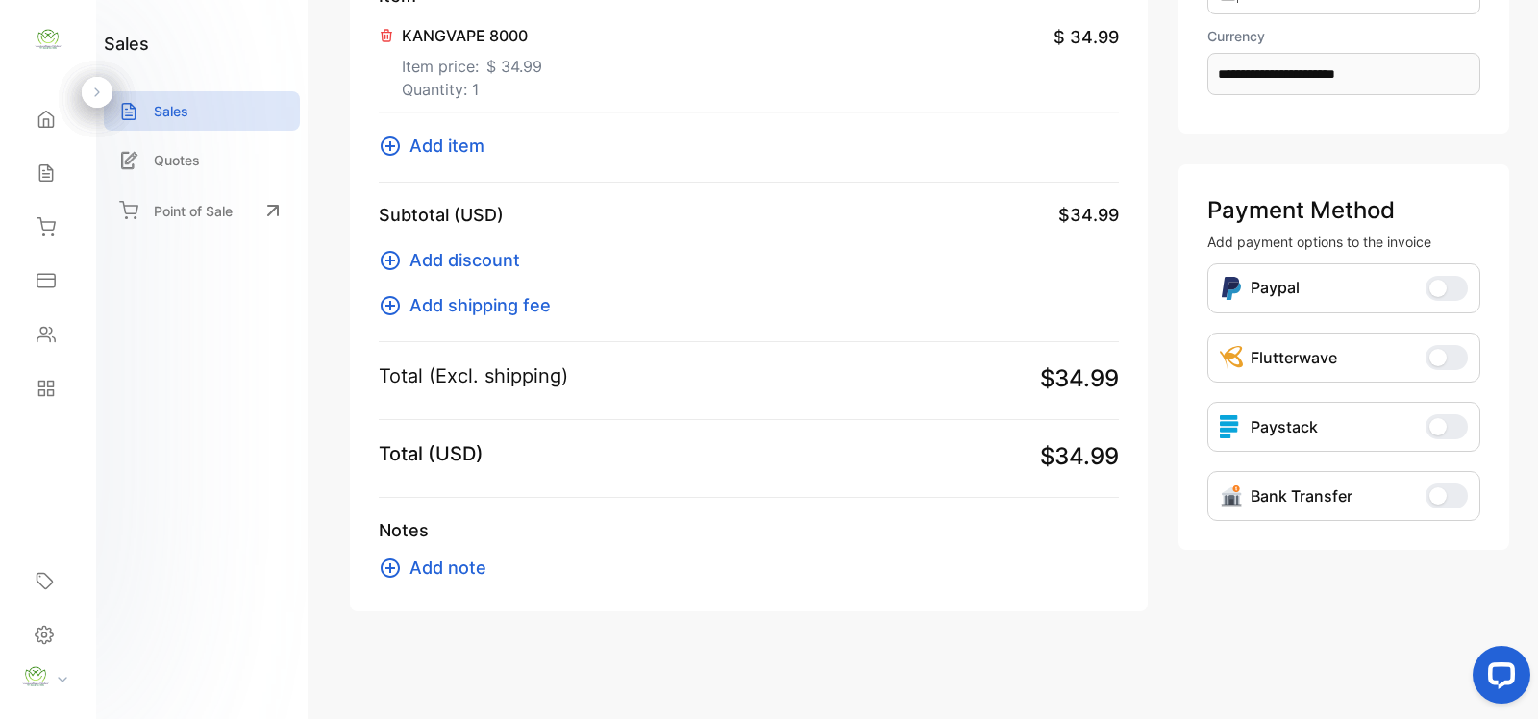
scroll to position [0, 0]
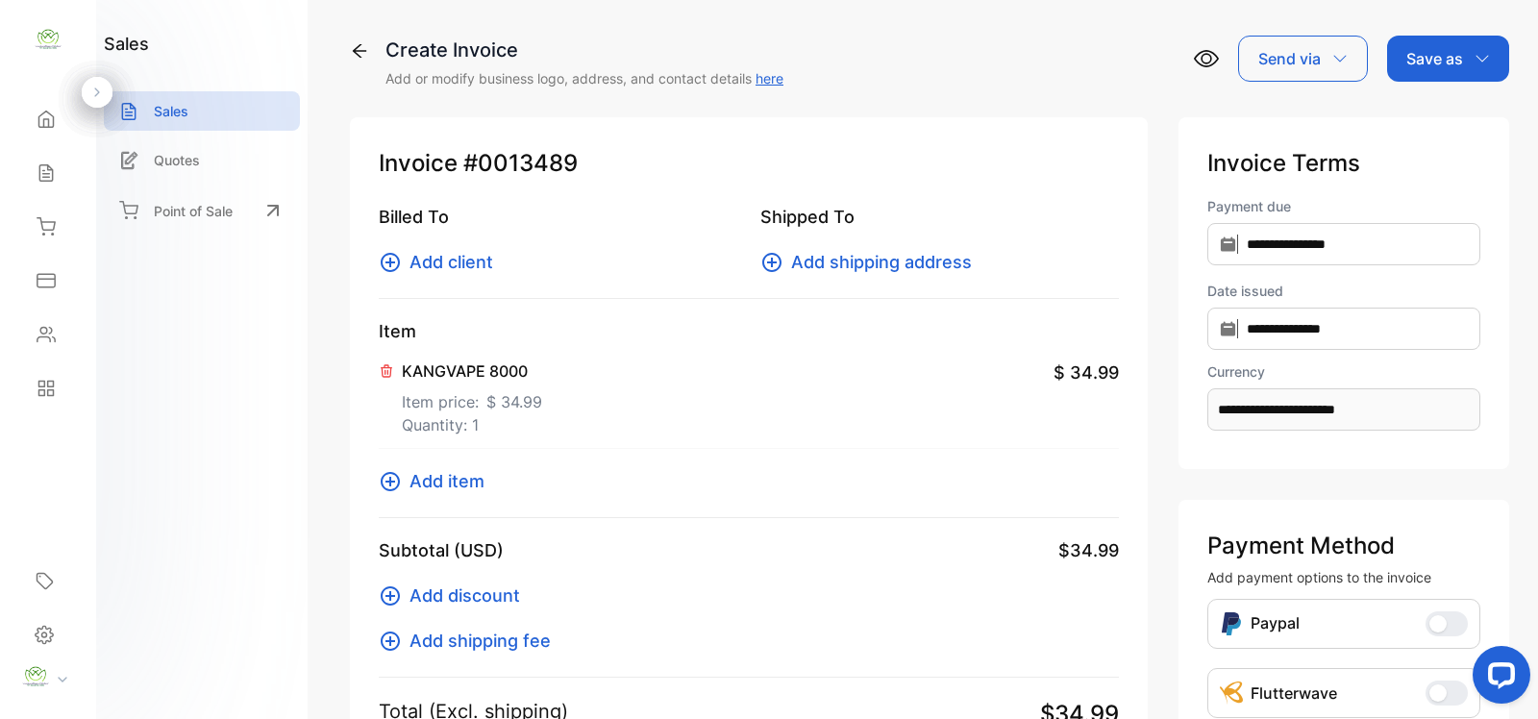
click at [443, 257] on span "Add client" at bounding box center [451, 262] width 84 height 26
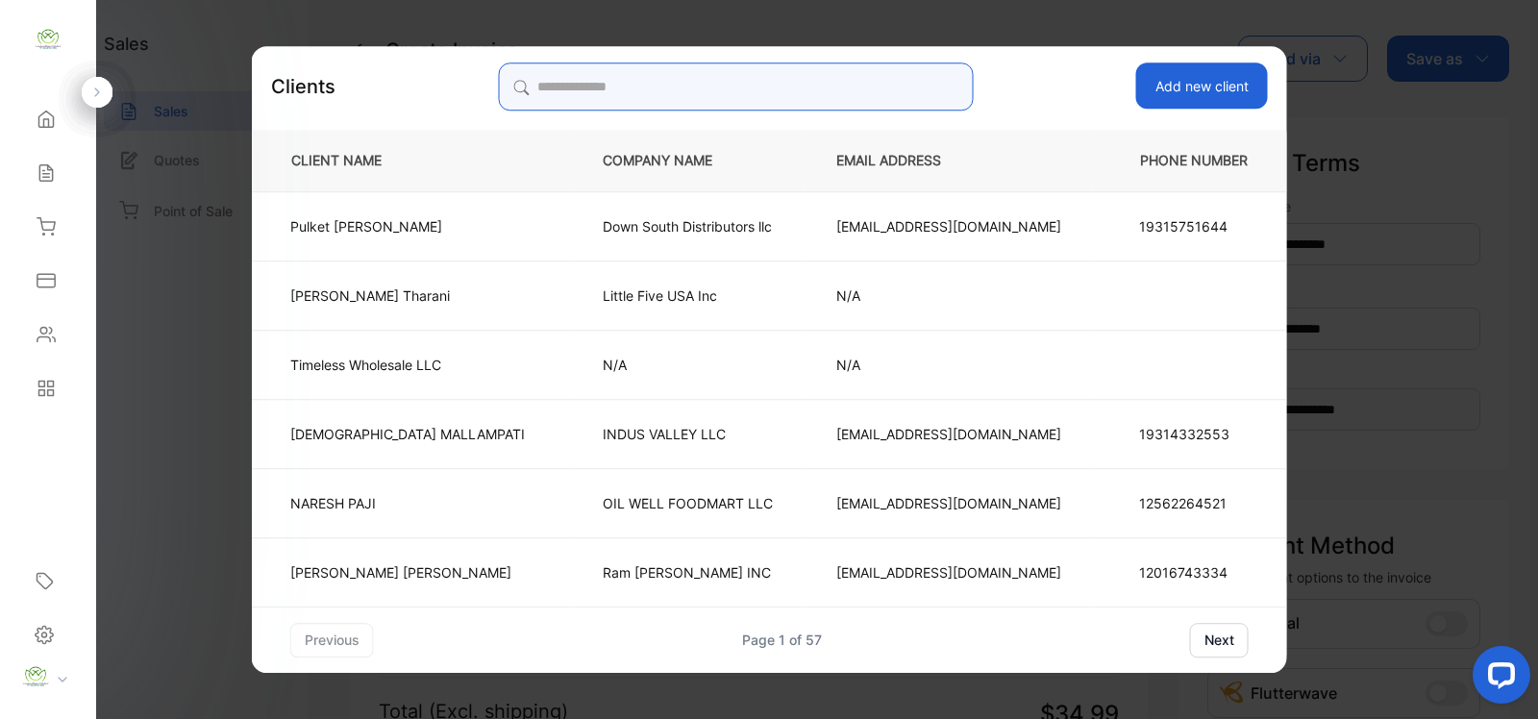
click at [885, 91] on input "search" at bounding box center [735, 86] width 475 height 48
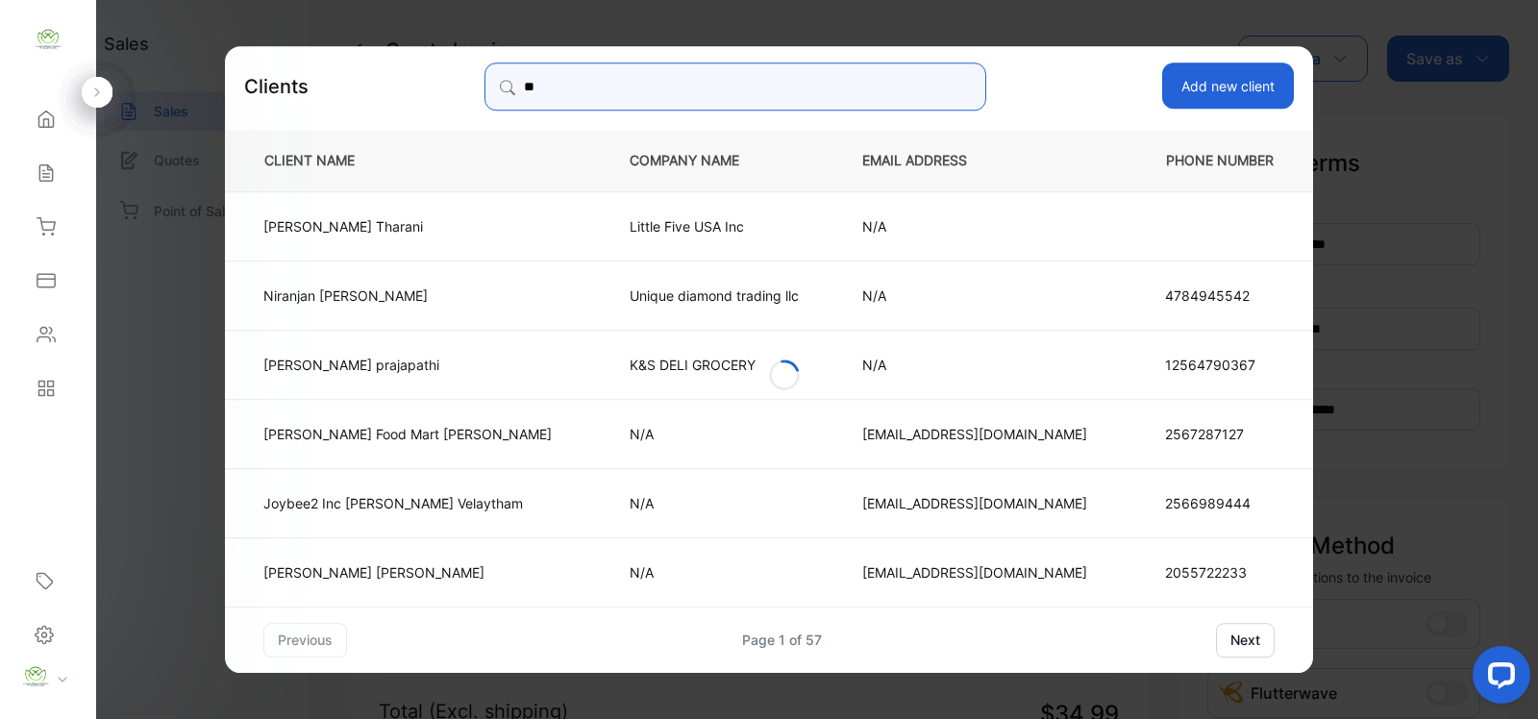
type input "*"
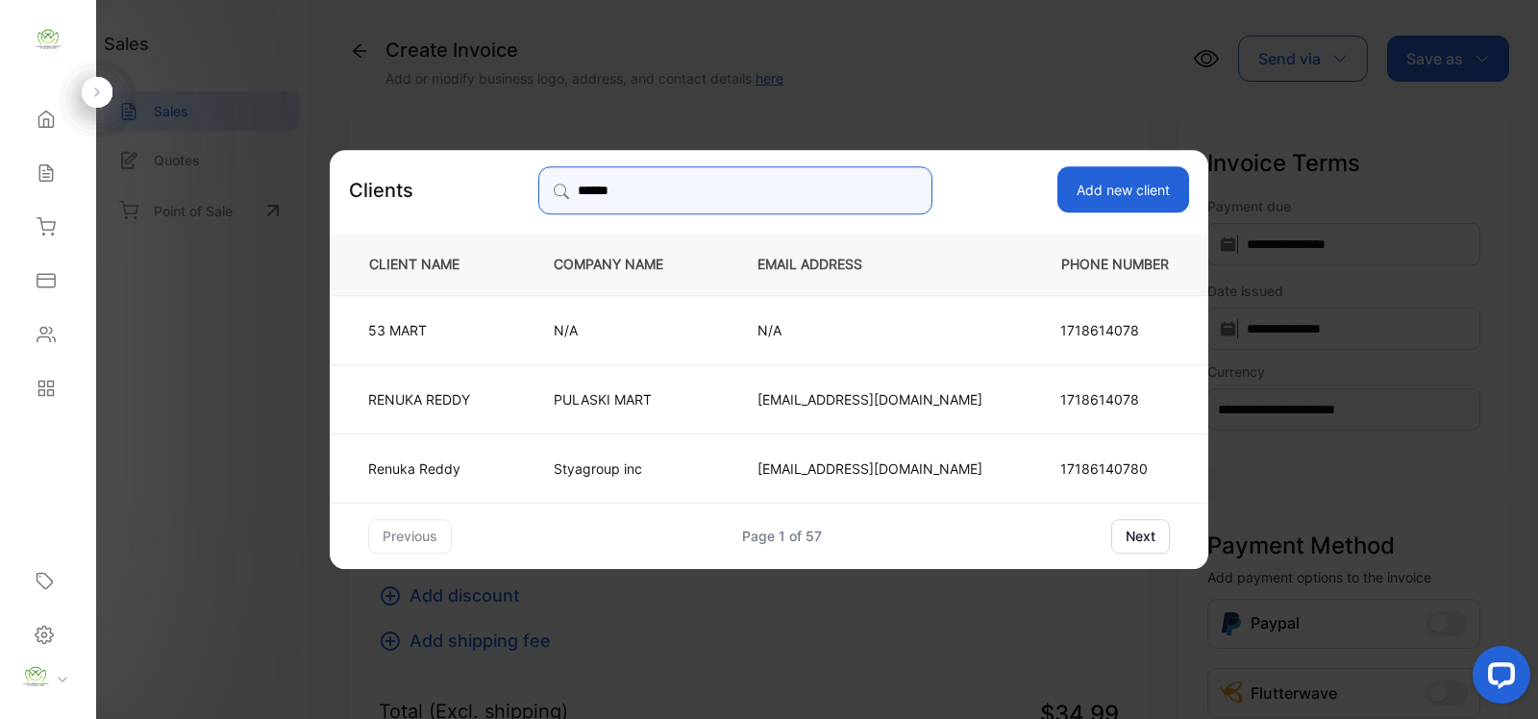
type input "******"
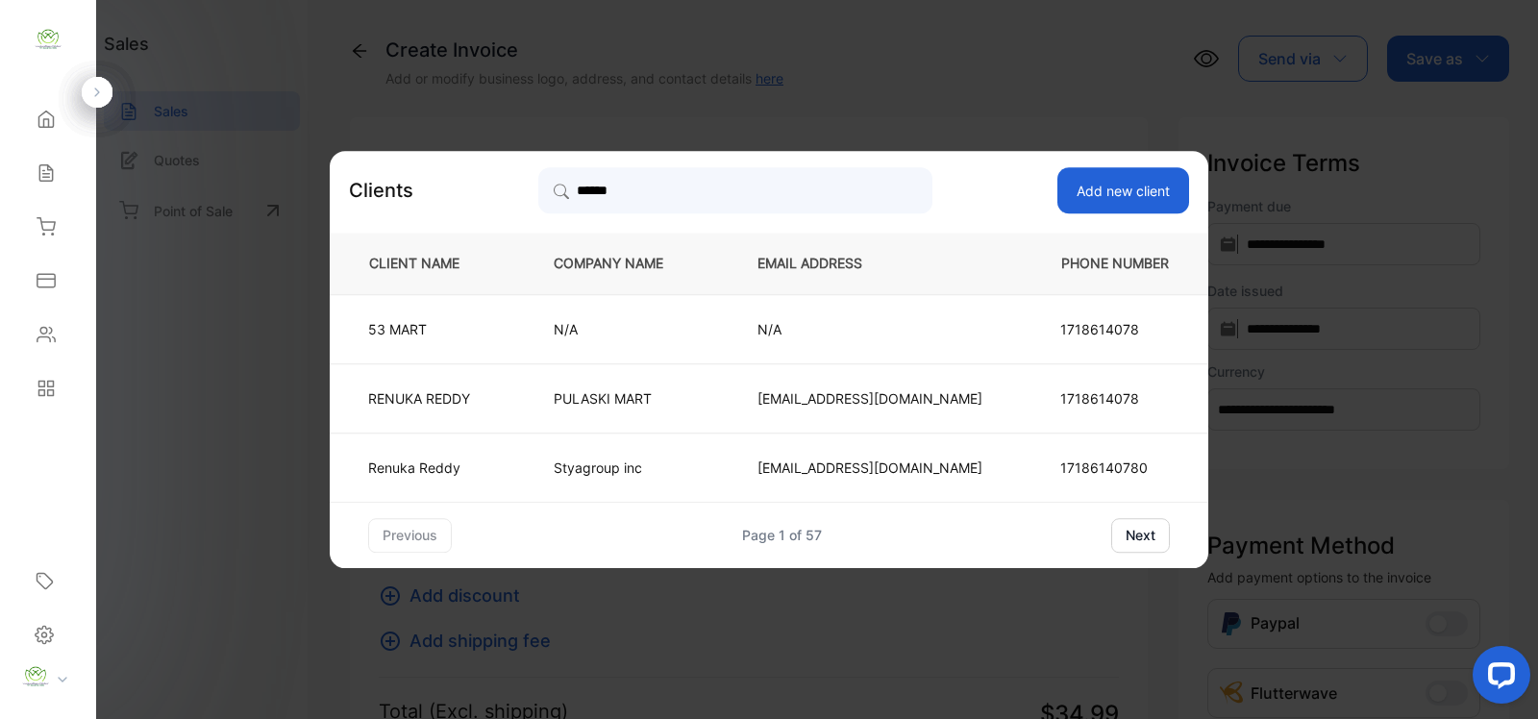
click at [719, 341] on td "N/A" at bounding box center [624, 328] width 204 height 69
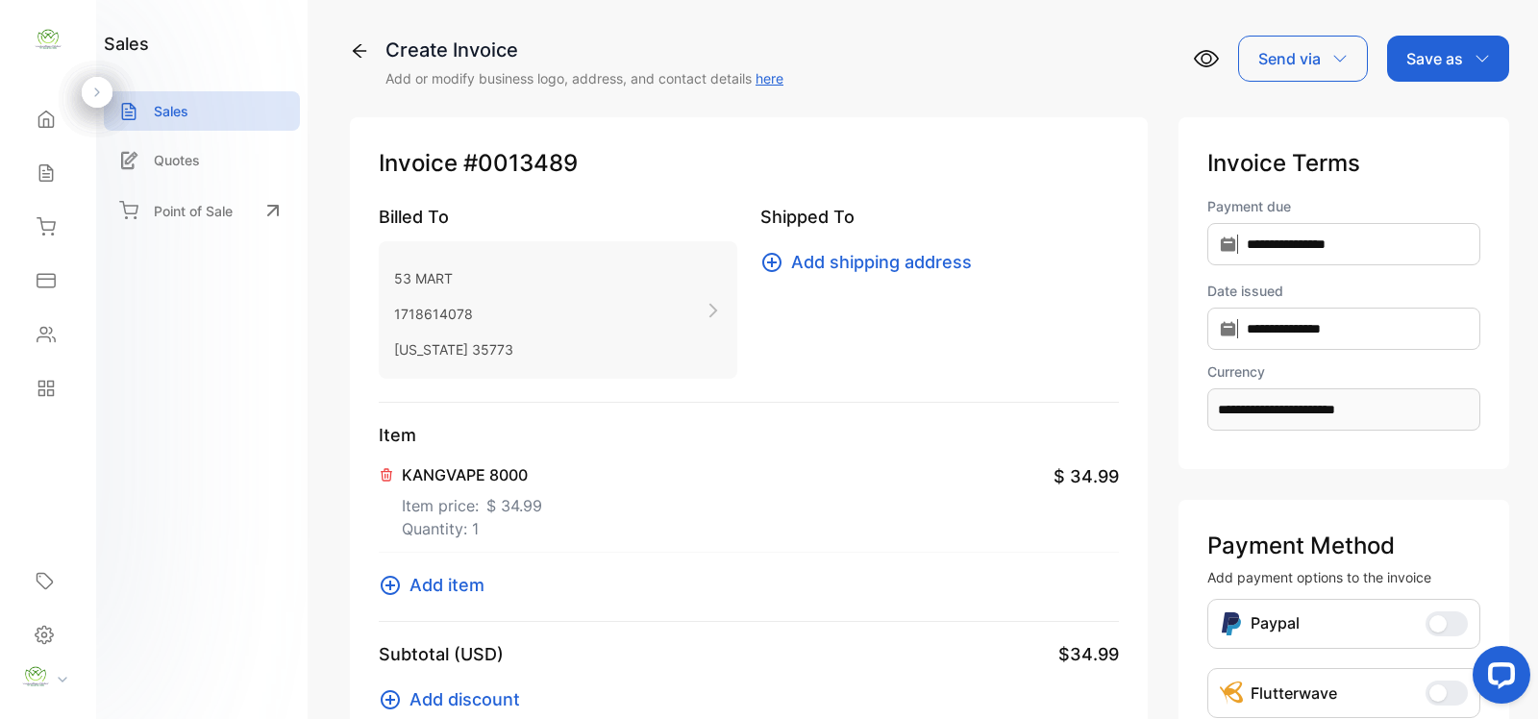
click at [1452, 55] on p "Save as" at bounding box center [1434, 58] width 57 height 23
click at [1390, 130] on div "Invoice" at bounding box center [1443, 122] width 111 height 38
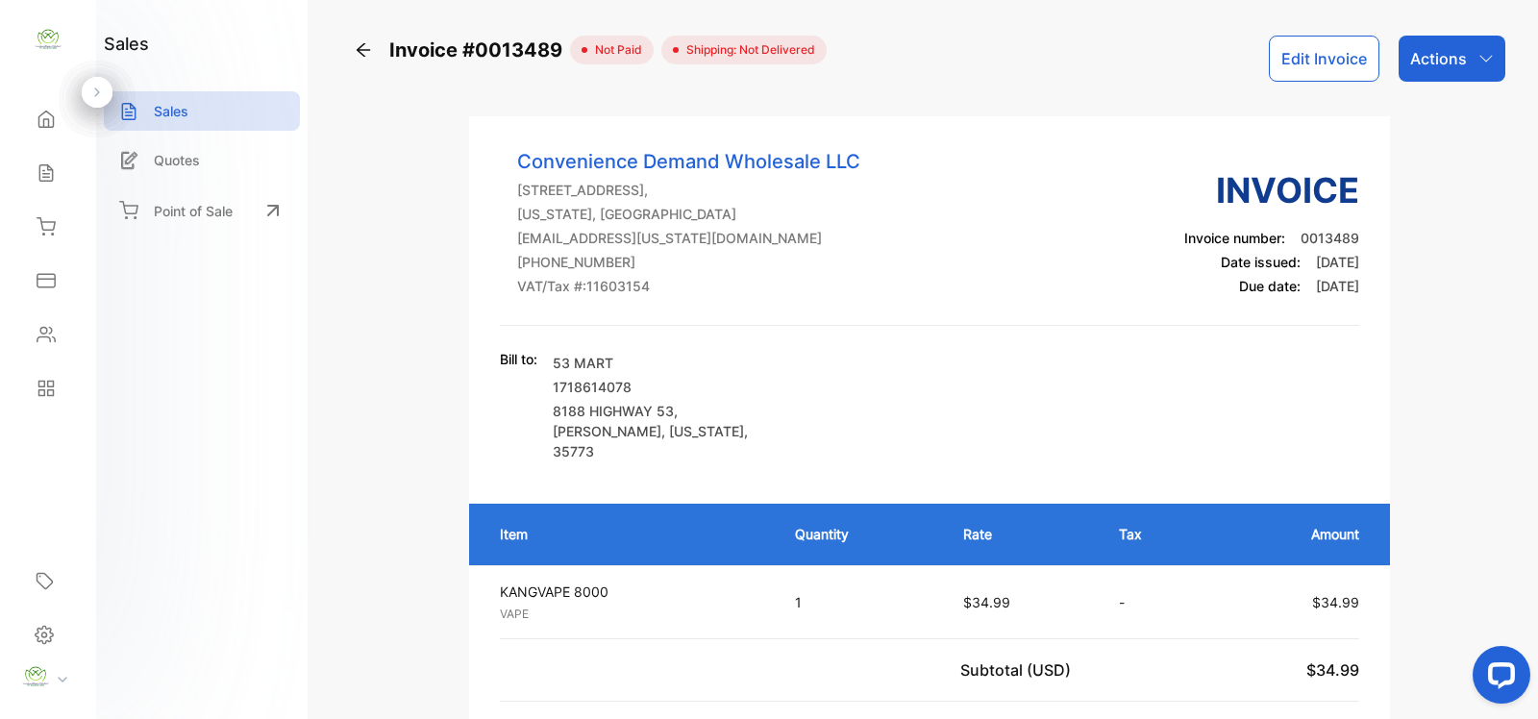
click at [1480, 59] on icon "button" at bounding box center [1485, 58] width 15 height 15
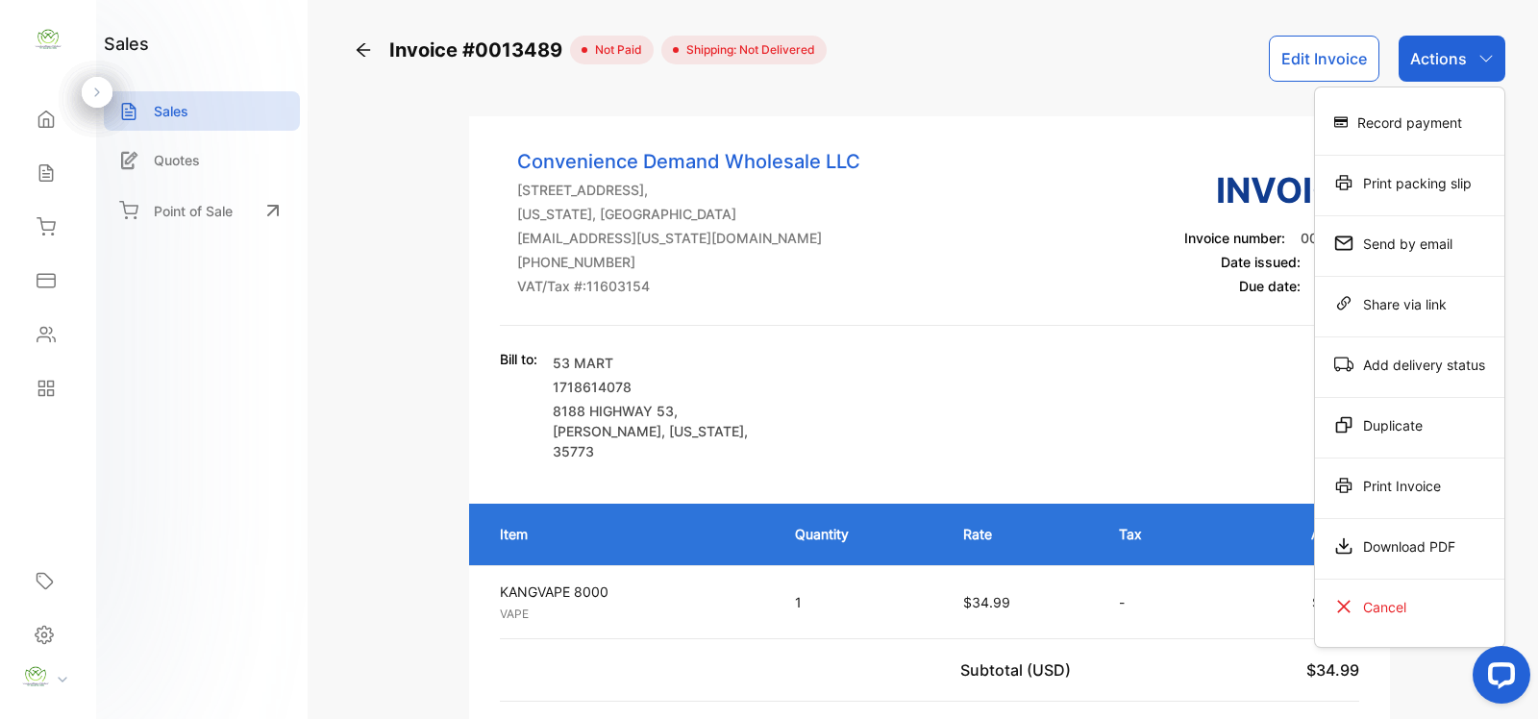
click at [1344, 474] on div "Print Invoice" at bounding box center [1409, 485] width 189 height 38
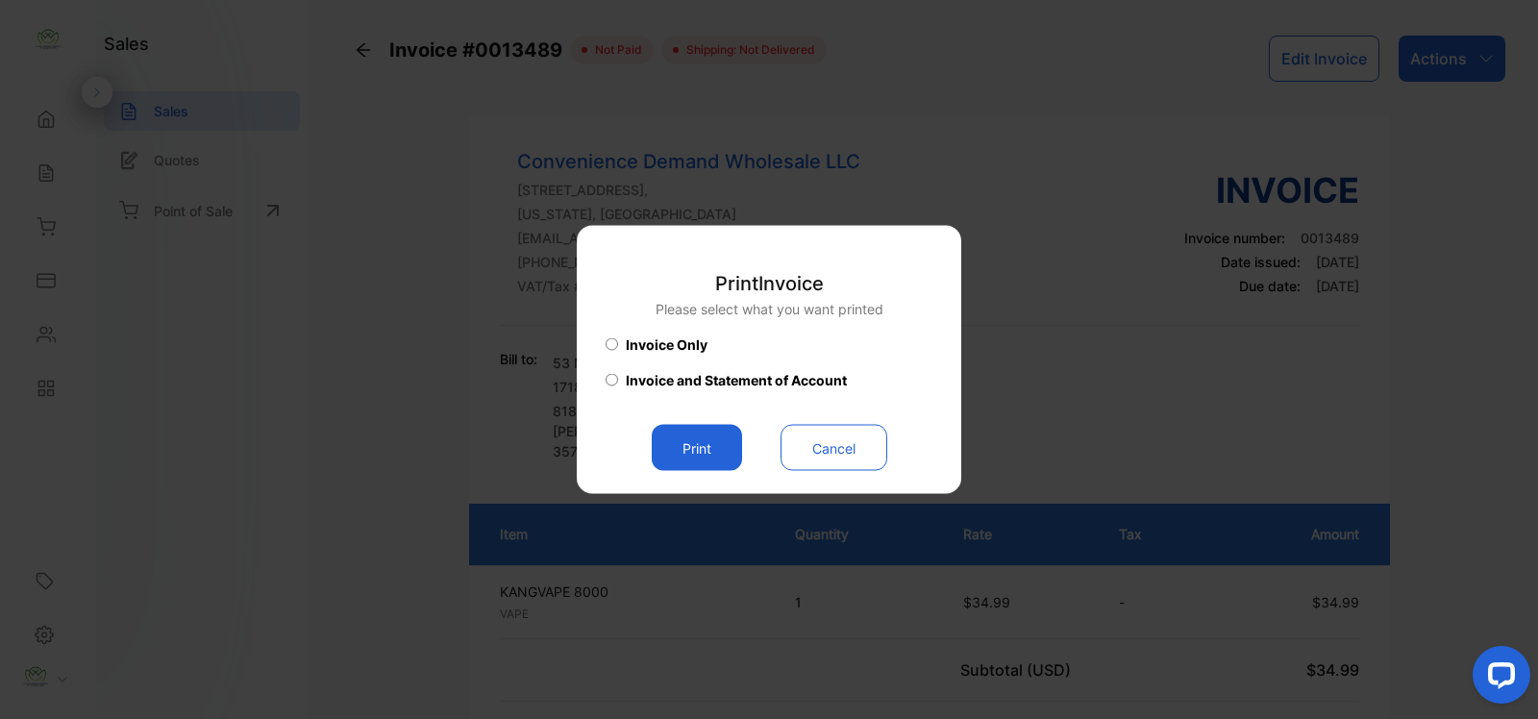
click at [719, 435] on button "Print" at bounding box center [697, 448] width 90 height 46
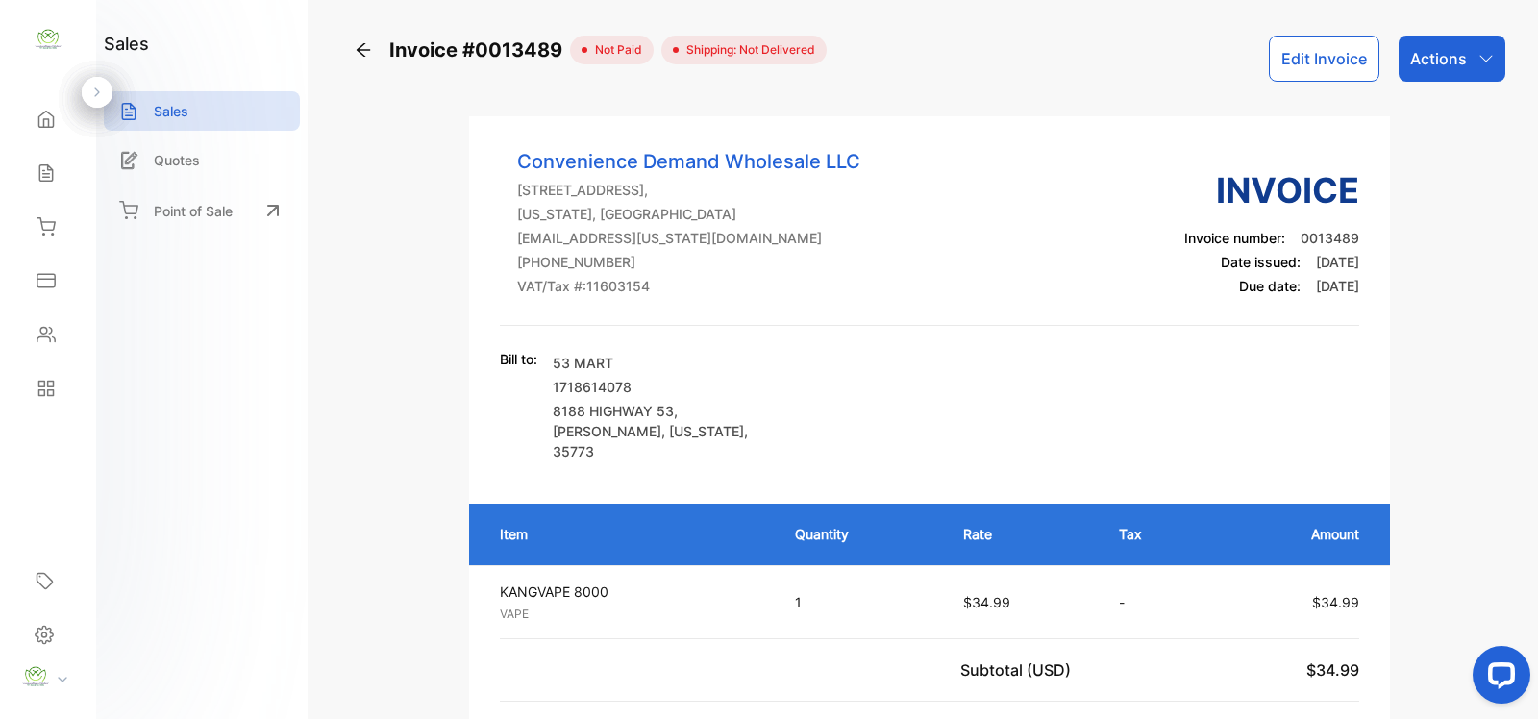
click at [1438, 61] on p "Actions" at bounding box center [1438, 58] width 57 height 23
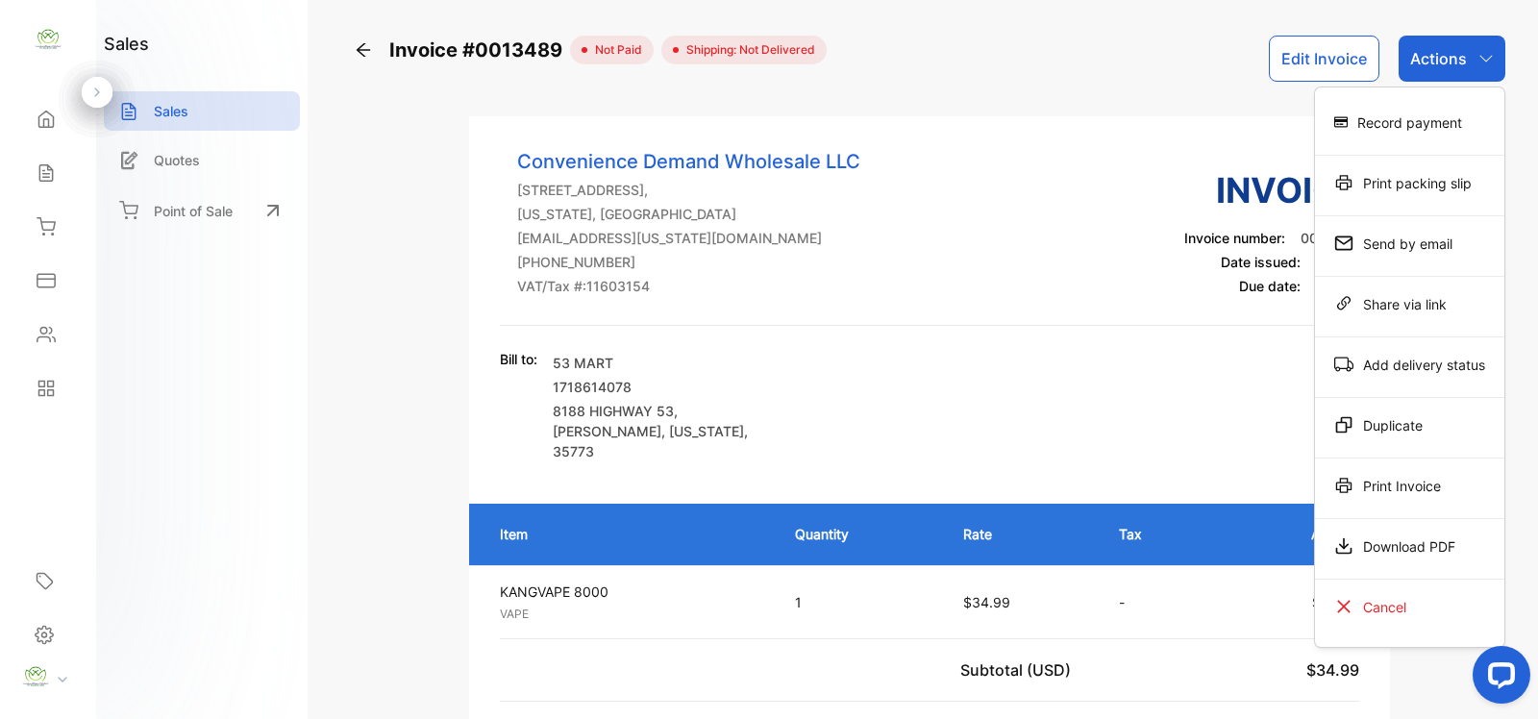
click at [1420, 133] on div "Record payment" at bounding box center [1409, 122] width 189 height 38
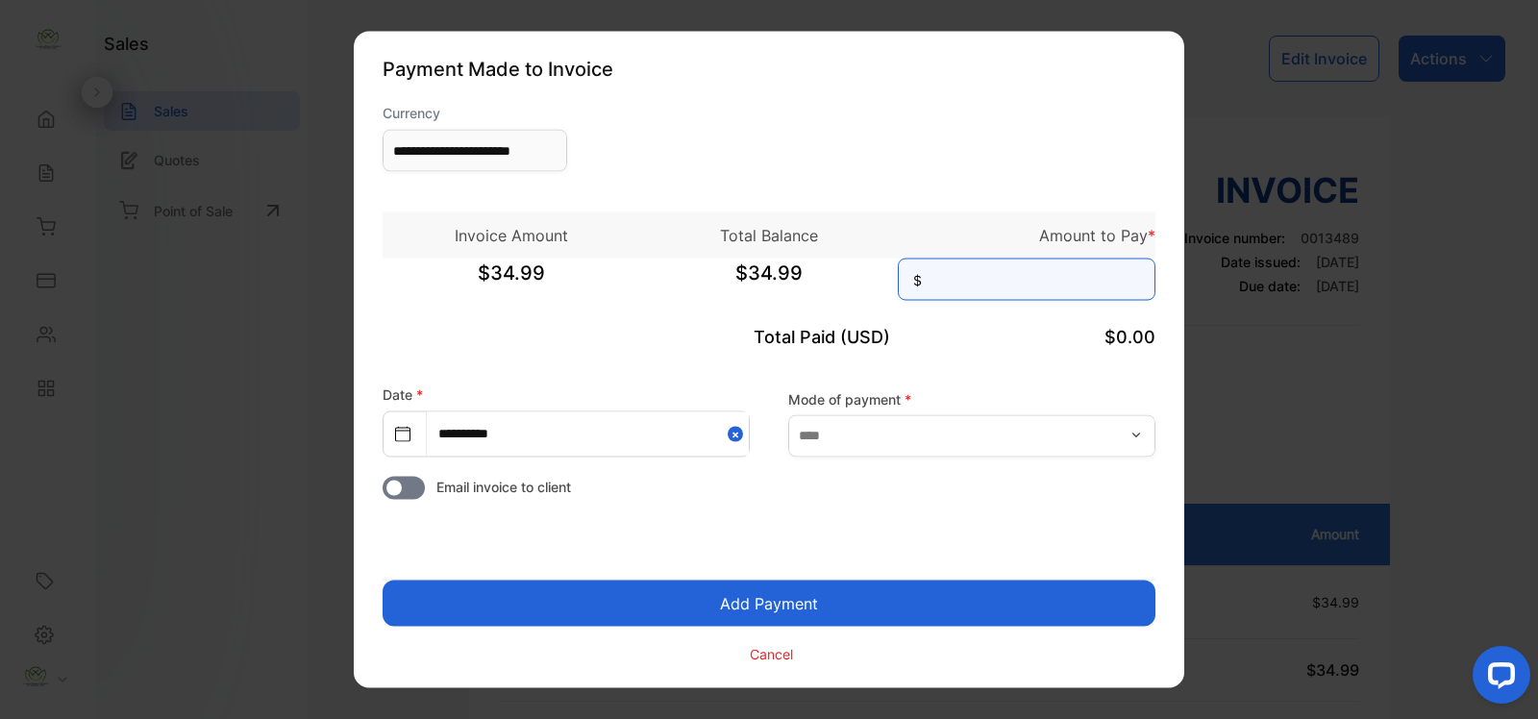
click at [987, 288] on input at bounding box center [1027, 280] width 258 height 42
type input "*****"
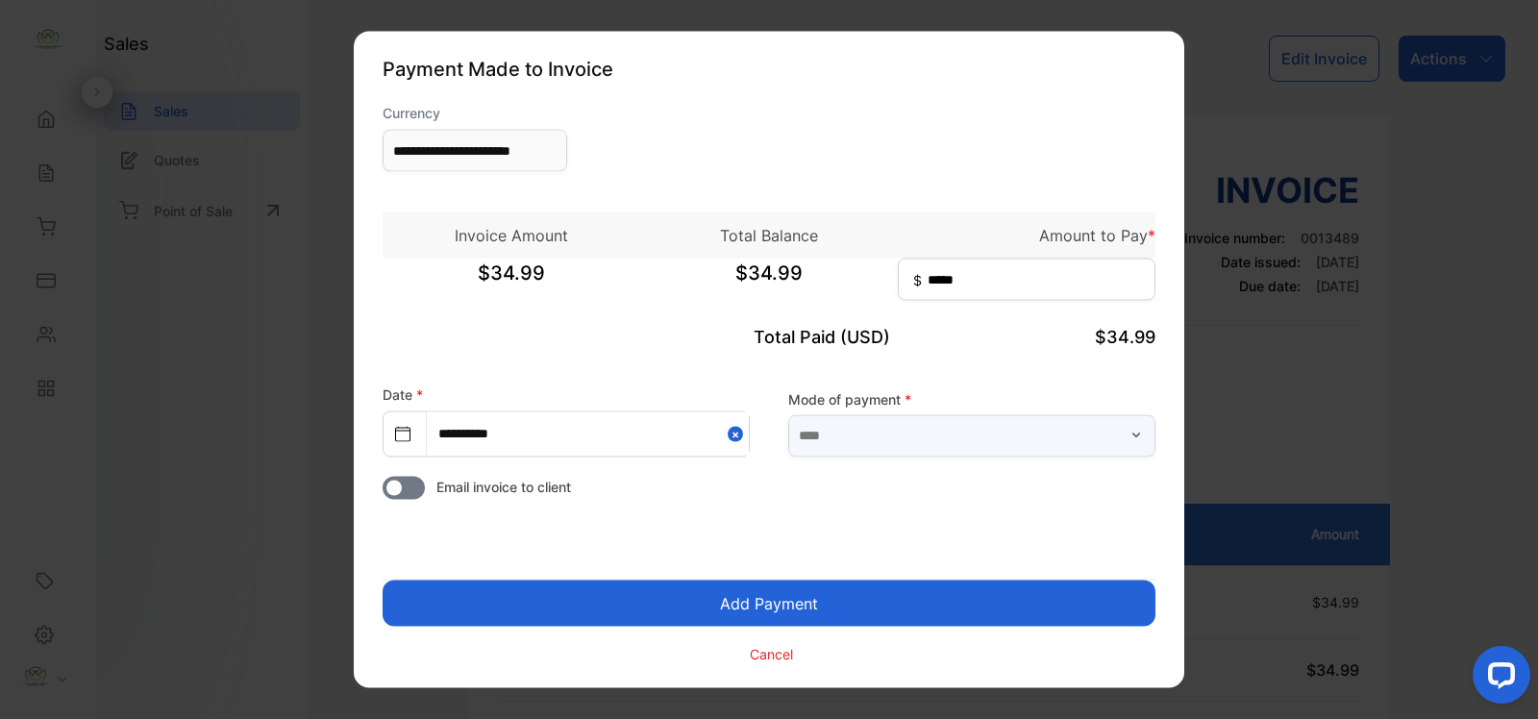
drag, startPoint x: 865, startPoint y: 447, endPoint x: 880, endPoint y: 439, distance: 17.2
click at [880, 438] on input "text" at bounding box center [971, 435] width 367 height 42
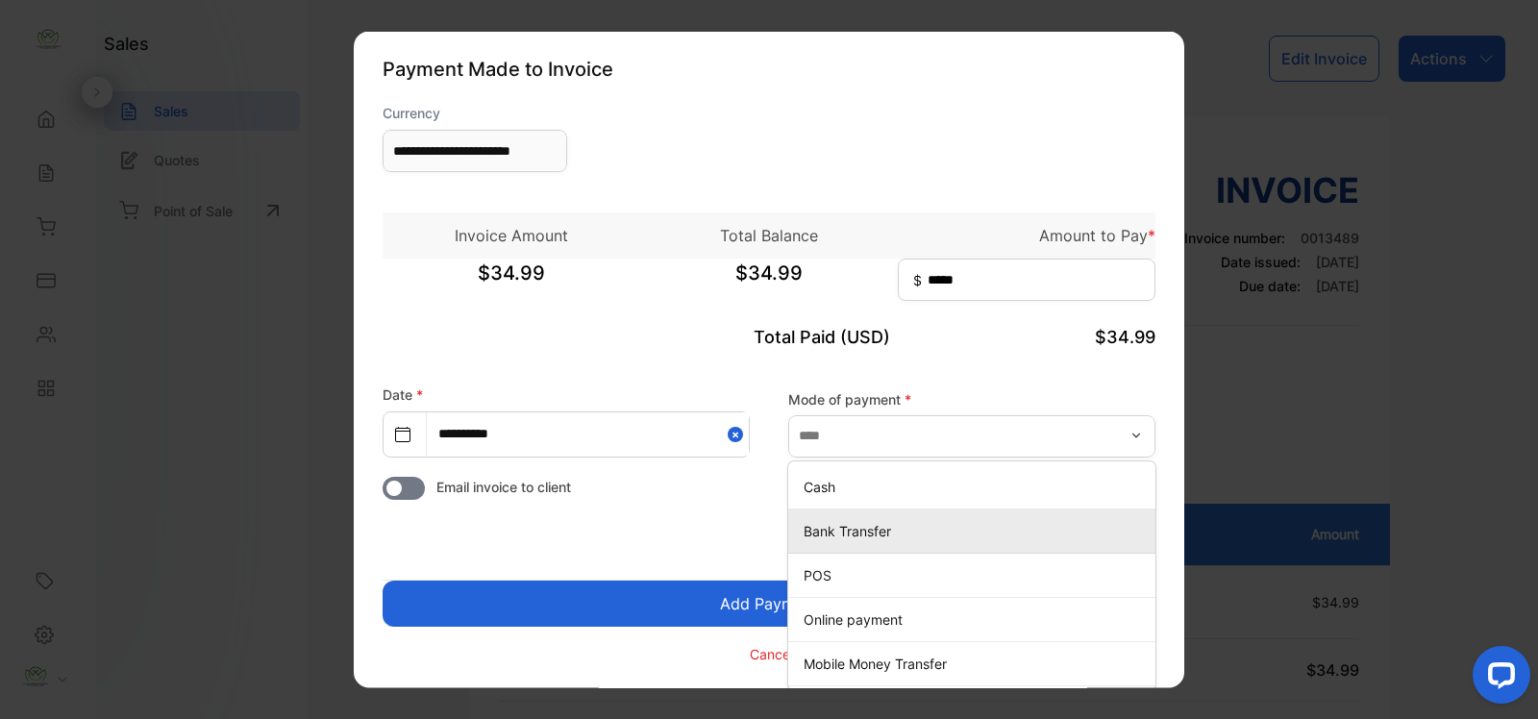
click at [870, 535] on p "Bank Transfer" at bounding box center [975, 530] width 344 height 20
type input "**********"
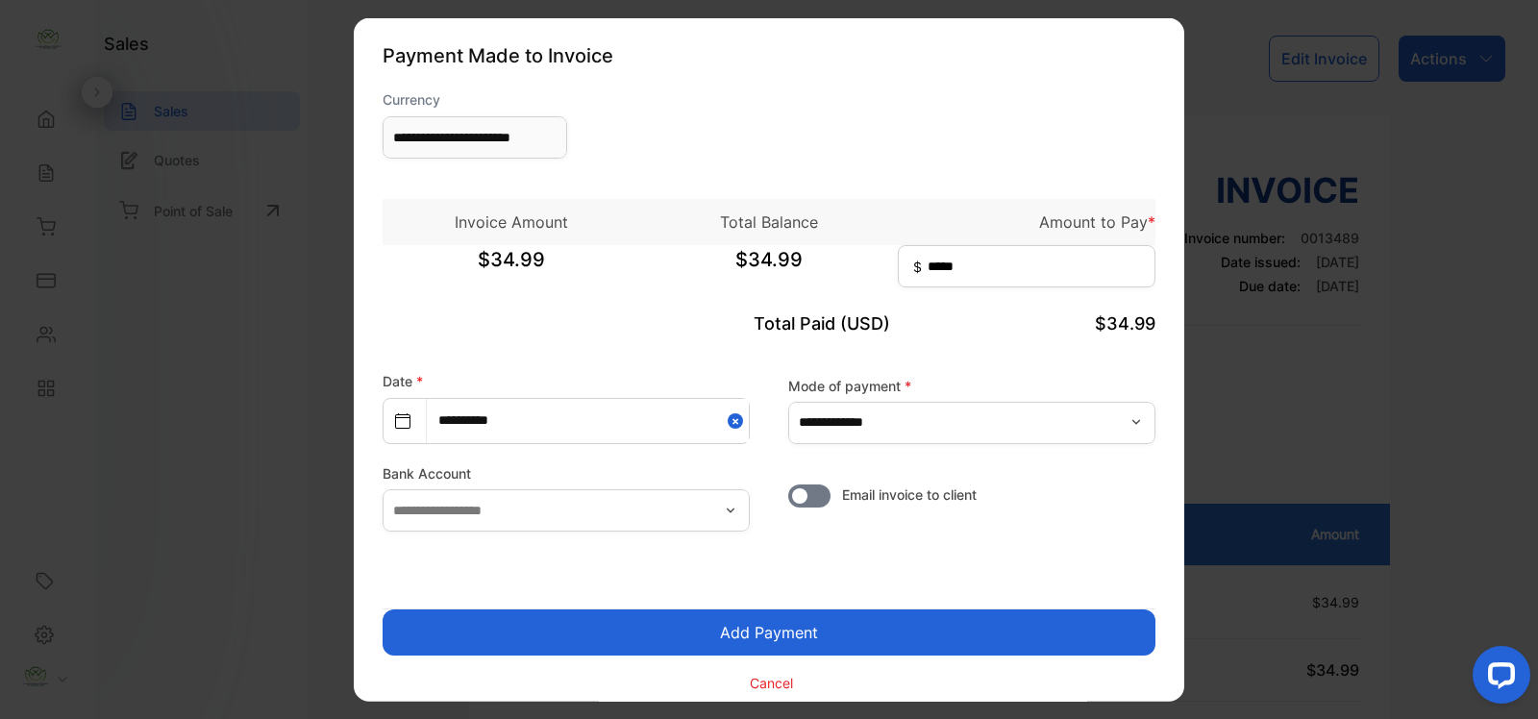
click at [767, 634] on button "Add Payment" at bounding box center [768, 632] width 773 height 46
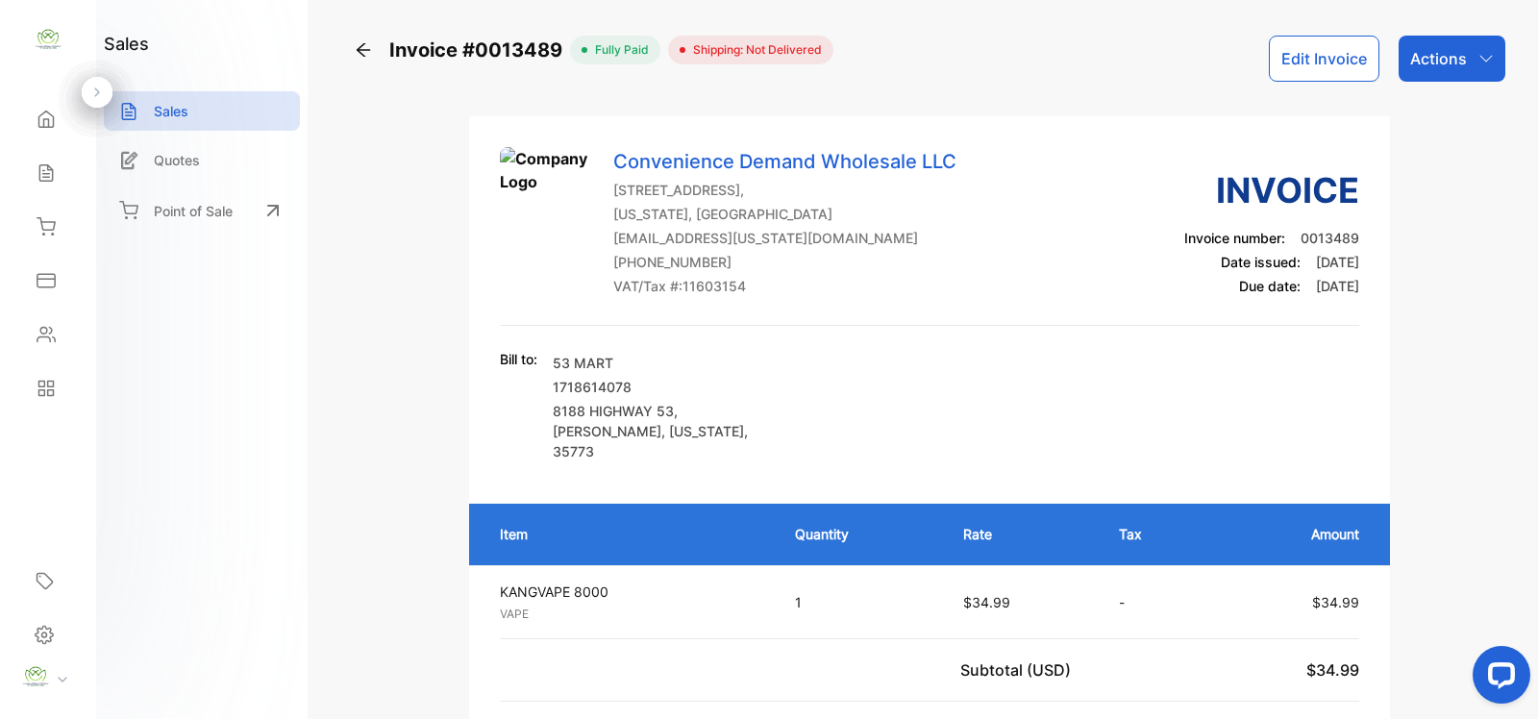
click at [358, 49] on icon at bounding box center [363, 49] width 13 height 13
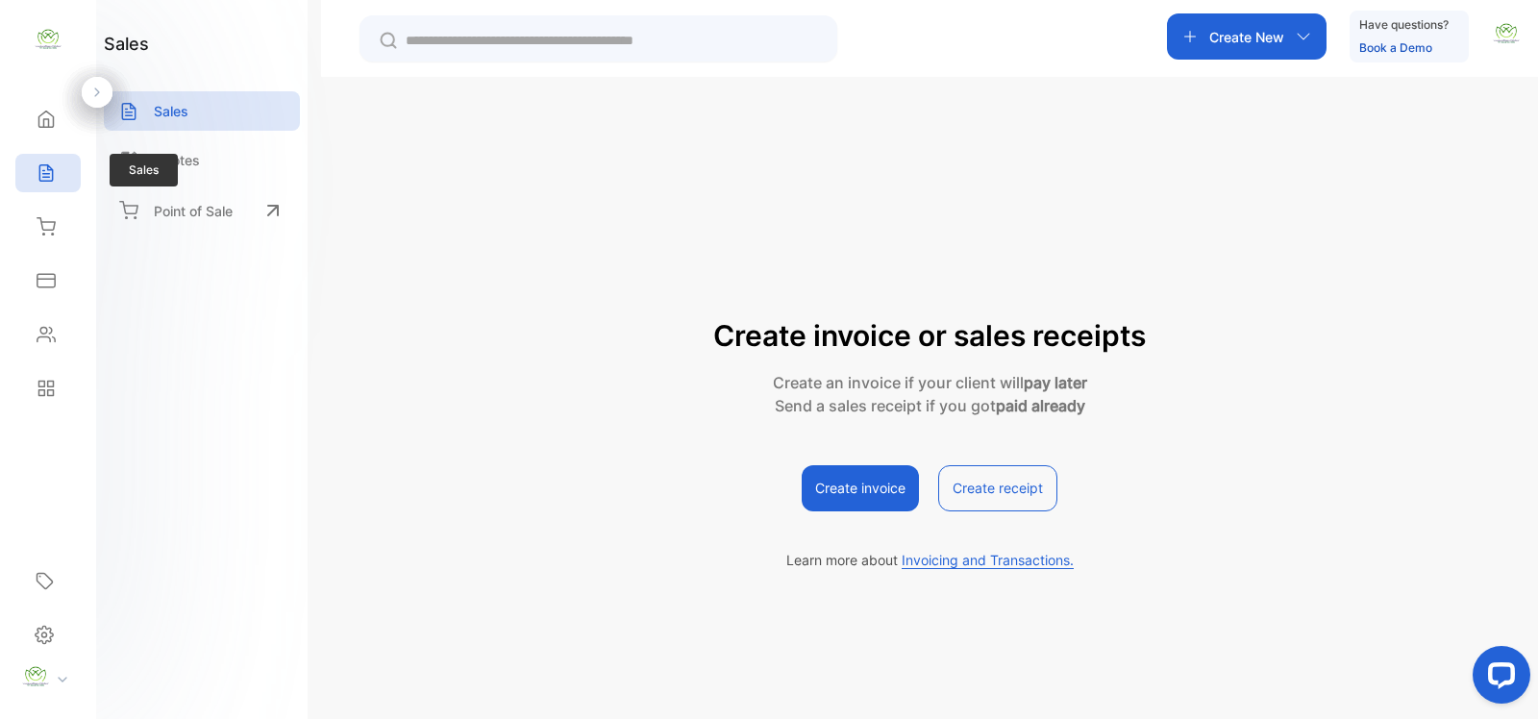
click at [36, 189] on div "Sales" at bounding box center [47, 173] width 65 height 38
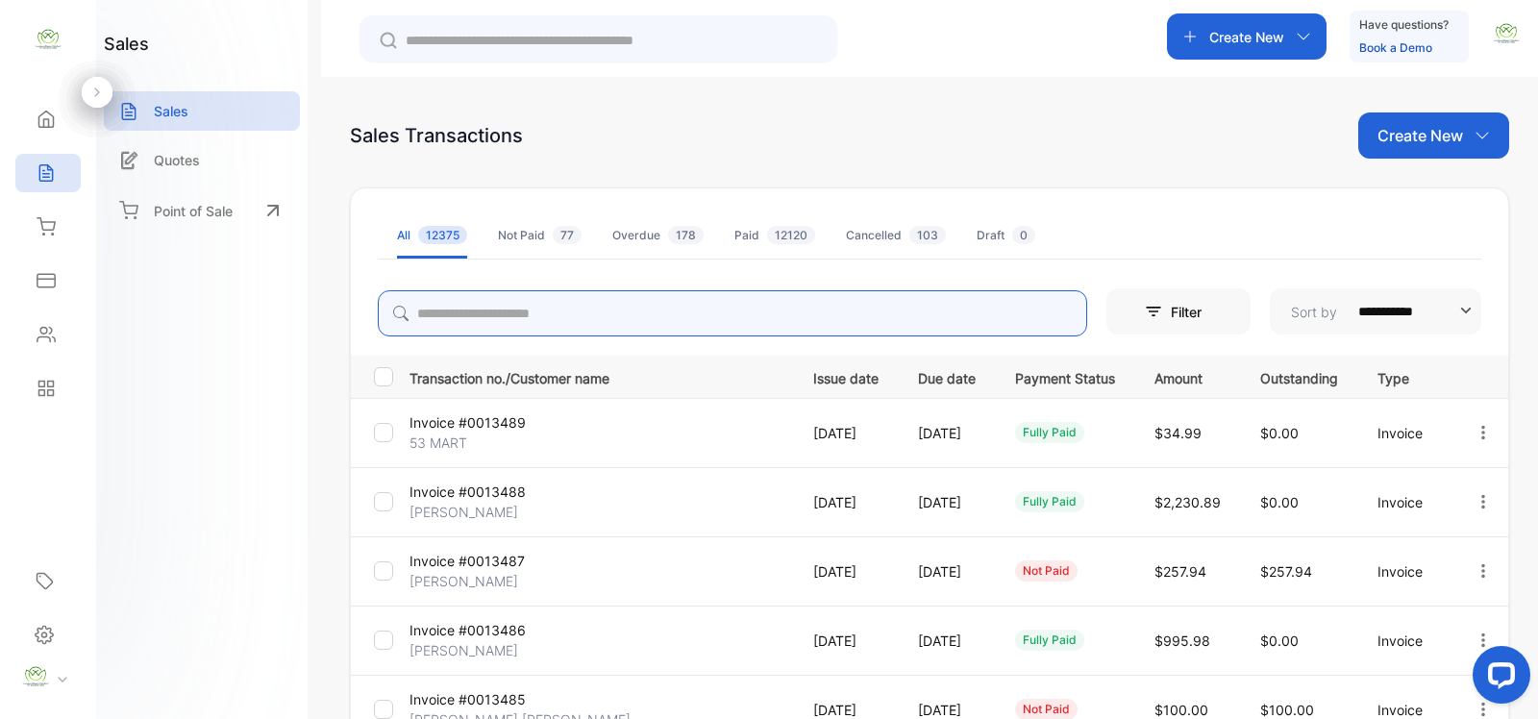
click at [621, 314] on input "search" at bounding box center [732, 313] width 709 height 46
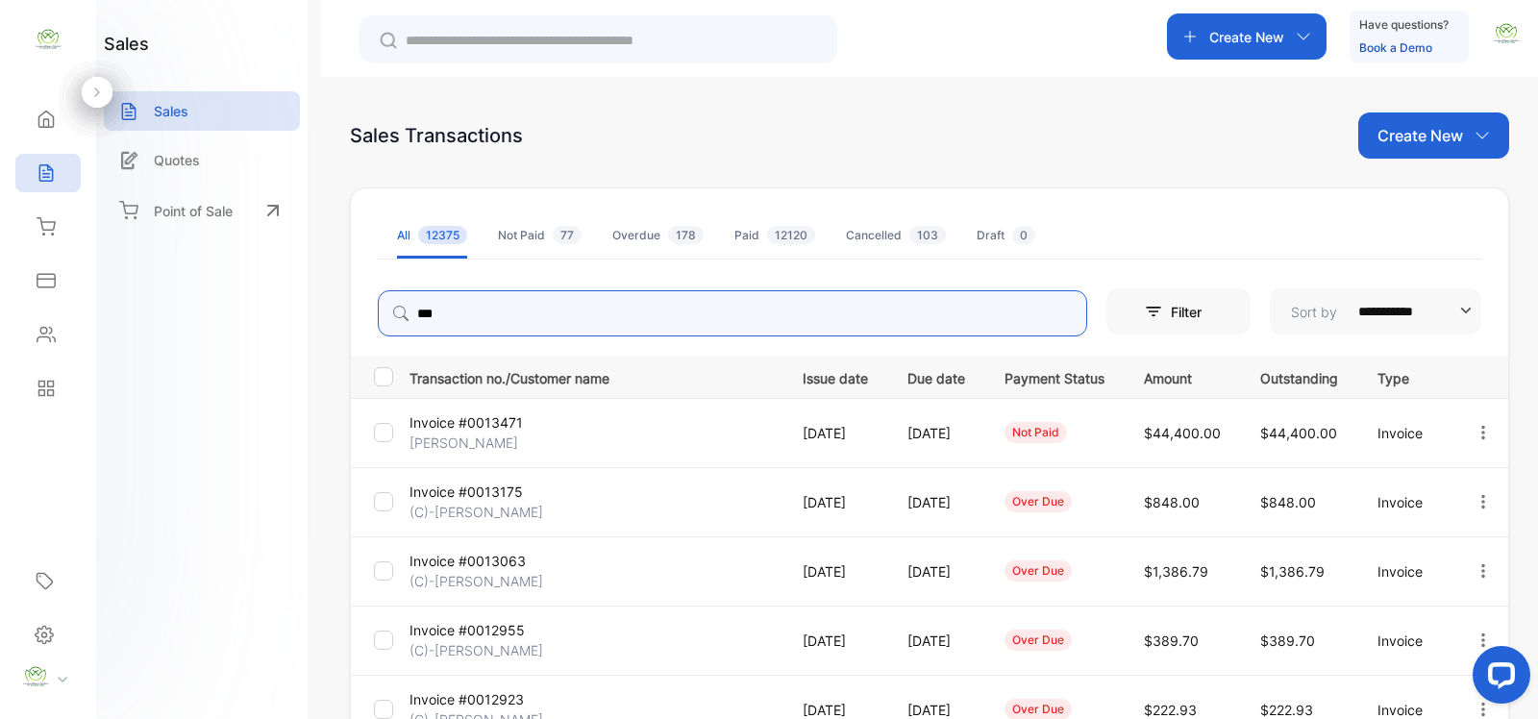
click at [1481, 432] on icon "button" at bounding box center [1483, 431] width 4 height 13
type input "***"
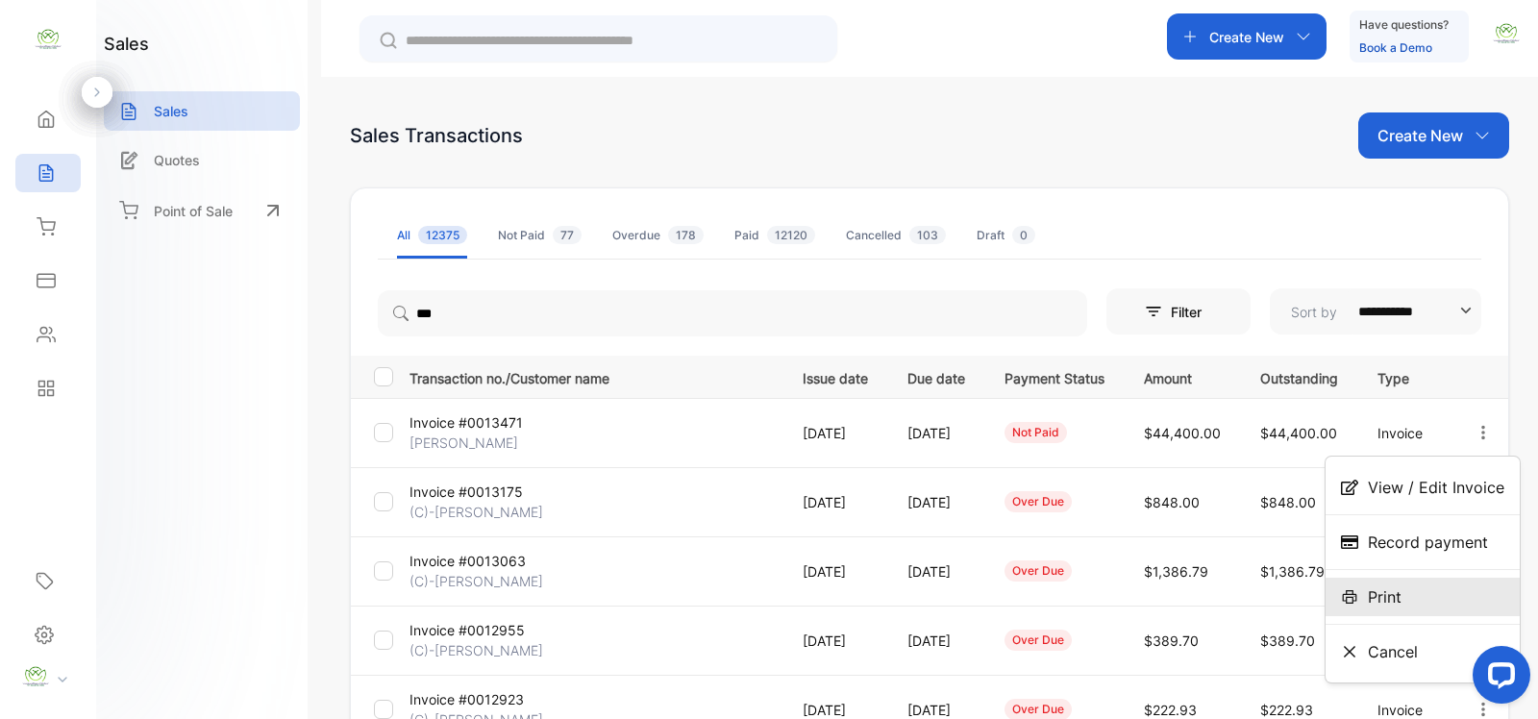
click at [1394, 593] on span "Print" at bounding box center [1385, 596] width 34 height 23
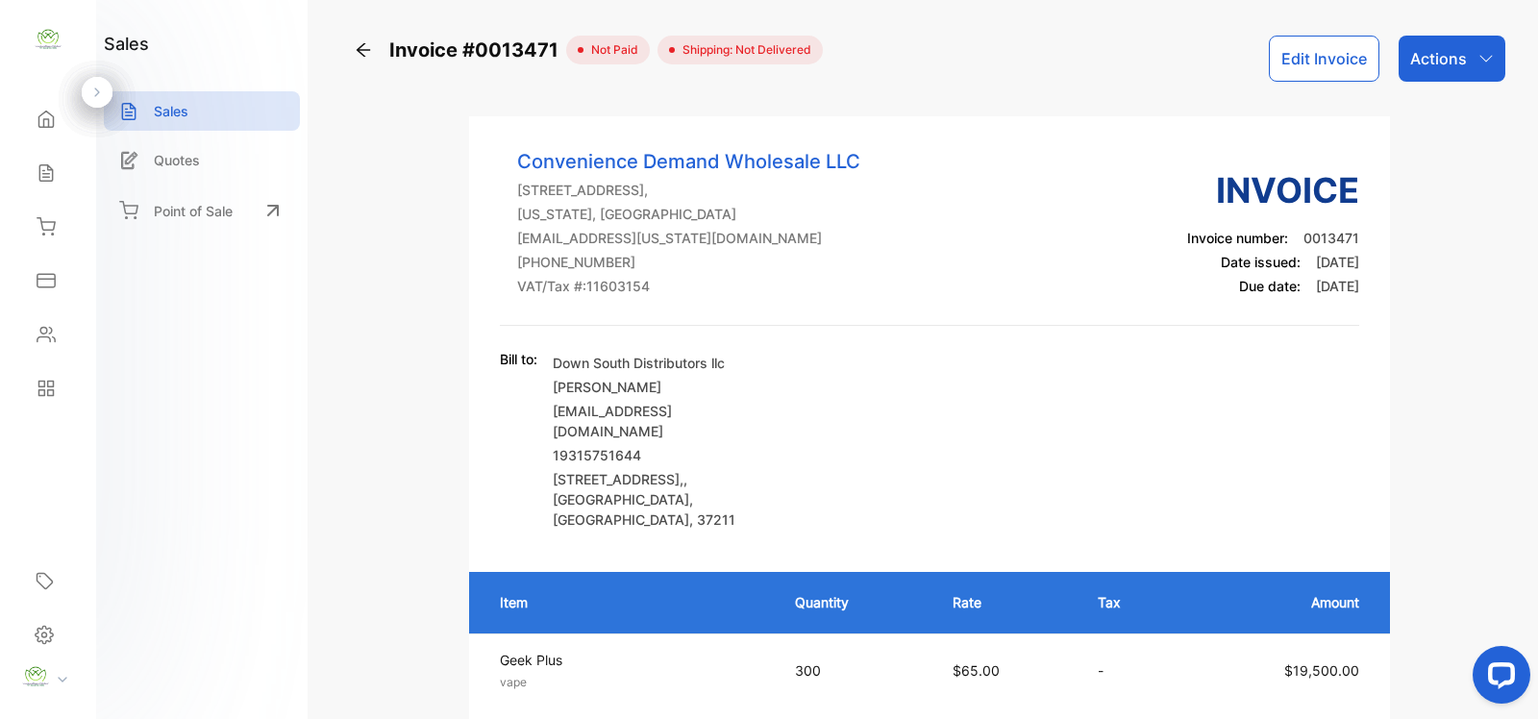
click at [360, 50] on icon at bounding box center [363, 49] width 13 height 13
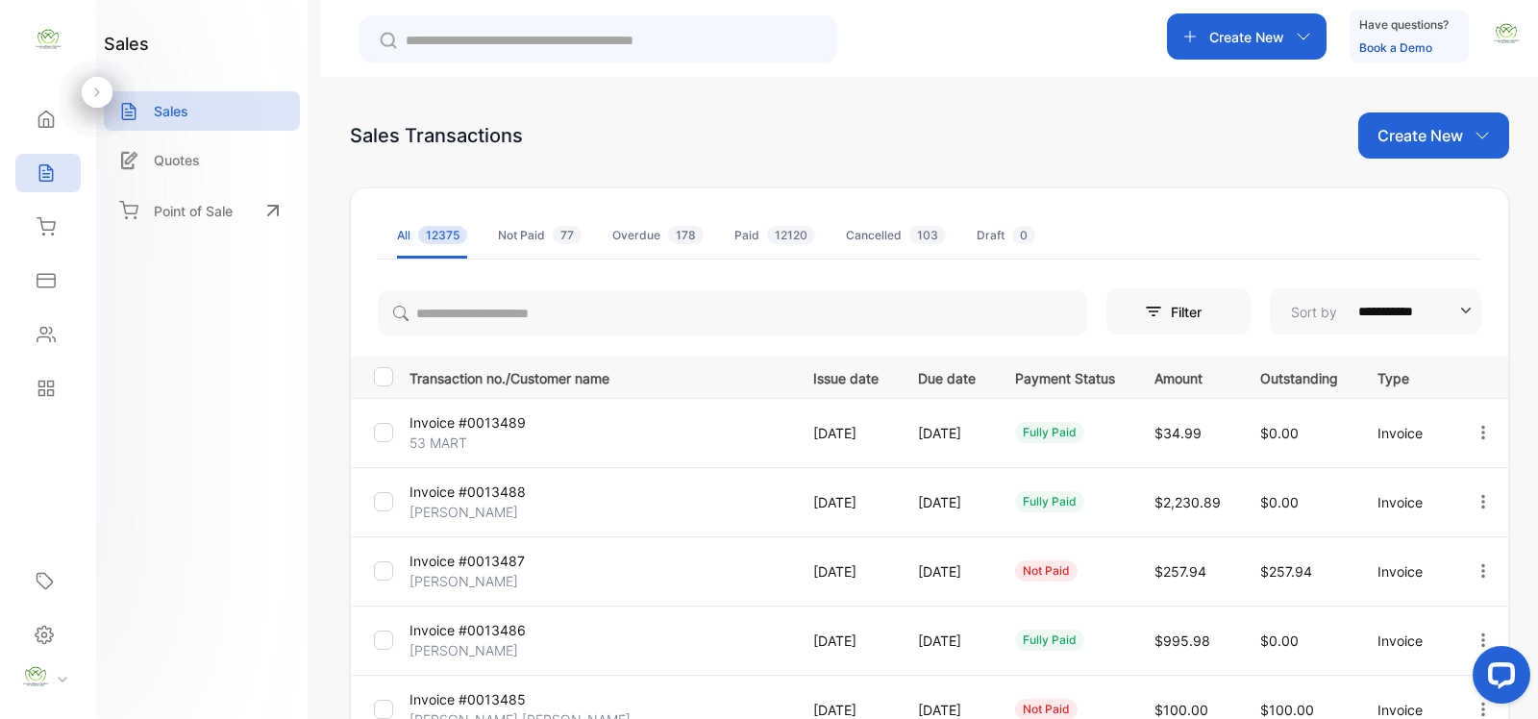
click at [1278, 38] on p "Create New" at bounding box center [1246, 37] width 75 height 20
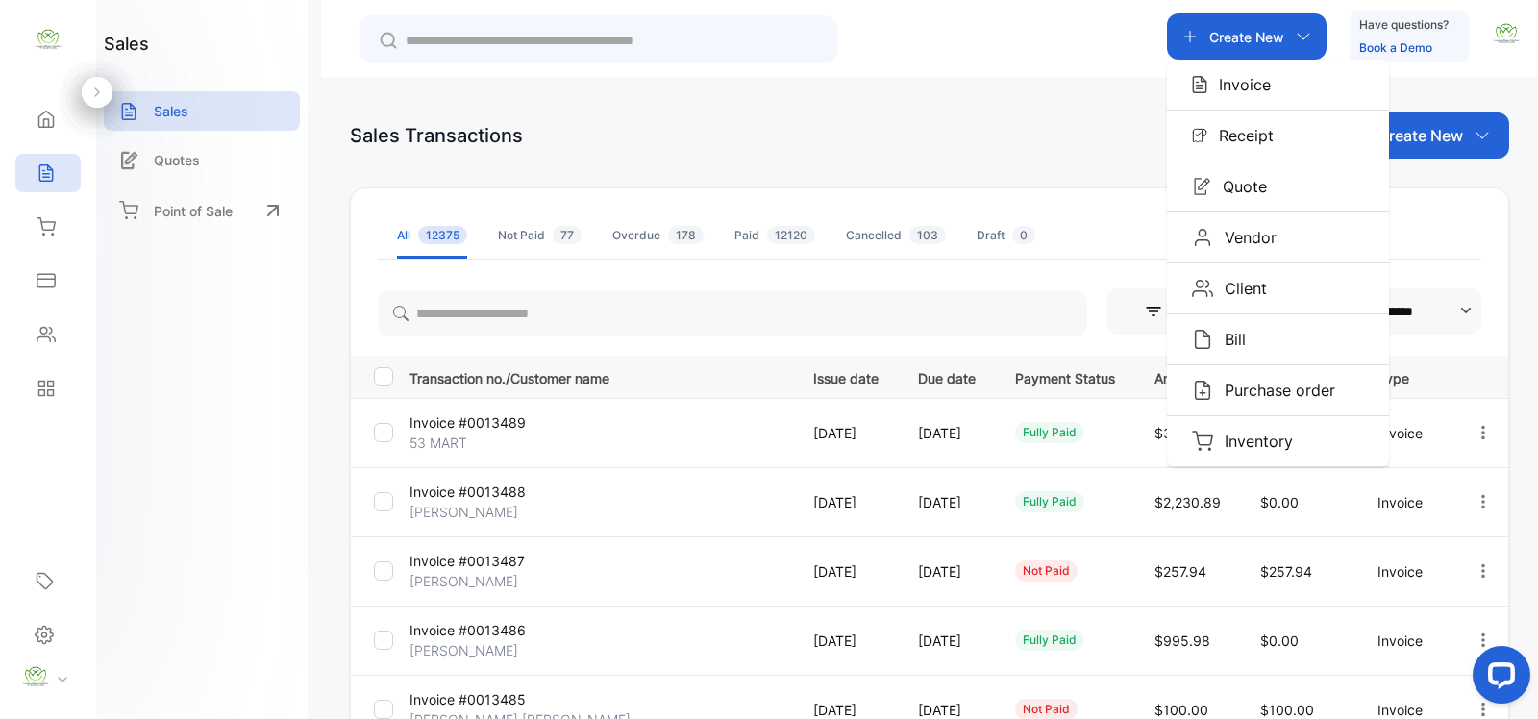
click at [1255, 85] on p "Invoice" at bounding box center [1238, 84] width 63 height 23
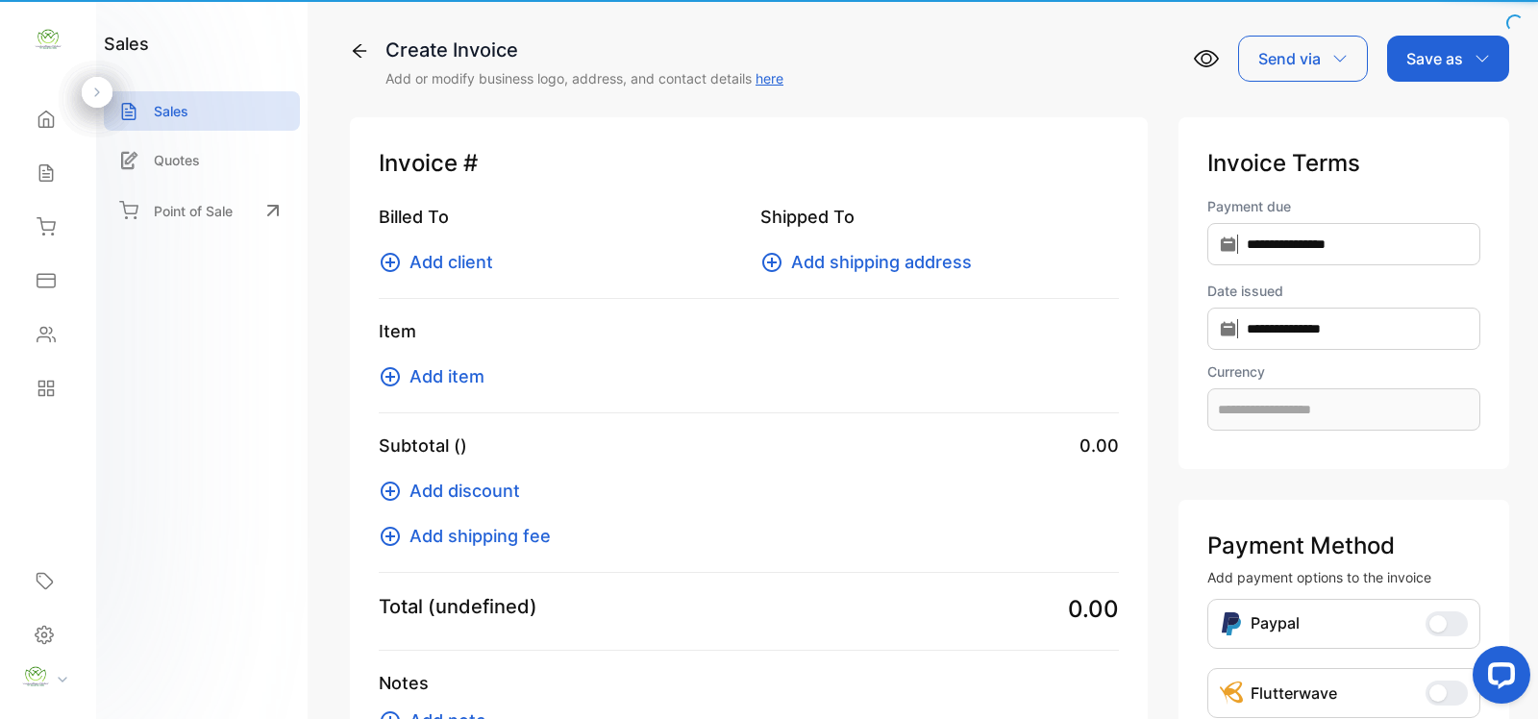
type input "**********"
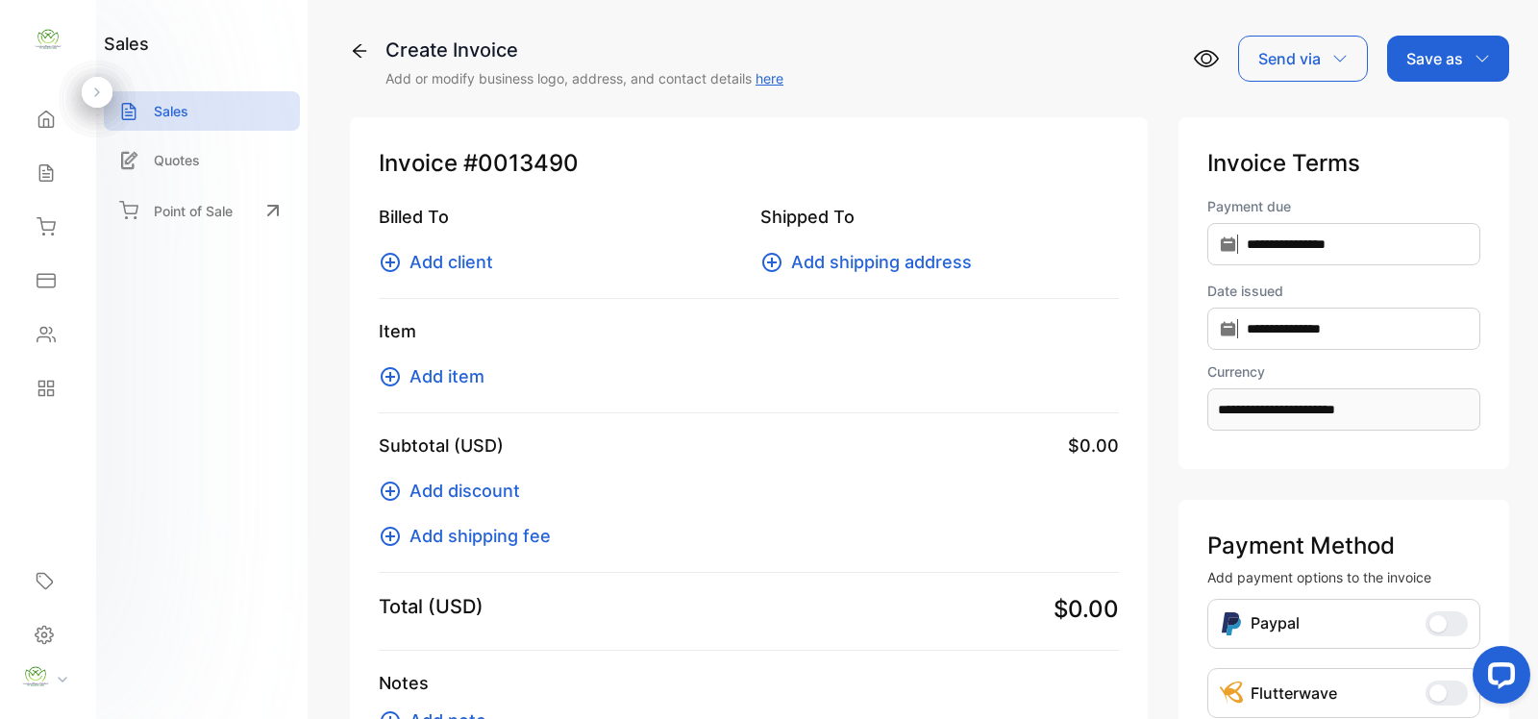
click at [396, 262] on icon at bounding box center [390, 262] width 23 height 23
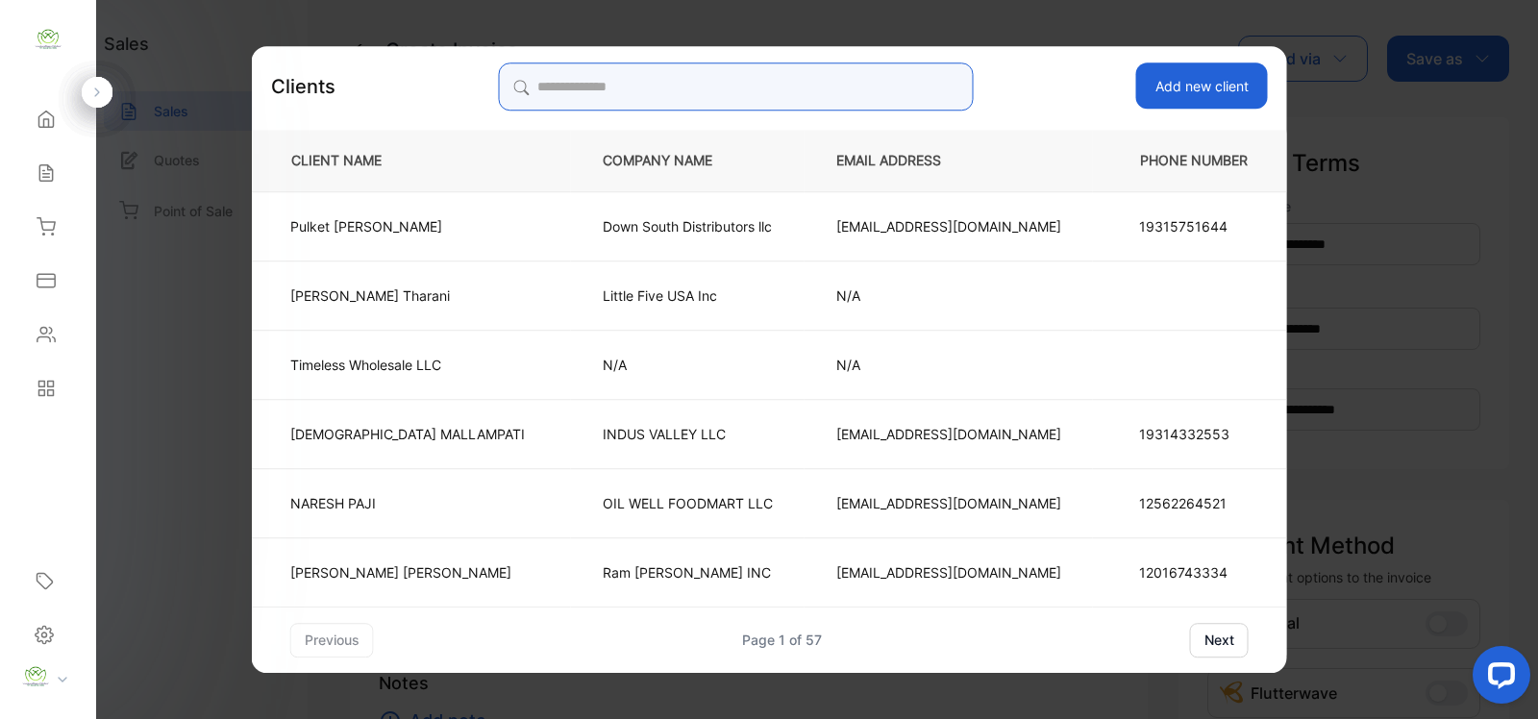
click at [819, 84] on input "search" at bounding box center [735, 86] width 475 height 48
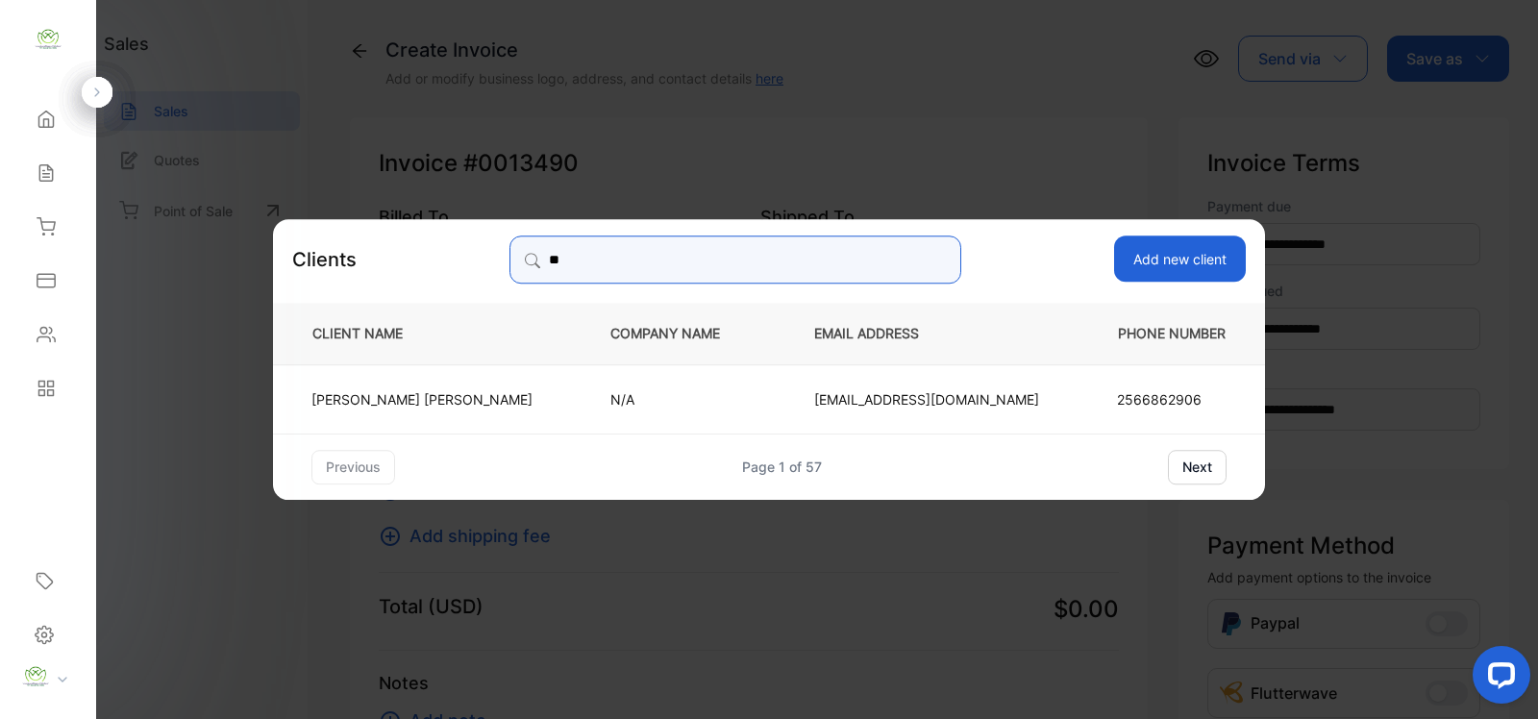
type input "*"
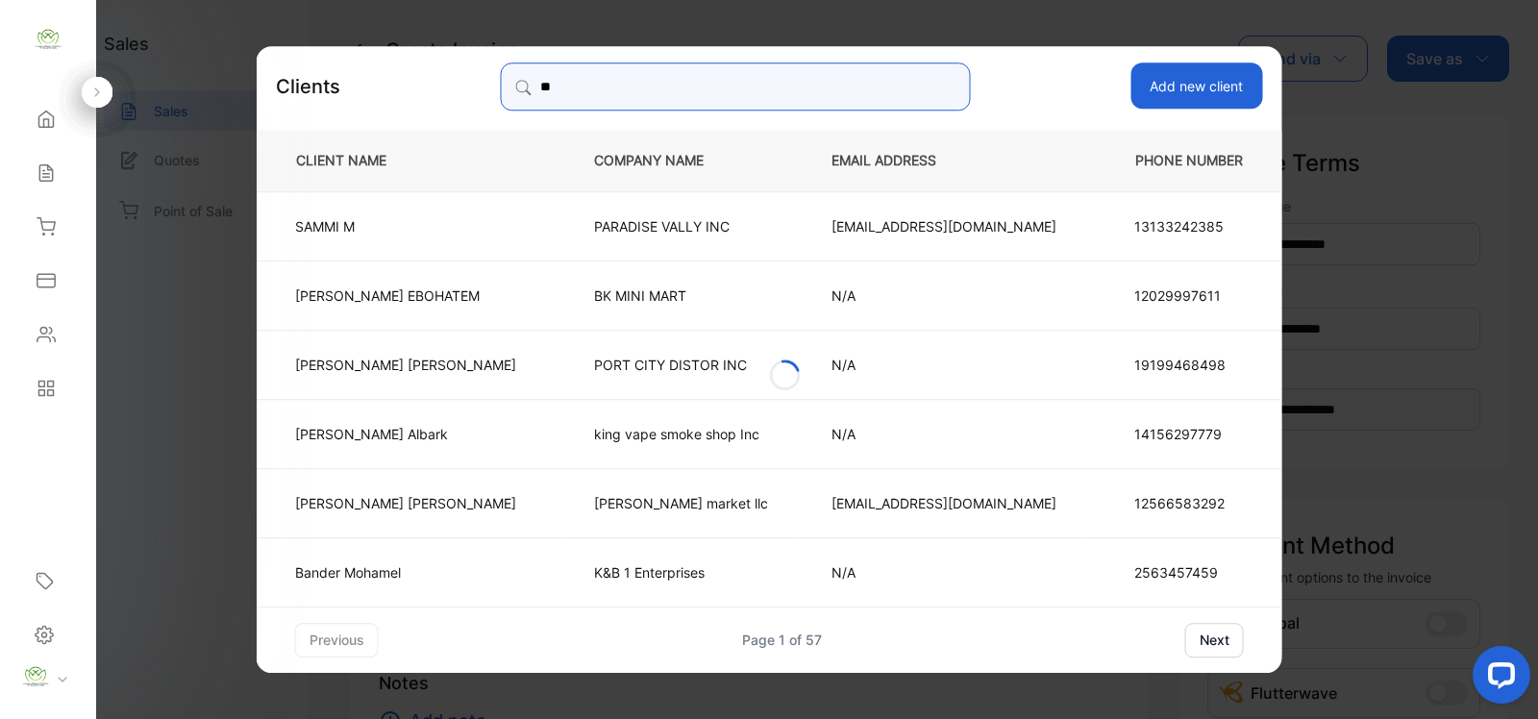
type input "*"
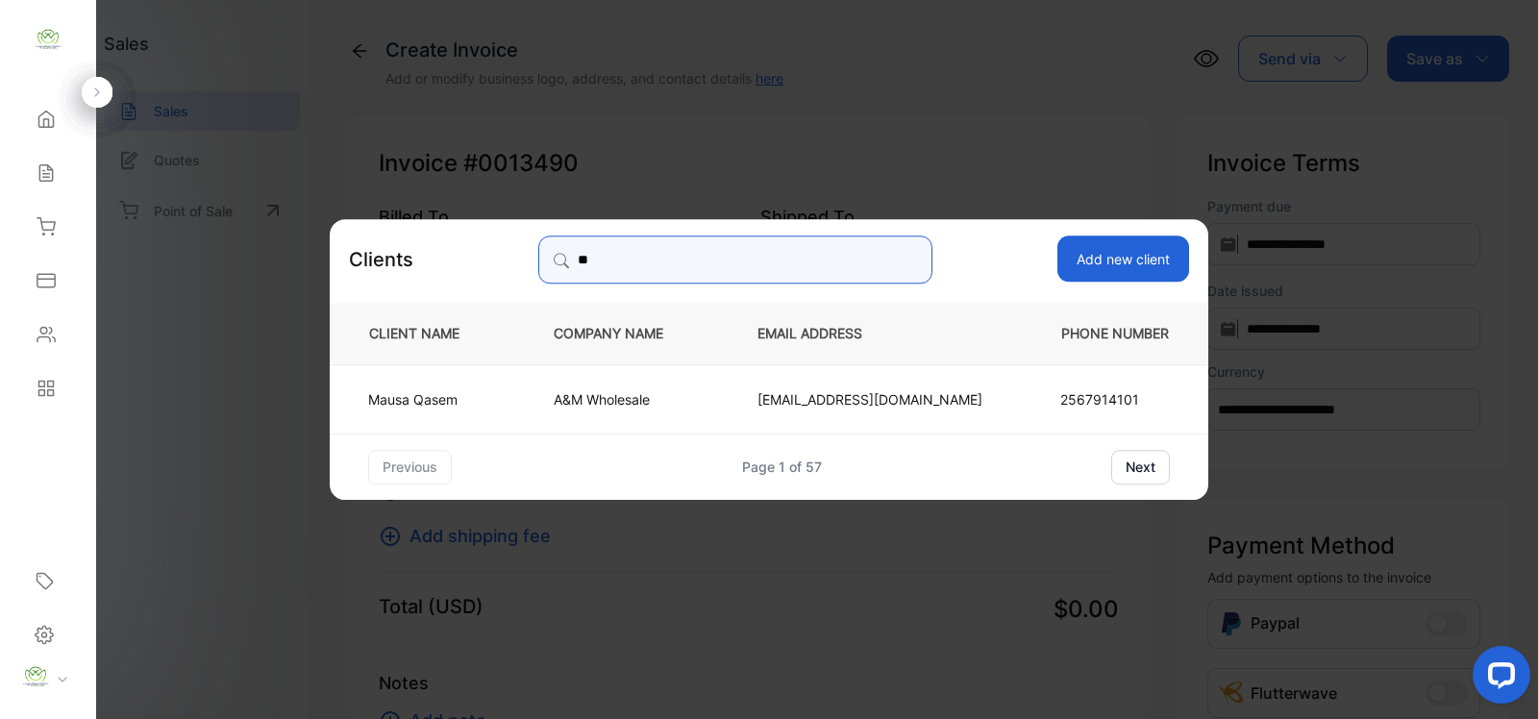
type input "*"
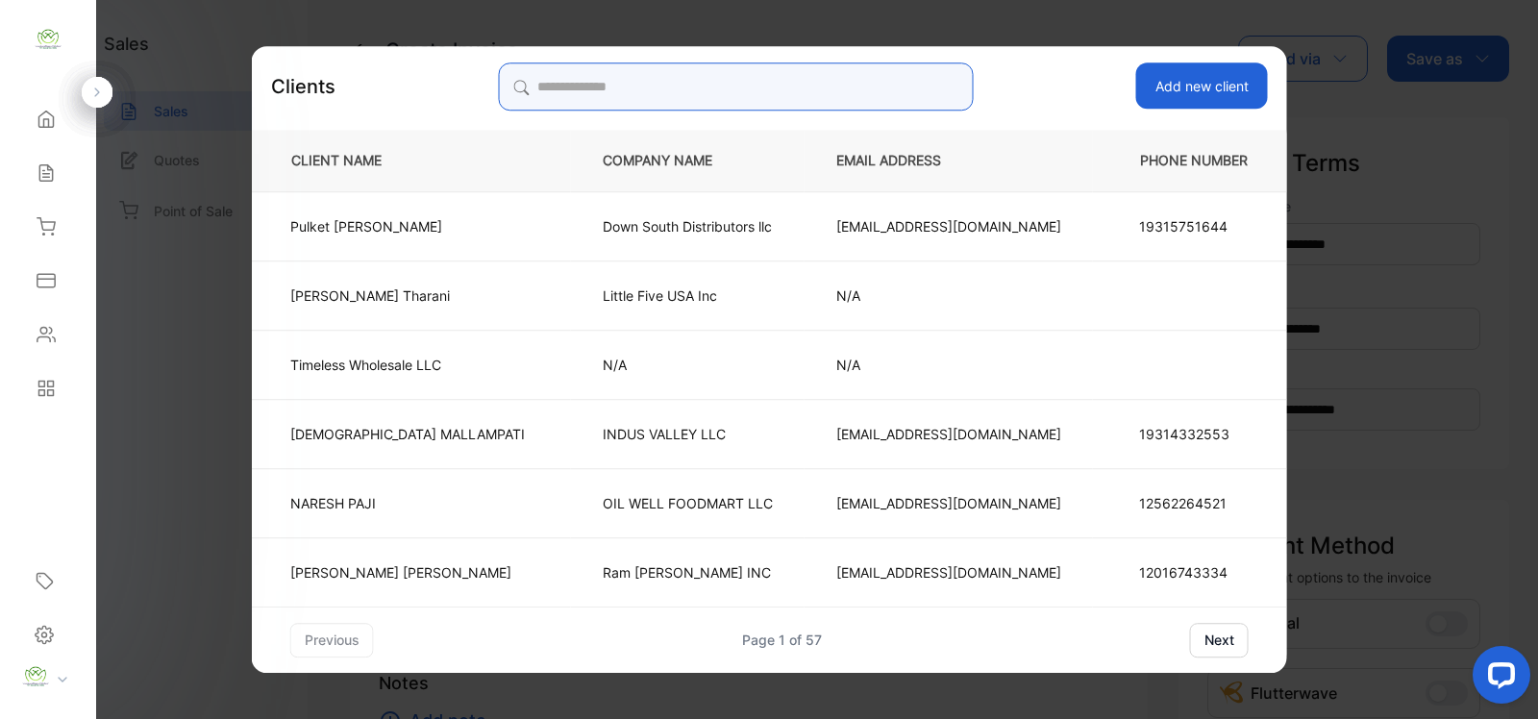
click at [793, 78] on input "search" at bounding box center [735, 86] width 475 height 48
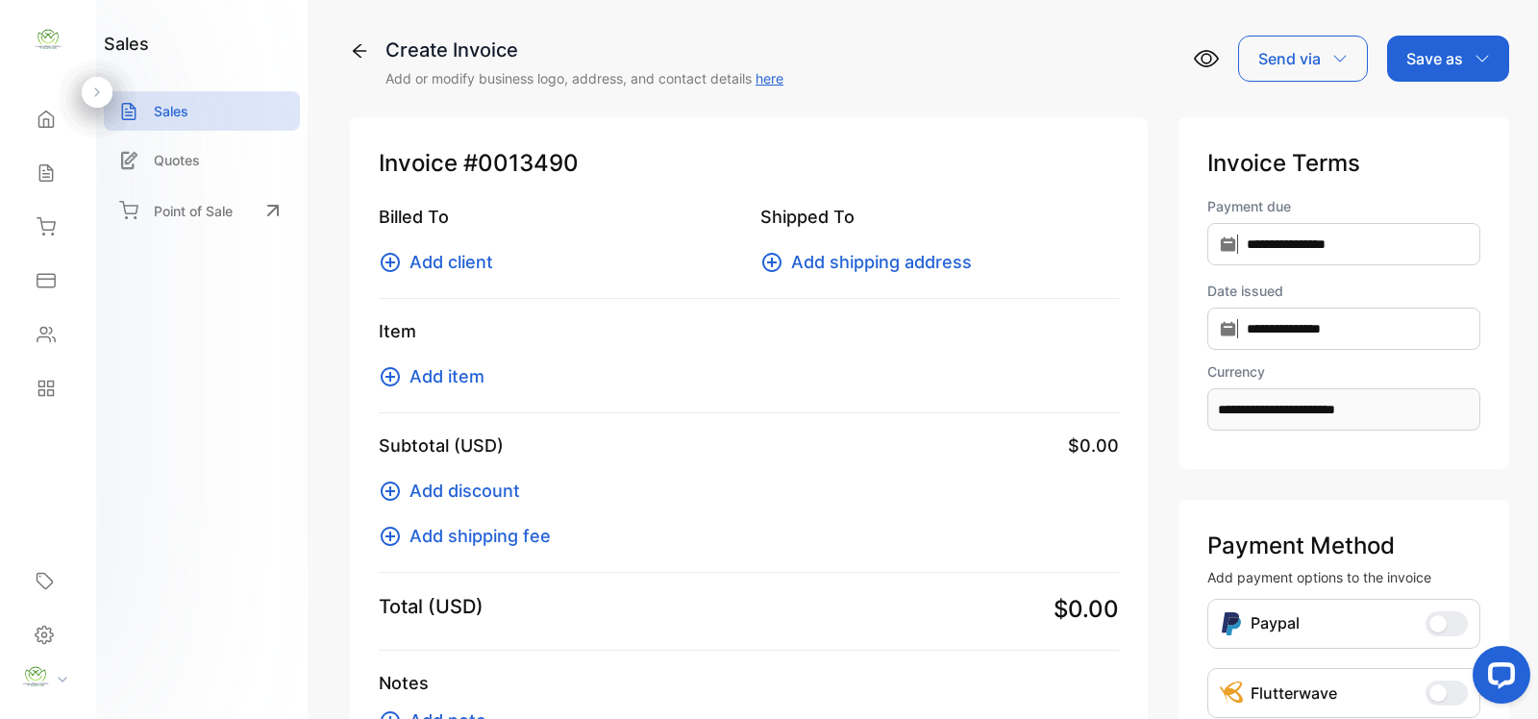
click at [386, 380] on icon at bounding box center [390, 376] width 23 height 23
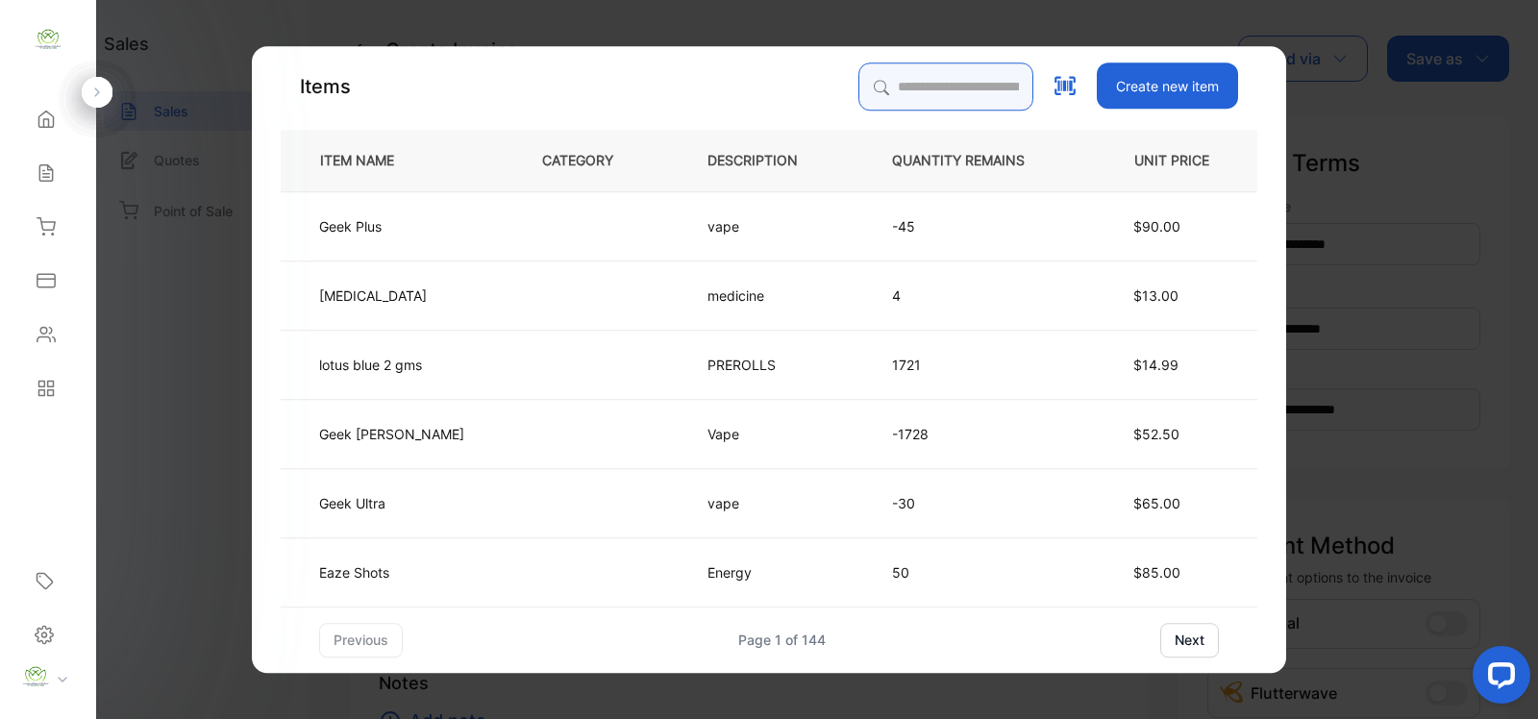
click at [880, 75] on input "search" at bounding box center [945, 86] width 175 height 48
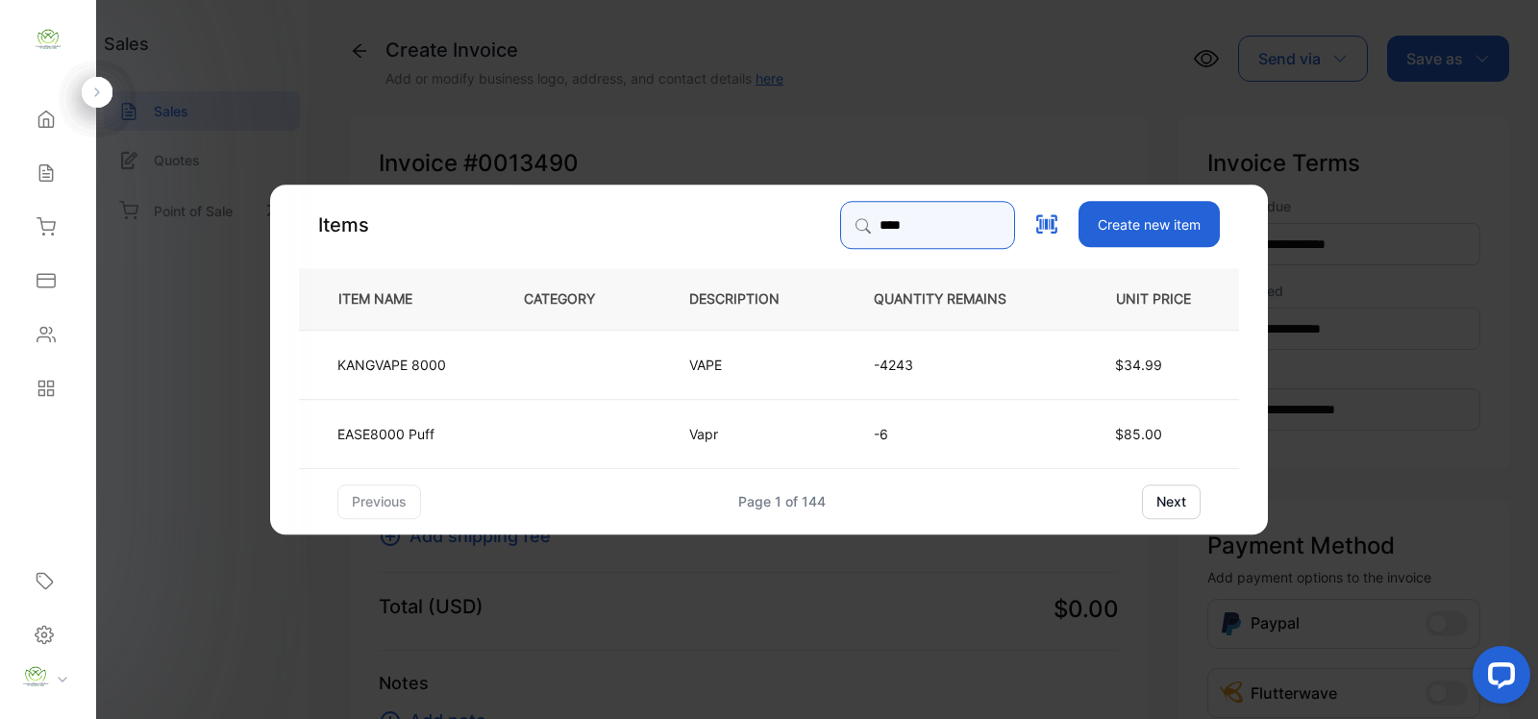
type input "****"
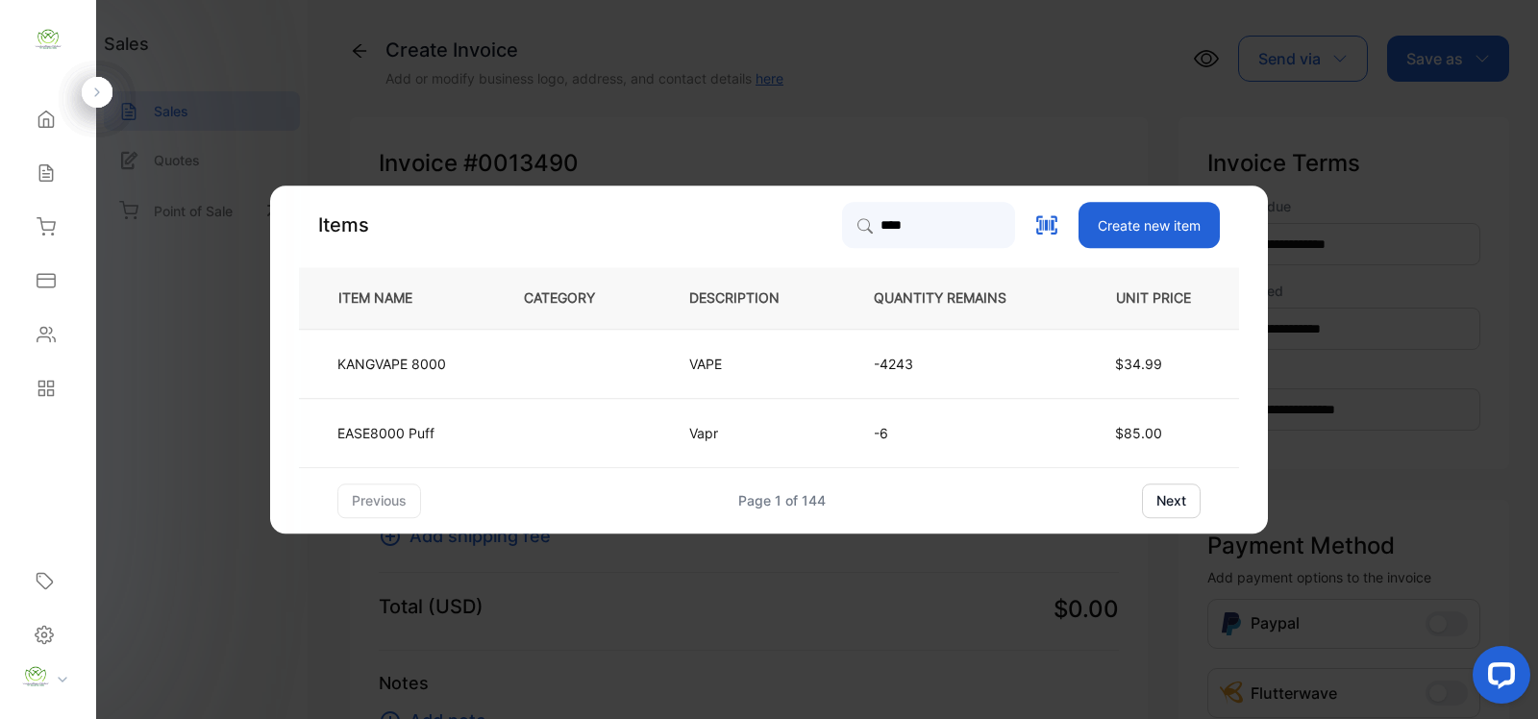
click at [569, 366] on td at bounding box center [574, 363] width 165 height 69
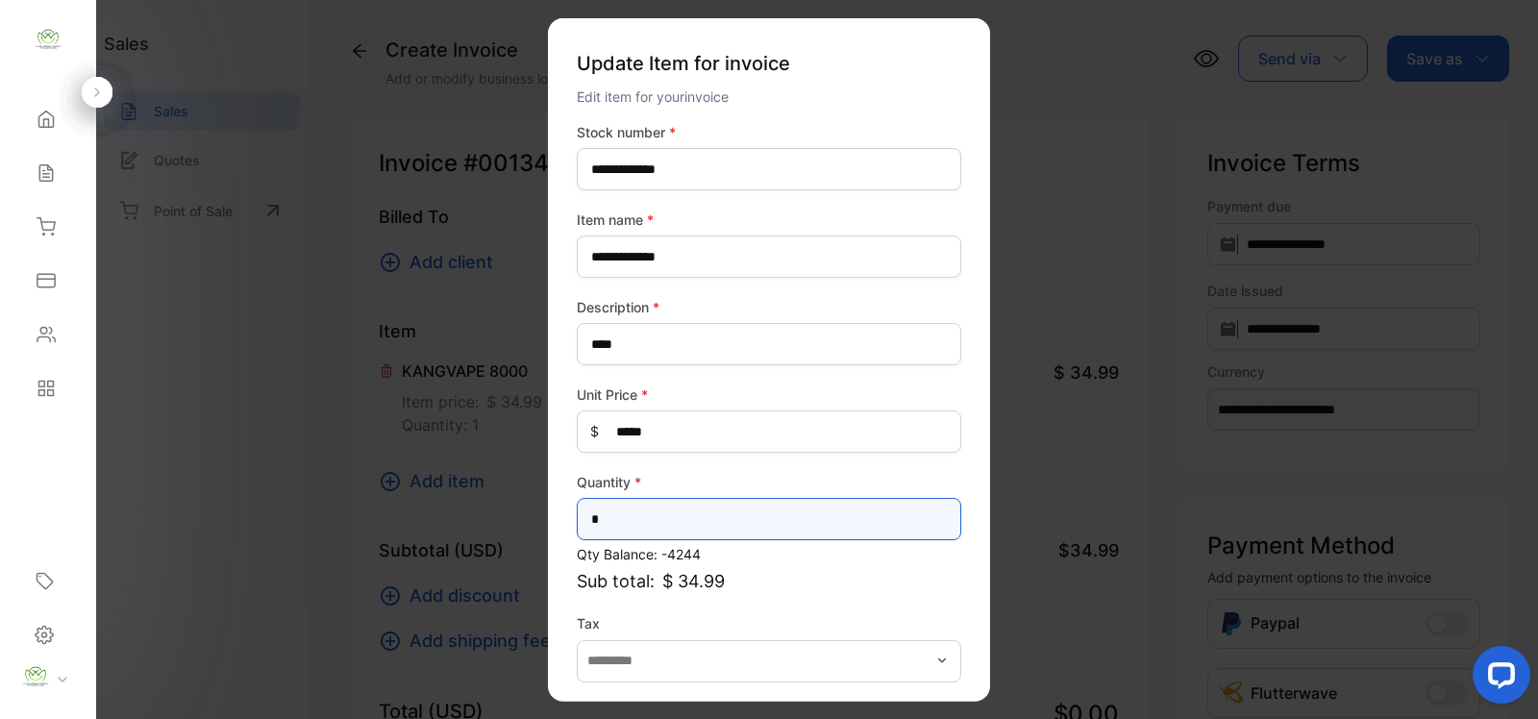
click at [746, 505] on input "*" at bounding box center [769, 519] width 384 height 42
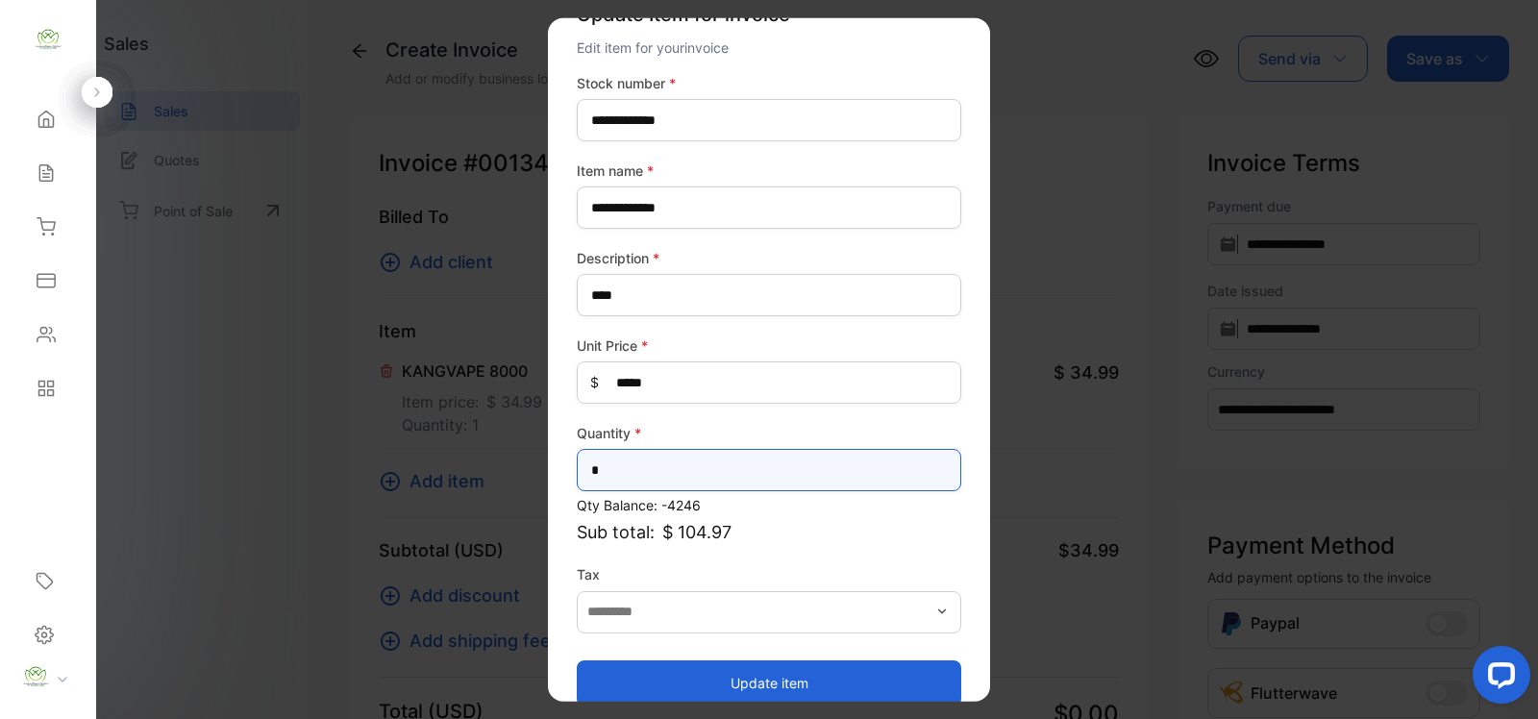
scroll to position [75, 0]
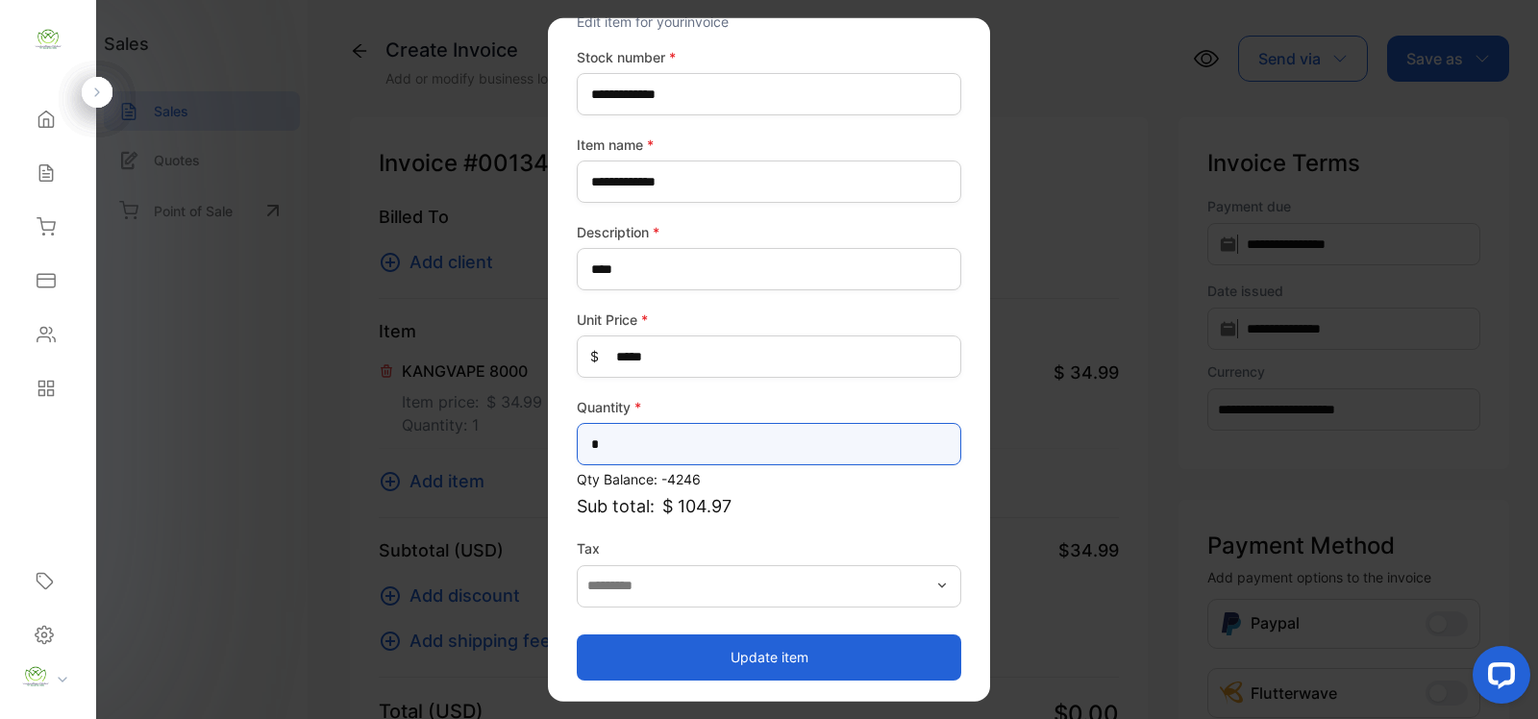
type input "*"
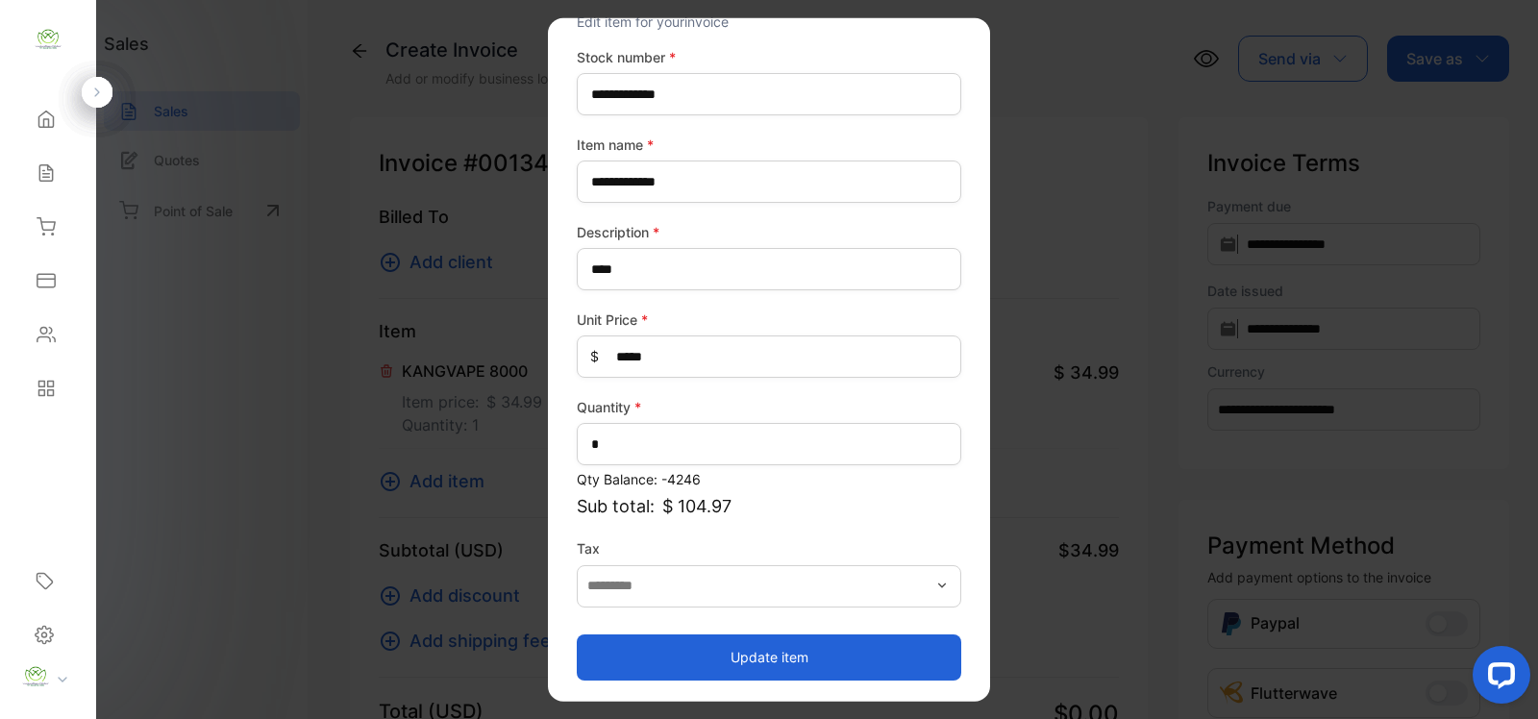
click at [818, 640] on button "Update item" at bounding box center [769, 656] width 384 height 46
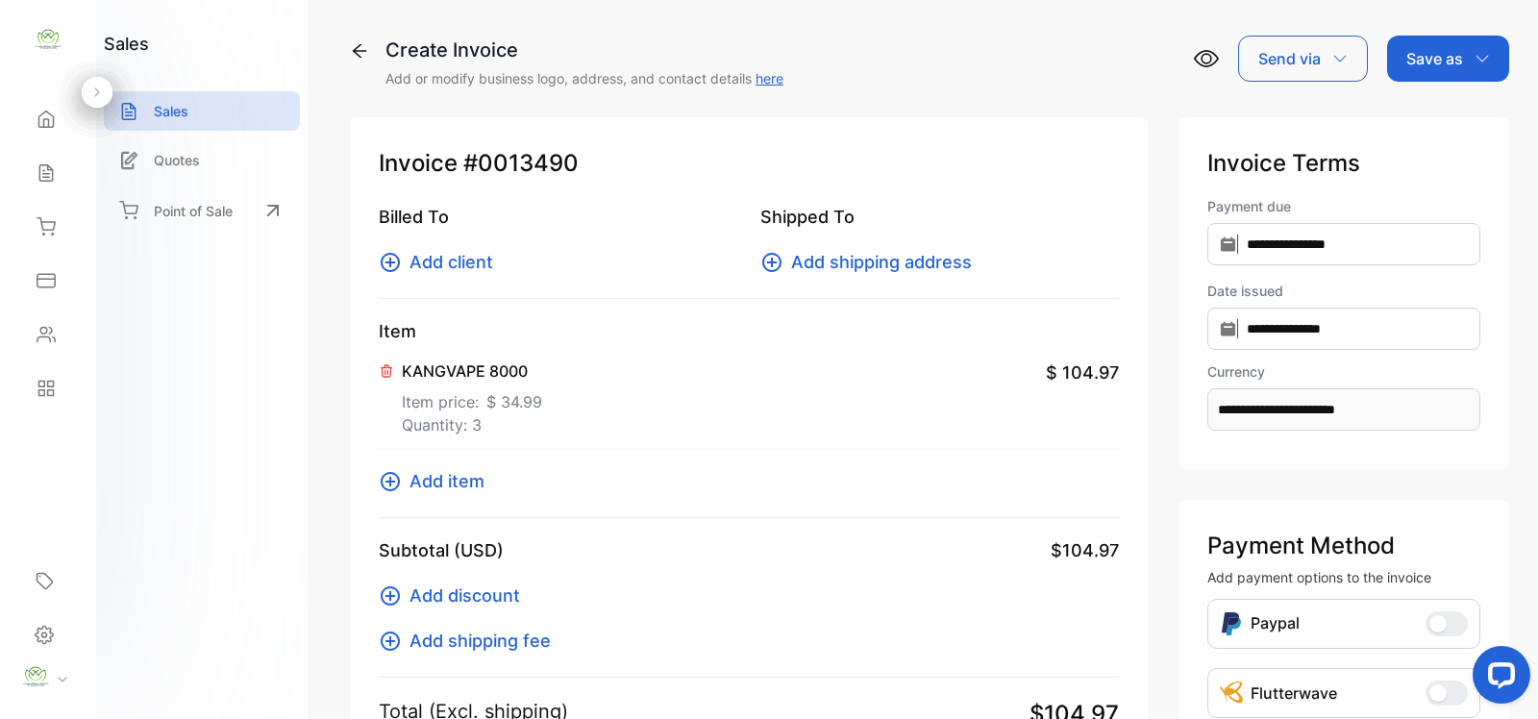
click at [395, 478] on icon at bounding box center [390, 481] width 23 height 23
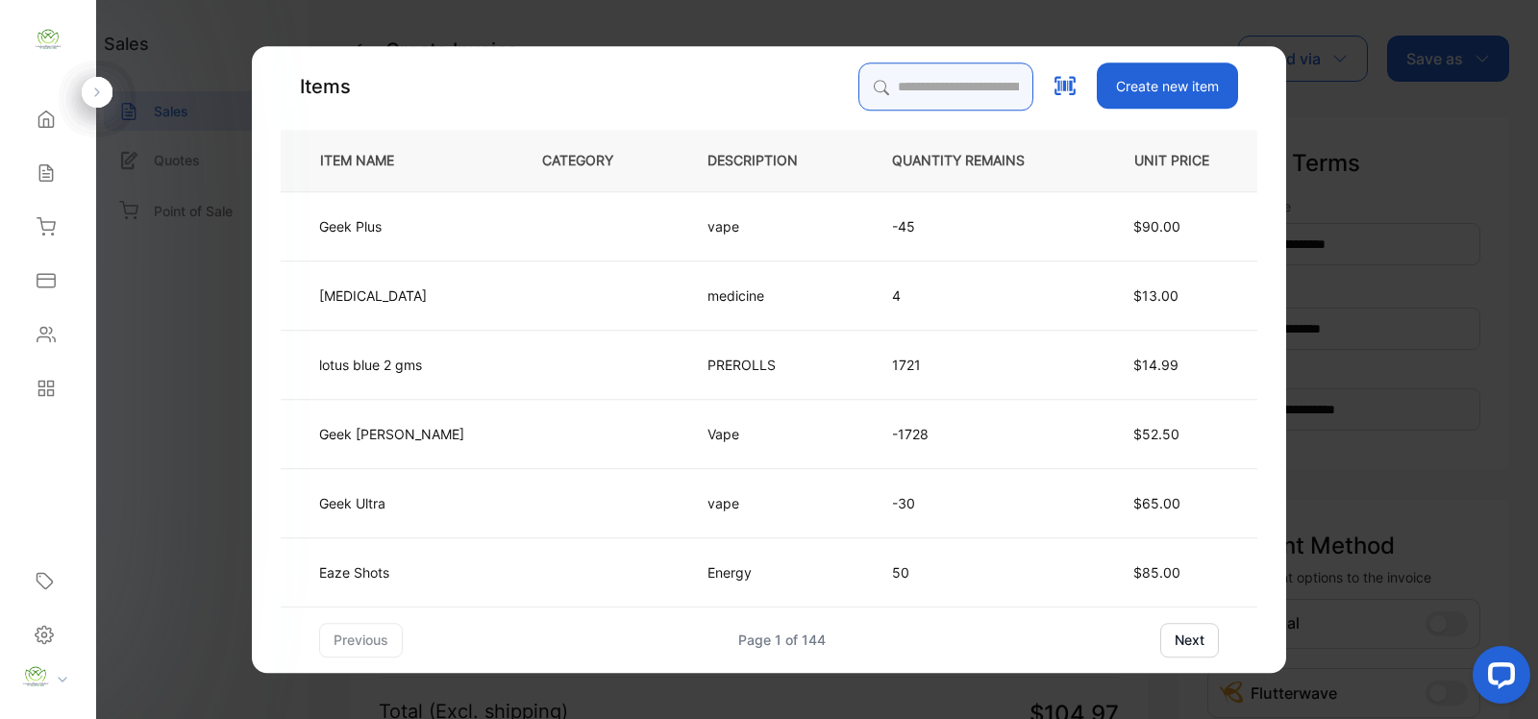
click at [953, 82] on input "search" at bounding box center [945, 86] width 175 height 48
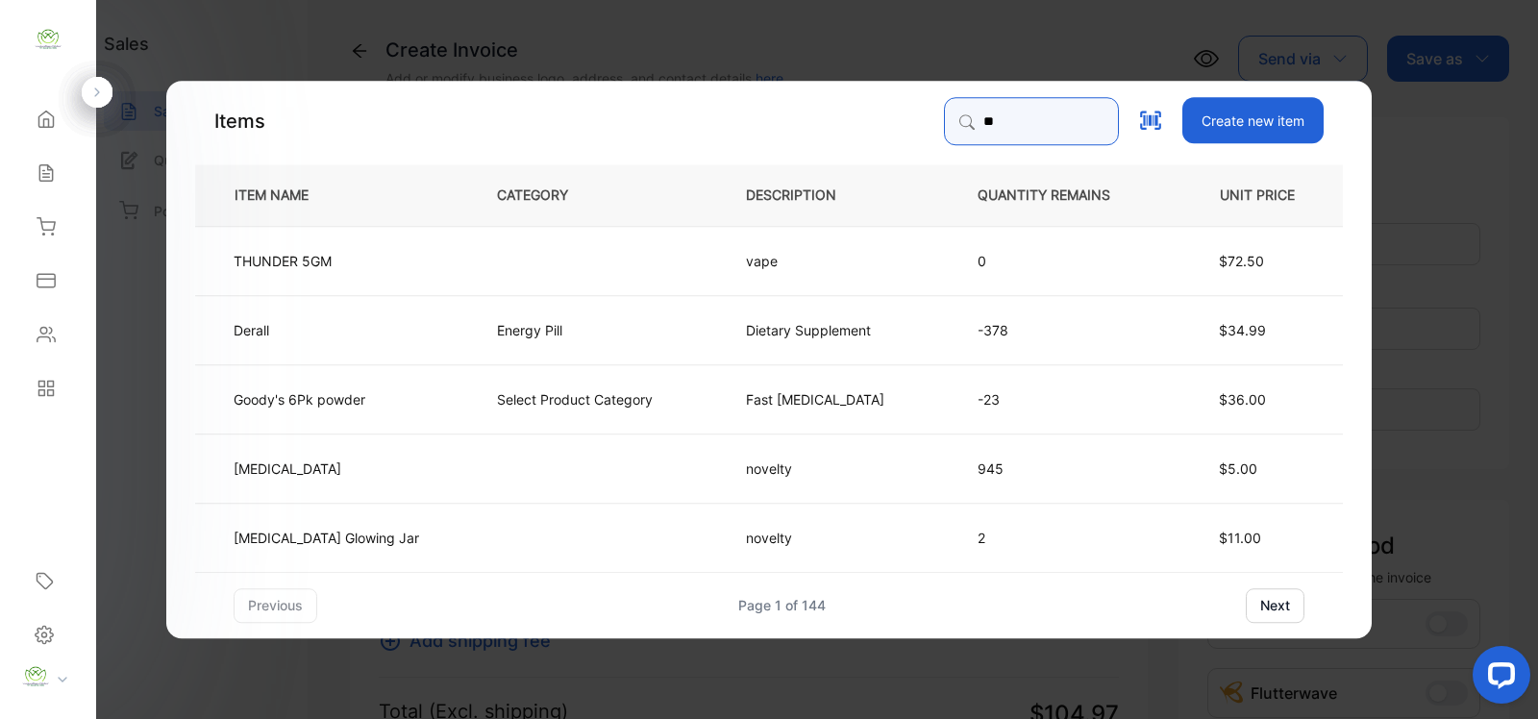
type input "*"
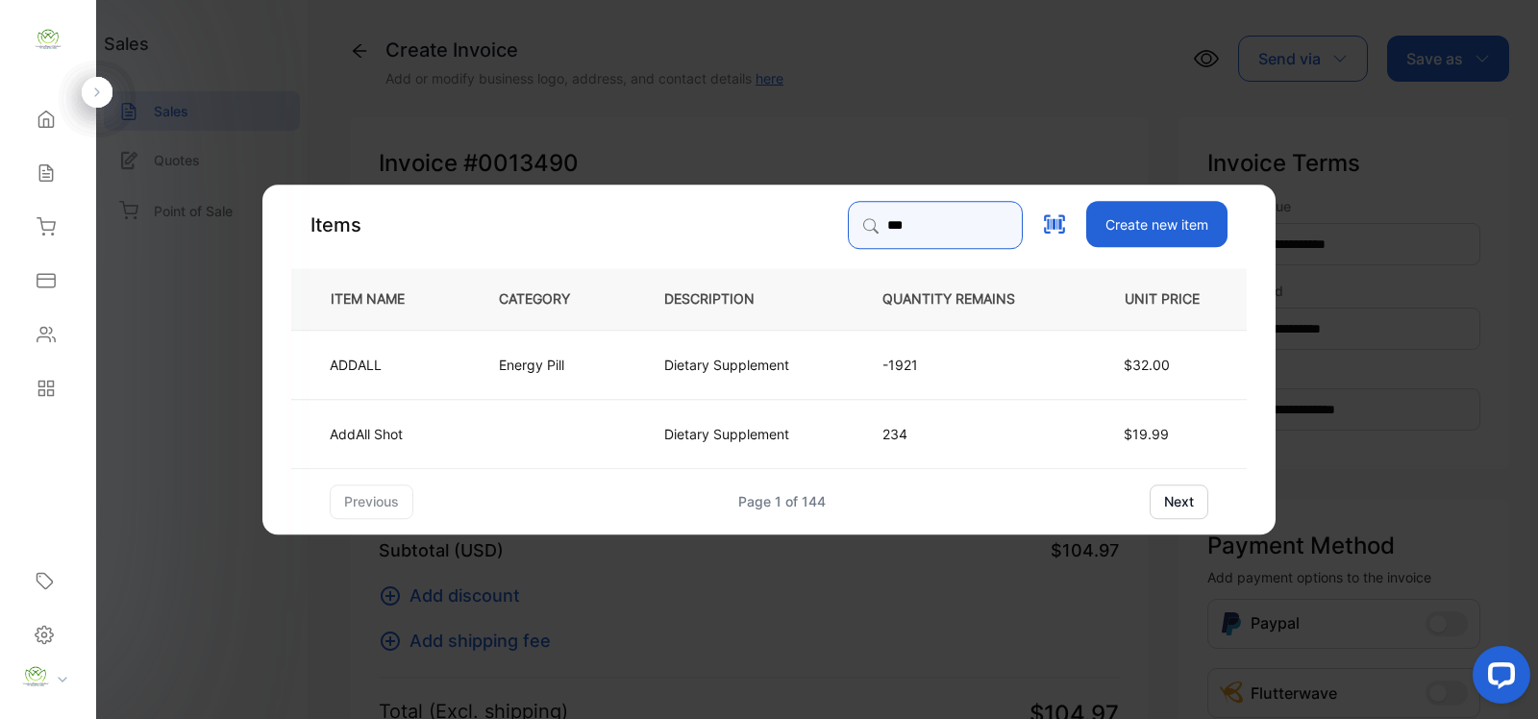
type input "***"
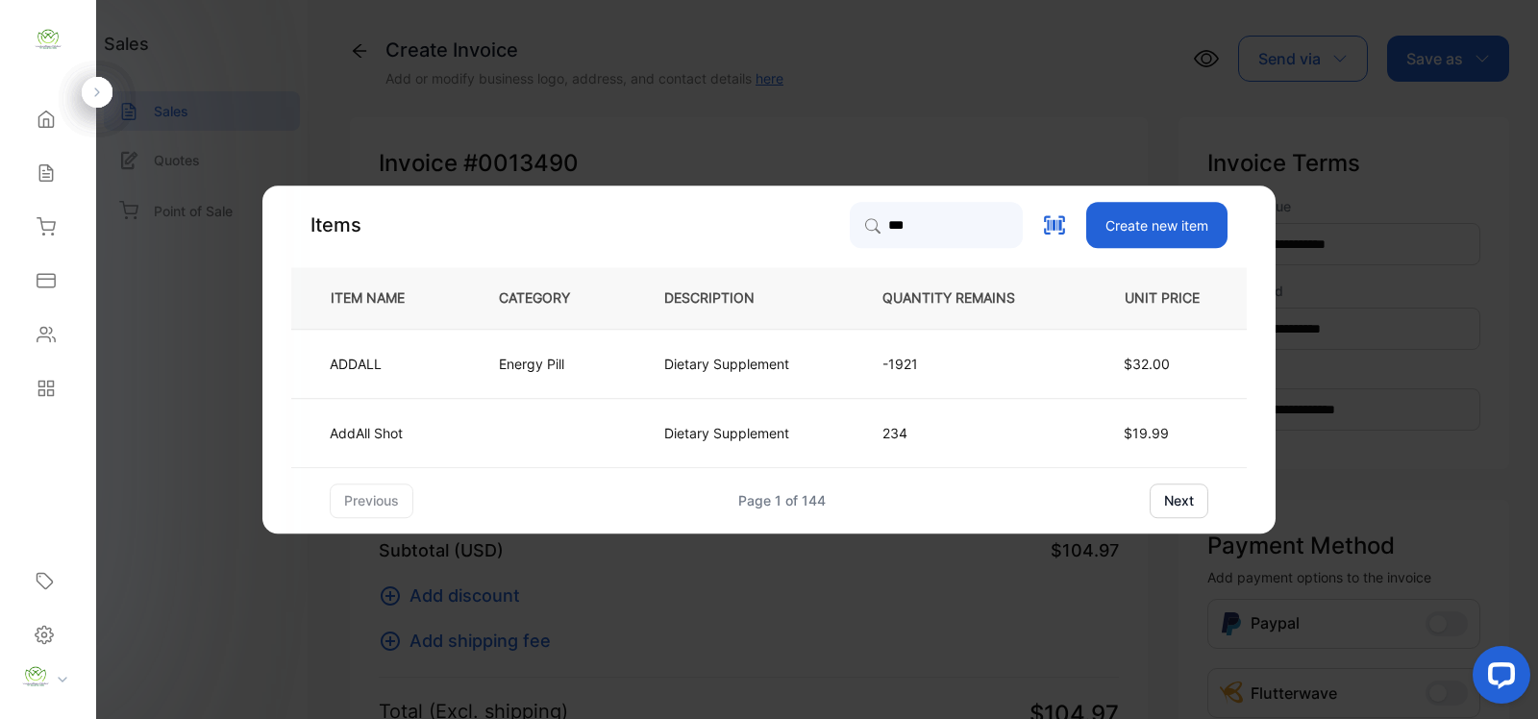
click at [664, 352] on td "Dietary Supplement" at bounding box center [741, 363] width 218 height 69
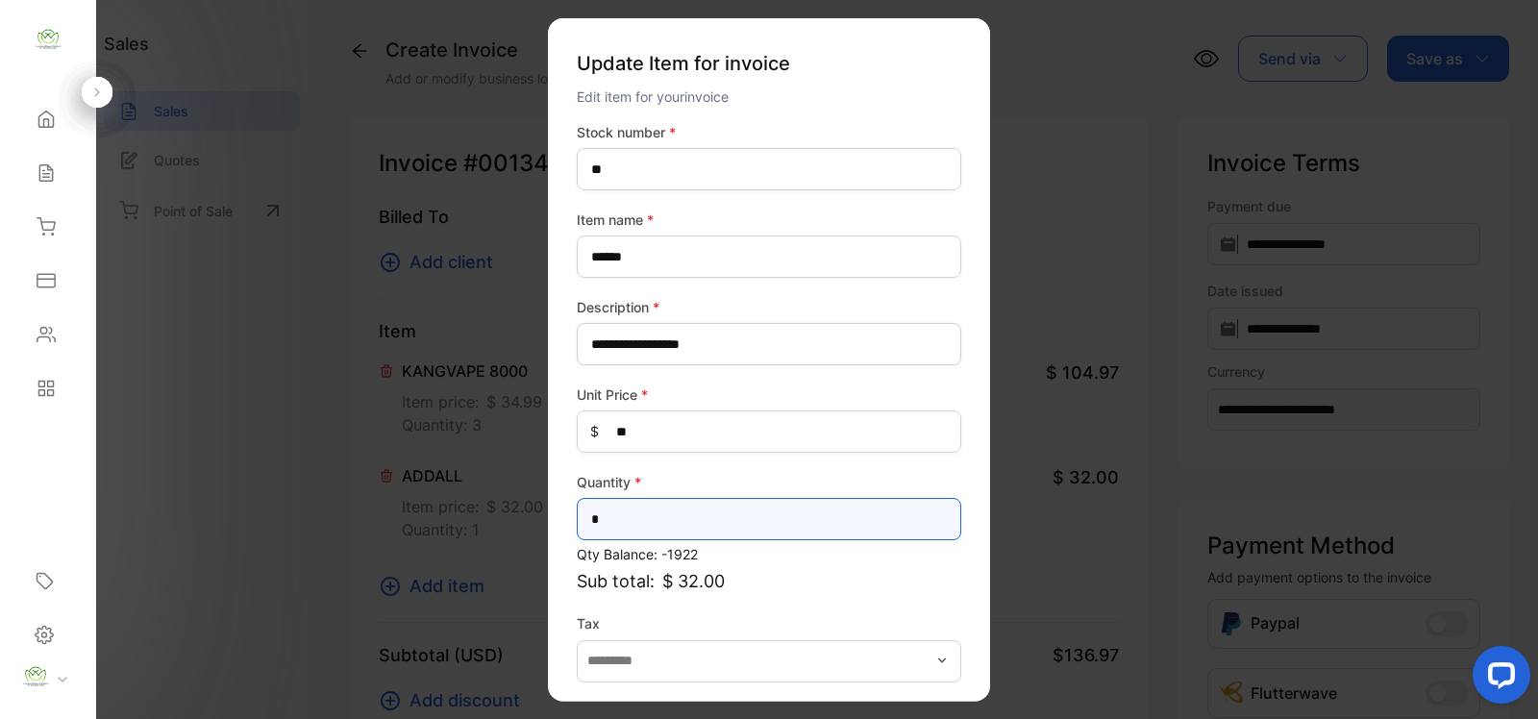
click at [673, 514] on input "*" at bounding box center [769, 519] width 384 height 42
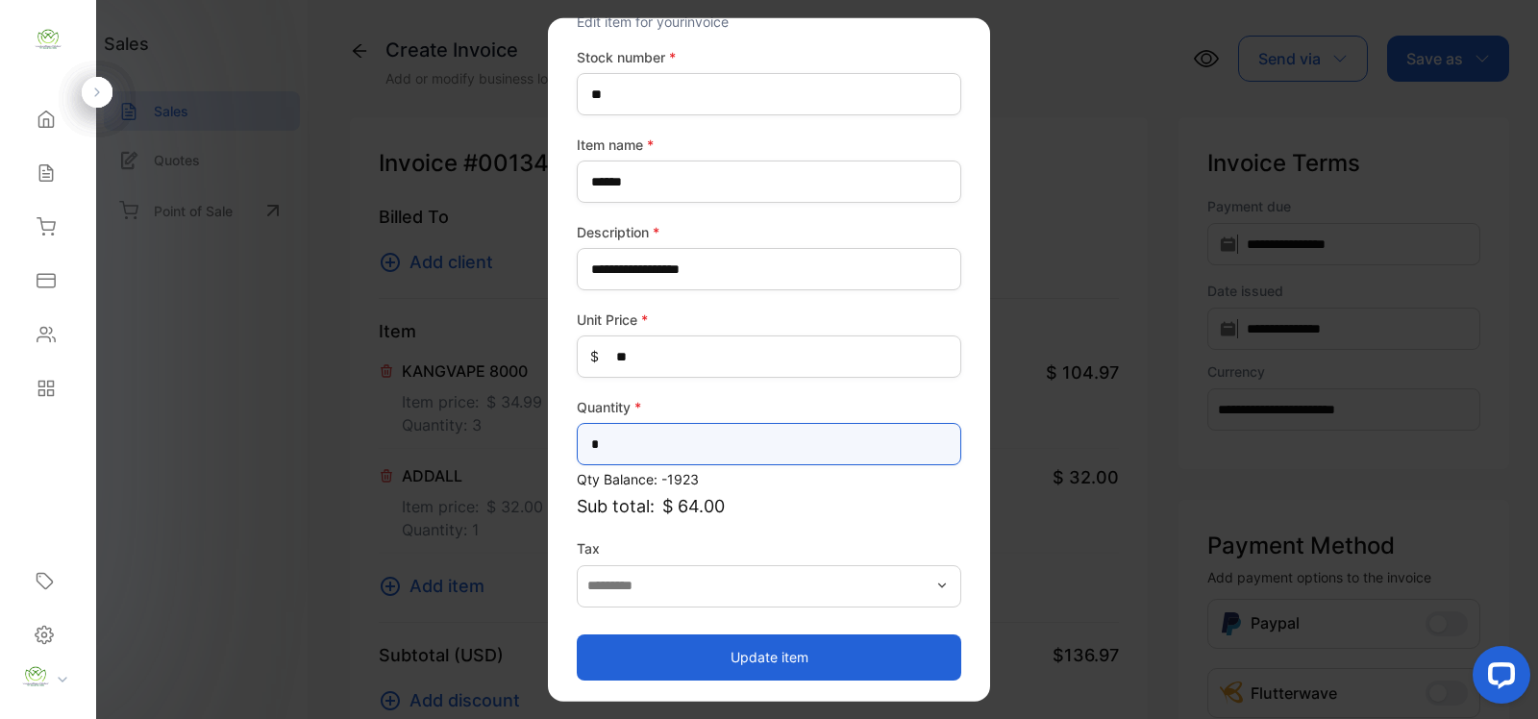
type input "*"
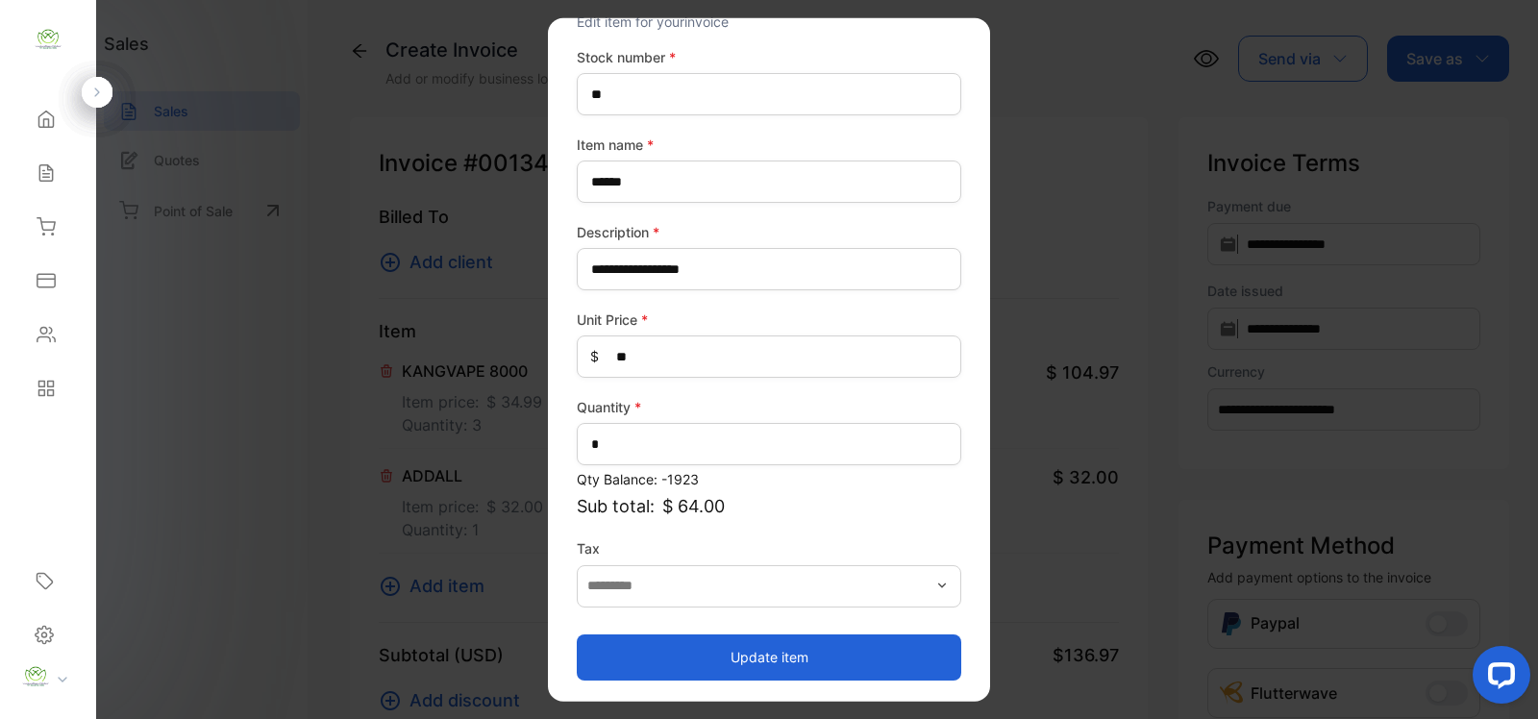
click at [765, 647] on button "Update item" at bounding box center [769, 656] width 384 height 46
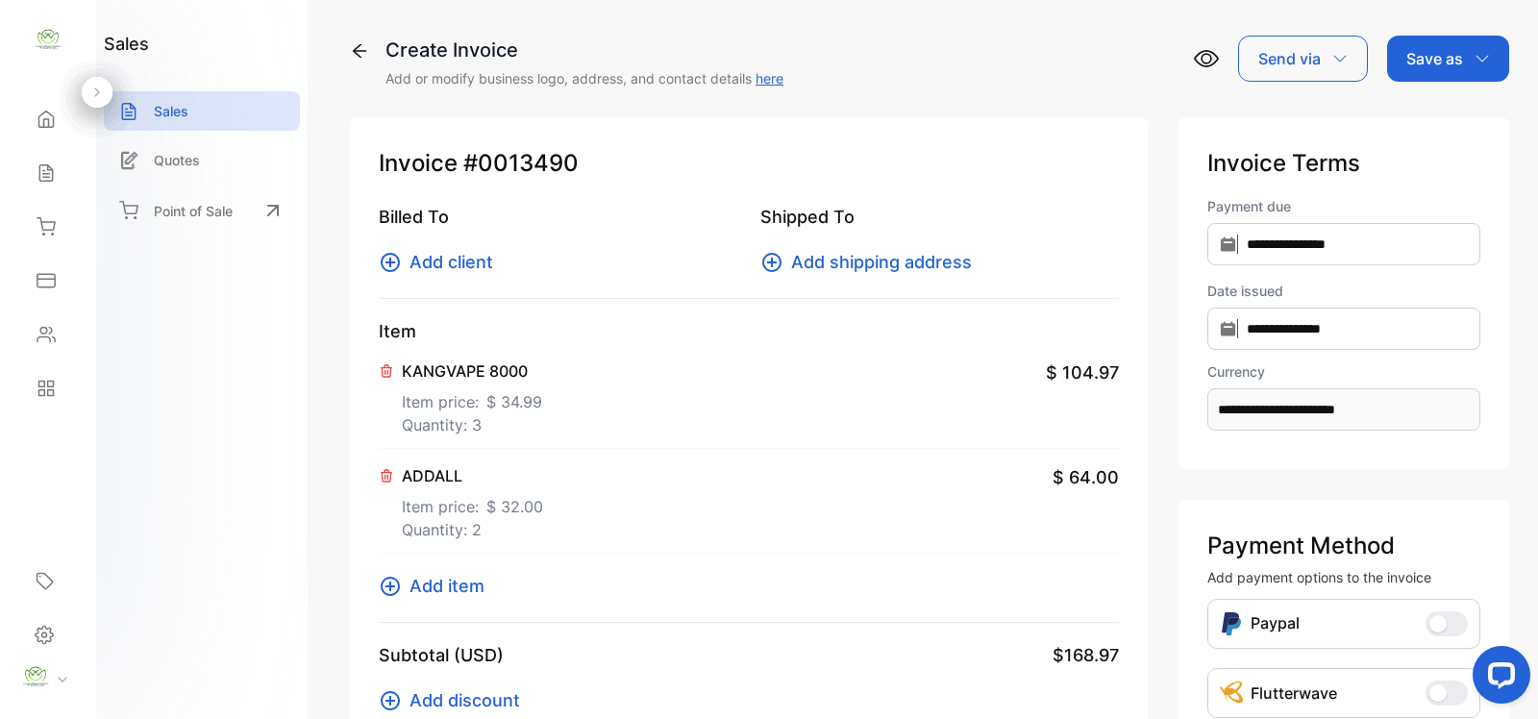
click at [384, 586] on icon at bounding box center [390, 586] width 23 height 23
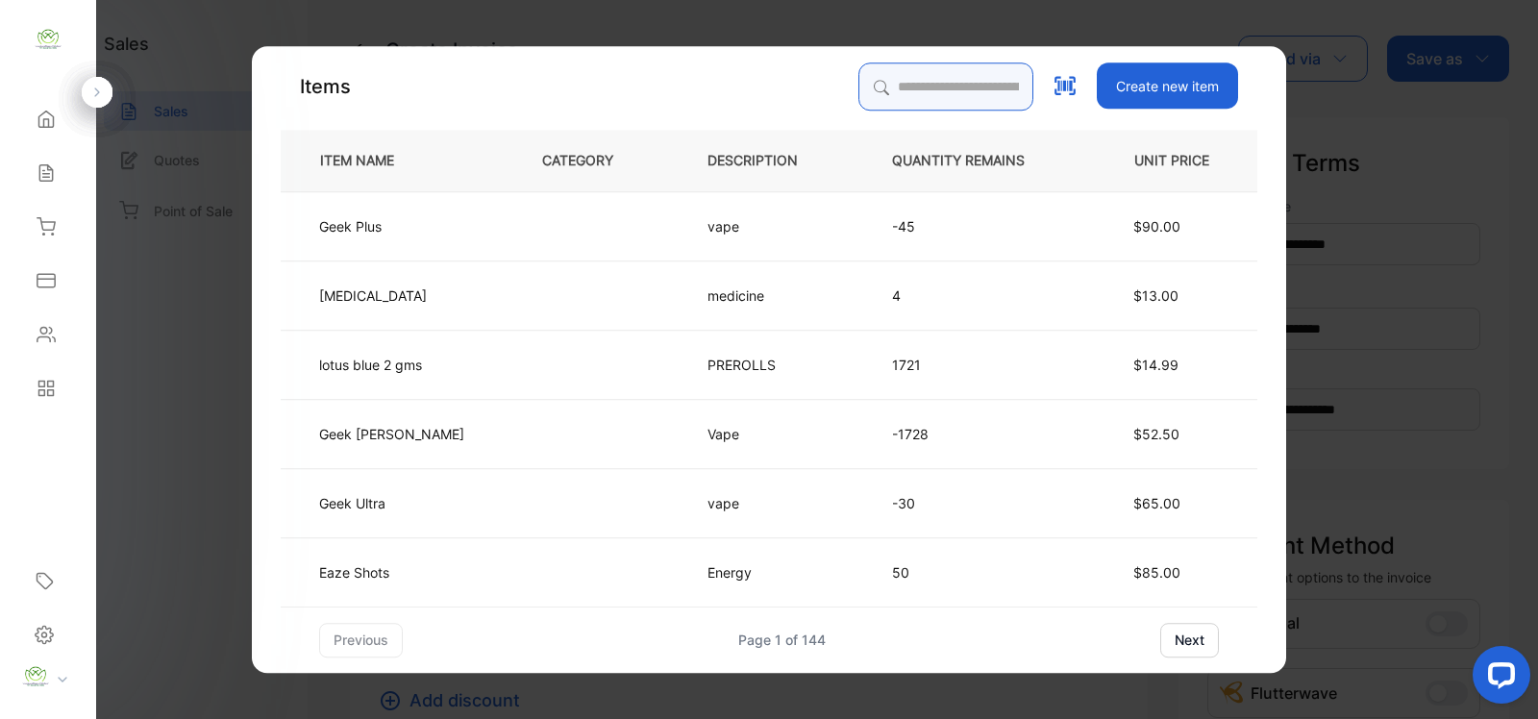
click at [950, 82] on input "search" at bounding box center [945, 86] width 175 height 48
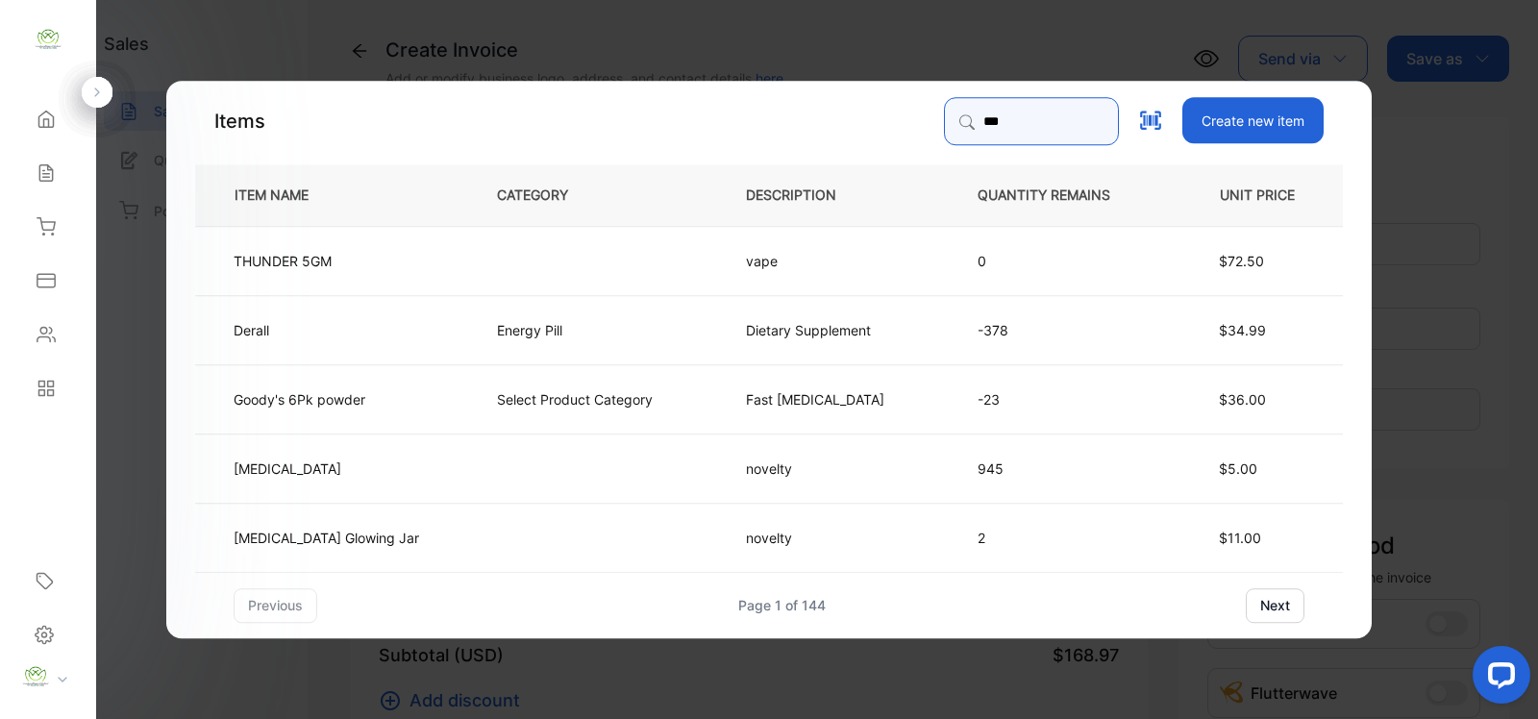
type input "***"
click at [596, 334] on td "Energy Pill" at bounding box center [589, 328] width 249 height 69
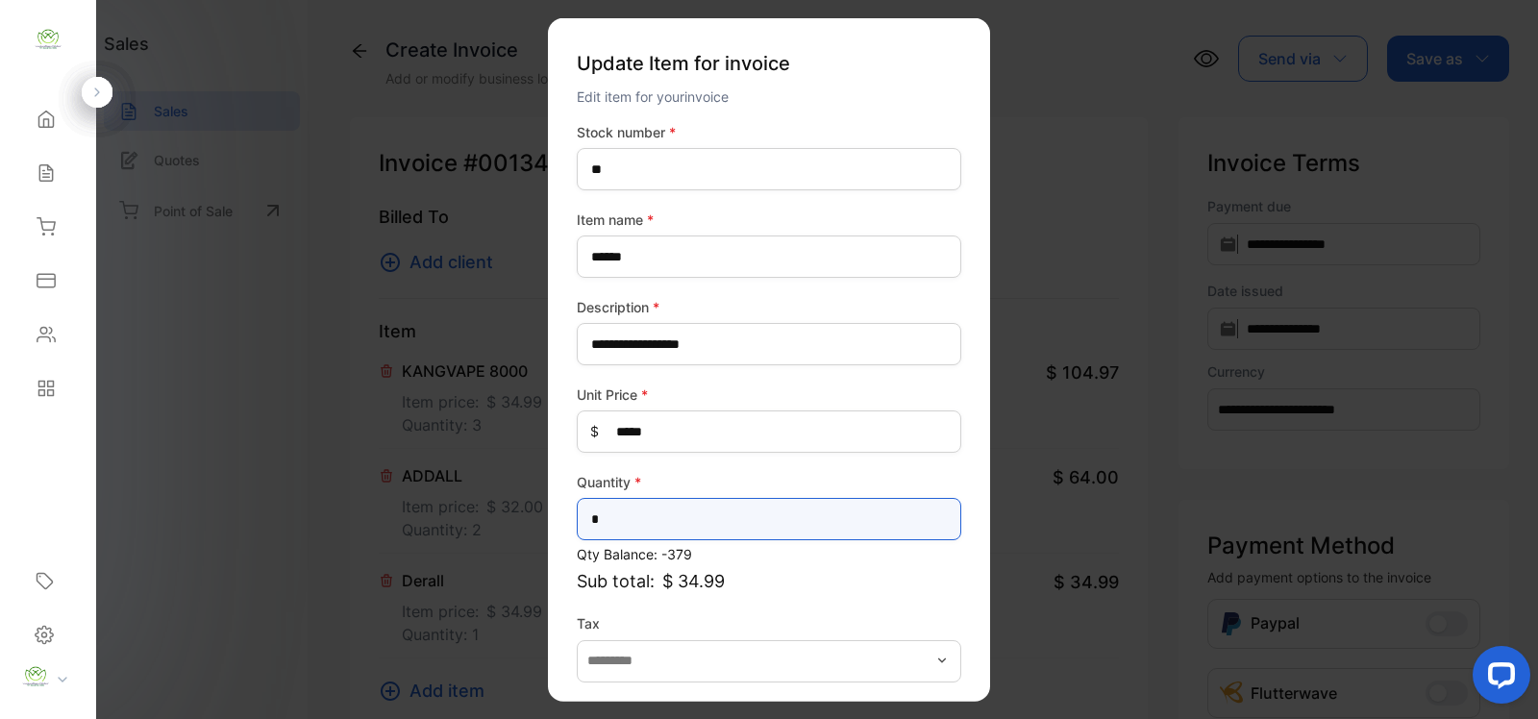
click at [678, 519] on input "*" at bounding box center [769, 519] width 384 height 42
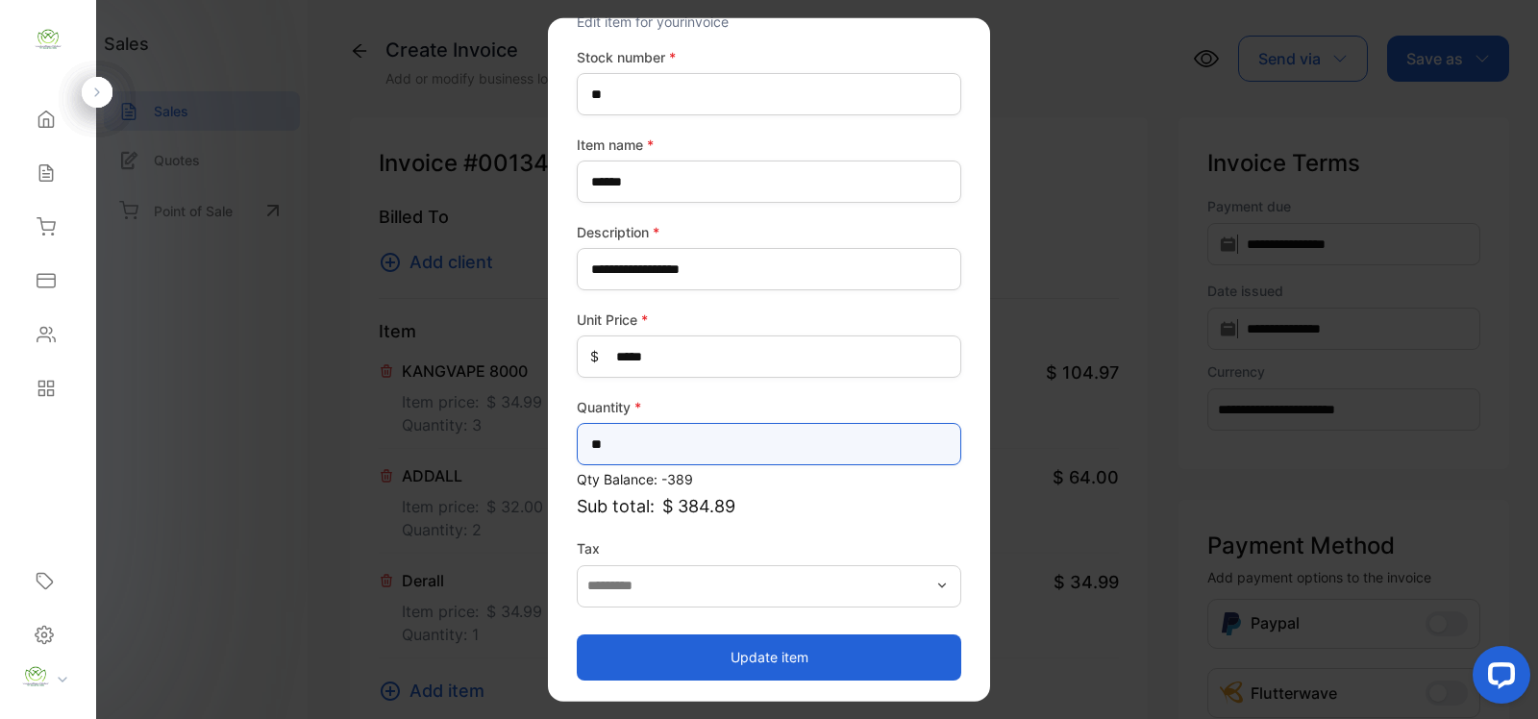
type input "**"
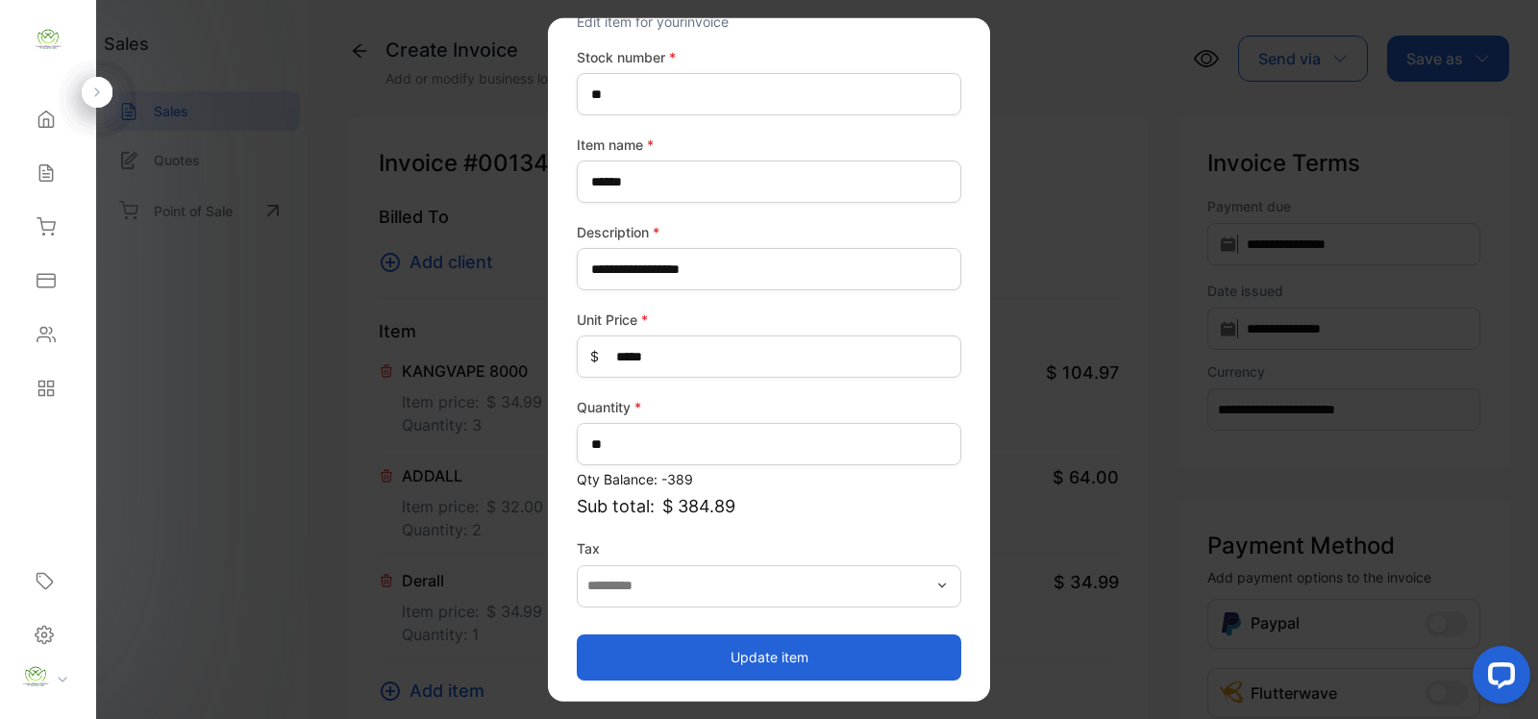
click at [904, 642] on button "Update item" at bounding box center [769, 656] width 384 height 46
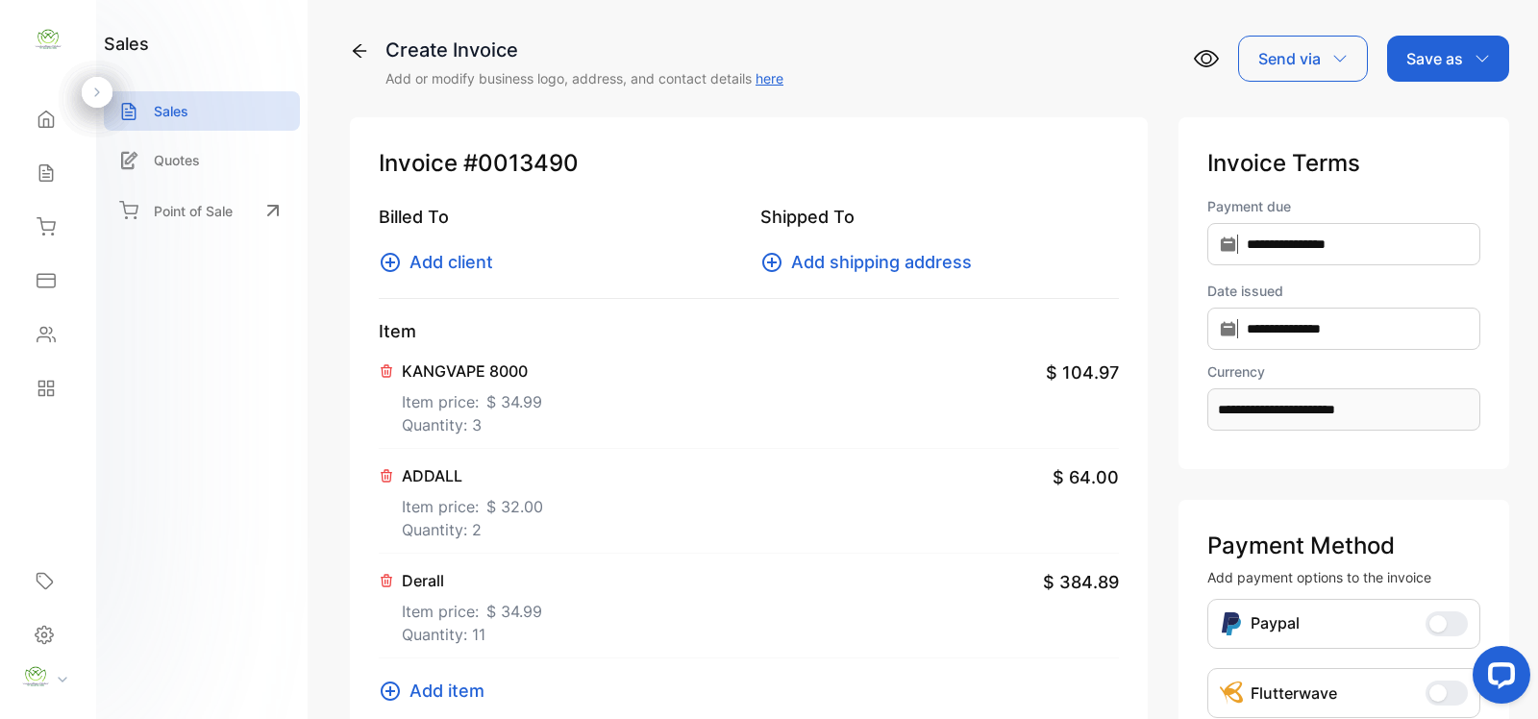
click at [386, 688] on icon at bounding box center [390, 690] width 23 height 23
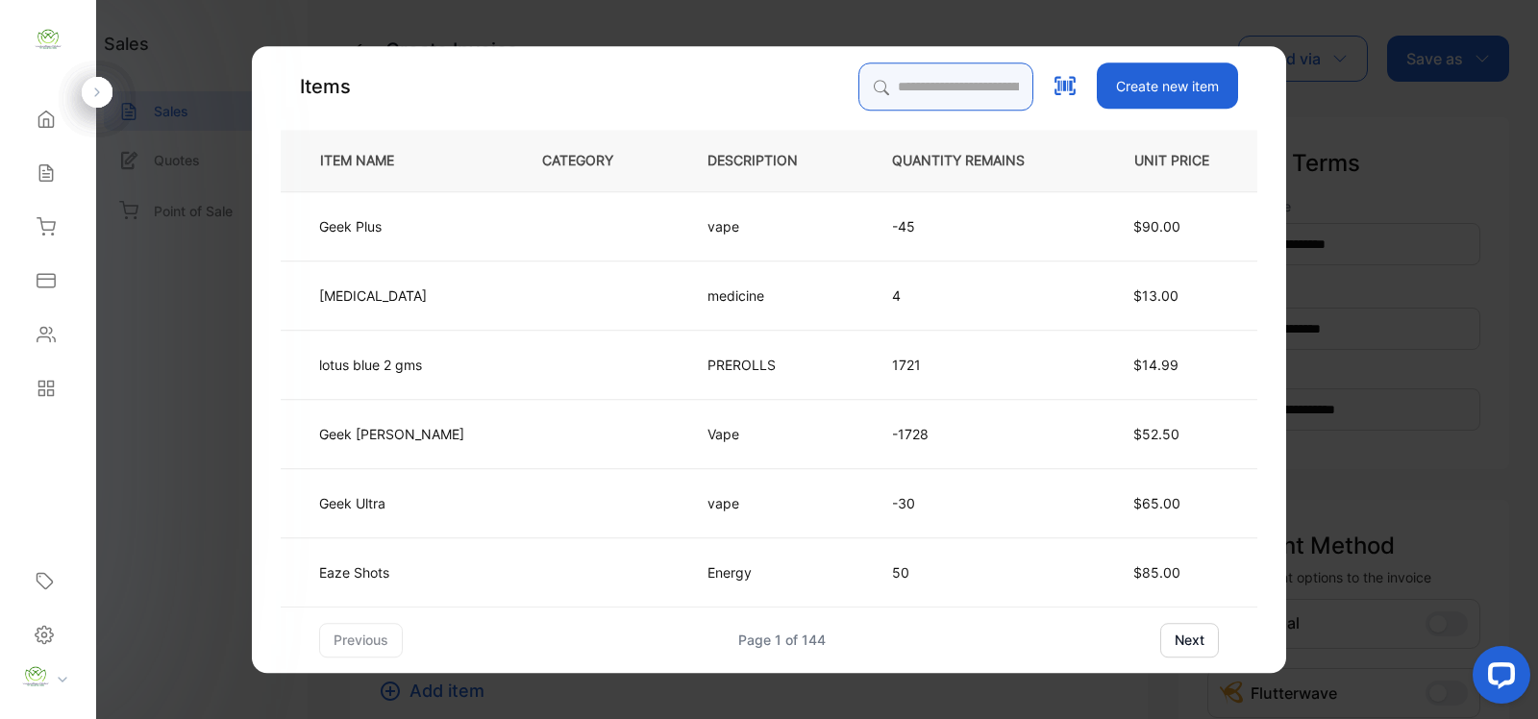
click at [966, 85] on input "search" at bounding box center [945, 86] width 175 height 48
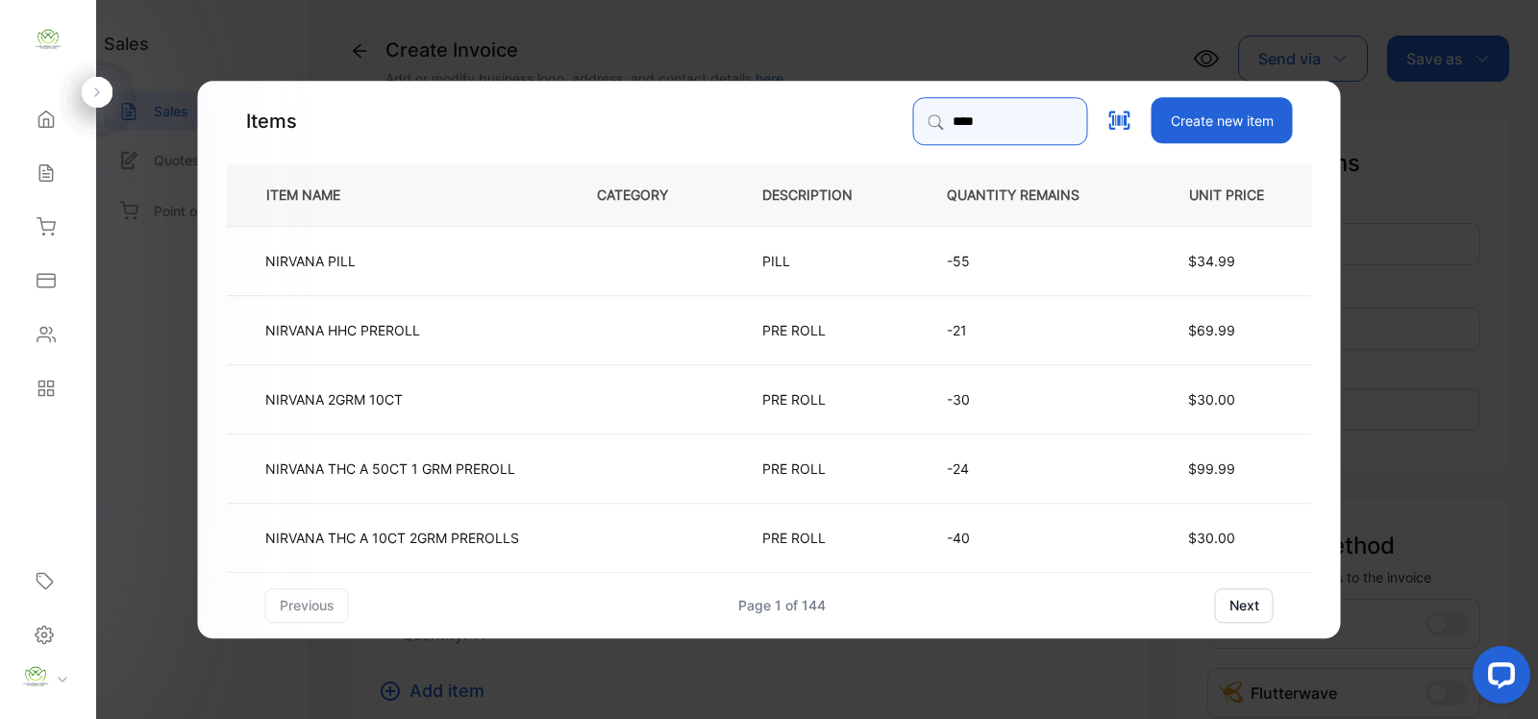
type input "****"
click at [709, 243] on td at bounding box center [647, 259] width 165 height 69
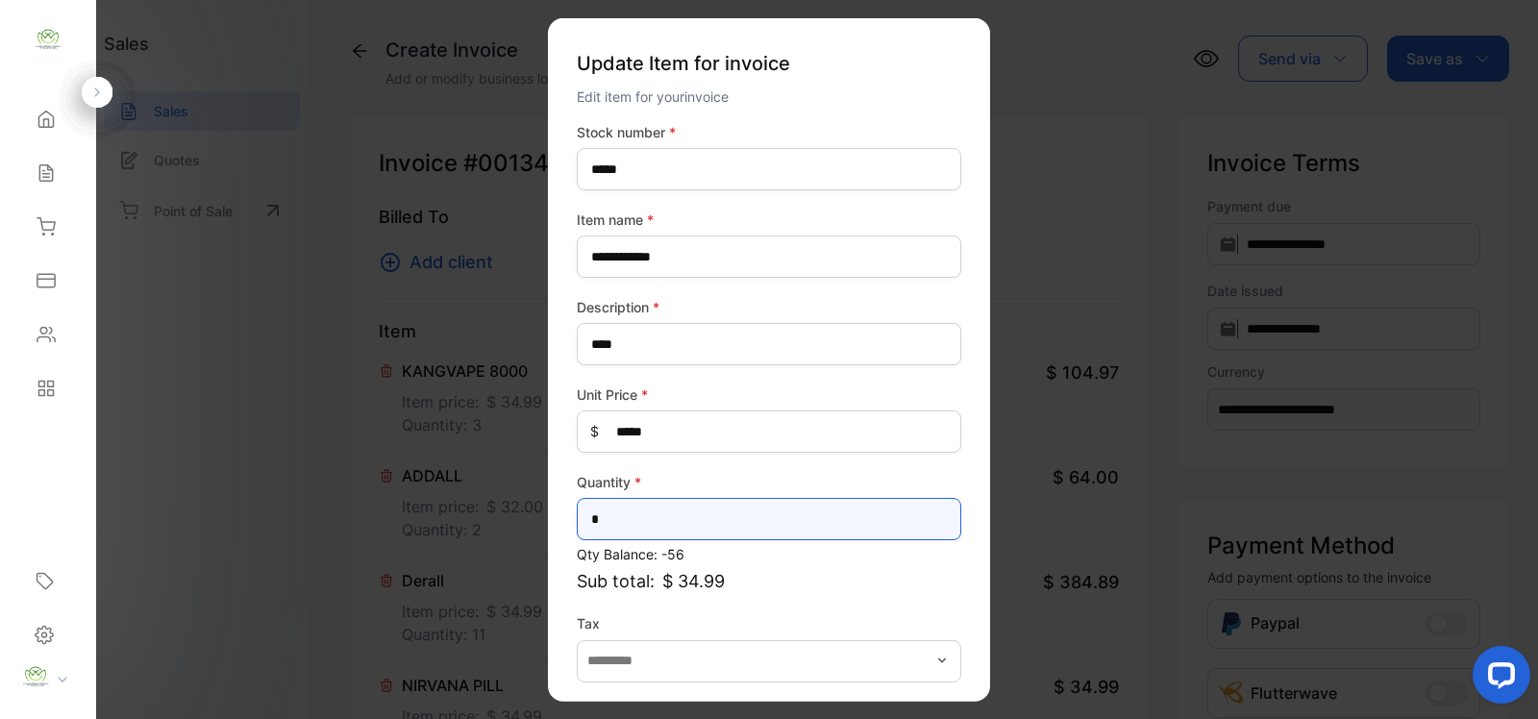
click at [702, 524] on input "*" at bounding box center [769, 519] width 384 height 42
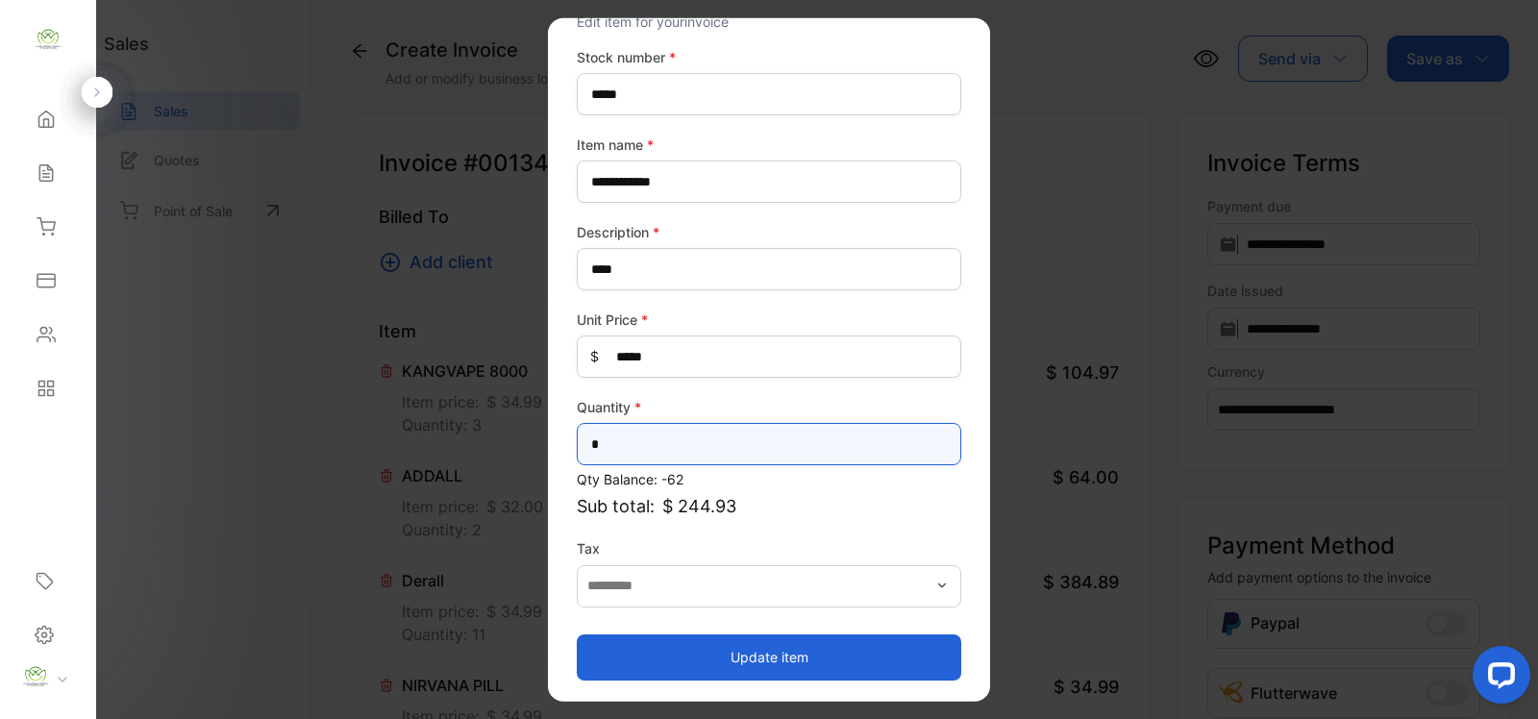
type input "*"
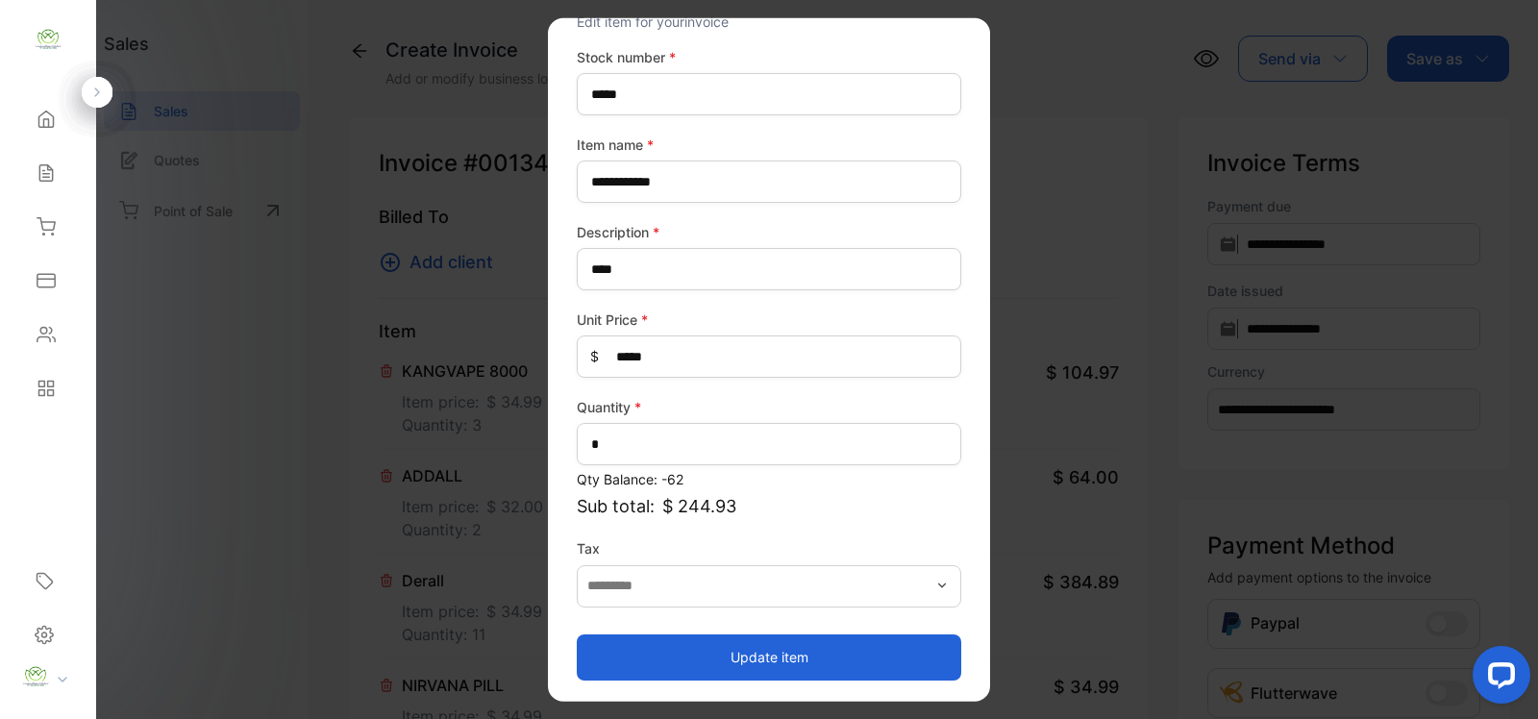
click at [795, 652] on button "Update item" at bounding box center [769, 656] width 384 height 46
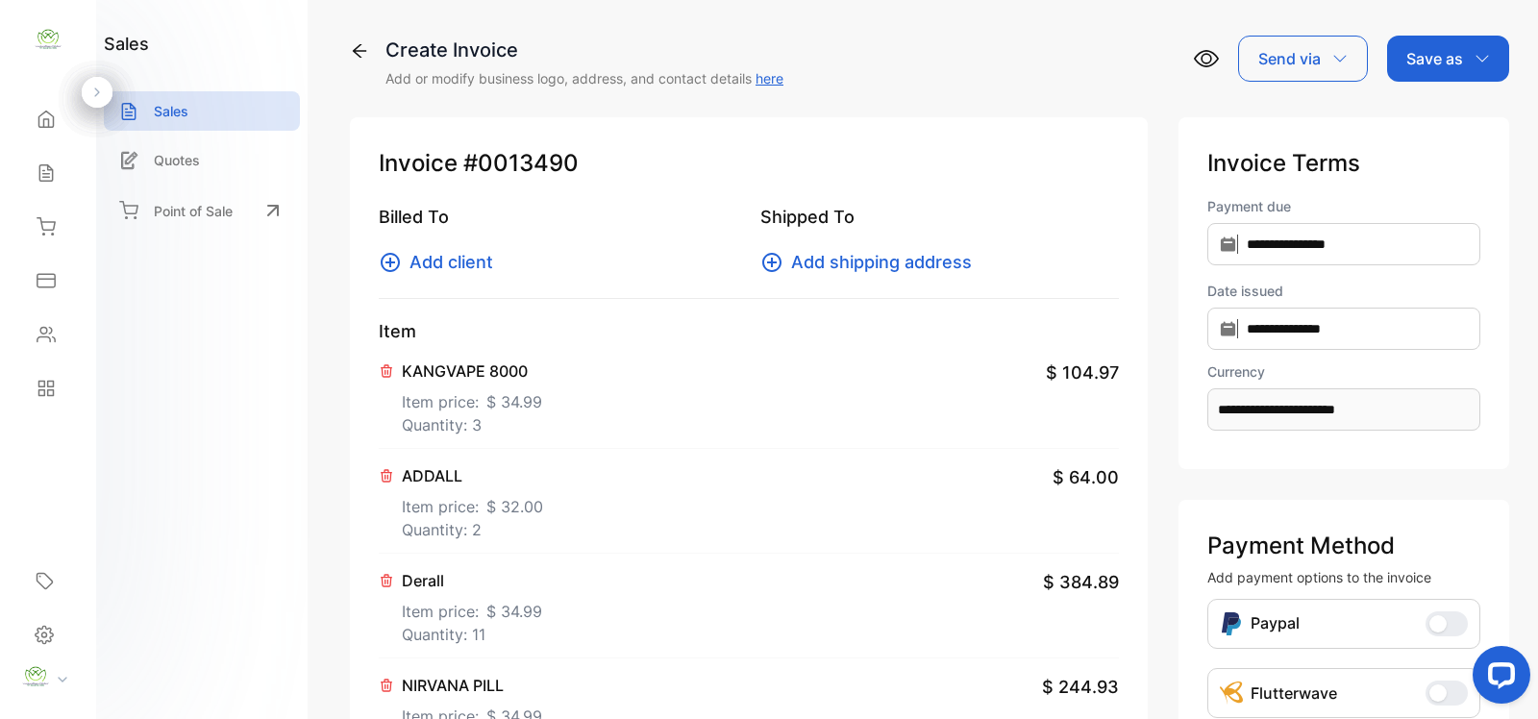
click at [386, 262] on icon at bounding box center [390, 262] width 23 height 23
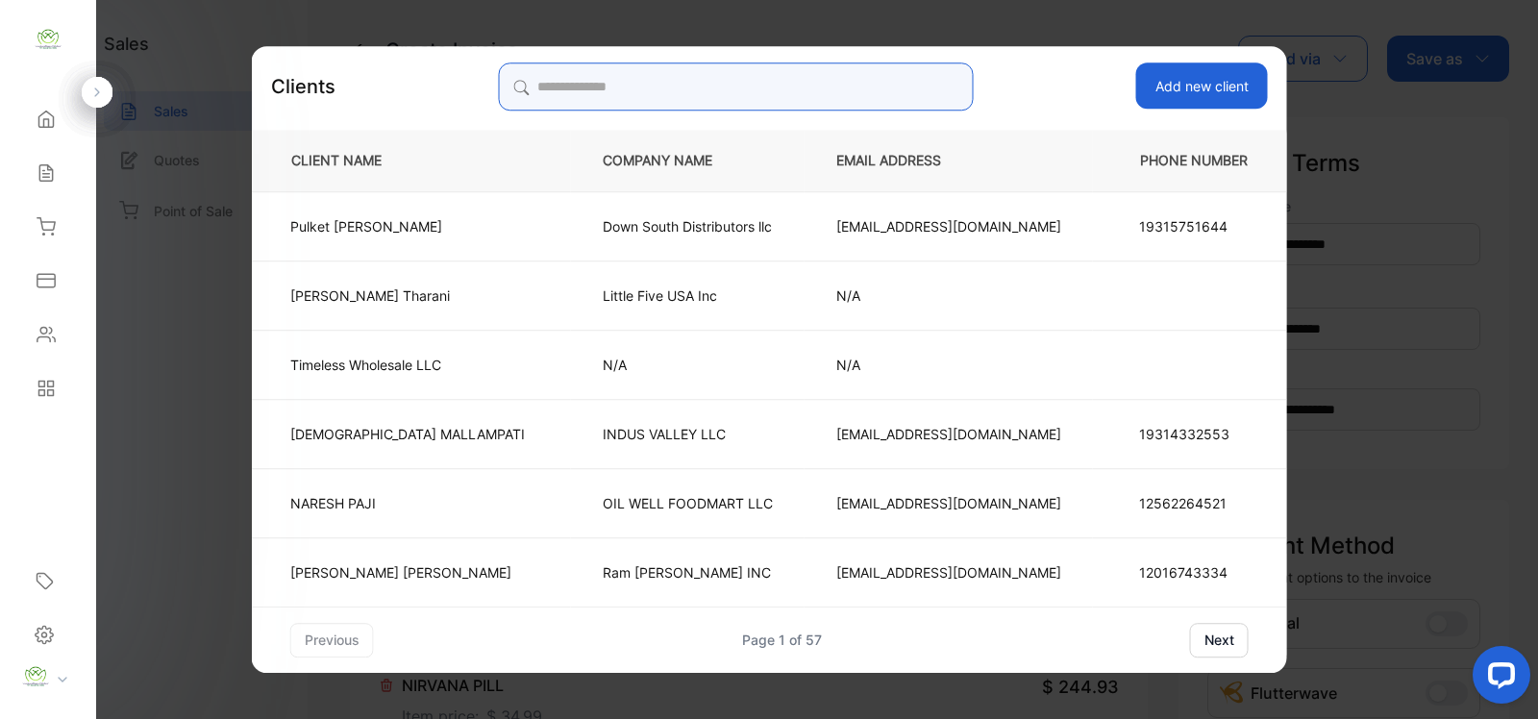
click at [831, 78] on input "search" at bounding box center [735, 86] width 475 height 48
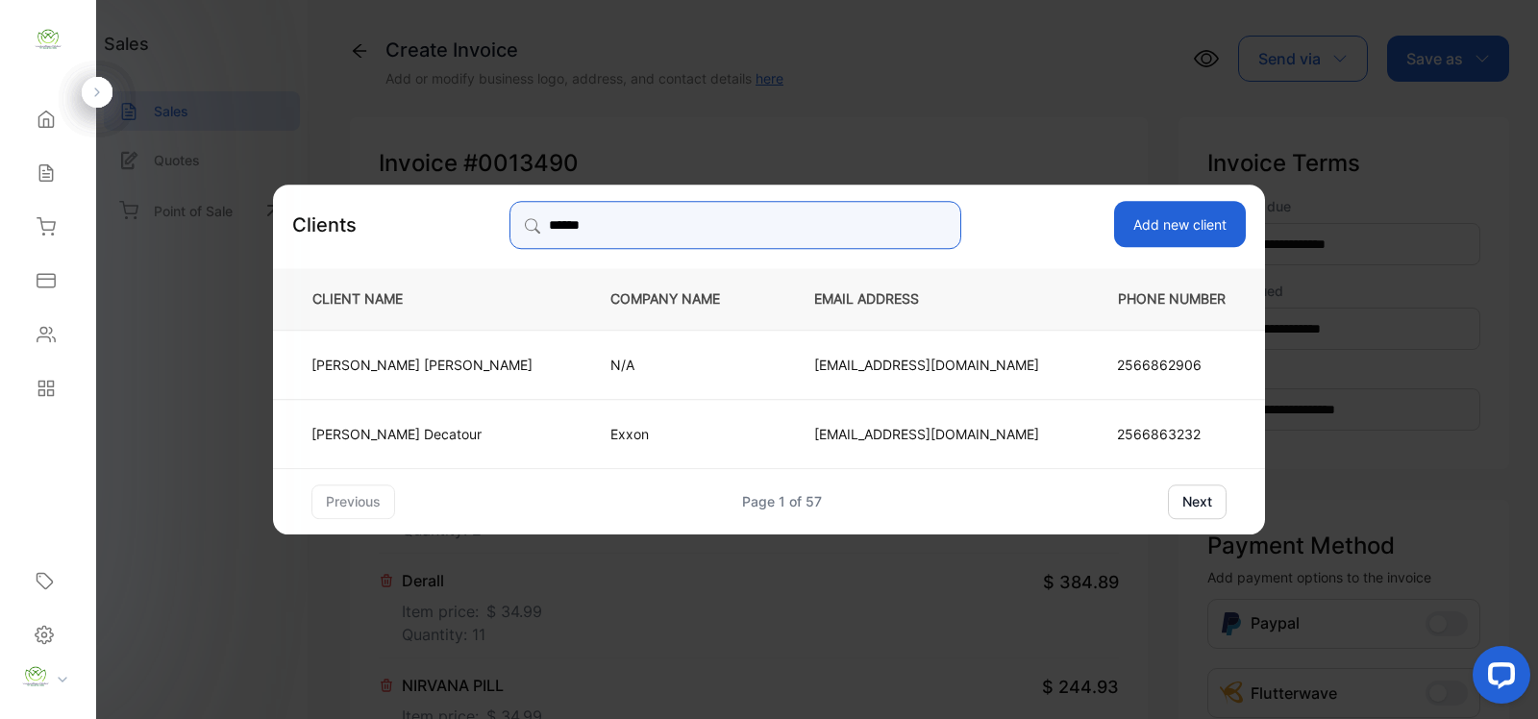
type input "******"
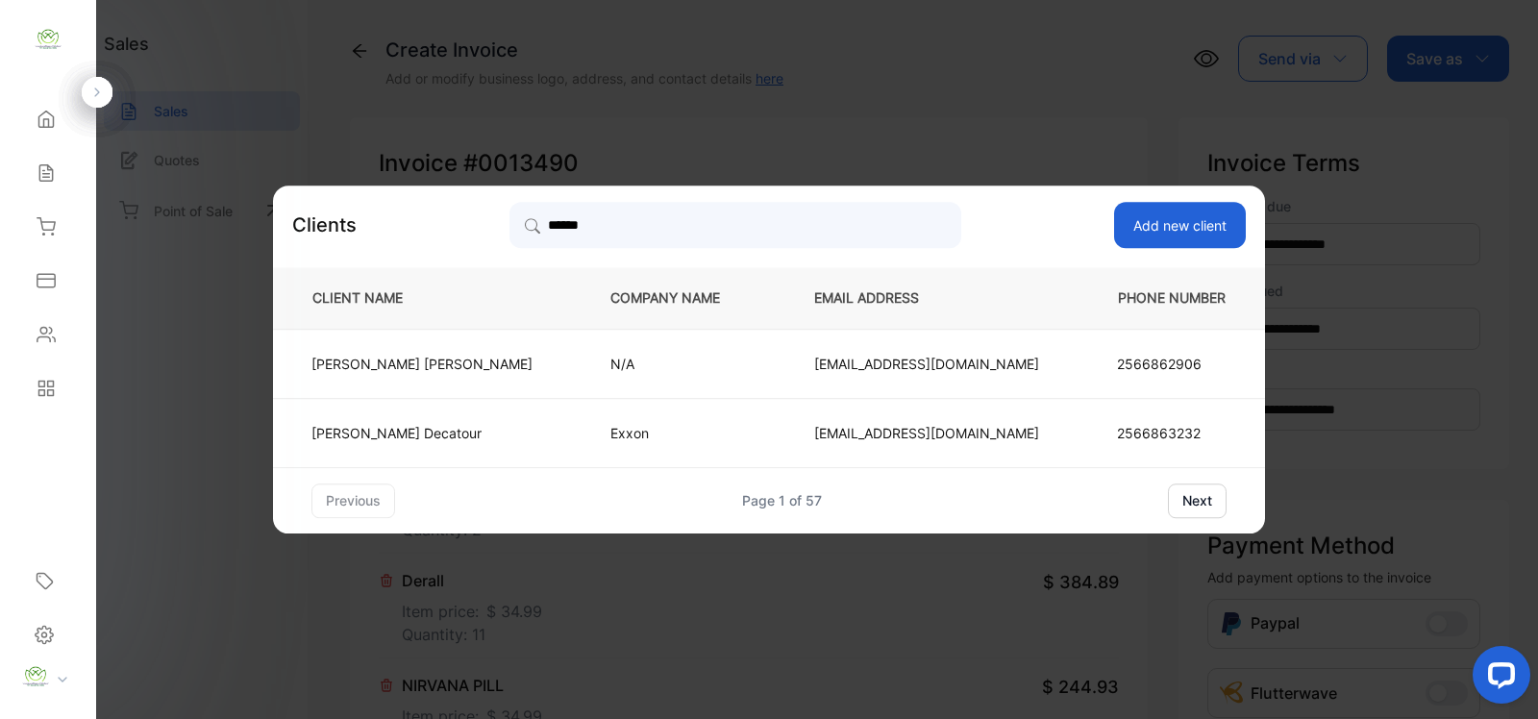
click at [482, 360] on td "Ali Ali" at bounding box center [426, 363] width 306 height 69
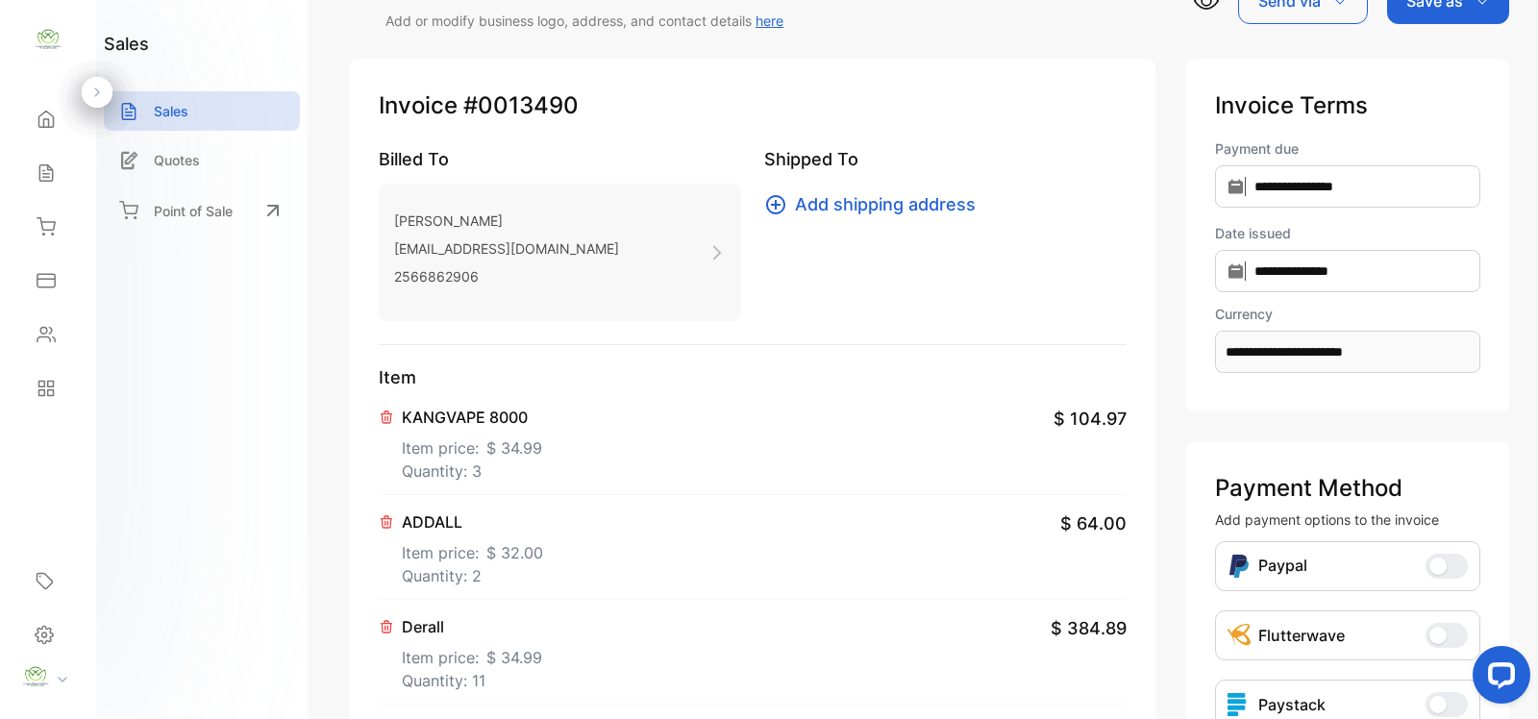
scroll to position [0, 0]
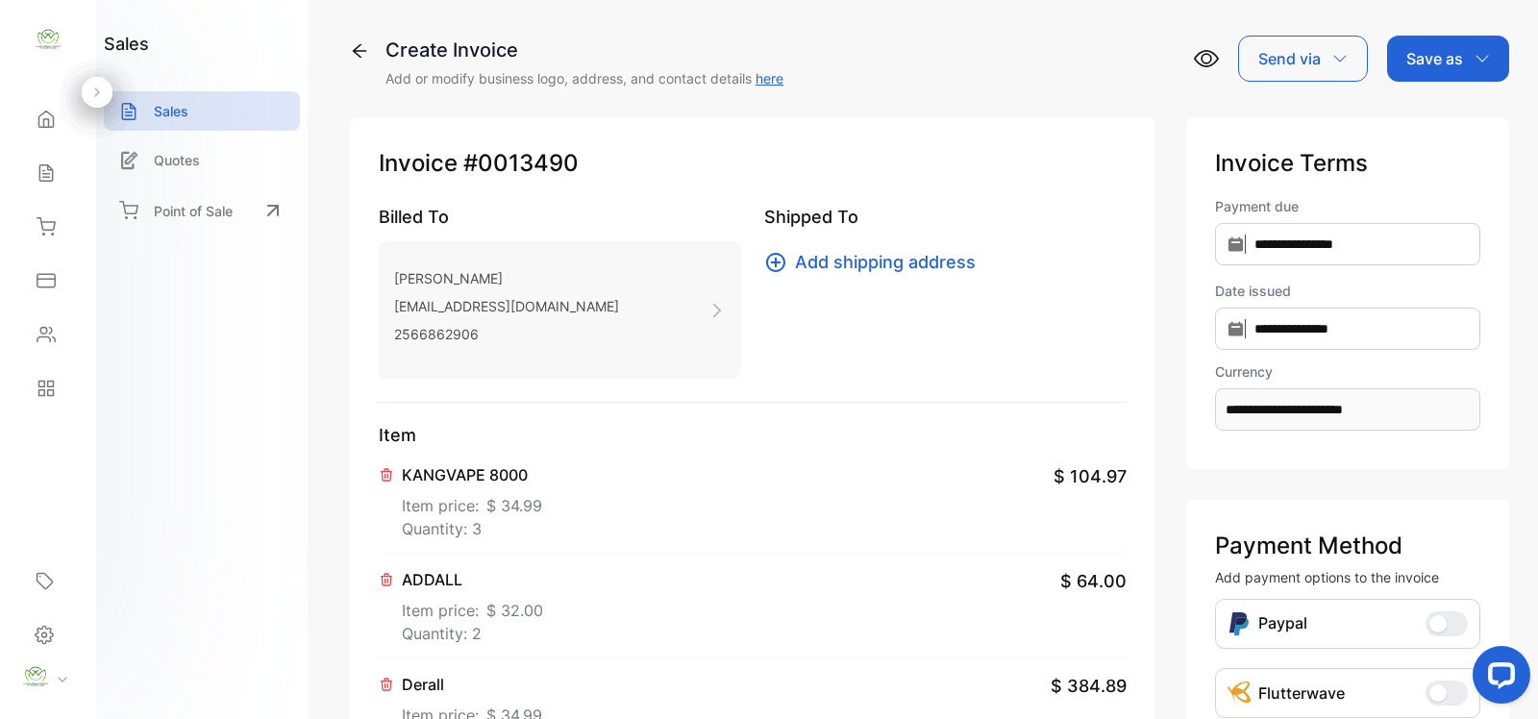
click at [1447, 70] on div "Save as" at bounding box center [1448, 59] width 122 height 46
click at [1443, 99] on div "Invoice" at bounding box center [1443, 125] width 111 height 61
click at [1416, 123] on div "Invoice" at bounding box center [1443, 122] width 111 height 38
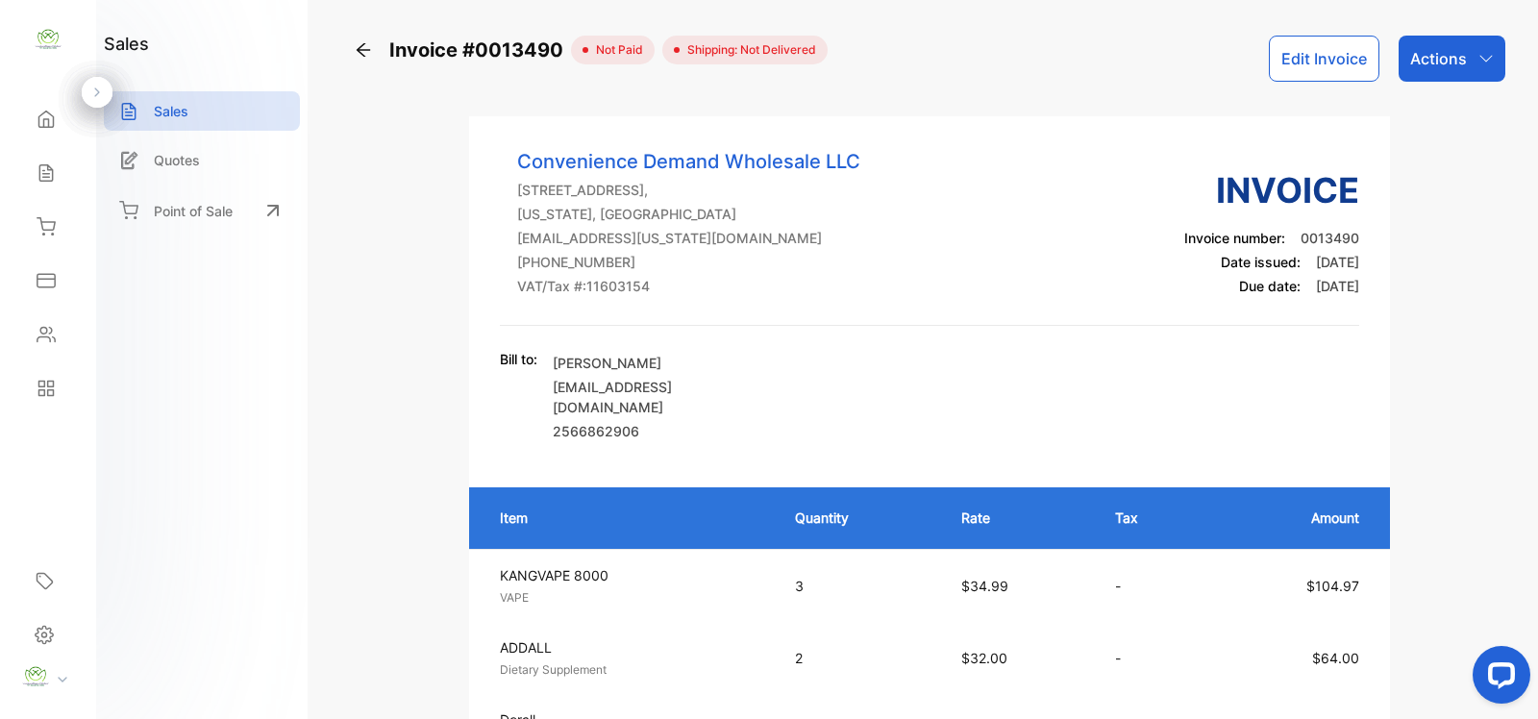
click at [1487, 80] on div "Actions" at bounding box center [1451, 59] width 107 height 46
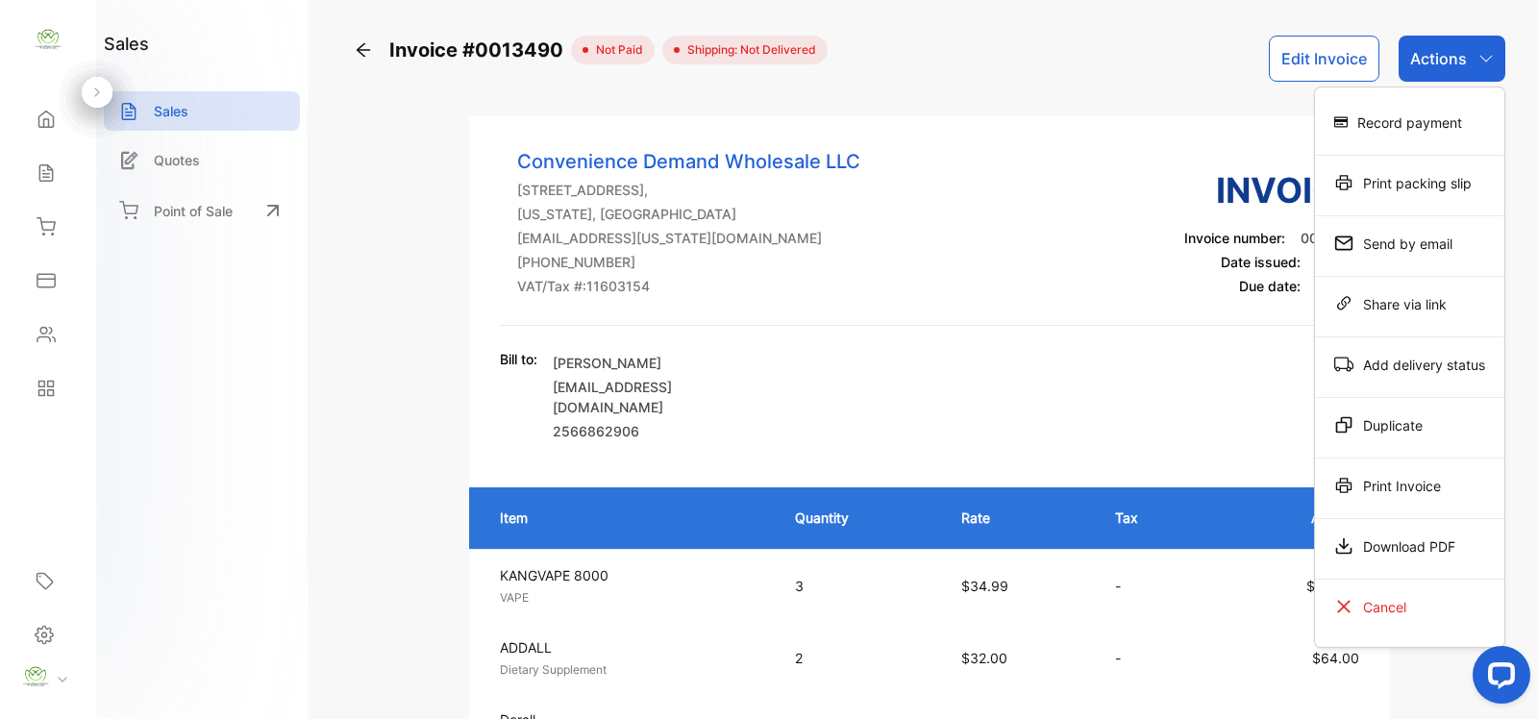
click at [1392, 116] on div "Record payment" at bounding box center [1409, 122] width 189 height 38
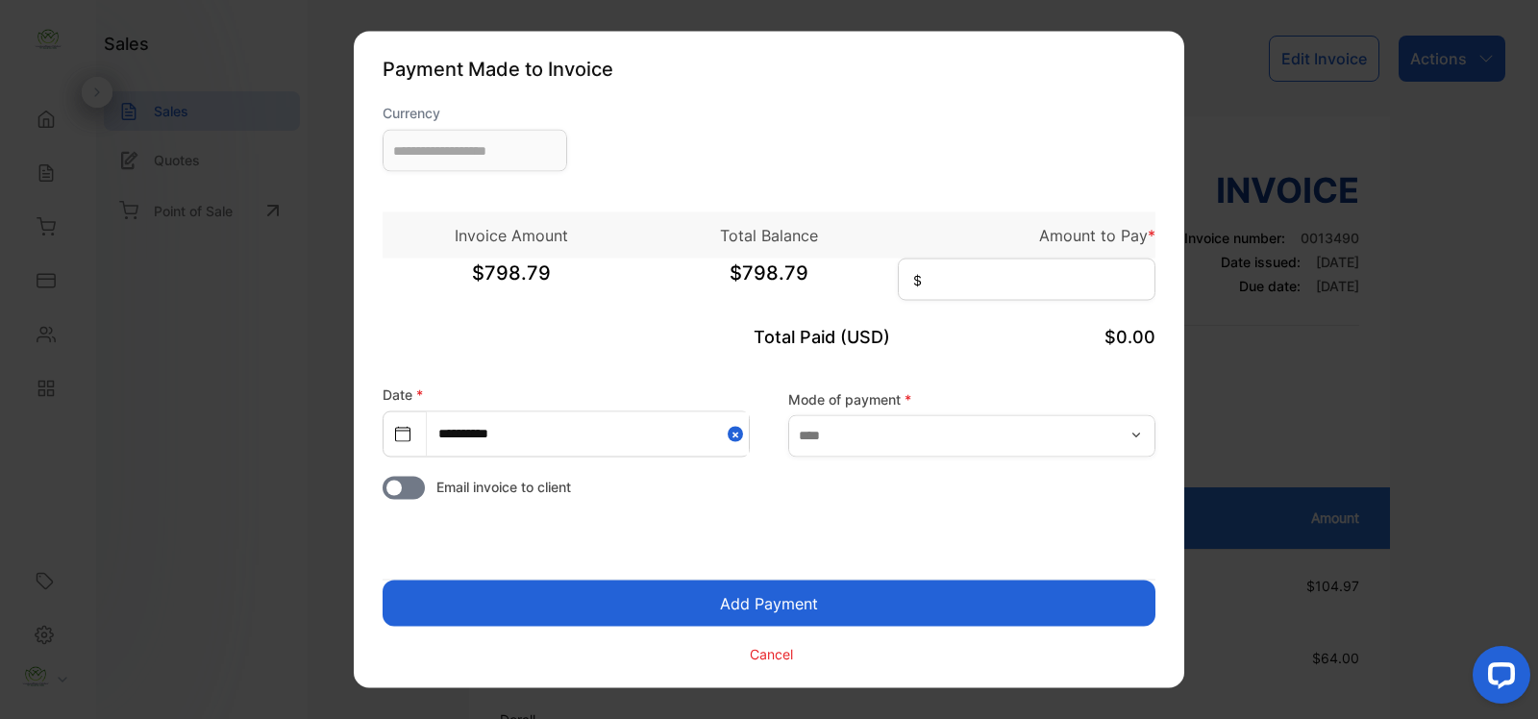
type input "**********"
click at [1033, 261] on input at bounding box center [1027, 280] width 258 height 42
type input "******"
click at [889, 431] on input "text" at bounding box center [971, 435] width 367 height 42
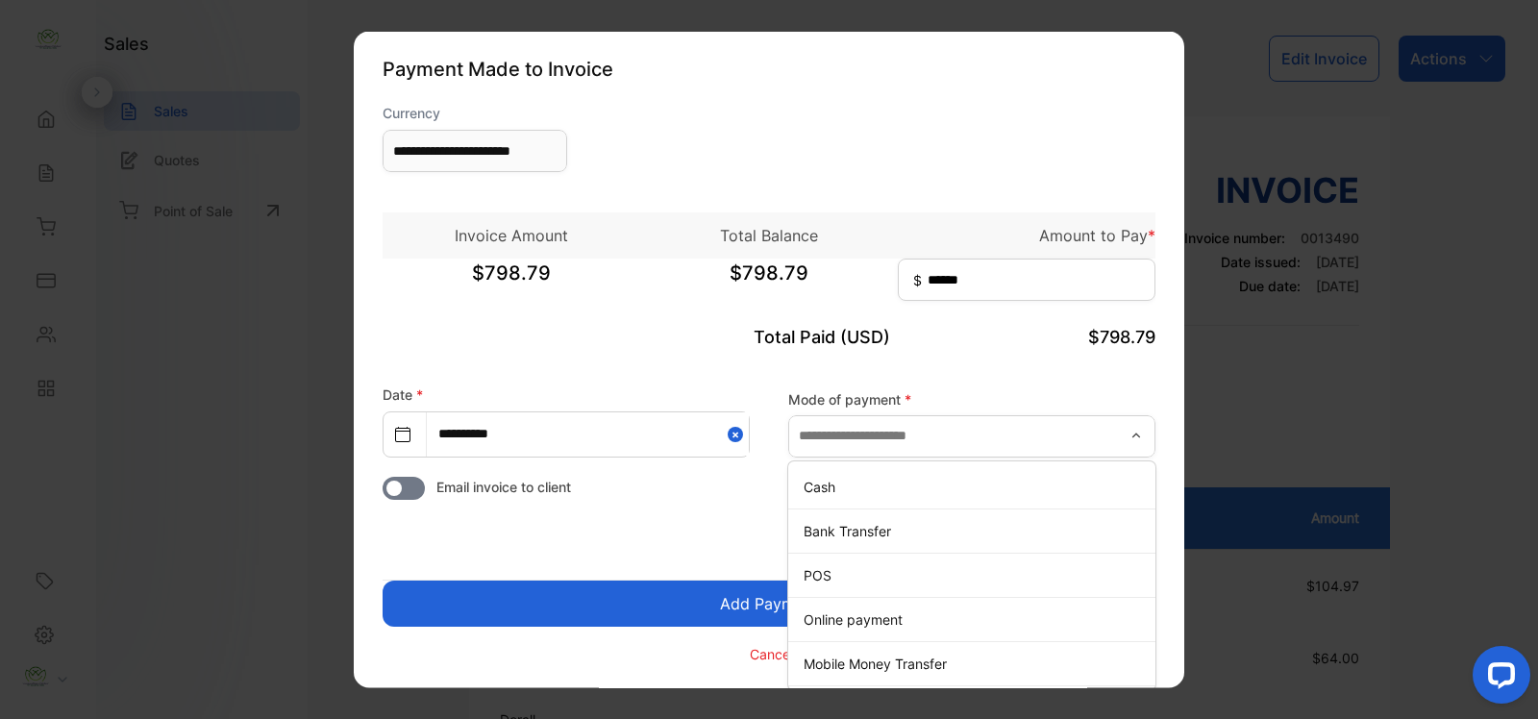
click at [885, 491] on p "Cash" at bounding box center [975, 486] width 344 height 20
type input "****"
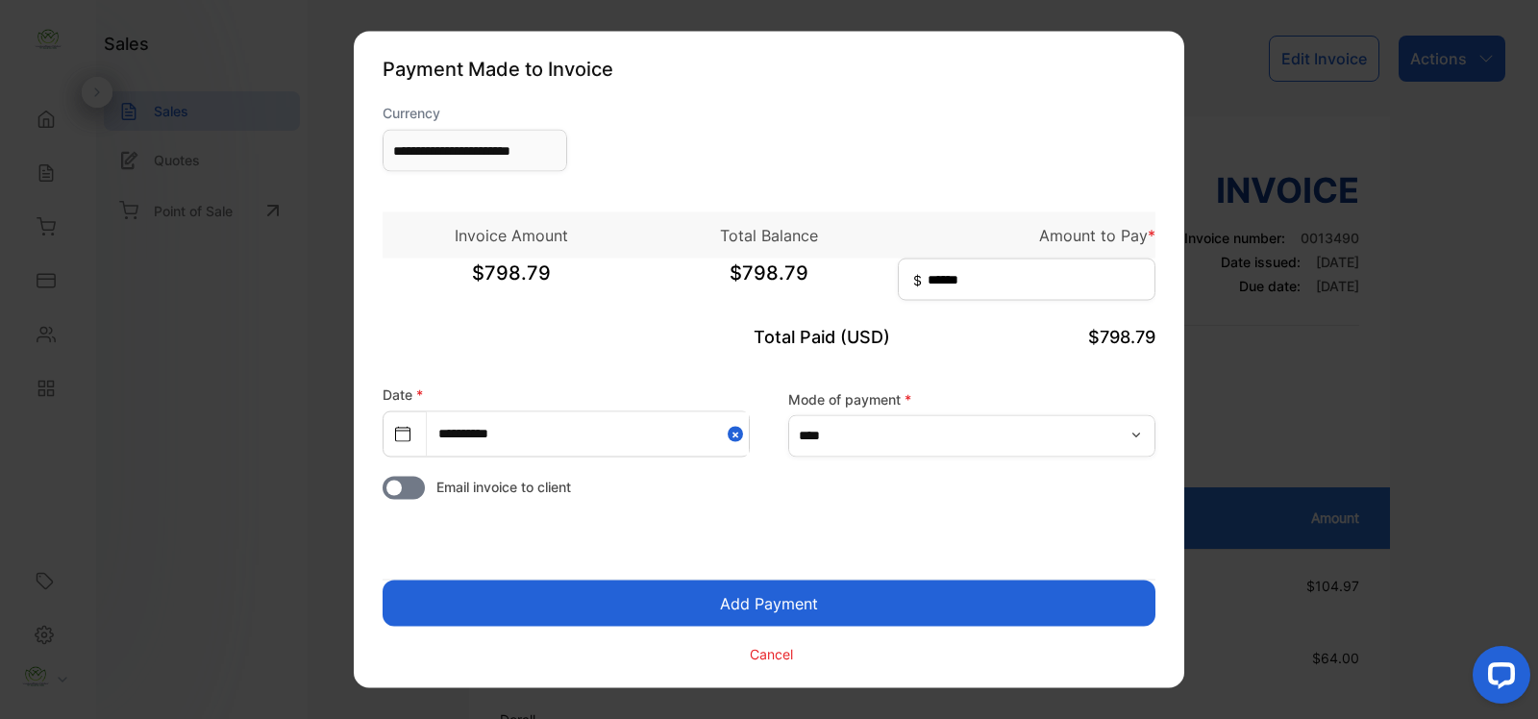
click at [885, 620] on button "Add Payment" at bounding box center [768, 603] width 773 height 46
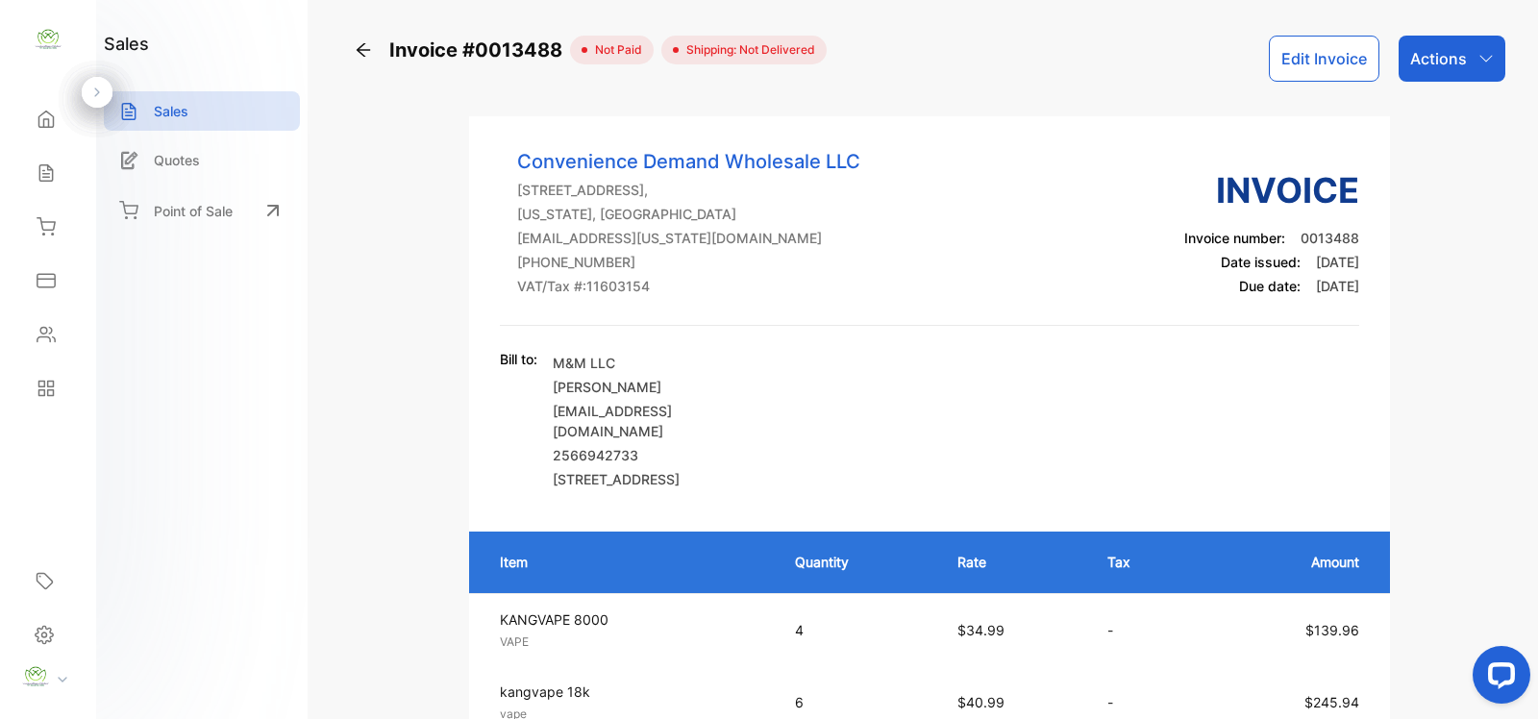
click at [1497, 64] on div "Actions" at bounding box center [1451, 59] width 107 height 46
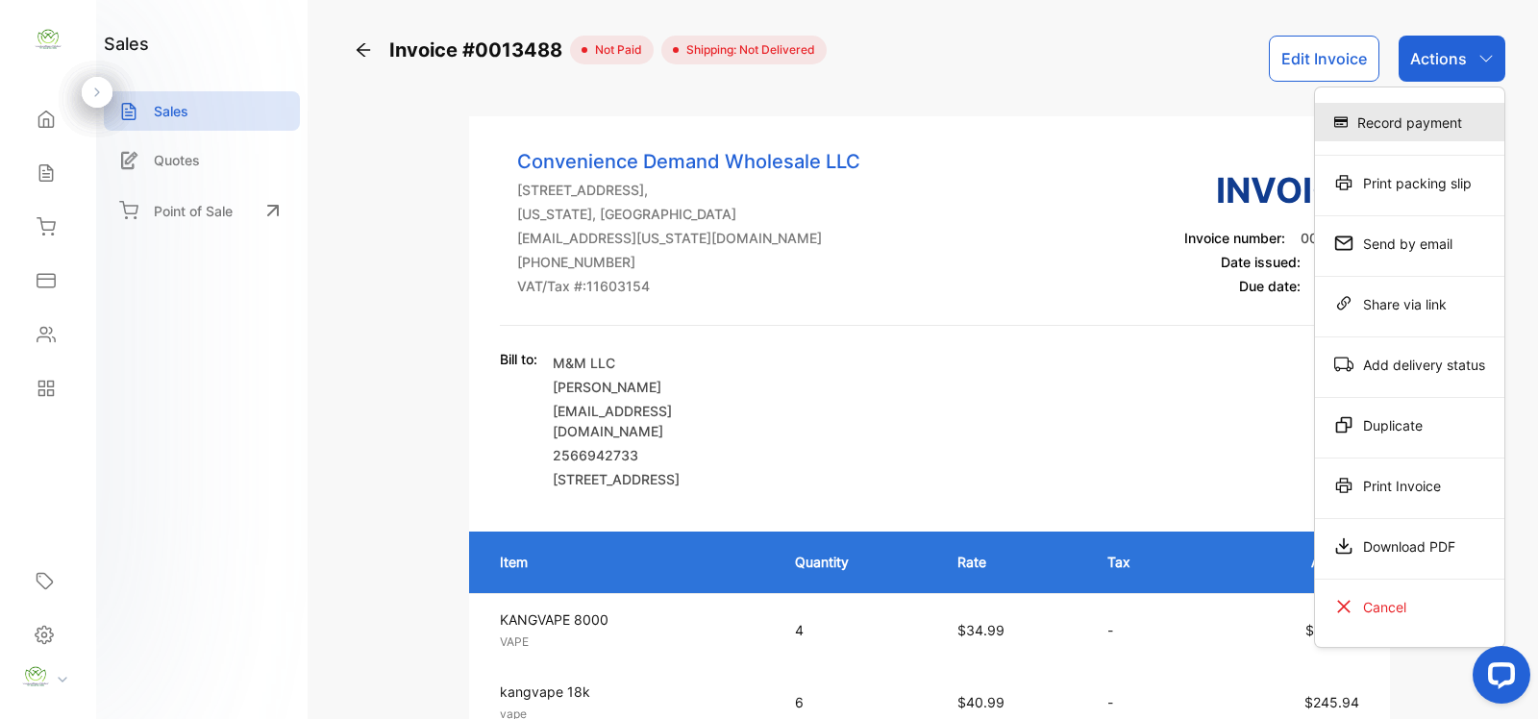
click at [1442, 107] on div "Record payment" at bounding box center [1409, 122] width 189 height 38
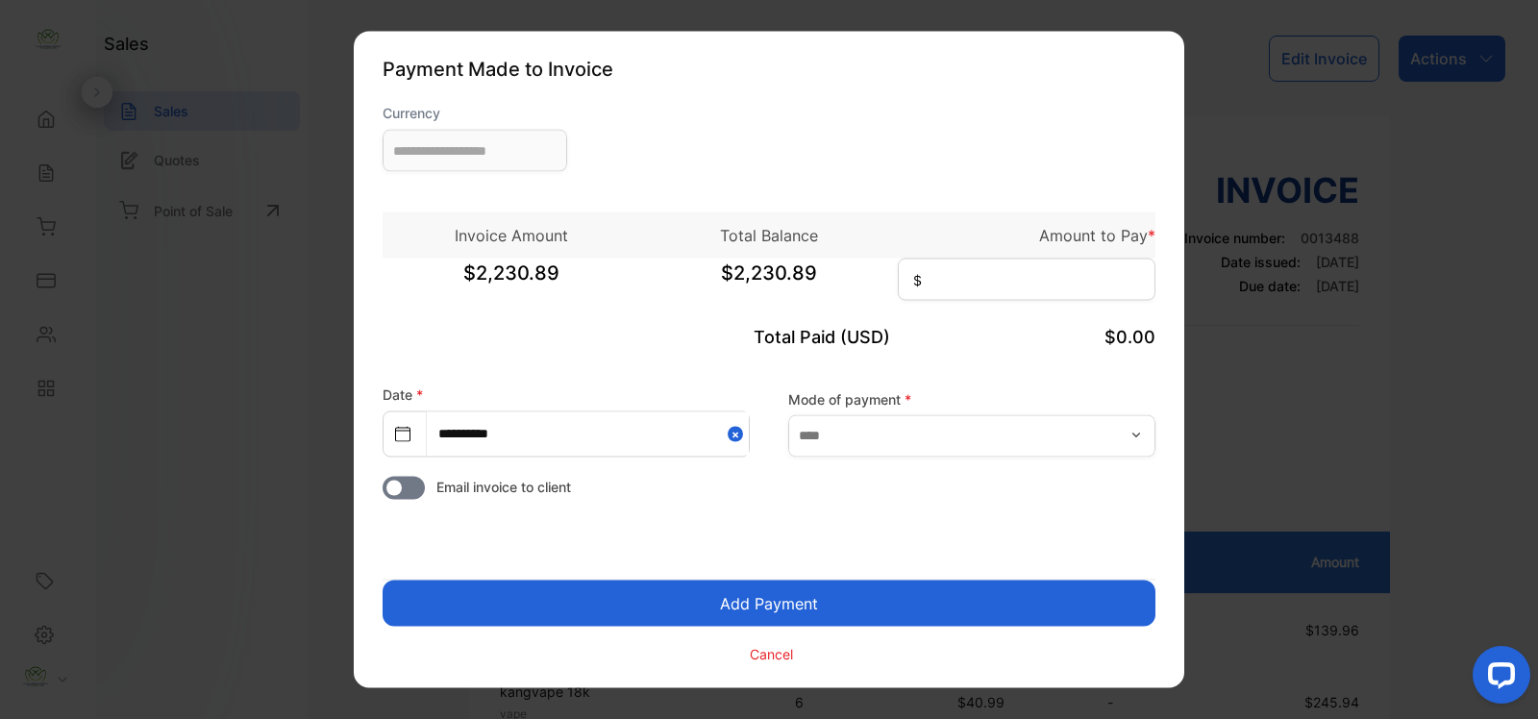
type input "**********"
click at [975, 284] on input at bounding box center [1027, 280] width 258 height 42
type input "********"
click at [920, 424] on input "text" at bounding box center [971, 435] width 367 height 42
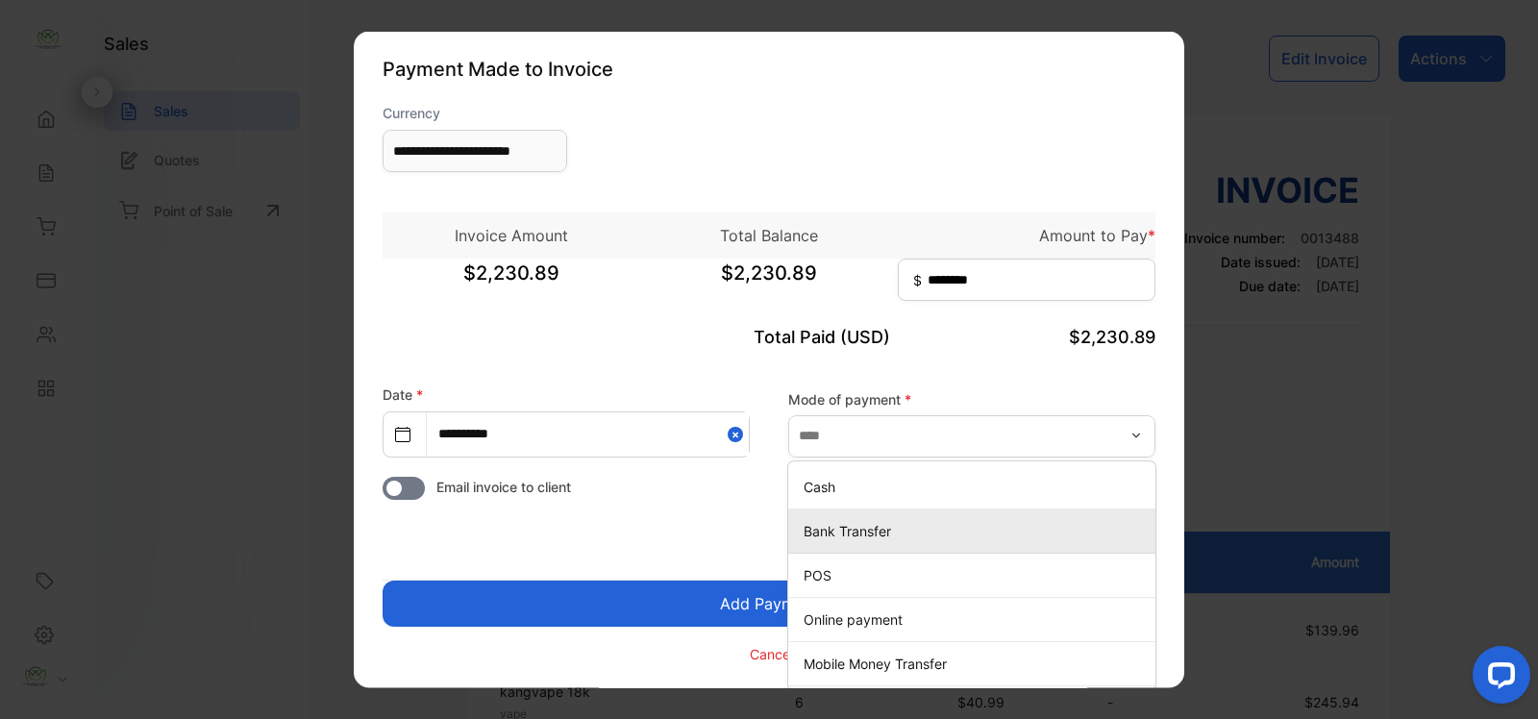
click at [852, 524] on p "Bank Transfer" at bounding box center [975, 530] width 344 height 20
type input "**********"
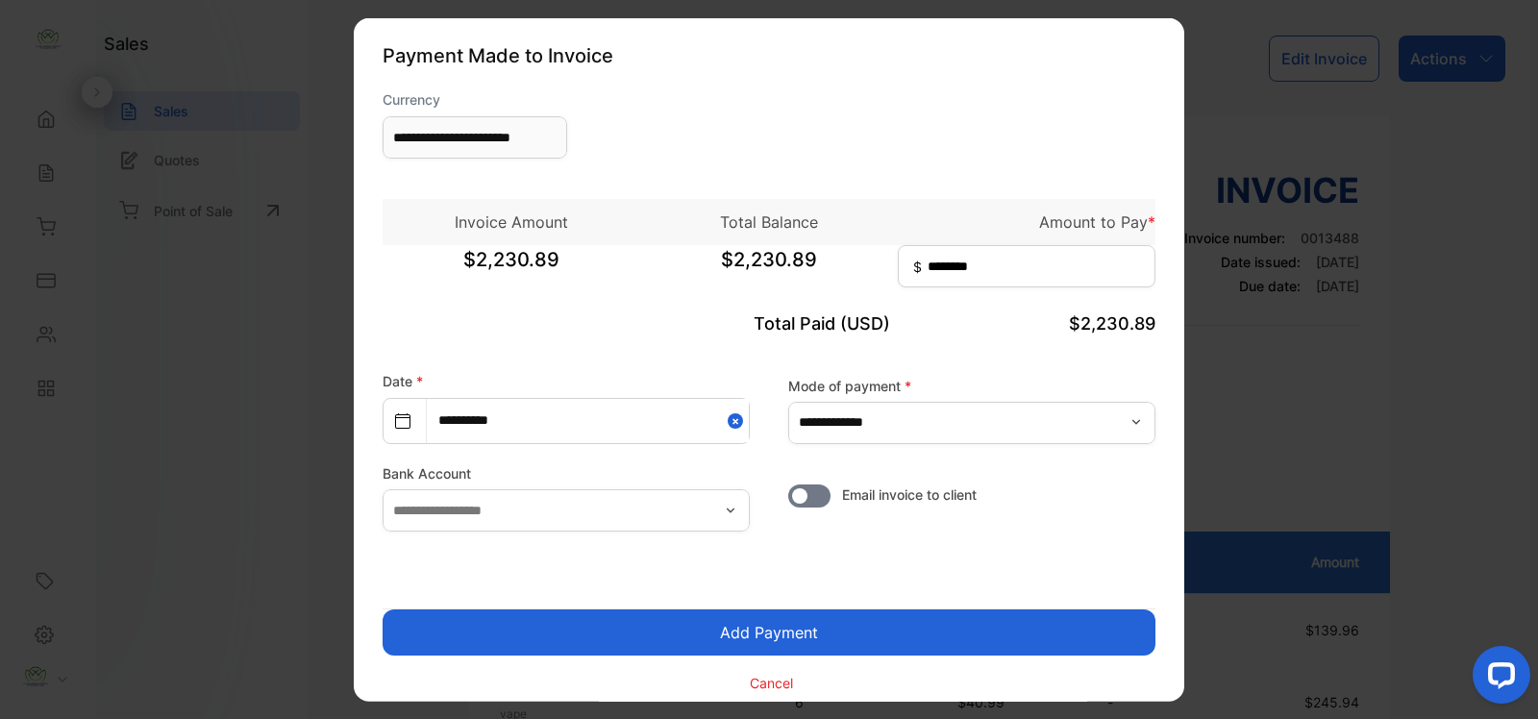
click at [784, 618] on button "Add Payment" at bounding box center [768, 632] width 773 height 46
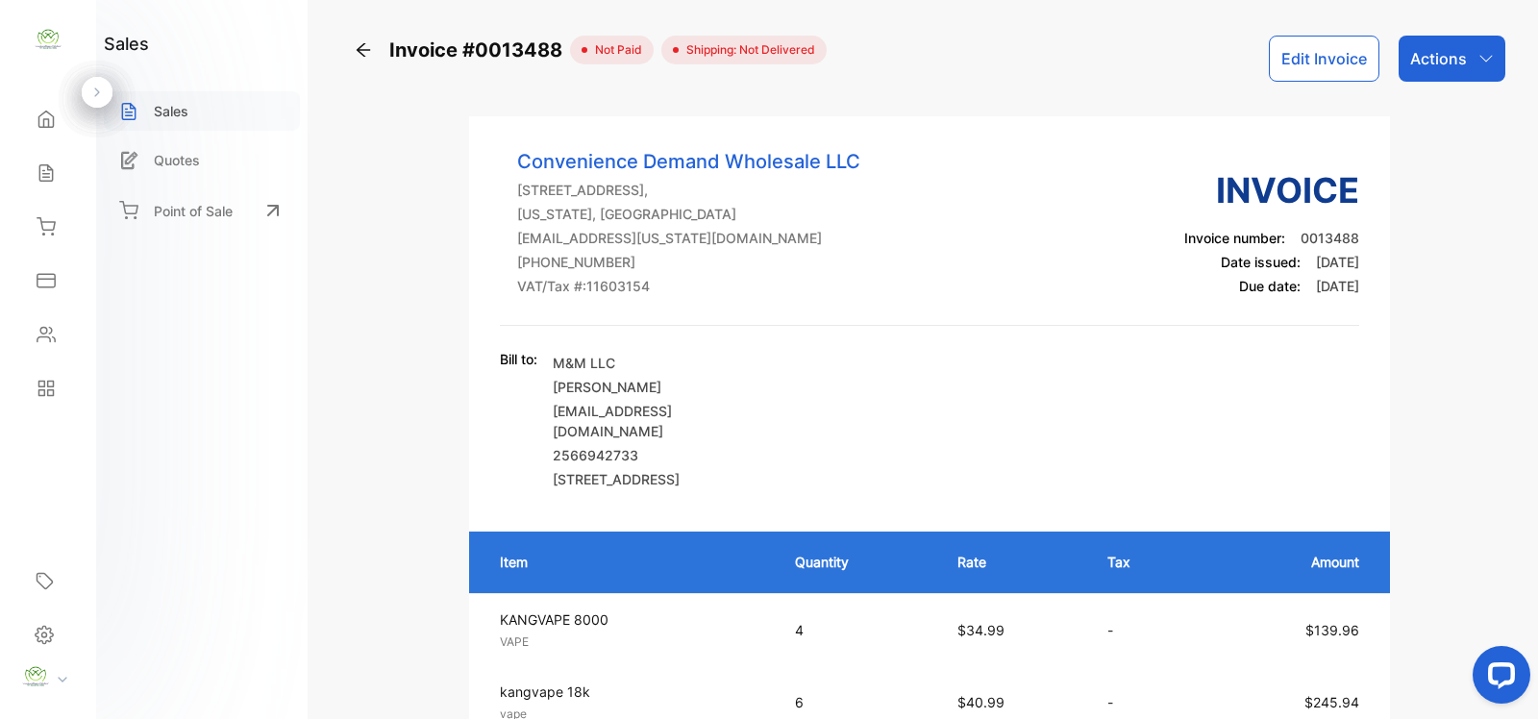
click at [202, 117] on div "Sales" at bounding box center [202, 110] width 196 height 39
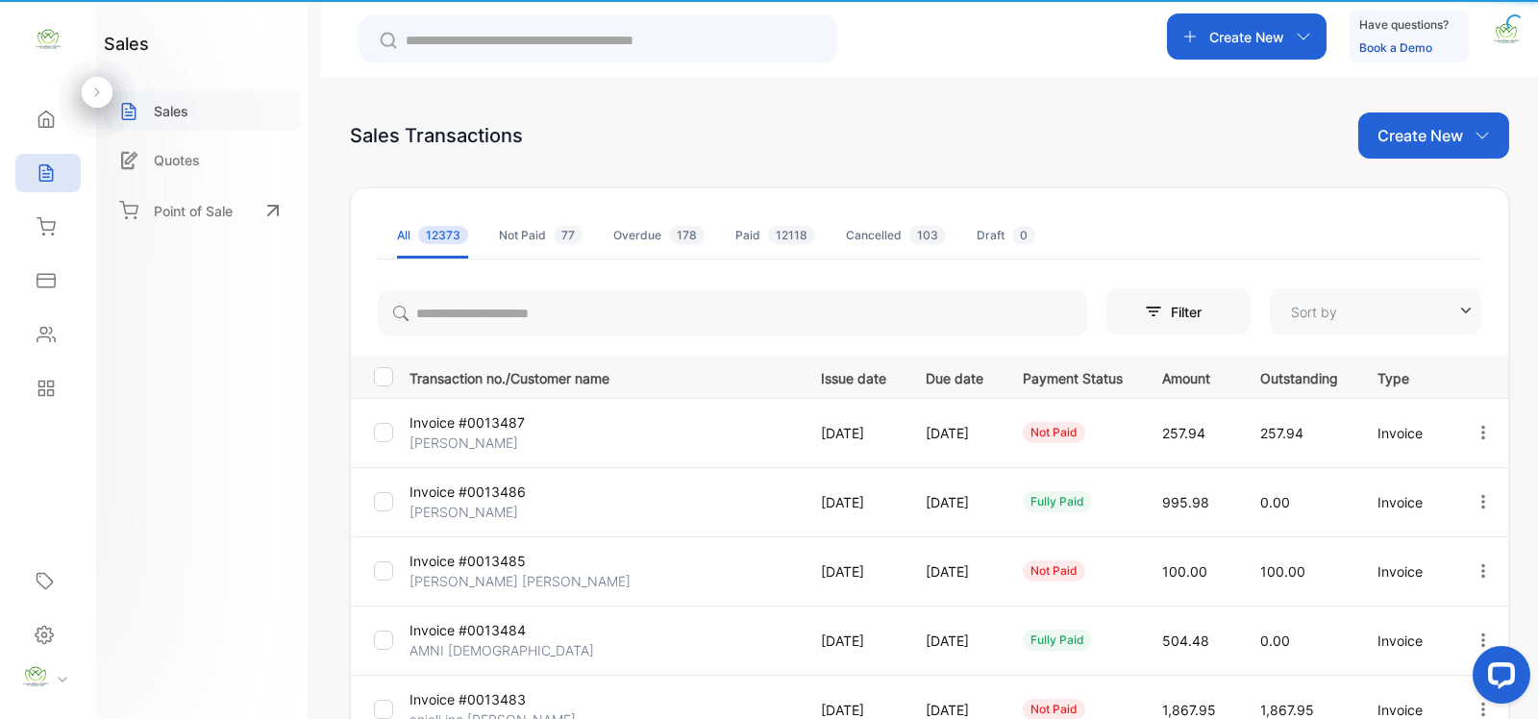
type input "**********"
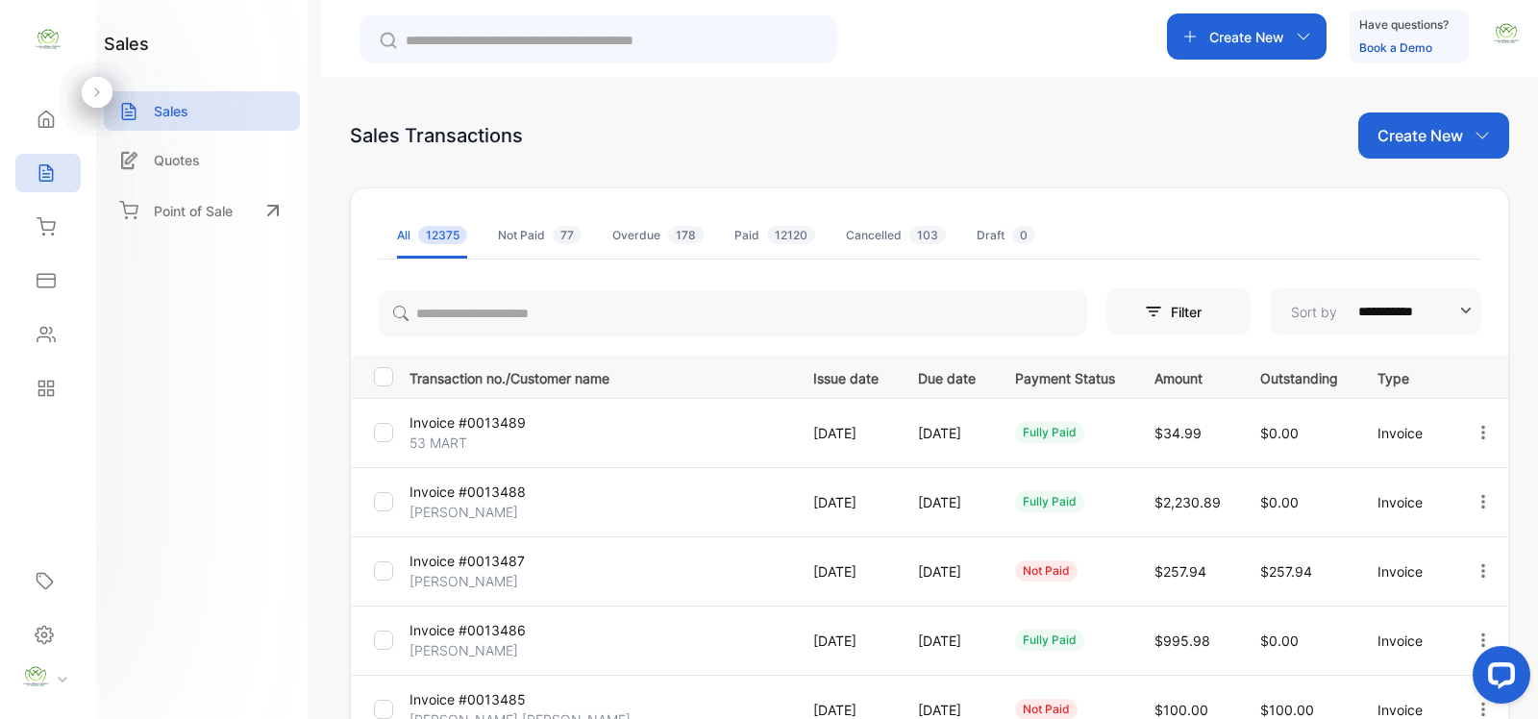
click at [1274, 25] on div "Create New" at bounding box center [1247, 36] width 160 height 46
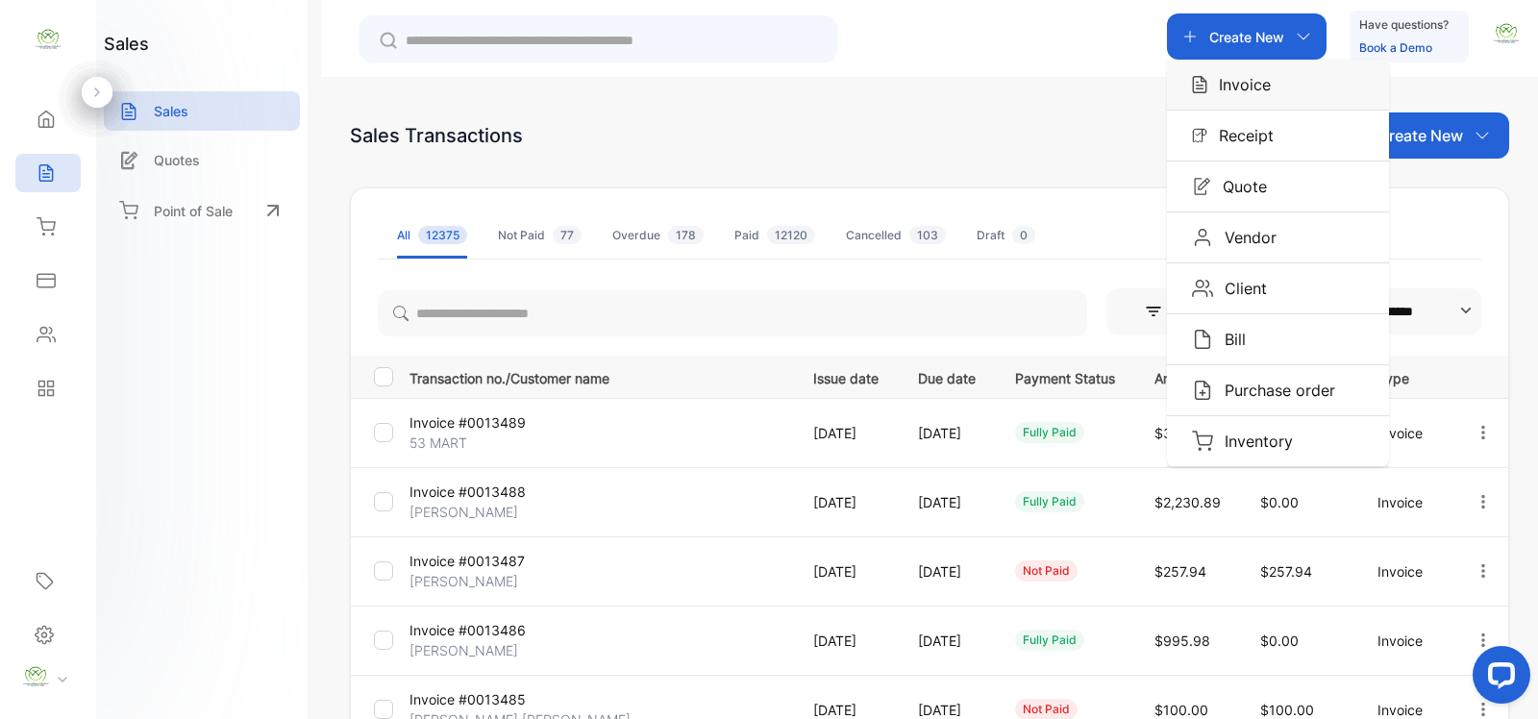
click at [1270, 70] on div "Invoice" at bounding box center [1278, 85] width 222 height 50
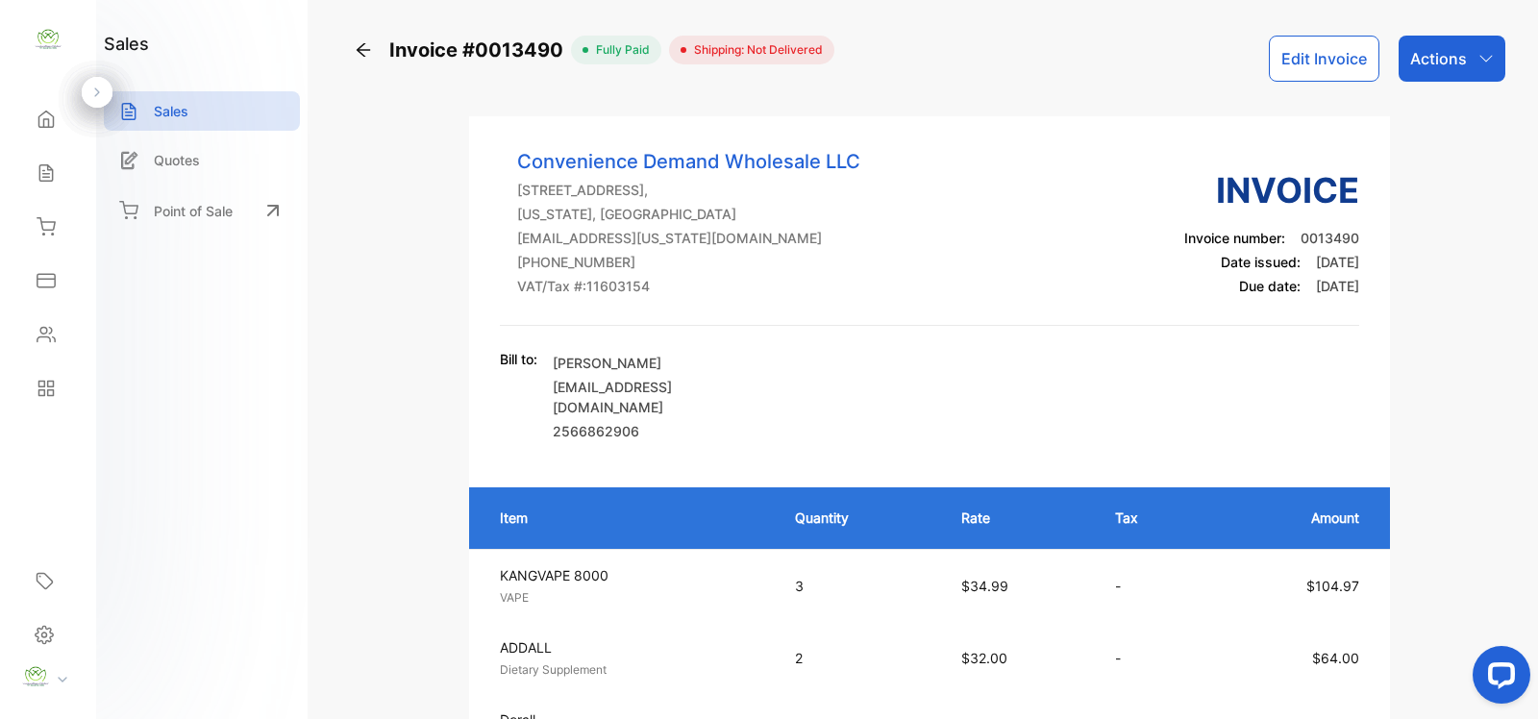
click at [1462, 48] on div "Actions" at bounding box center [1451, 59] width 107 height 46
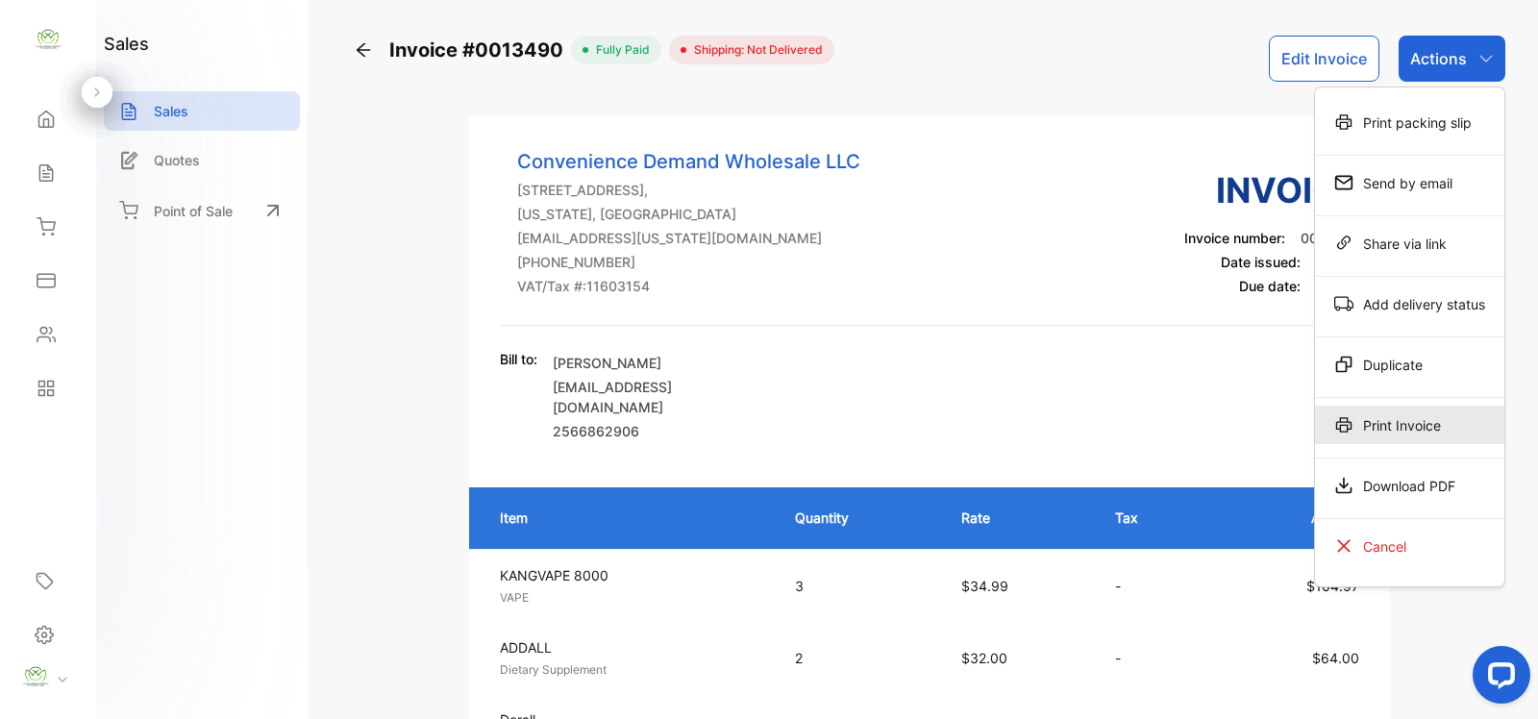
click at [1403, 418] on div "Print Invoice" at bounding box center [1409, 425] width 189 height 38
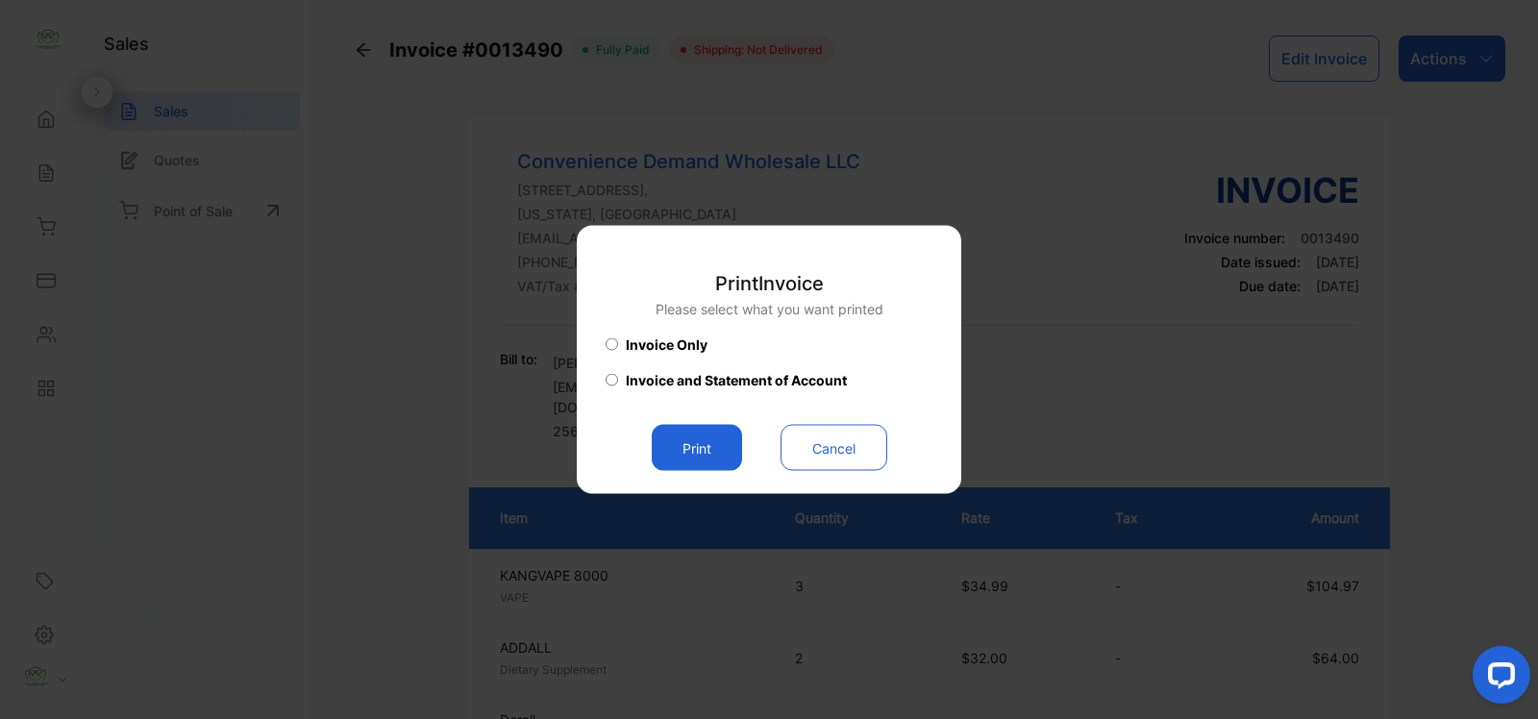
click at [695, 443] on button "Print" at bounding box center [697, 448] width 90 height 46
